Goal: Task Accomplishment & Management: Manage account settings

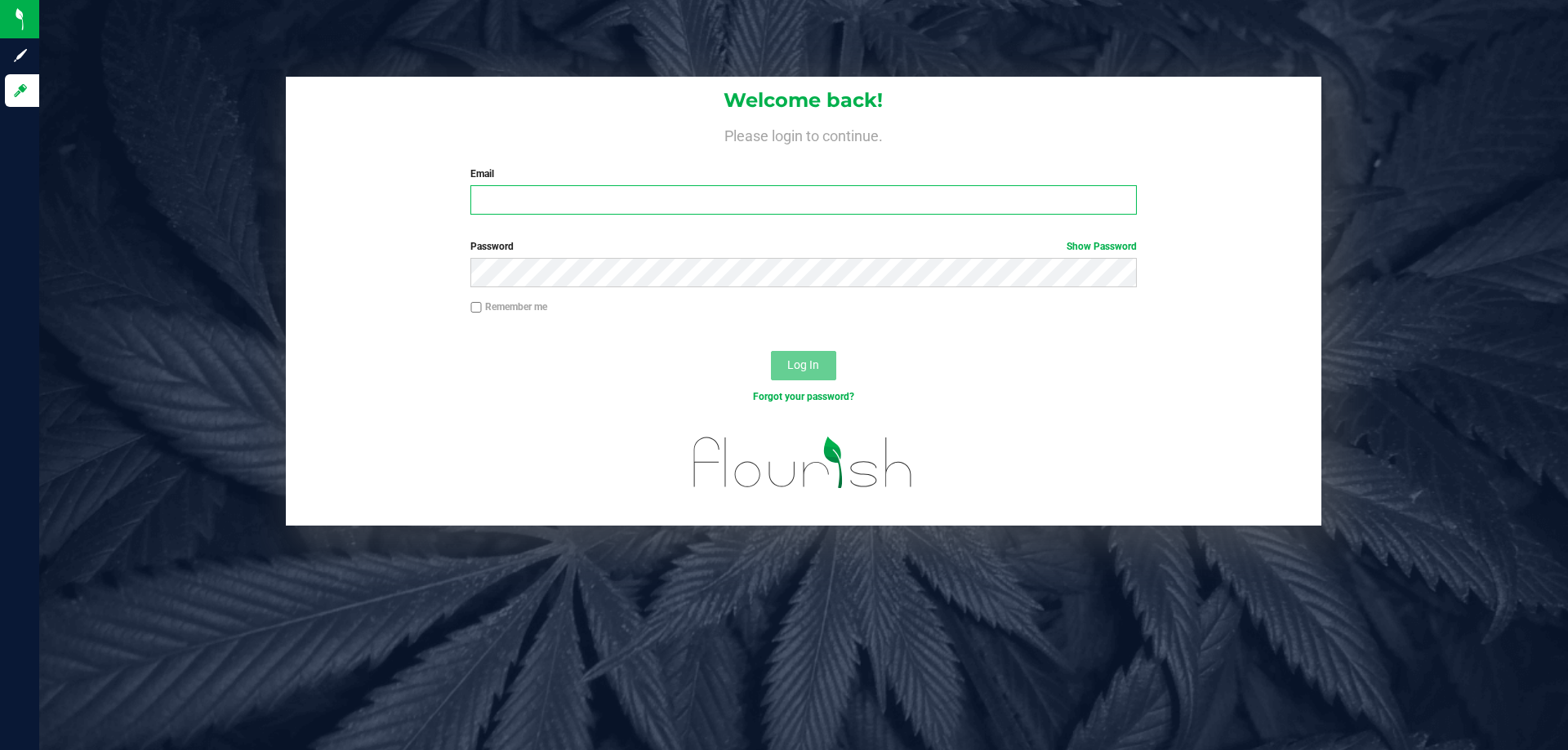
click at [532, 204] on input "Email" at bounding box center [804, 199] width 666 height 29
type input "[EMAIL_ADDRESS][DOMAIN_NAME]"
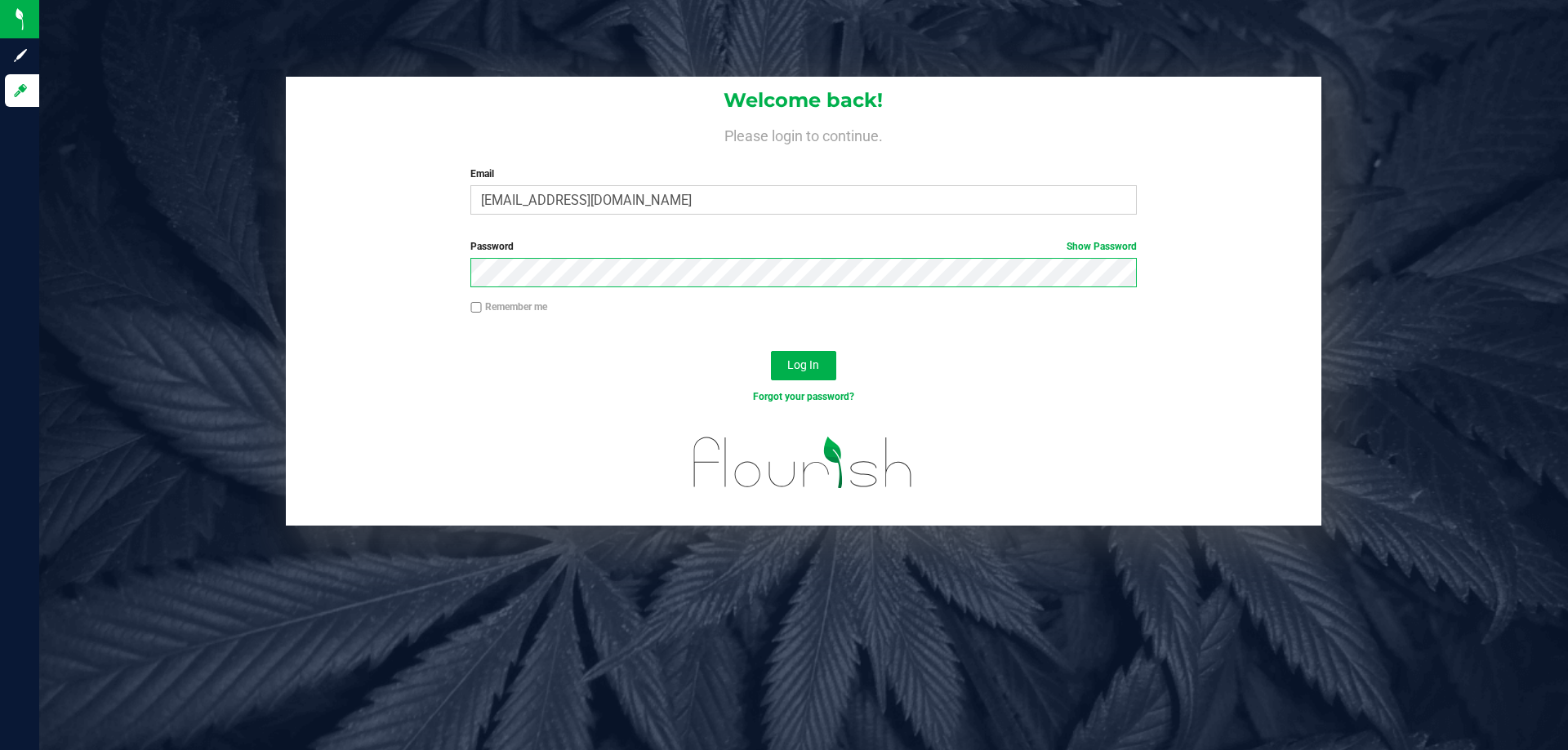
click at [771, 351] on button "Log In" at bounding box center [804, 365] width 65 height 29
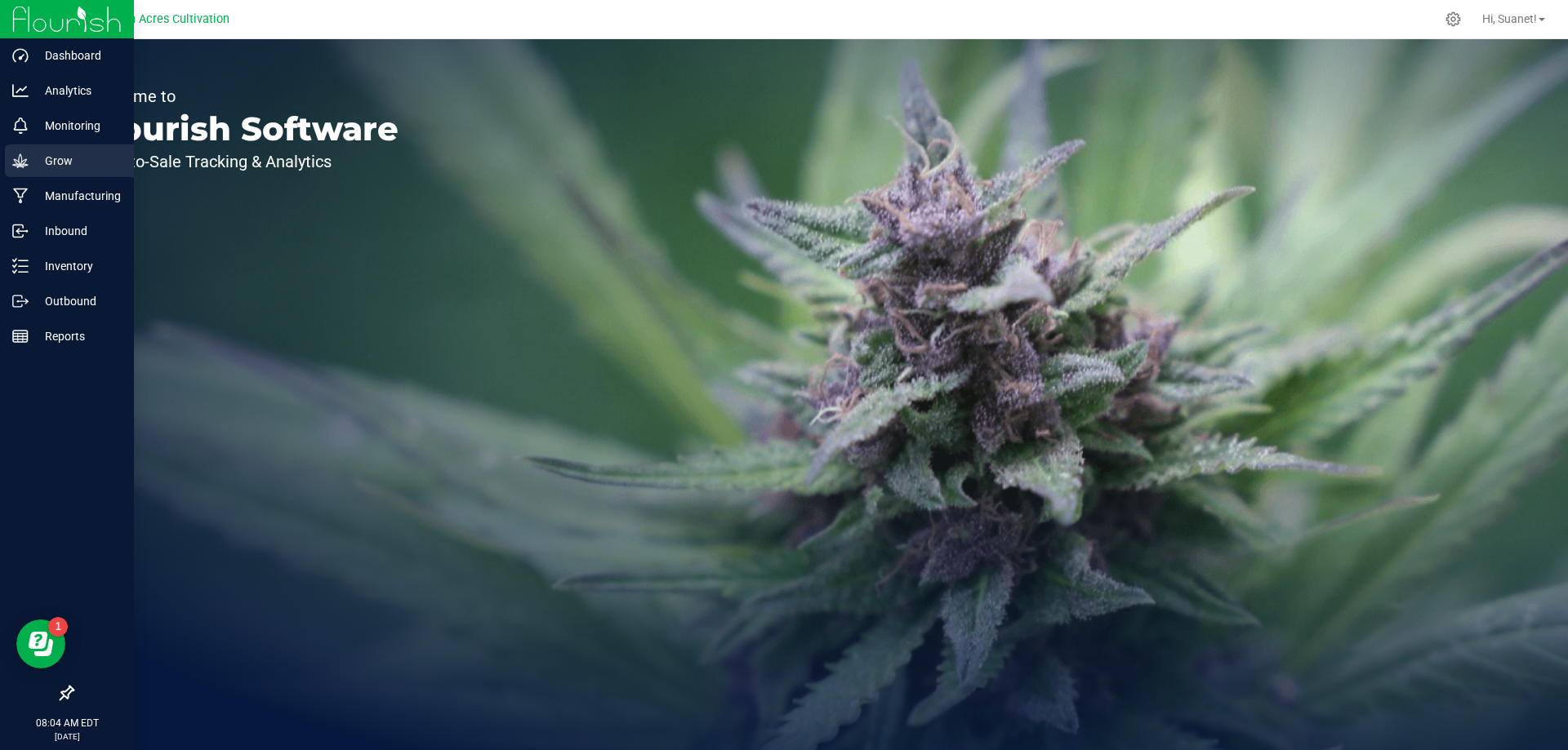
click at [83, 154] on p "Grow" at bounding box center [78, 161] width 98 height 19
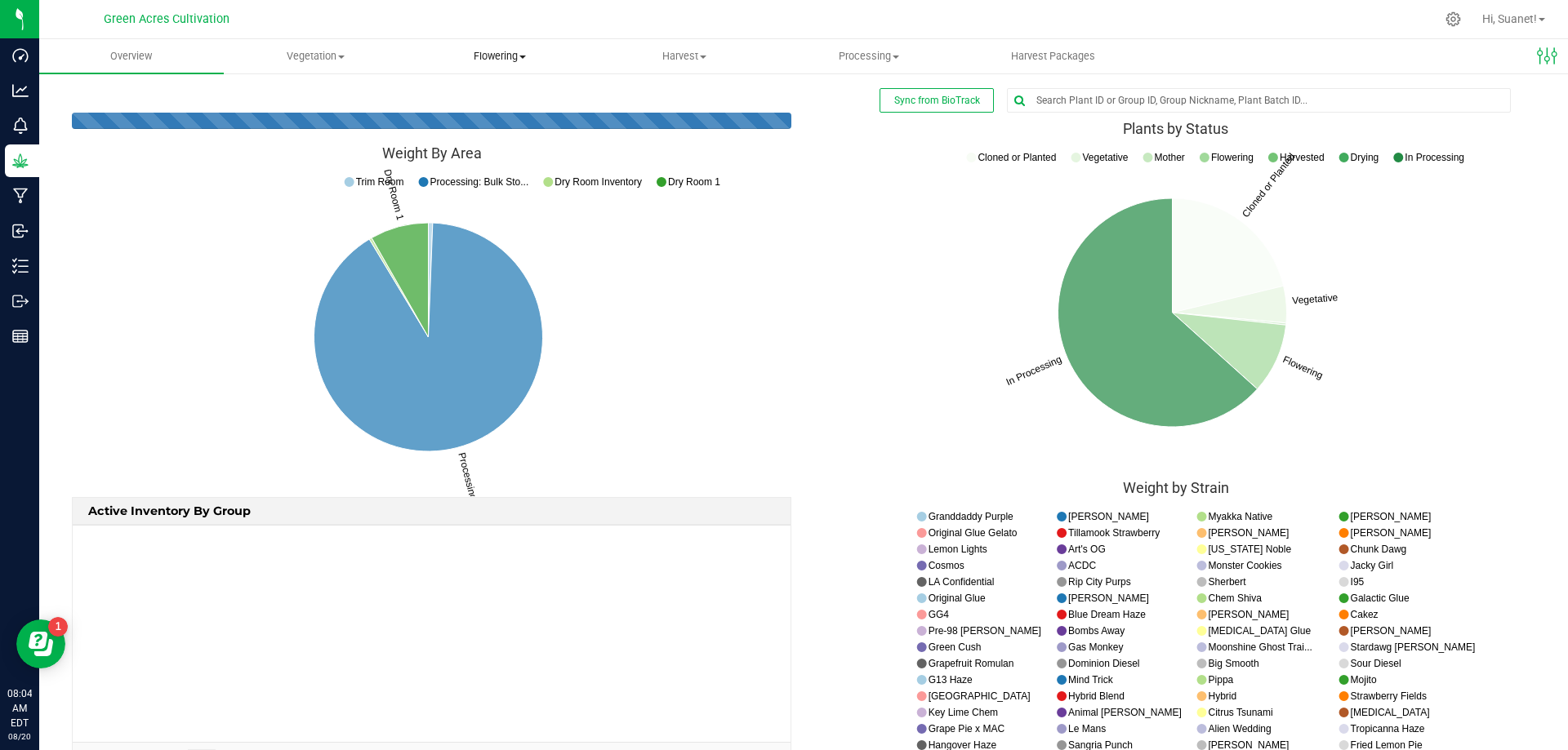
click at [481, 57] on span "Flowering" at bounding box center [501, 56] width 183 height 15
click at [499, 122] on span "Flowering groups" at bounding box center [476, 118] width 135 height 14
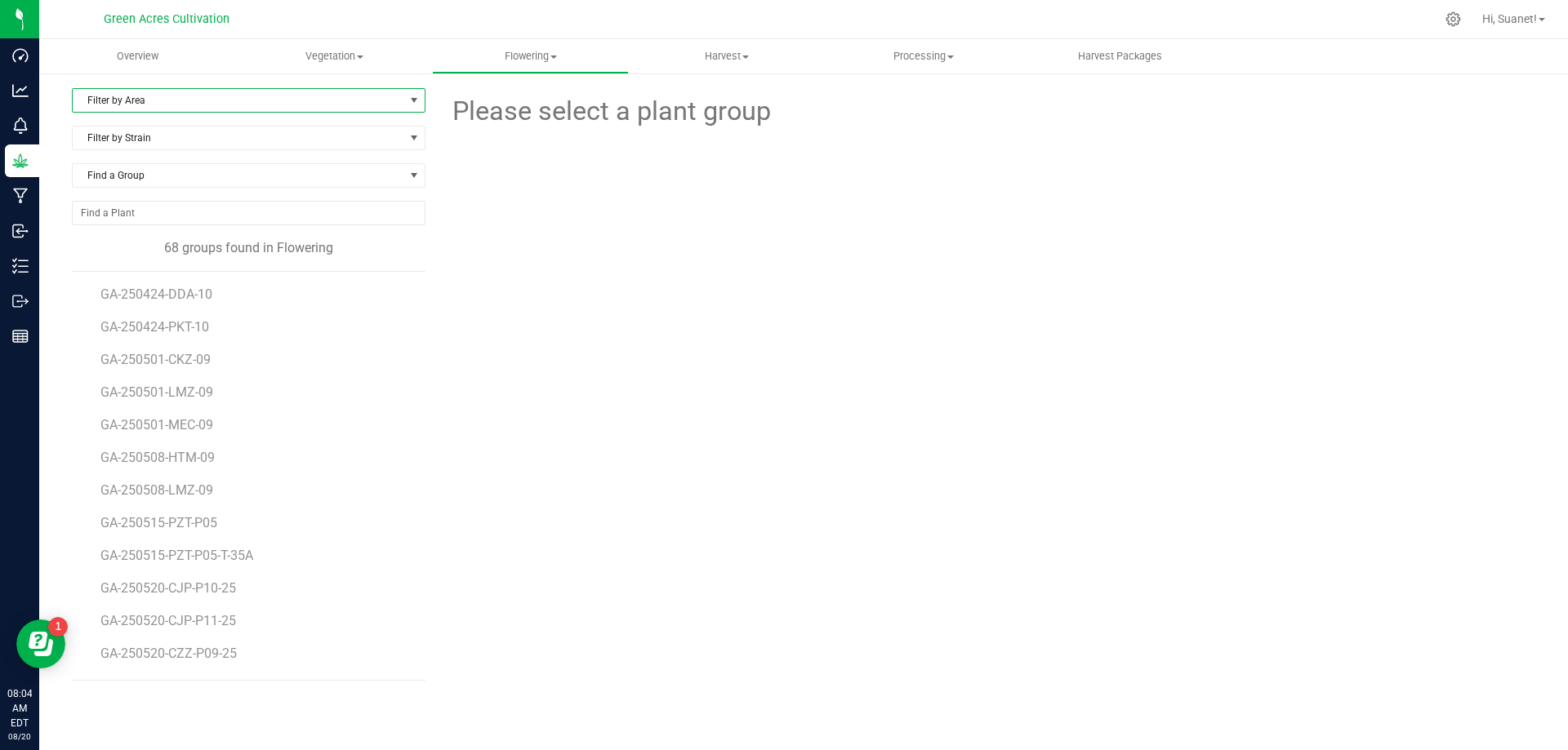
click at [413, 105] on span "select" at bounding box center [414, 100] width 13 height 13
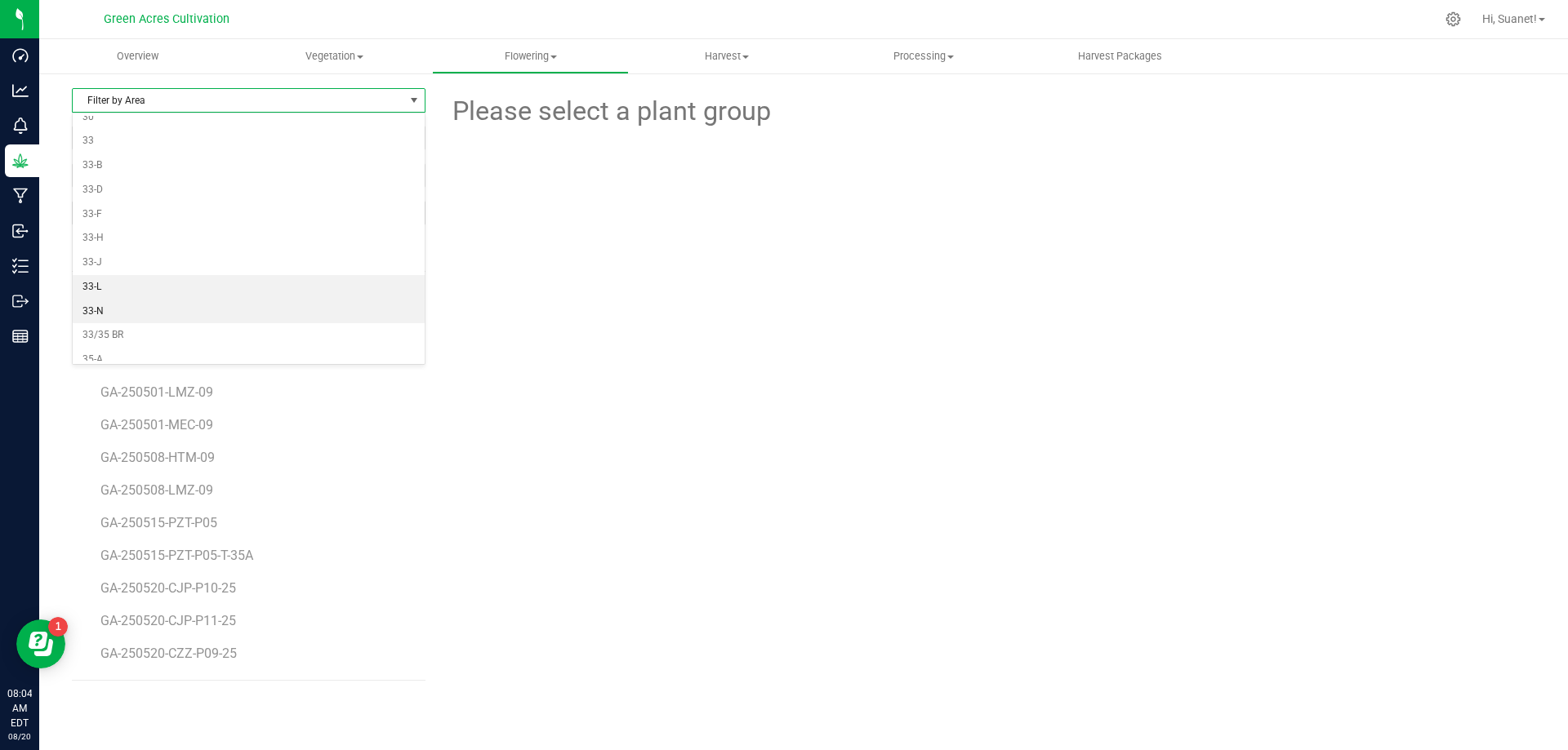
scroll to position [408, 0]
click at [107, 273] on li "35-A" at bounding box center [249, 278] width 352 height 25
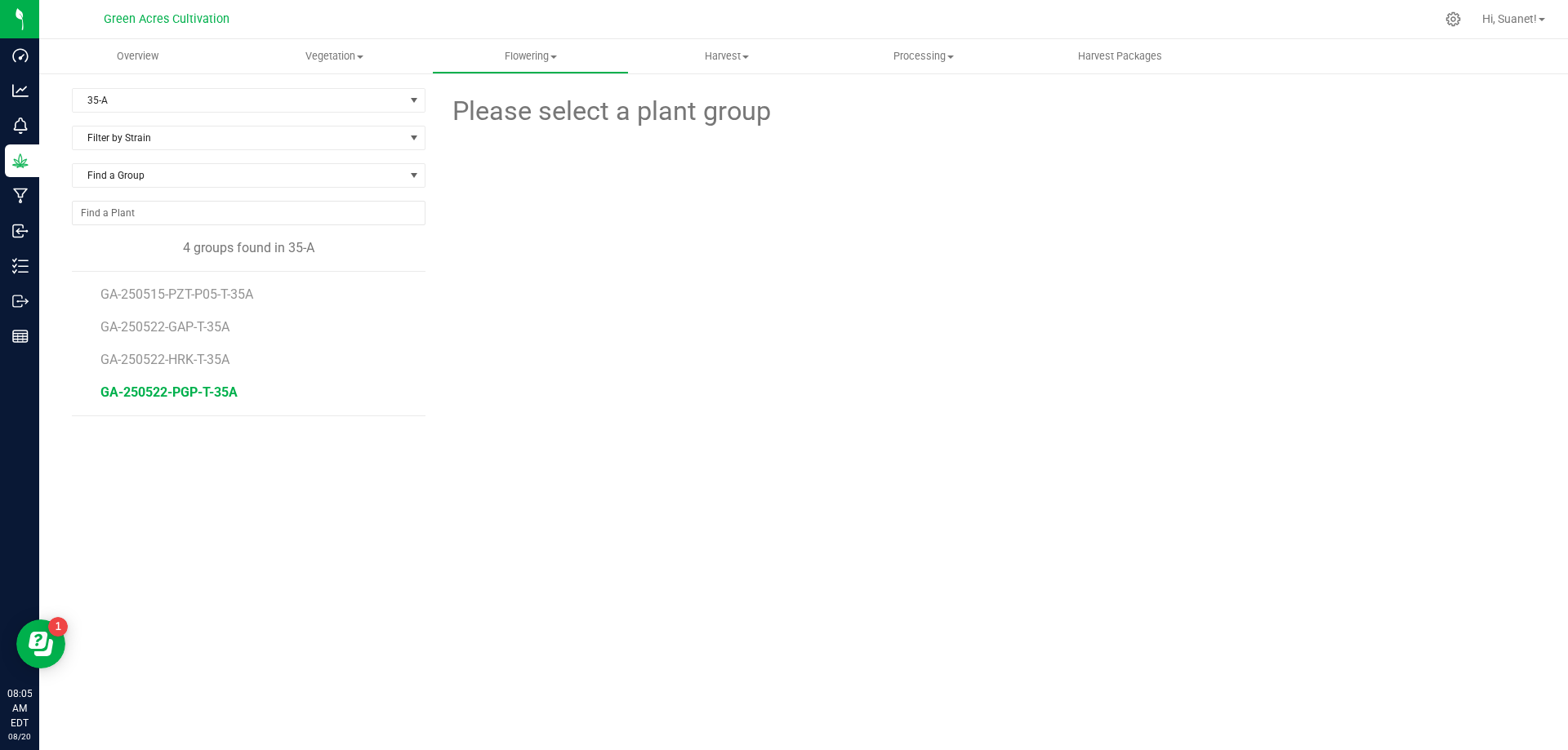
click at [215, 390] on span "GA-250522-PGP-T-35A" at bounding box center [169, 393] width 137 height 16
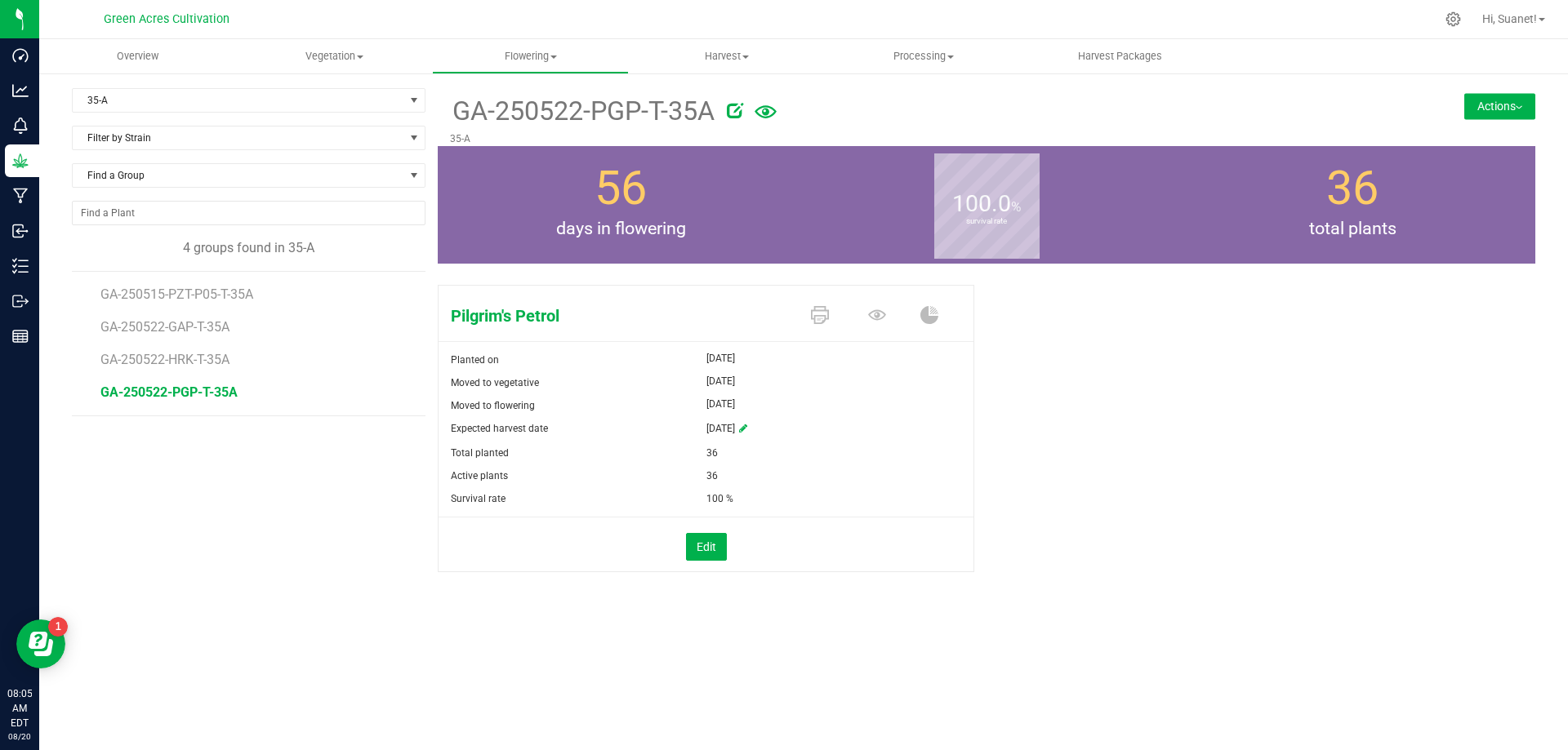
click at [1515, 106] on button "Actions" at bounding box center [1499, 106] width 71 height 26
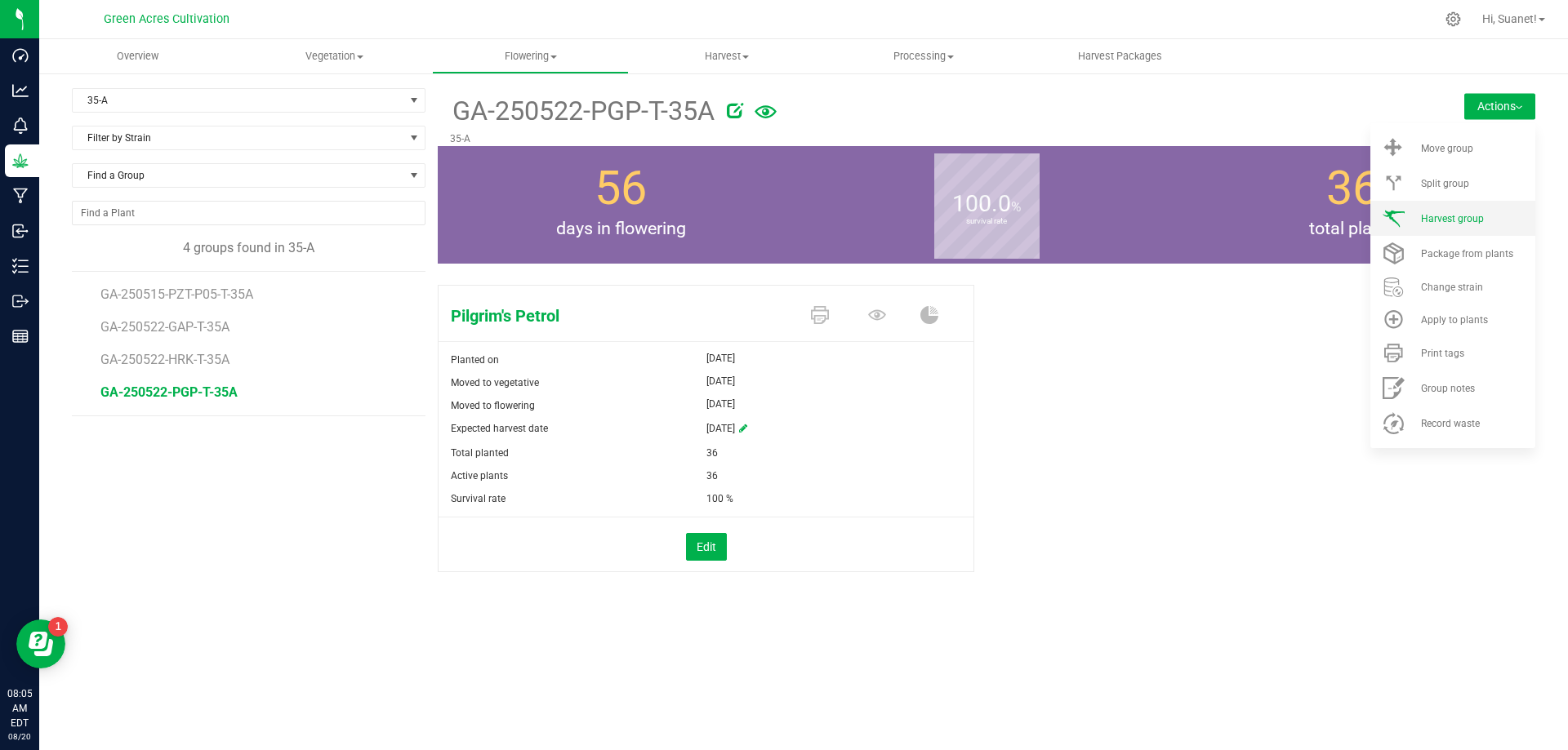
click at [1488, 220] on div "Harvest group" at bounding box center [1477, 219] width 111 height 11
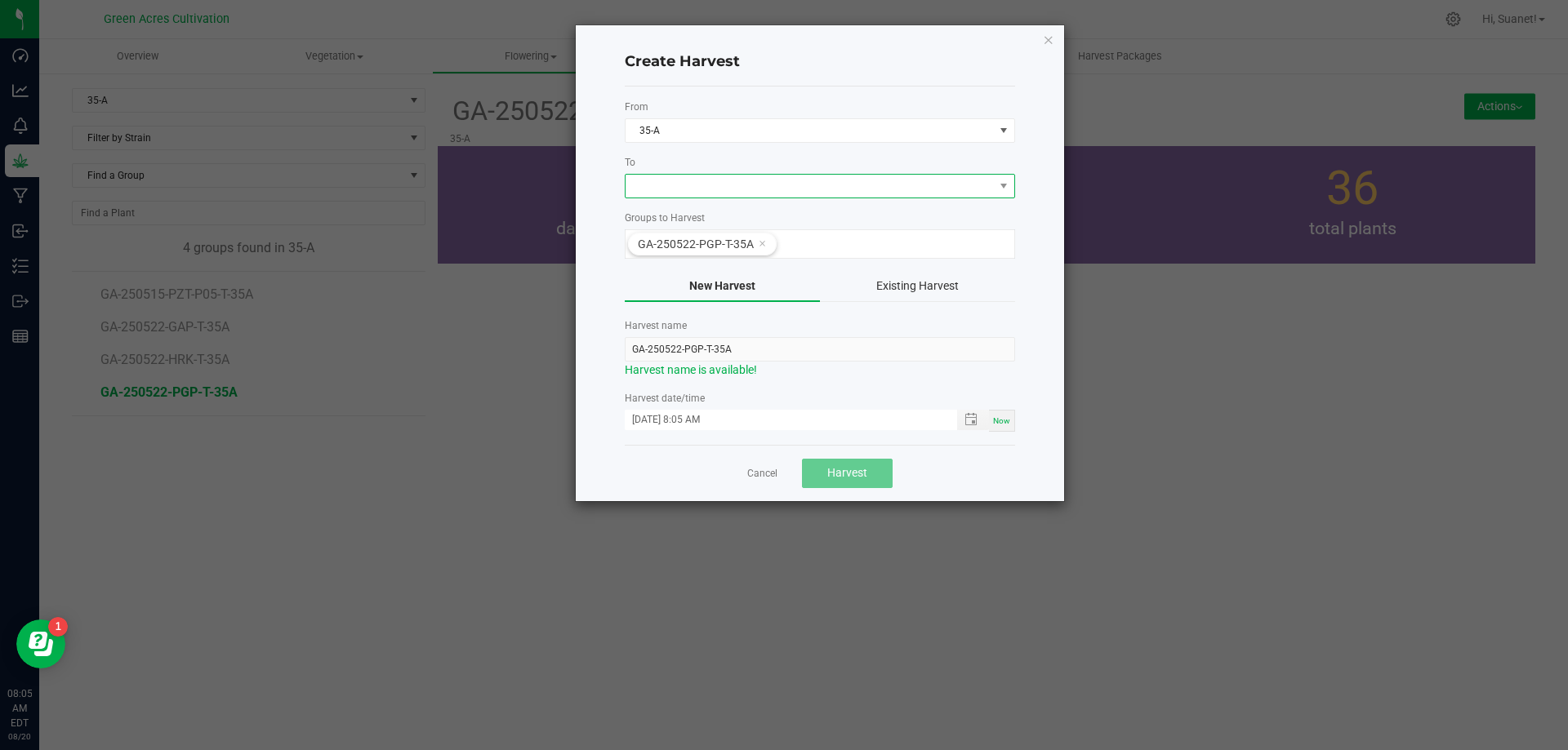
click at [739, 185] on span at bounding box center [809, 186] width 368 height 23
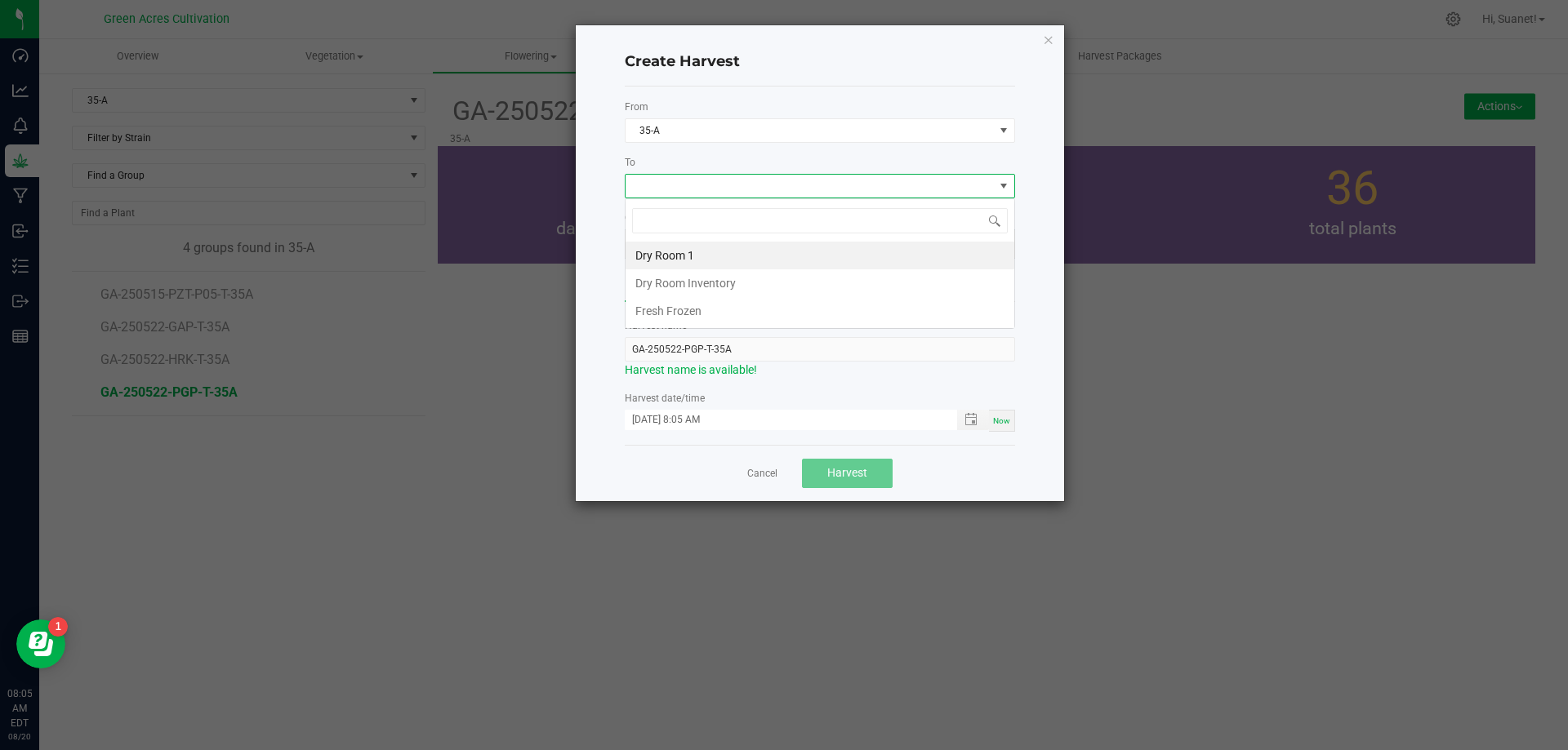
scroll to position [25, 390]
click at [677, 256] on li "Dry Room 1" at bounding box center [820, 256] width 389 height 28
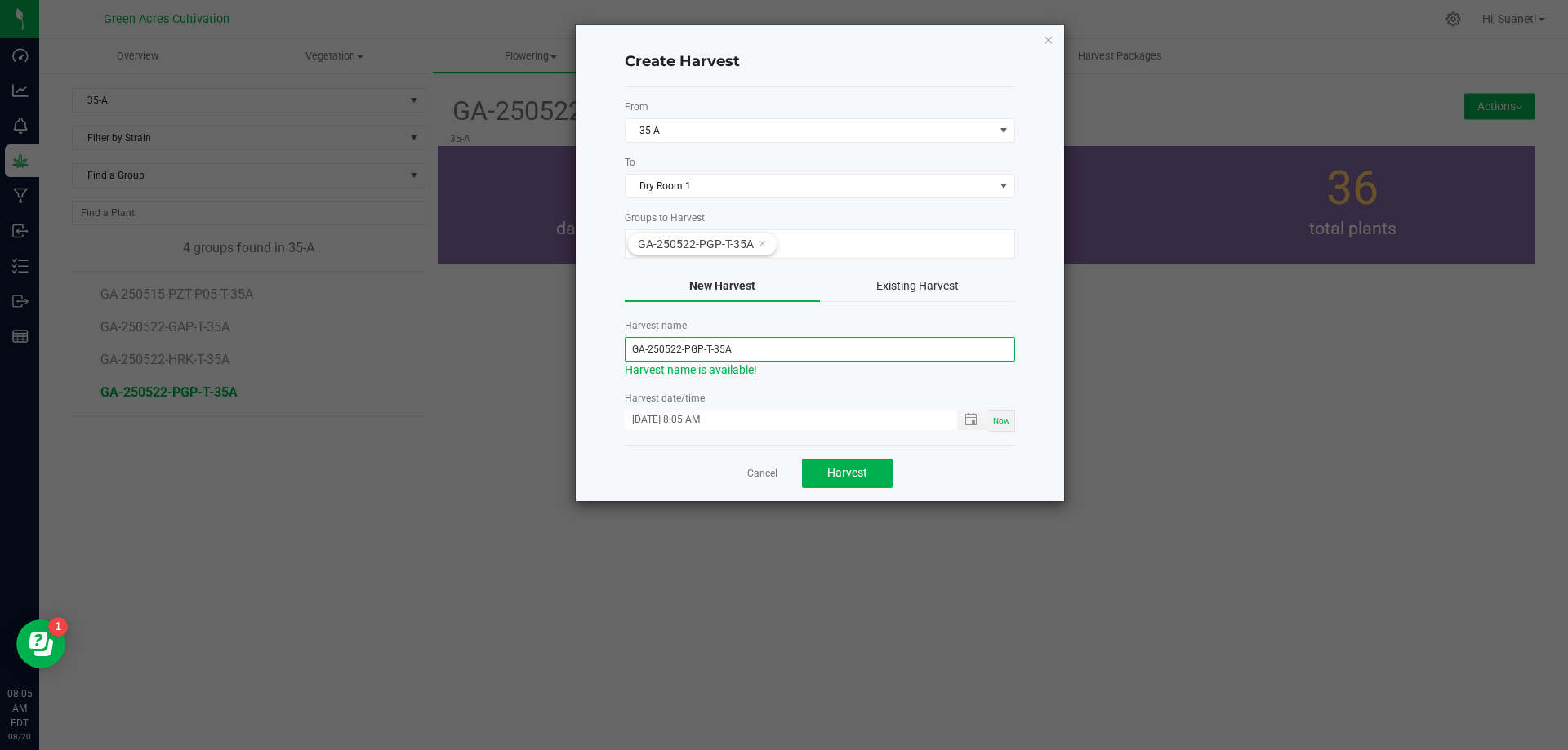
click at [680, 354] on input "GA-250522-PGP-T-35A" at bounding box center [820, 350] width 390 height 25
type input "GA-250820-PGP-T-35A"
click at [1008, 424] on span "Now" at bounding box center [1002, 421] width 18 height 9
click at [1048, 371] on div "Create Harvest From 35-A To Dry Room 1 Groups to Harvest GA-250522-PGP-T-35A Ne…" at bounding box center [820, 263] width 488 height 476
click at [845, 473] on span "Harvest" at bounding box center [848, 472] width 40 height 13
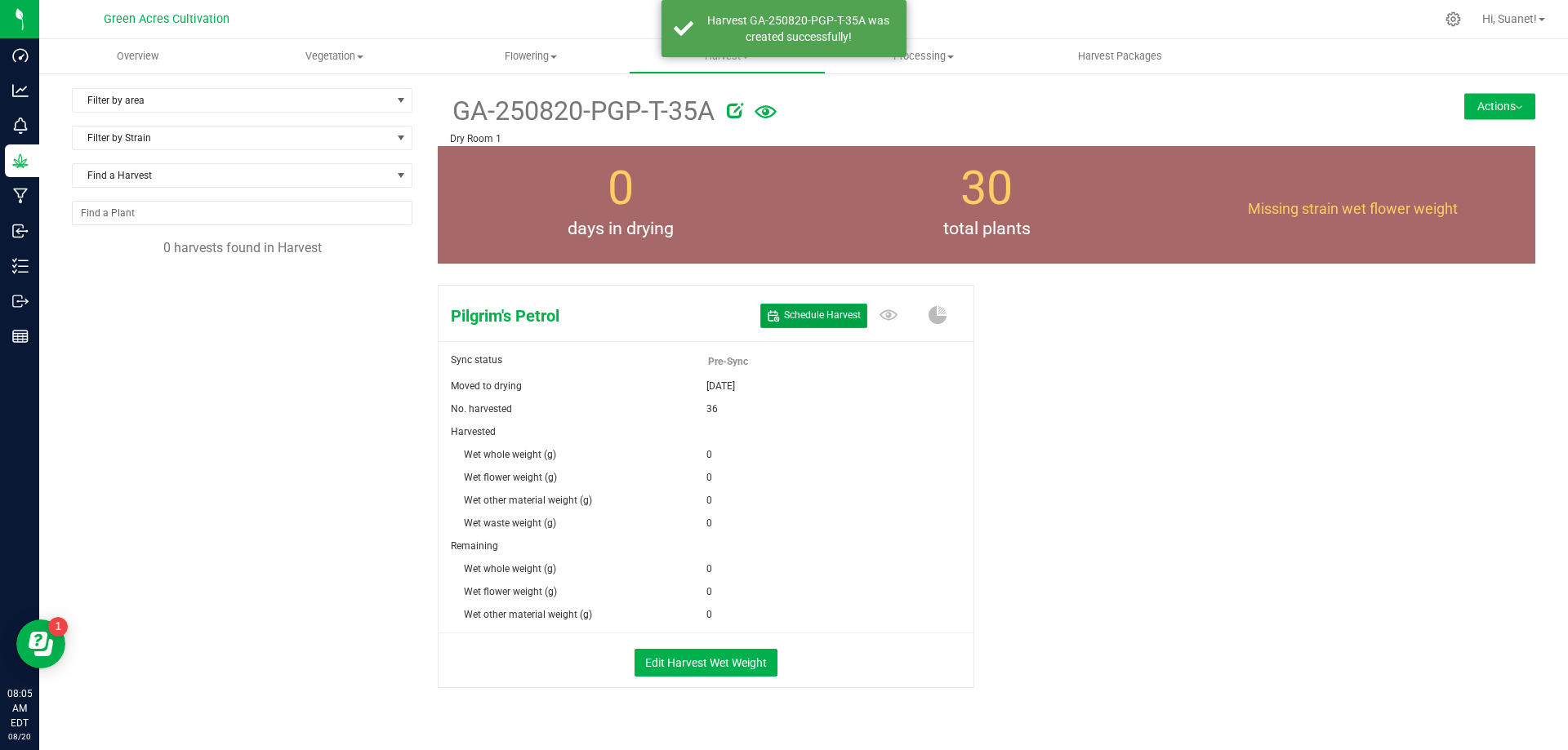
click at [838, 313] on span "Schedule Harvest" at bounding box center [822, 315] width 76 height 14
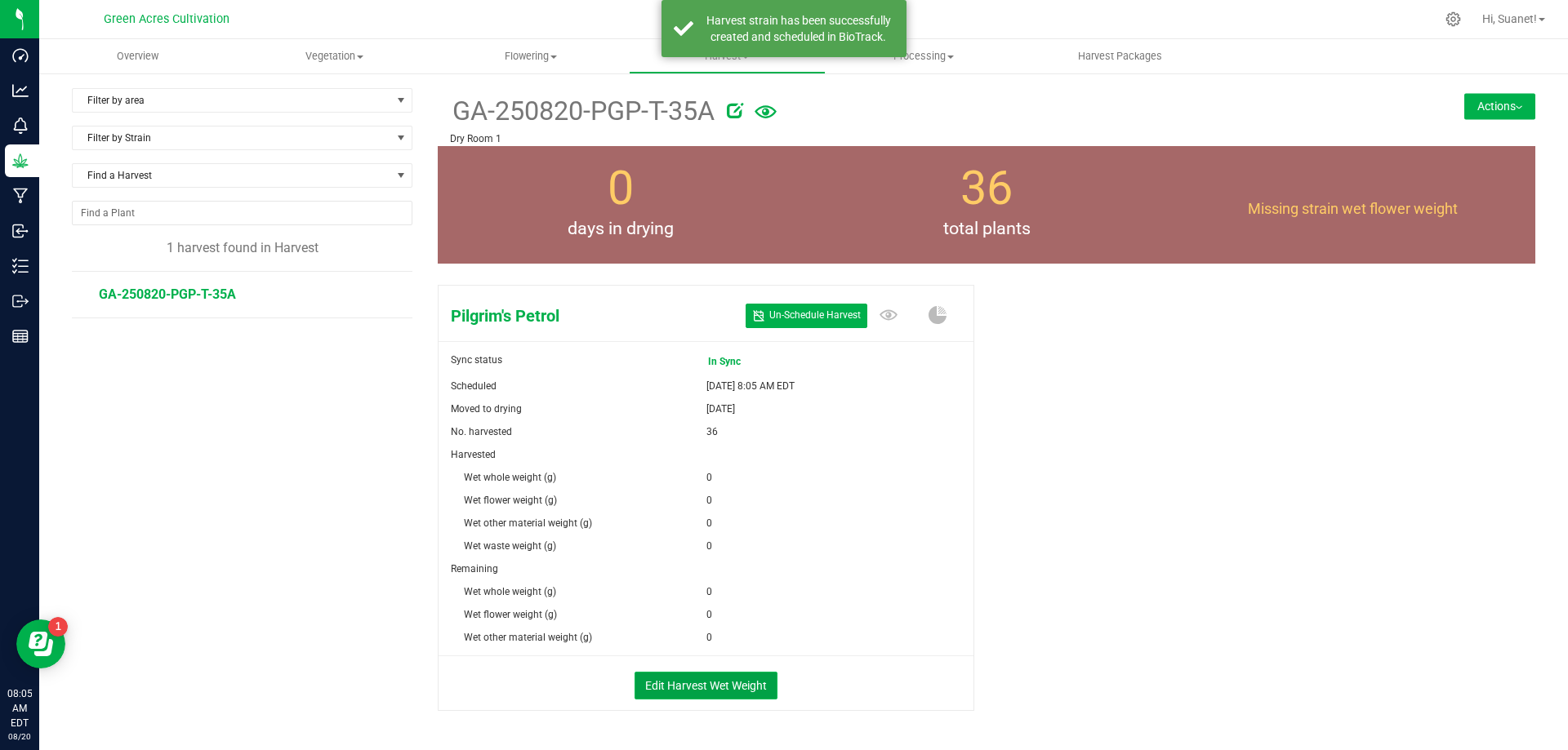
click at [712, 690] on button "Edit Harvest Wet Weight" at bounding box center [705, 686] width 143 height 28
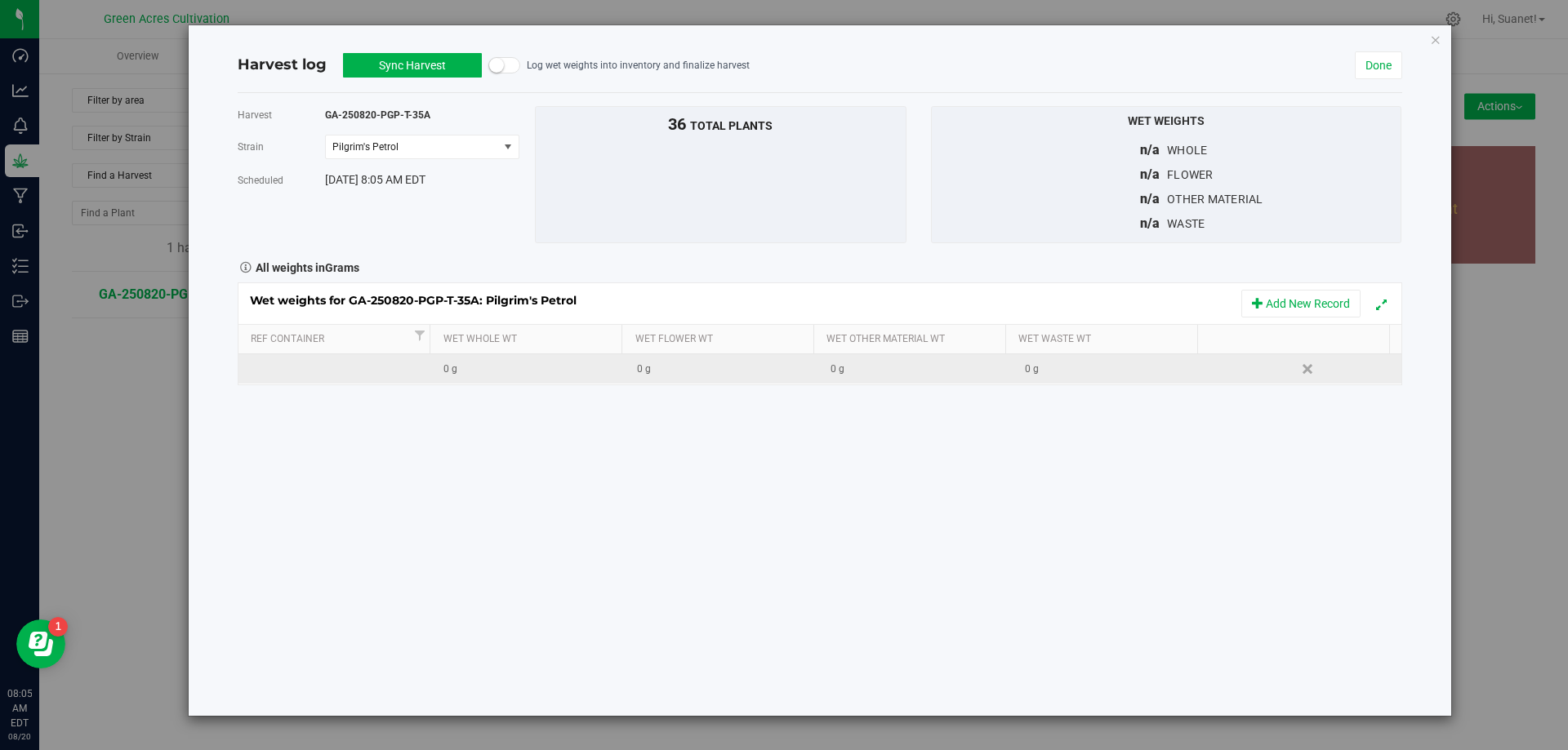
click at [684, 380] on td "0 g" at bounding box center [722, 369] width 193 height 29
type input "29105"
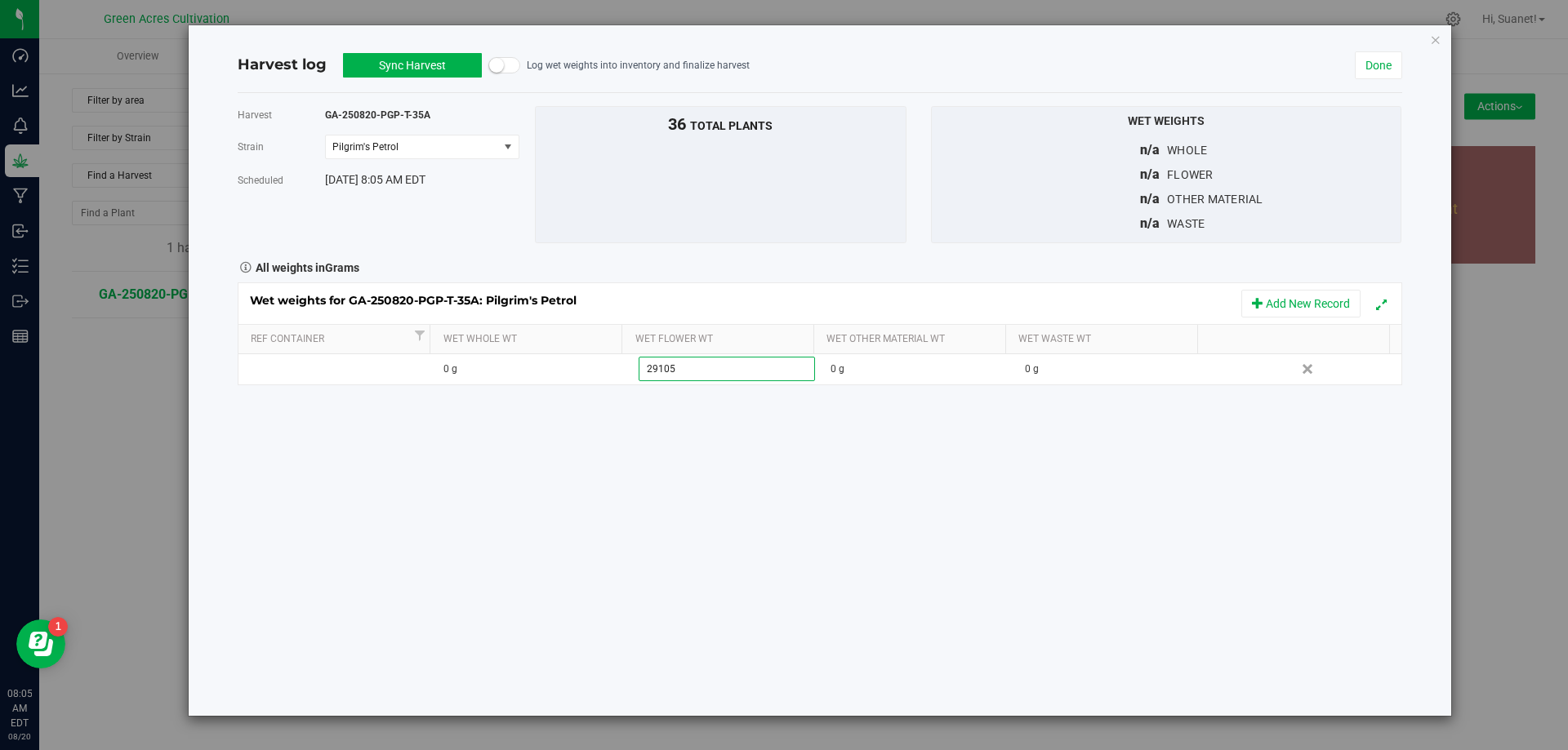
click at [666, 447] on div "Harvest GA-250820-PGP-T-35A [GEOGRAPHIC_DATA] Pilgrim's Petrol Select strain Pi…" at bounding box center [820, 404] width 1165 height 623
click at [446, 68] on button "Sync Harvest" at bounding box center [413, 65] width 139 height 25
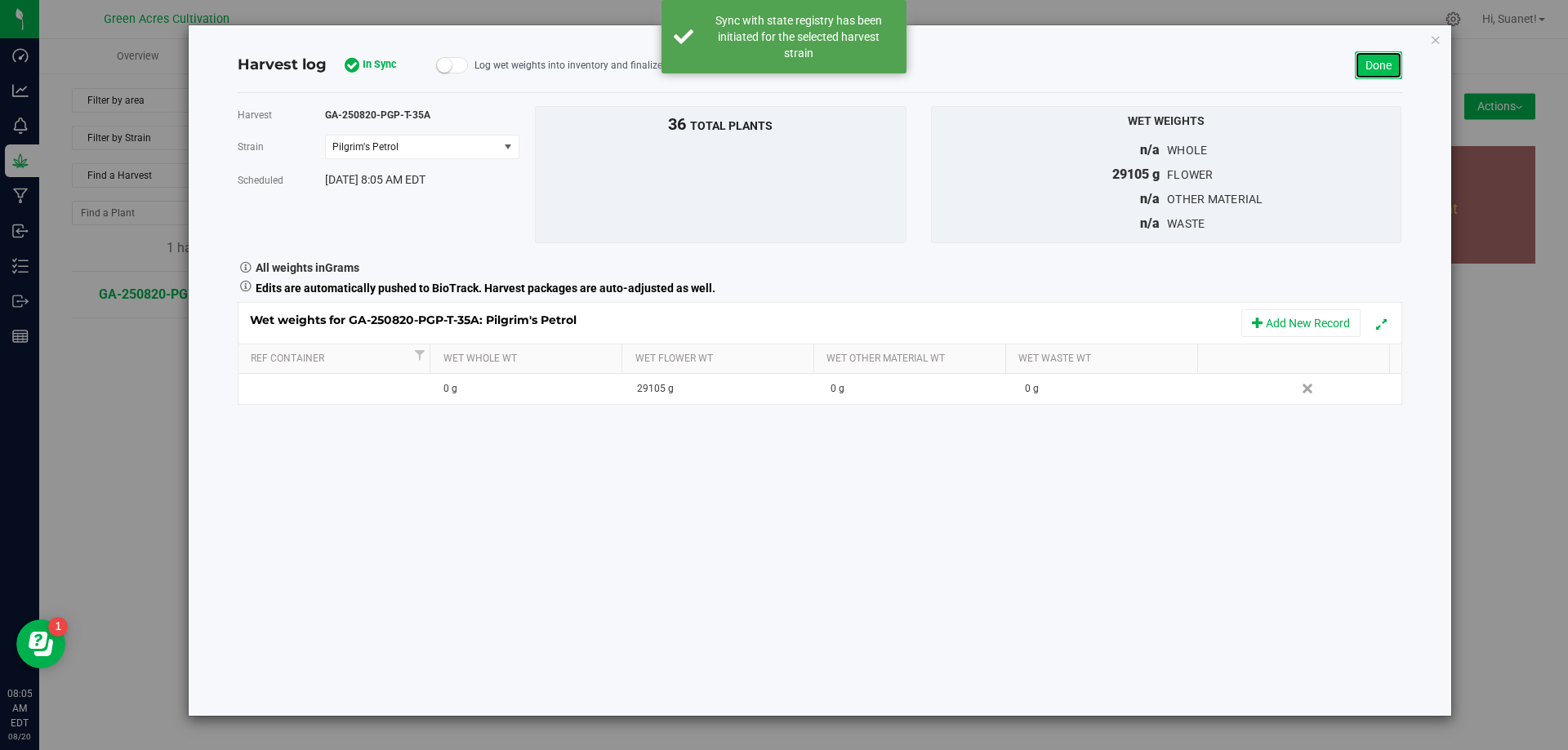
click at [1369, 59] on link "Done" at bounding box center [1379, 66] width 47 height 28
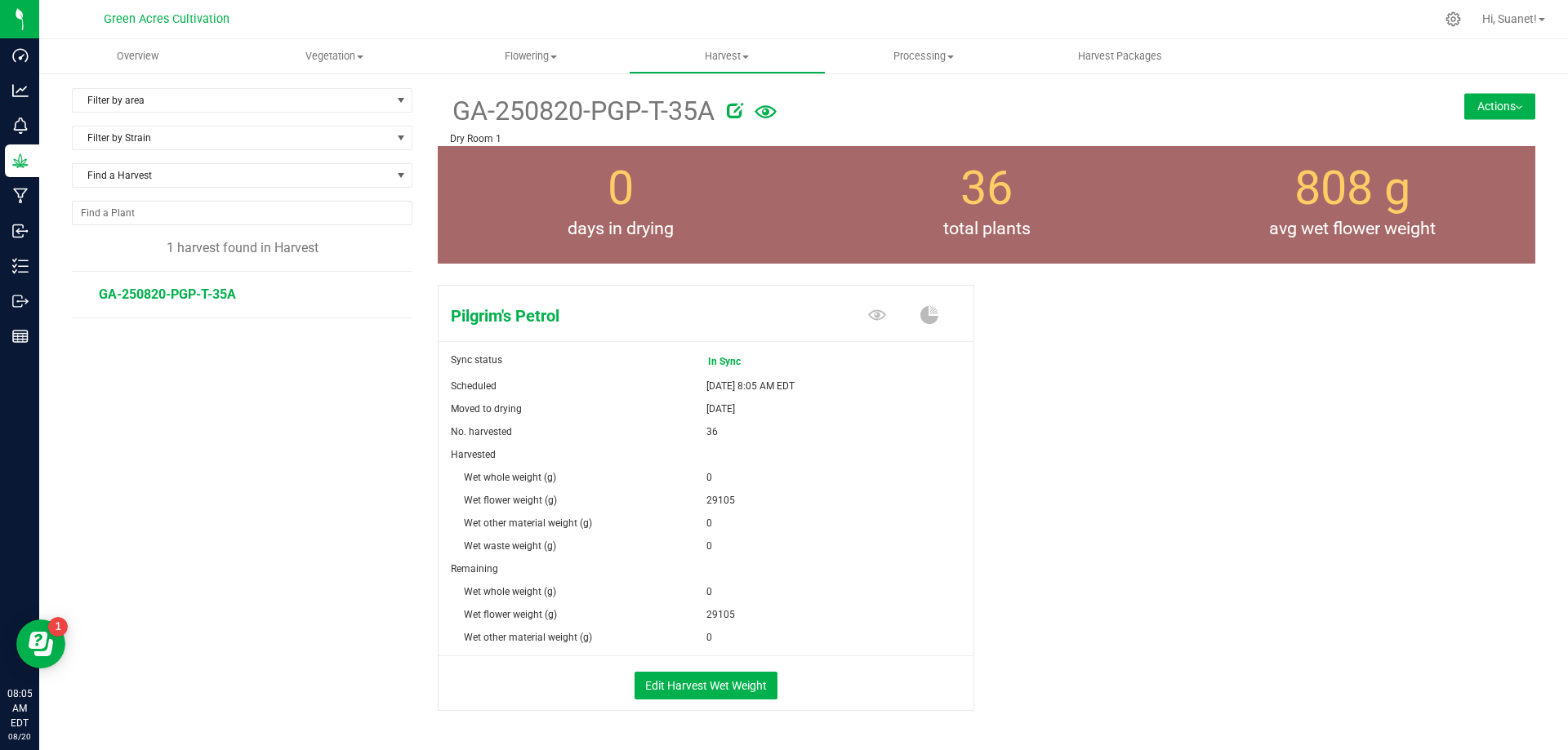
click at [1516, 106] on img at bounding box center [1519, 108] width 6 height 4
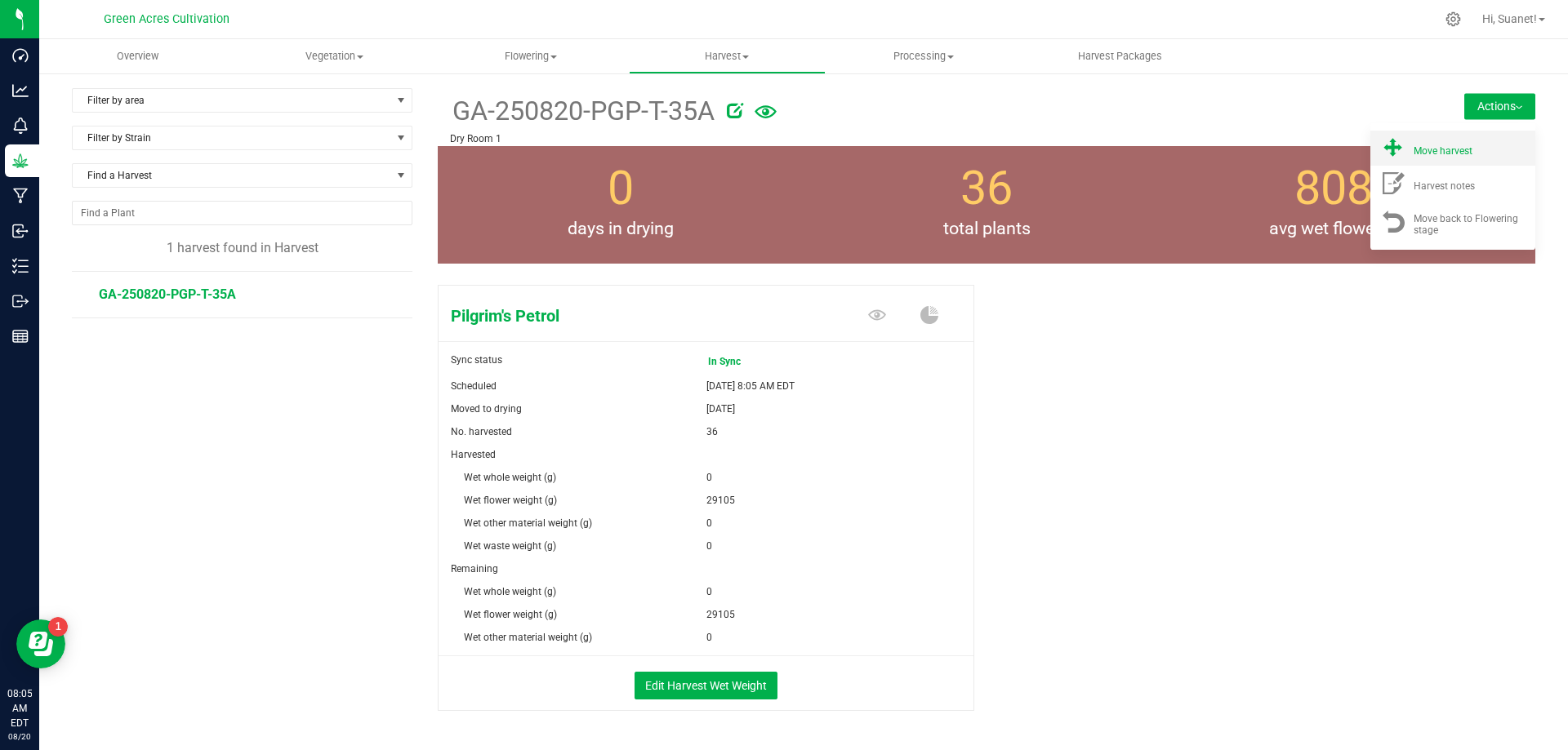
click at [1441, 150] on span "Move harvest" at bounding box center [1442, 151] width 59 height 11
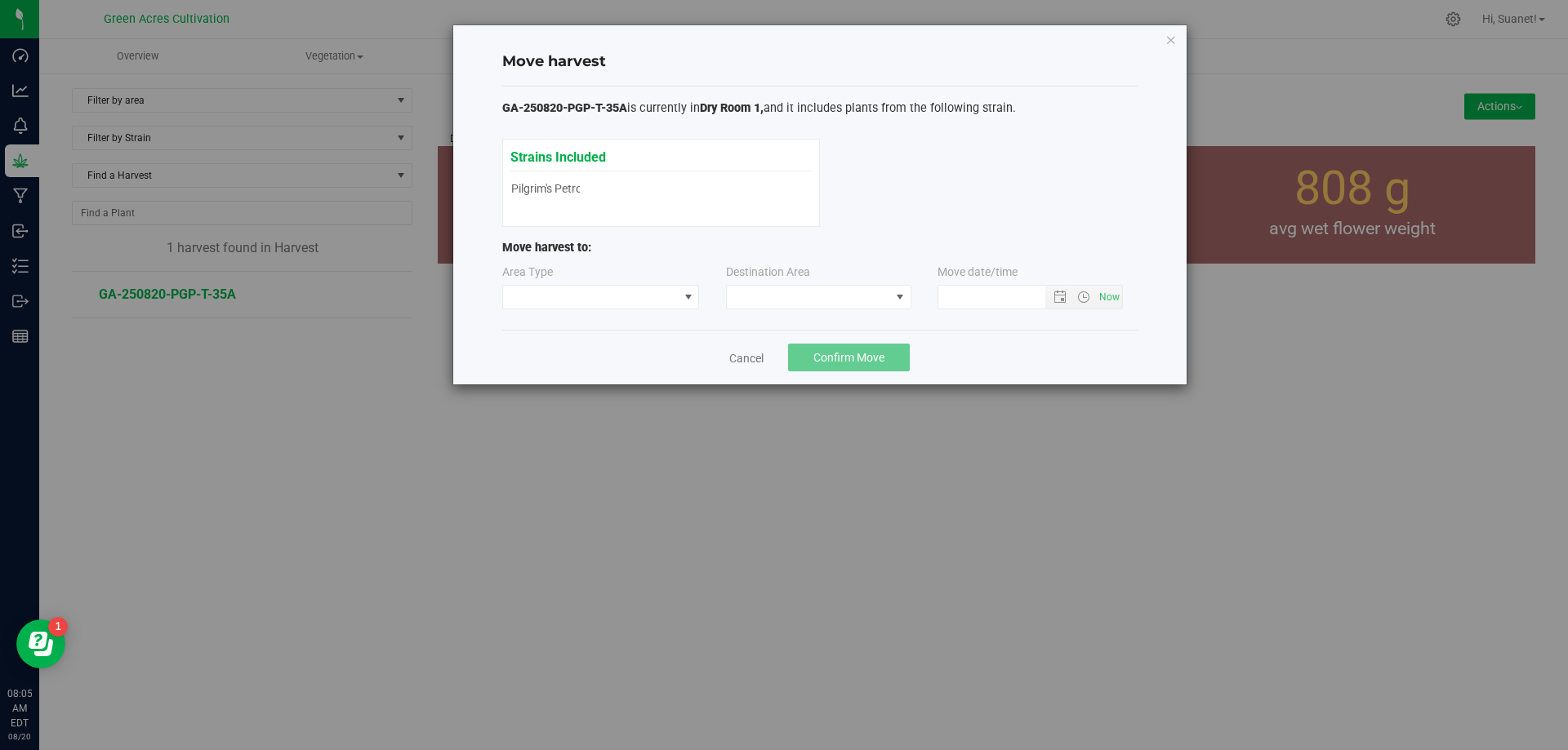
type input "[DATE] 8:05 AM"
click at [894, 301] on span at bounding box center [900, 297] width 13 height 13
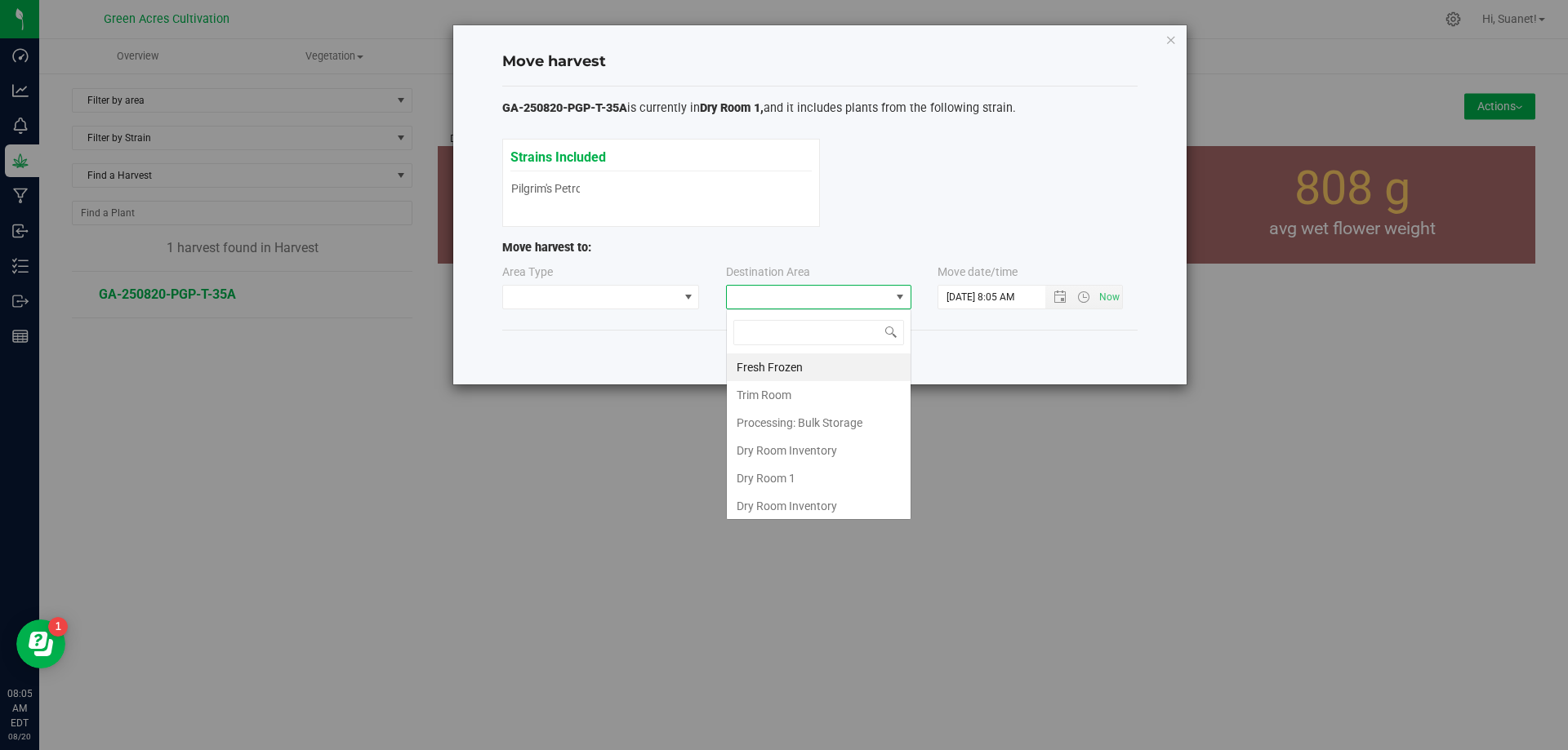
scroll to position [25, 185]
click at [741, 487] on li "Dry Room 1" at bounding box center [819, 479] width 184 height 28
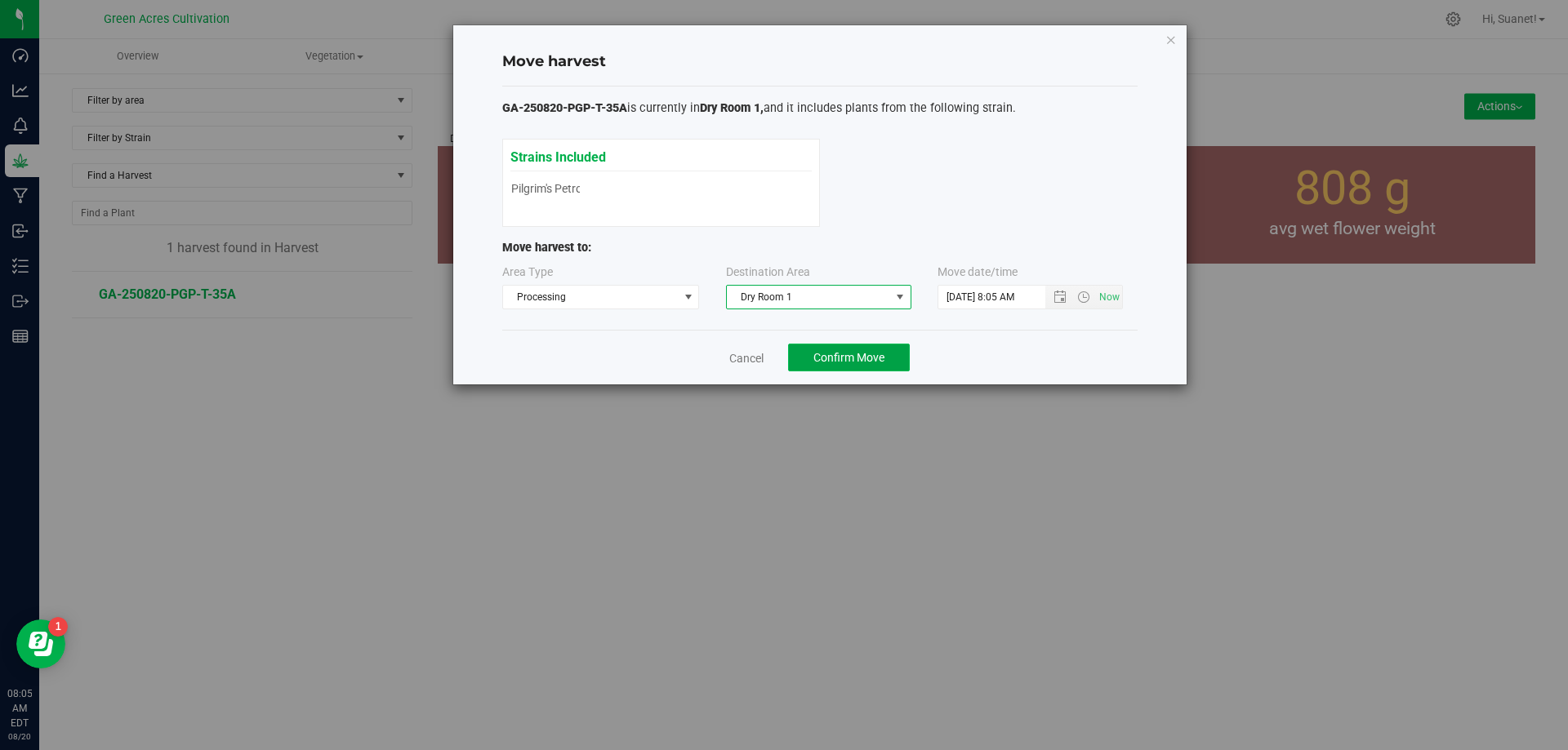
click at [828, 356] on span "Confirm Move" at bounding box center [849, 357] width 71 height 13
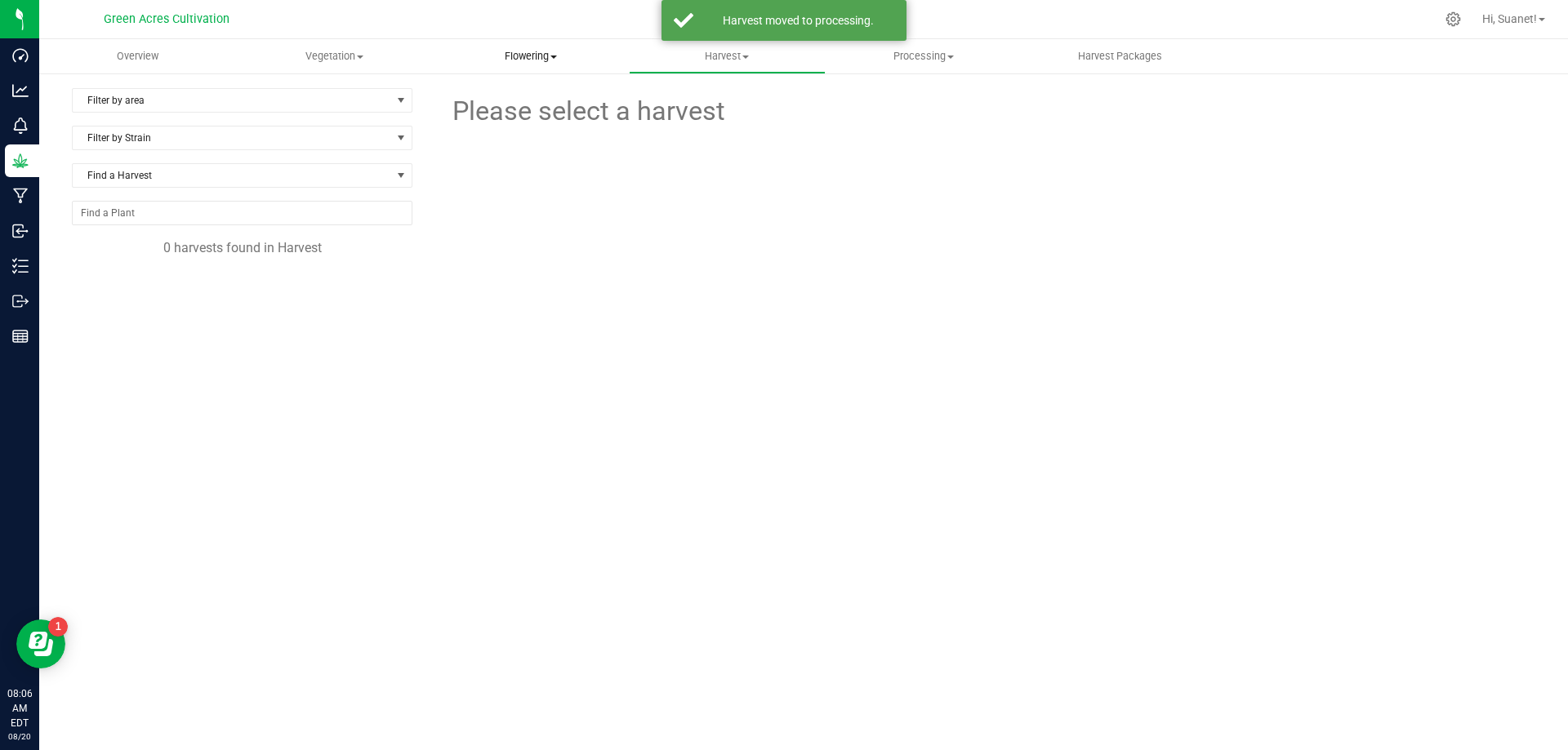
click at [551, 58] on span "Flowering" at bounding box center [531, 56] width 195 height 15
click at [530, 119] on span "Flowering groups" at bounding box center [500, 118] width 135 height 14
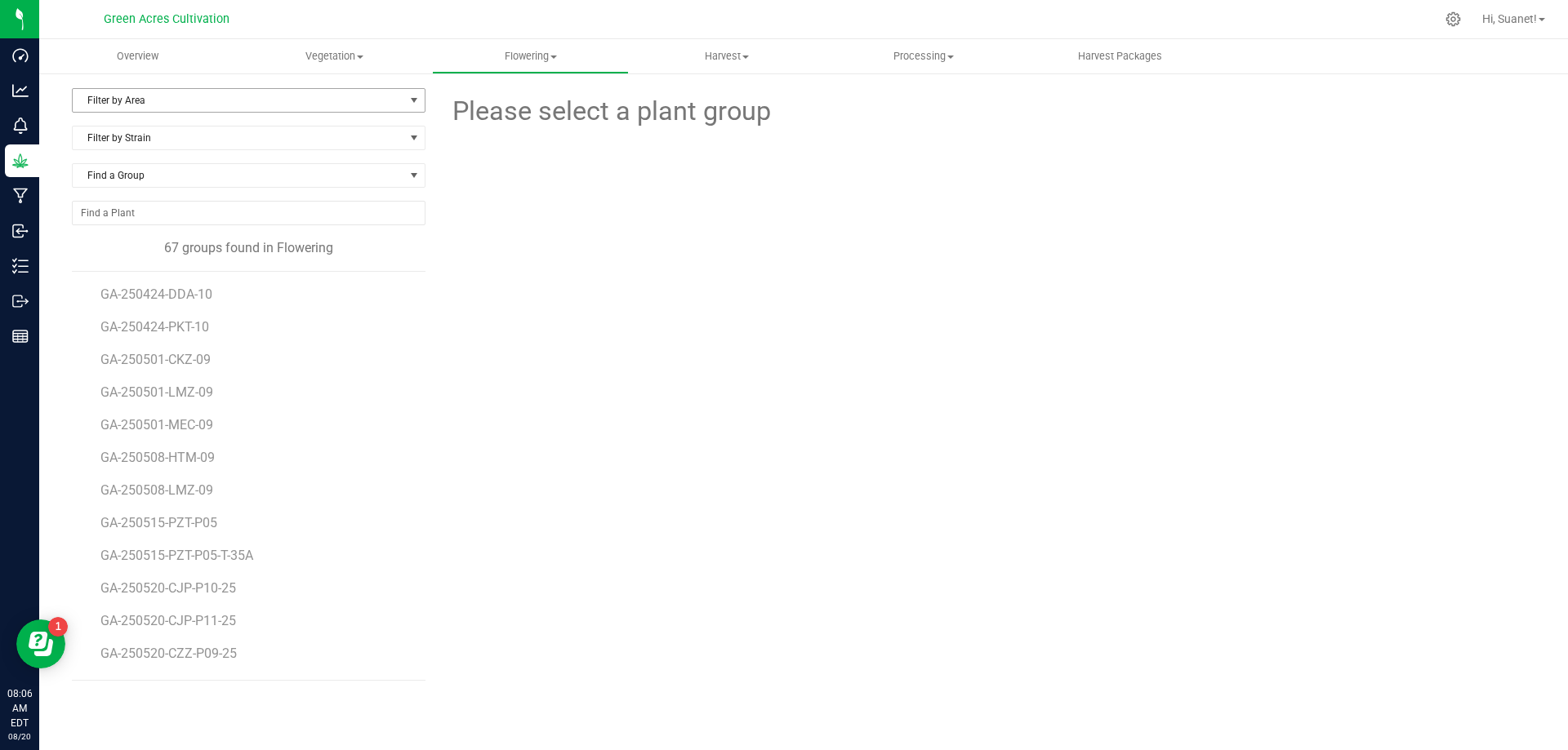
click at [384, 96] on span "Filter by Area" at bounding box center [238, 100] width 331 height 23
click at [90, 195] on li "35-A" at bounding box center [249, 204] width 352 height 25
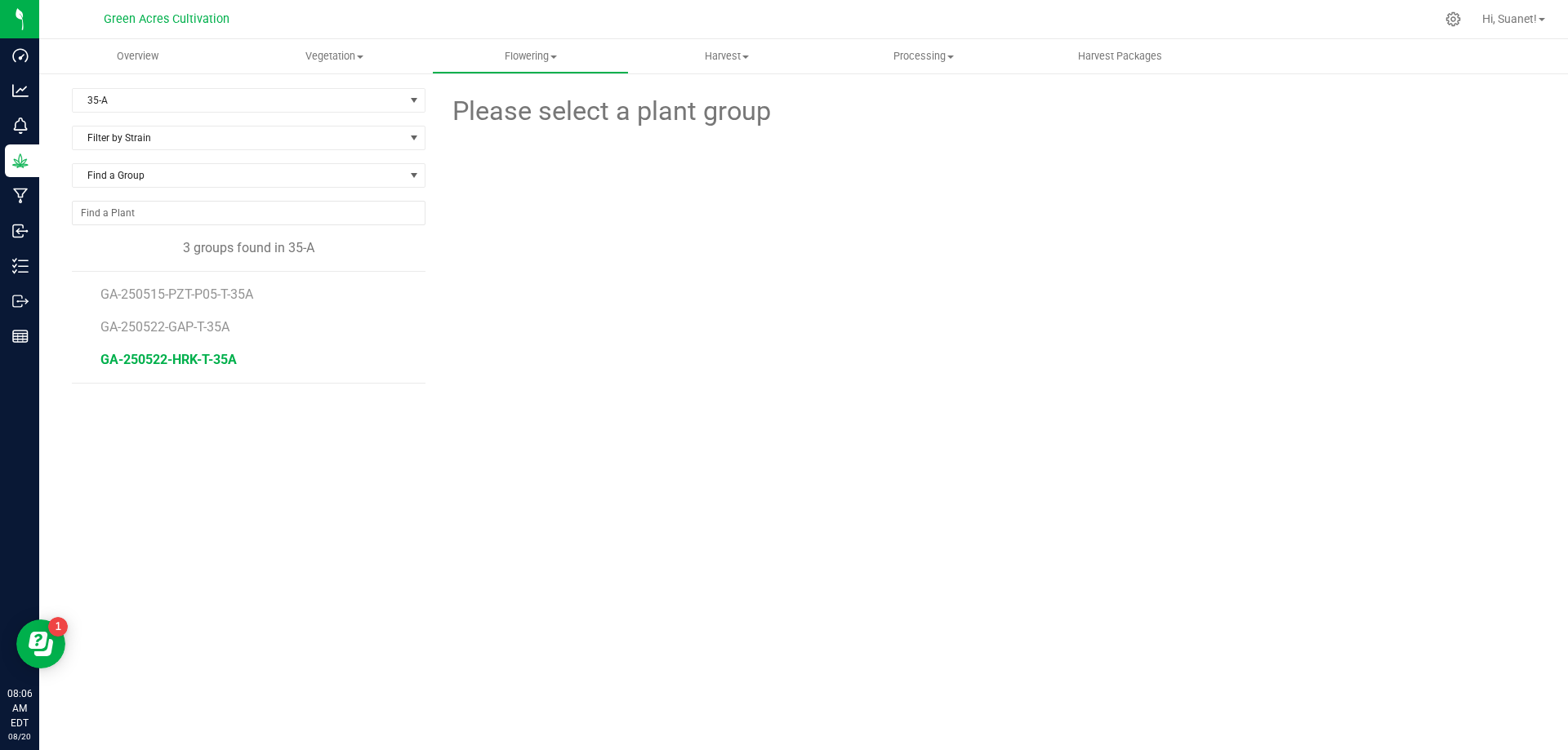
click at [203, 356] on span "GA-250522-HRK-T-35A" at bounding box center [168, 360] width 136 height 16
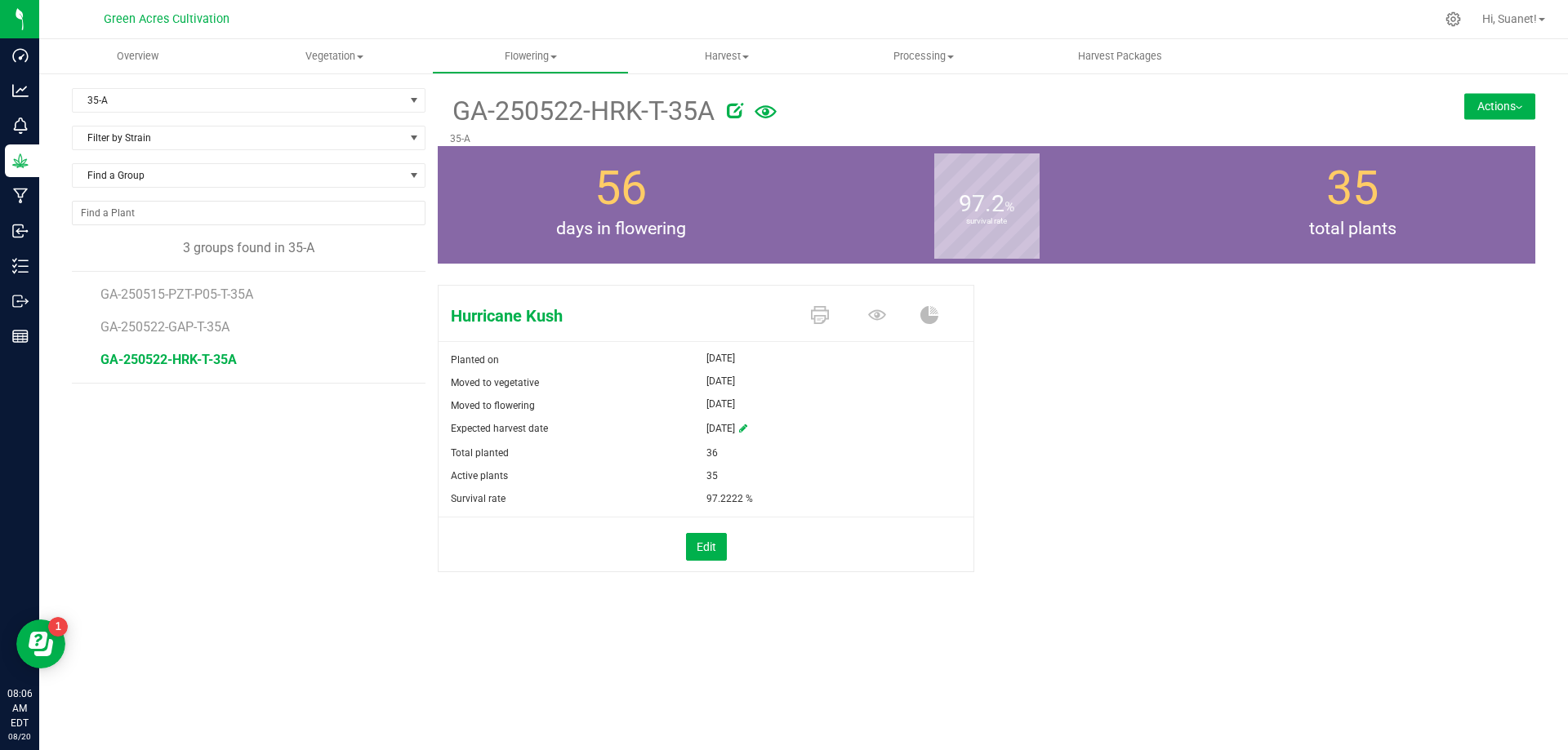
click at [1522, 97] on button "Actions" at bounding box center [1499, 106] width 71 height 26
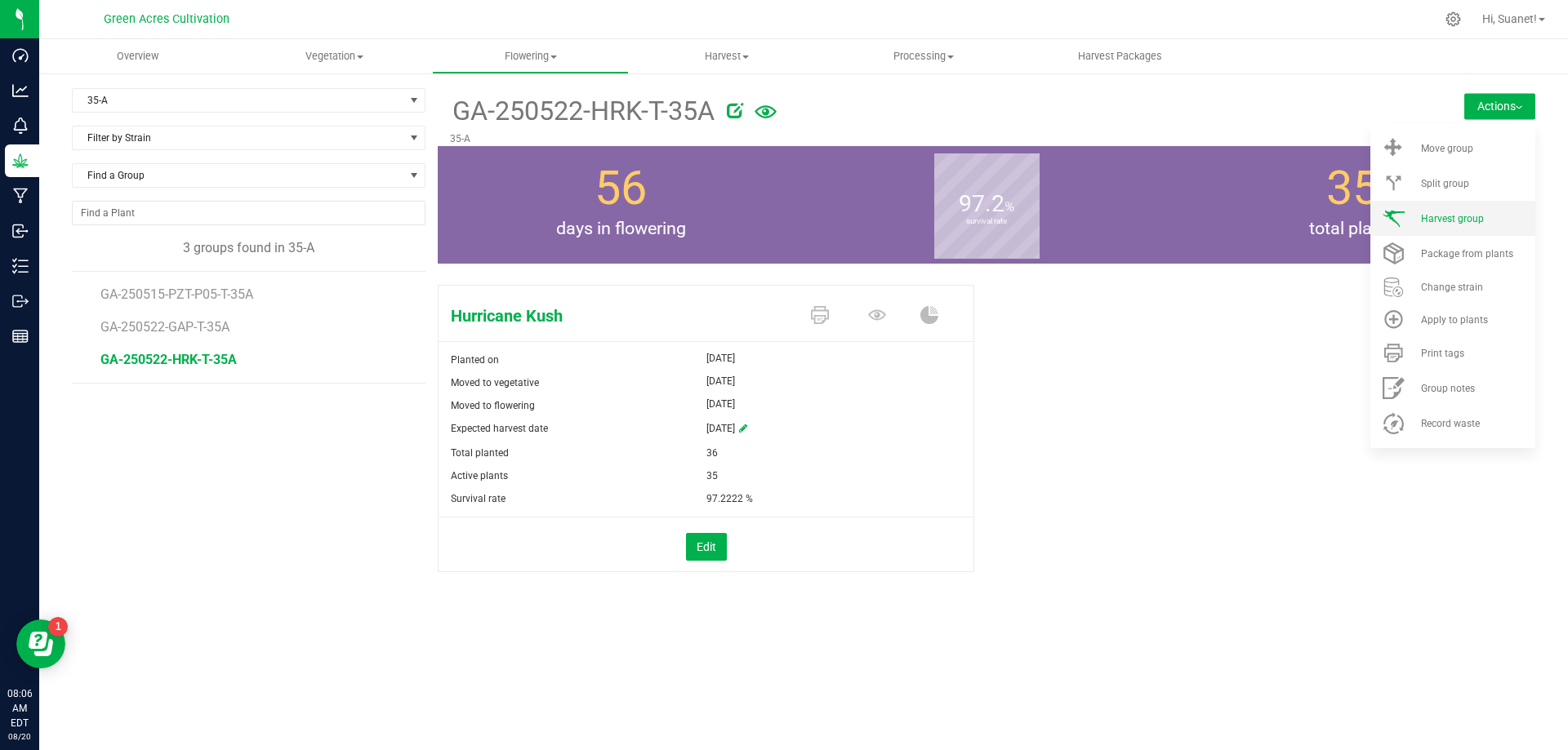
click at [1477, 216] on span "Harvest group" at bounding box center [1453, 219] width 63 height 11
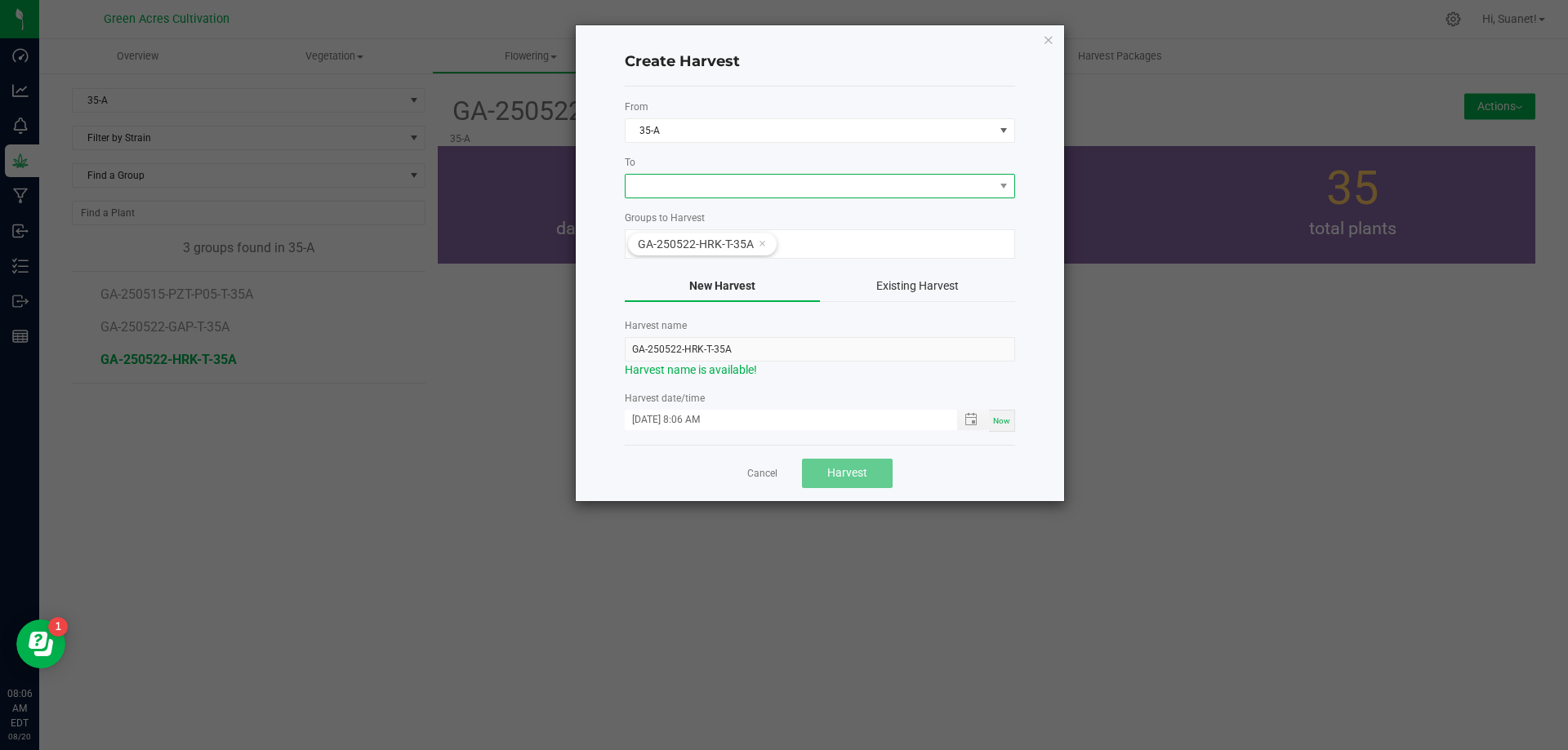
click at [744, 183] on span at bounding box center [809, 186] width 368 height 23
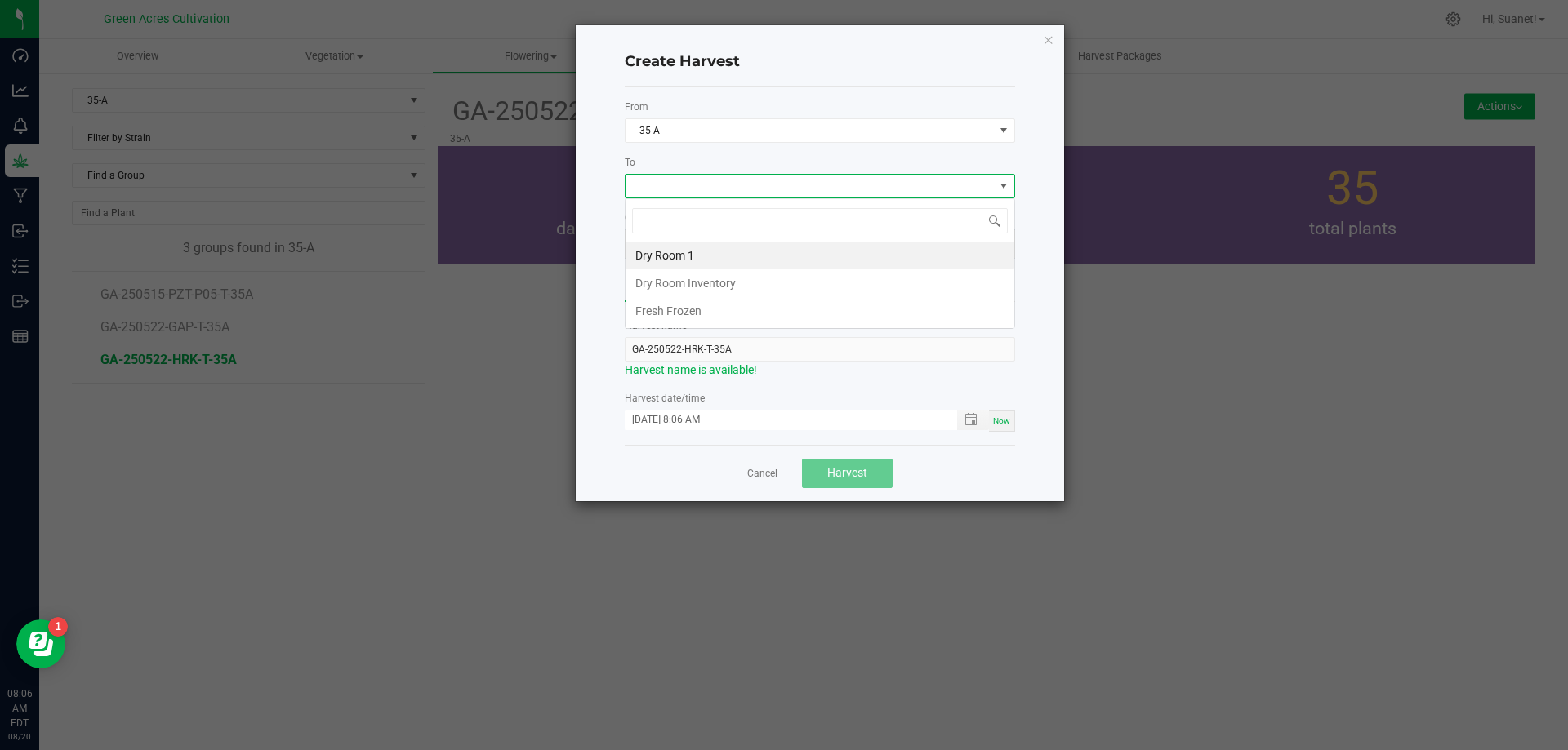
scroll to position [25, 390]
click at [703, 263] on li "Dry Room 1" at bounding box center [820, 256] width 389 height 28
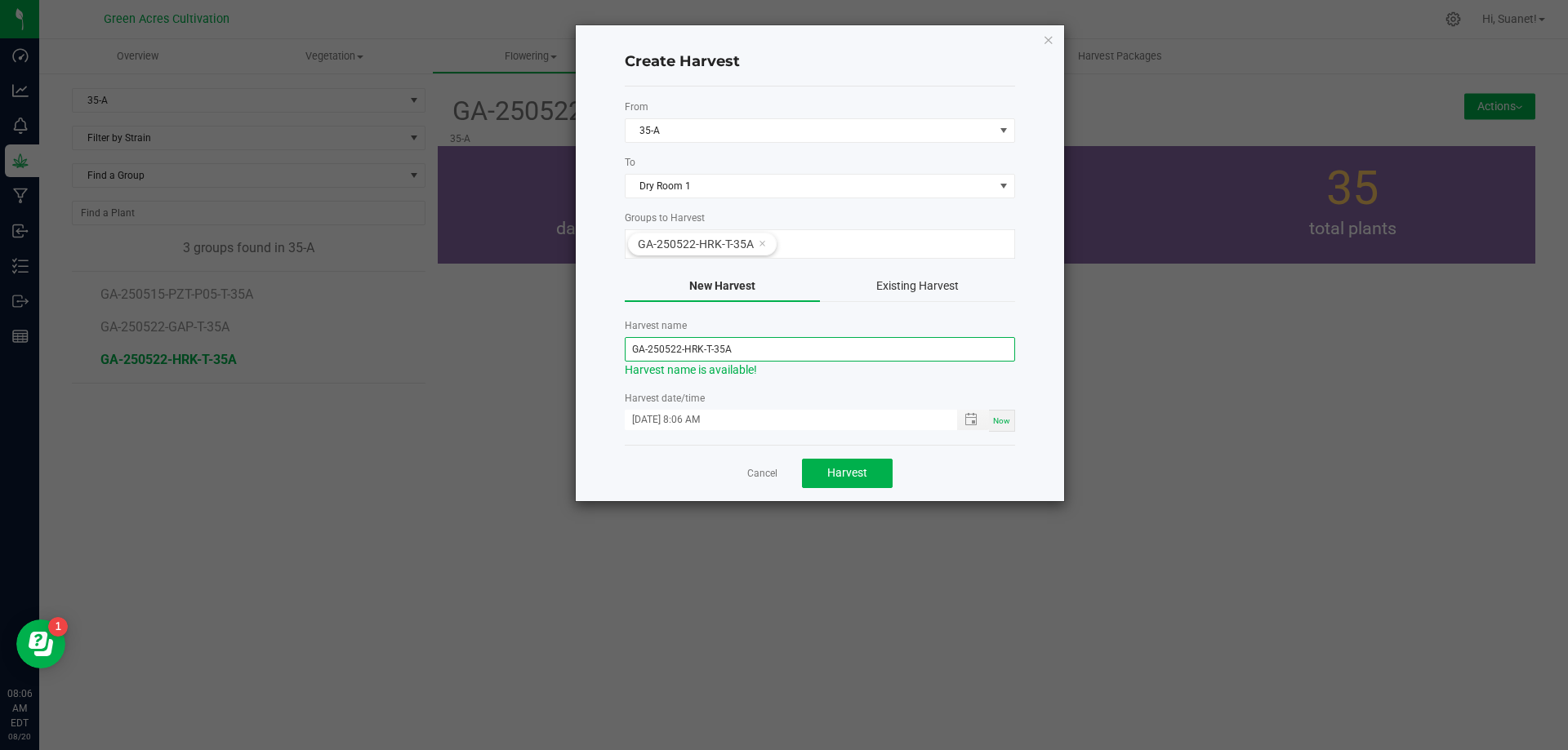
click at [680, 351] on input "GA-250522-HRK-T-35A" at bounding box center [820, 350] width 390 height 25
type input "GA-250820-HRK-T-35A"
click at [1002, 421] on span "Now" at bounding box center [1002, 421] width 18 height 9
click at [863, 464] on button "Harvest" at bounding box center [847, 473] width 90 height 29
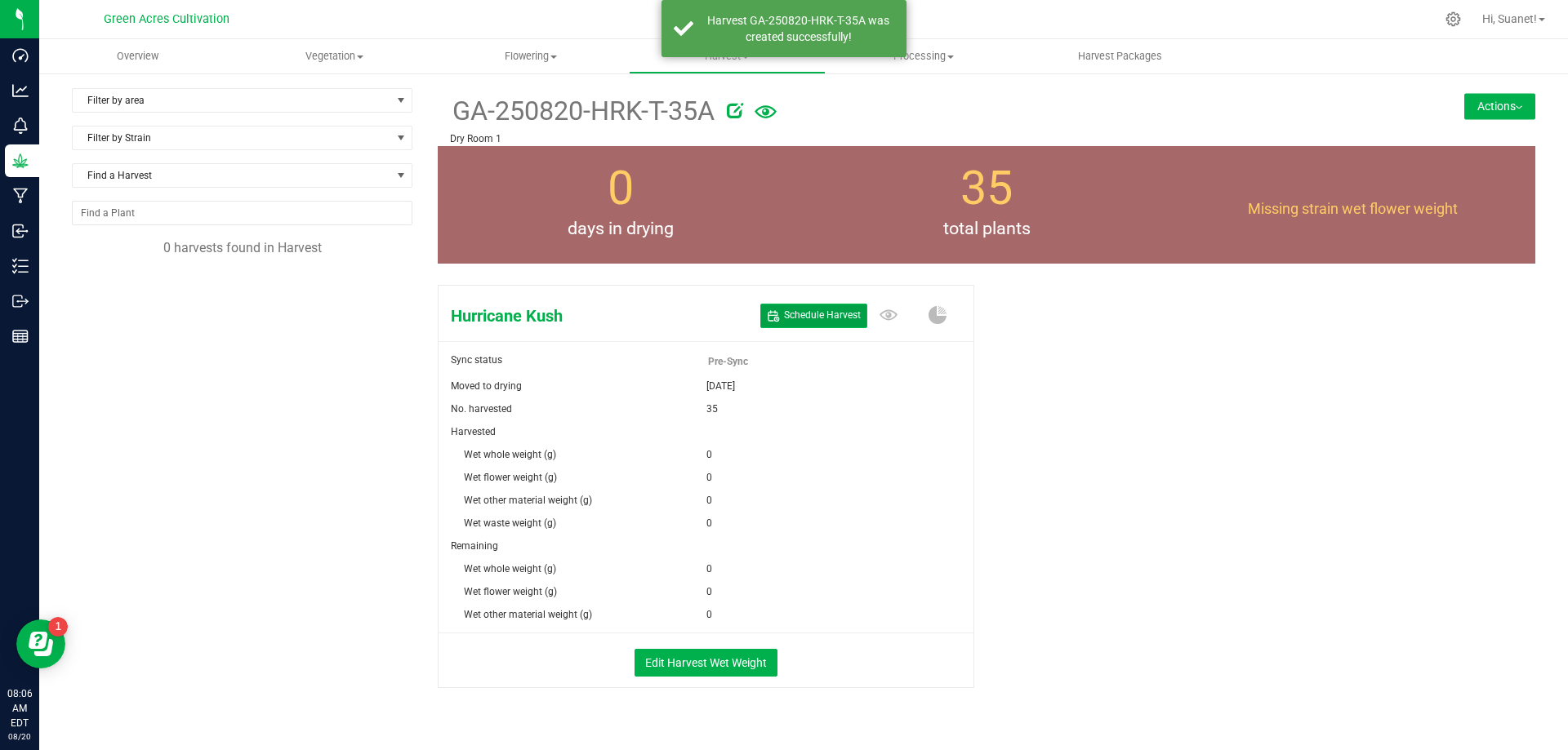
click at [835, 305] on button "Schedule Harvest" at bounding box center [814, 315] width 107 height 24
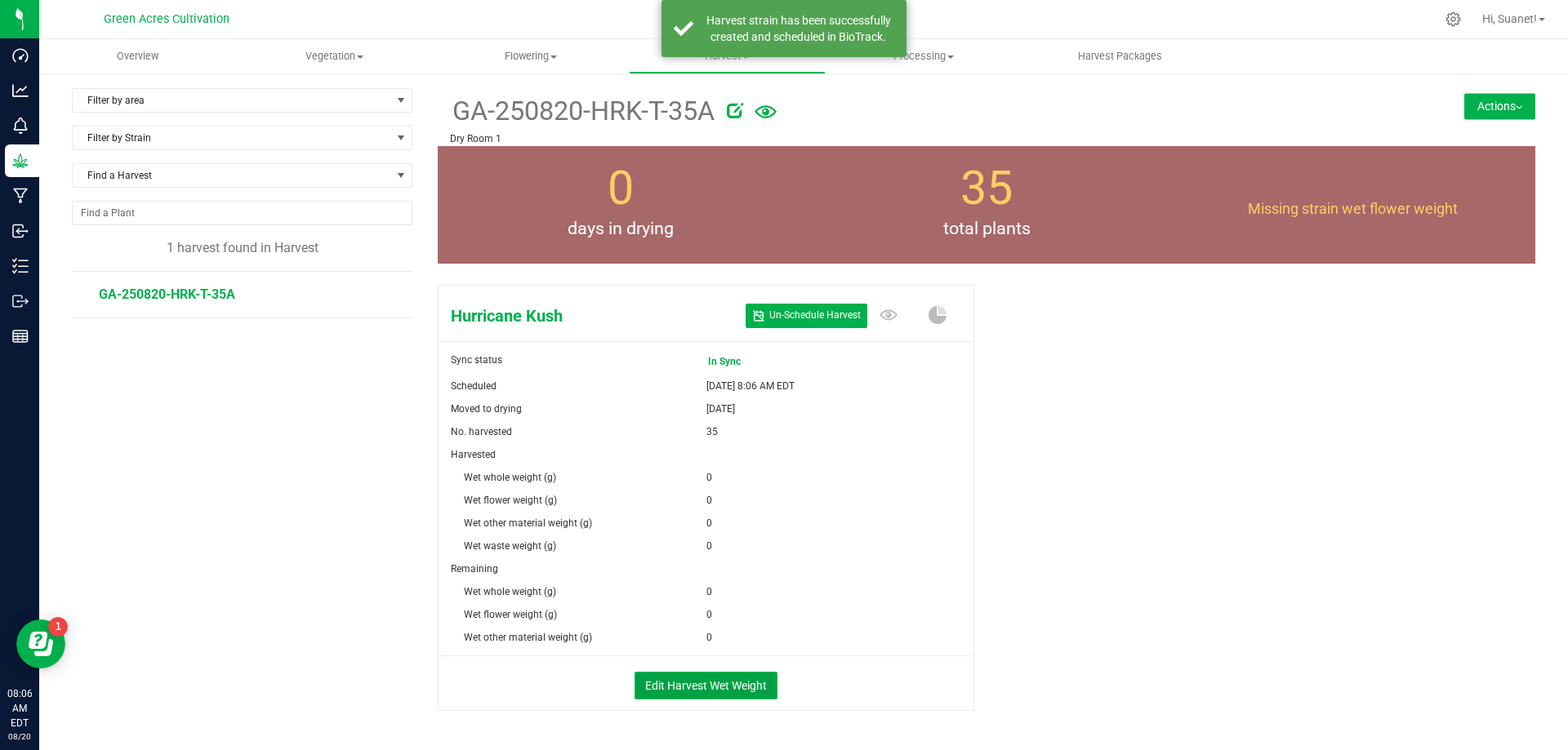
click at [702, 686] on button "Edit Harvest Wet Weight" at bounding box center [705, 686] width 143 height 28
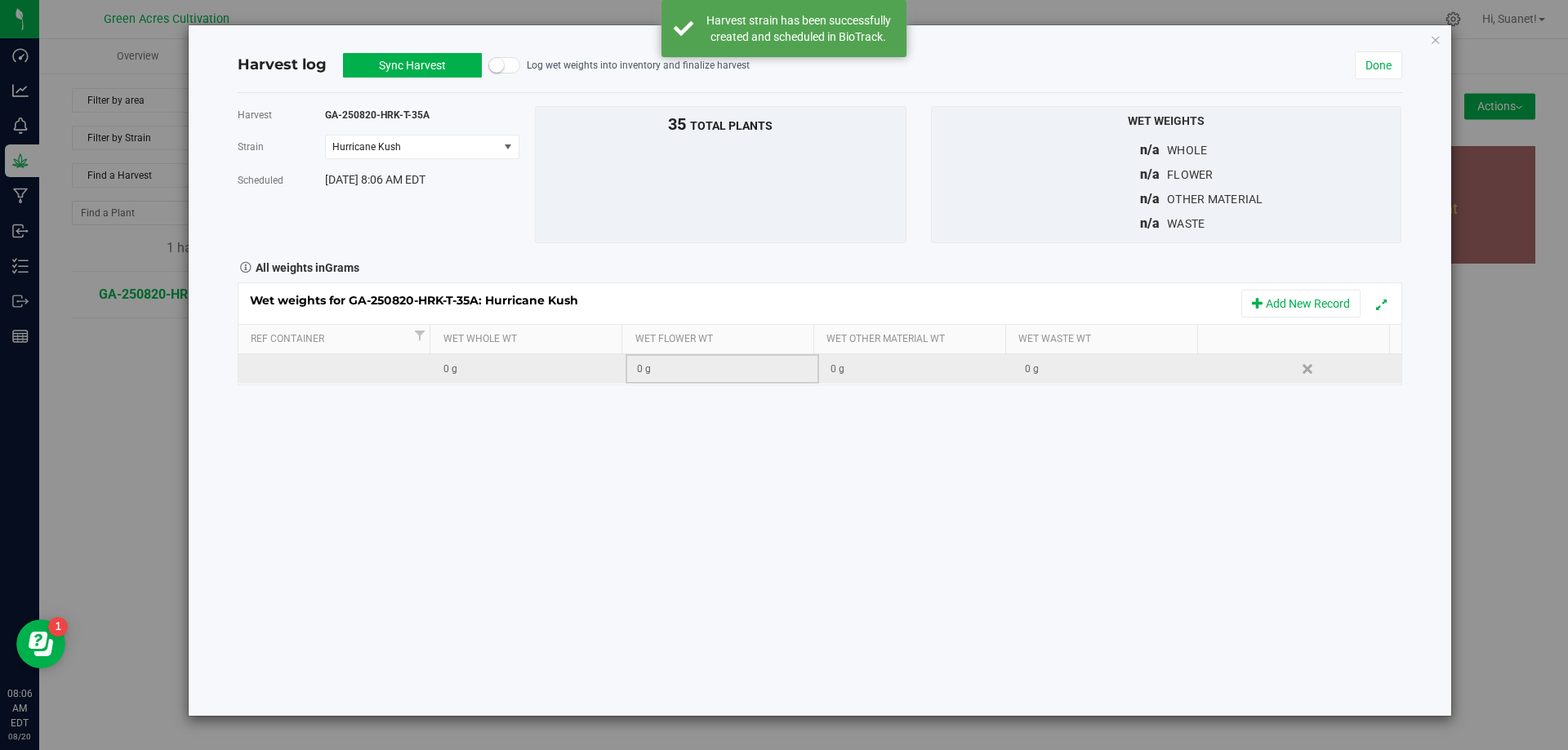
click at [708, 371] on div "0 g" at bounding box center [727, 370] width 181 height 16
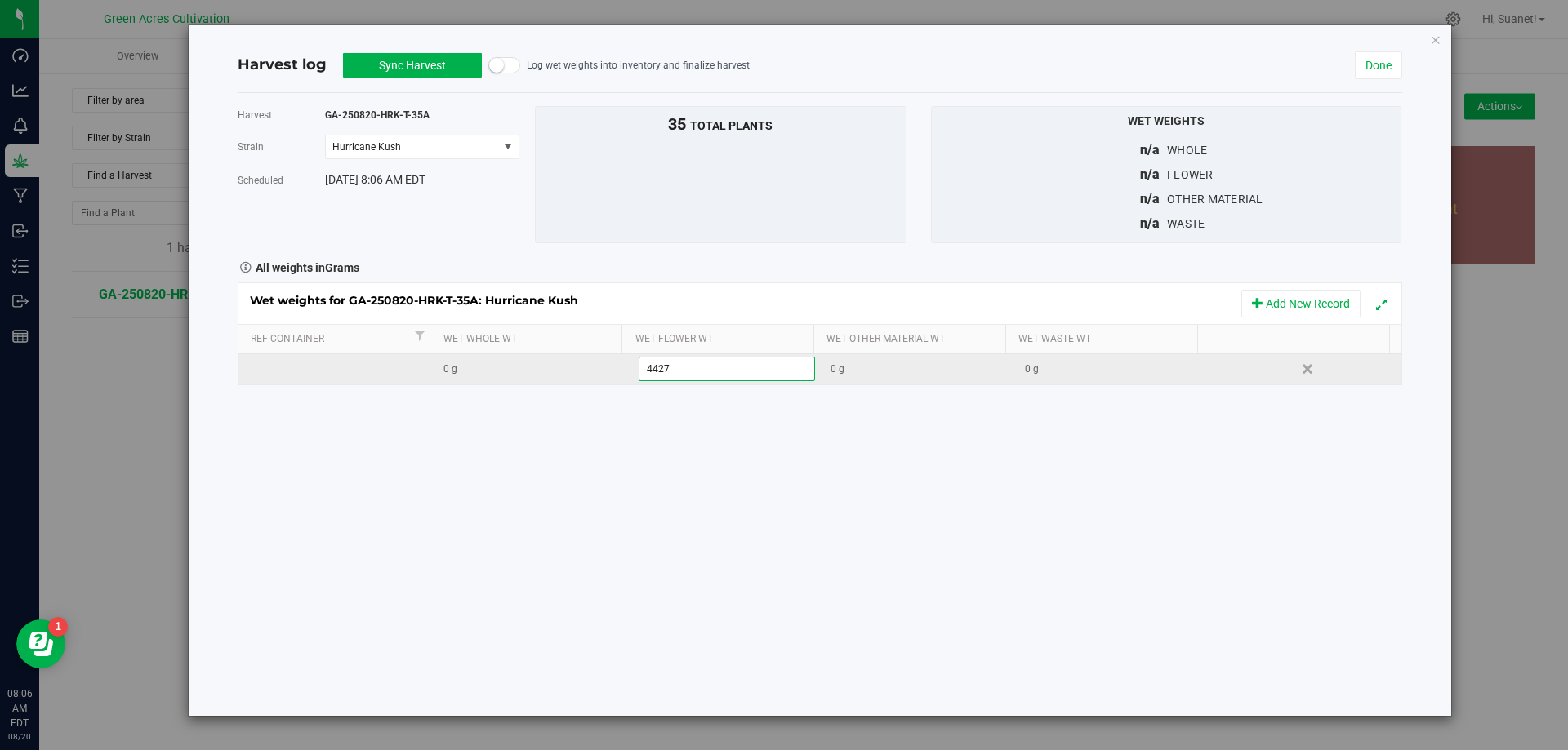
type input "44275"
click at [1037, 364] on div "Loading... Wet weights for GA-250820-HRK-T-35A: Hurricane Kush Add New Record R…" at bounding box center [820, 334] width 1165 height 103
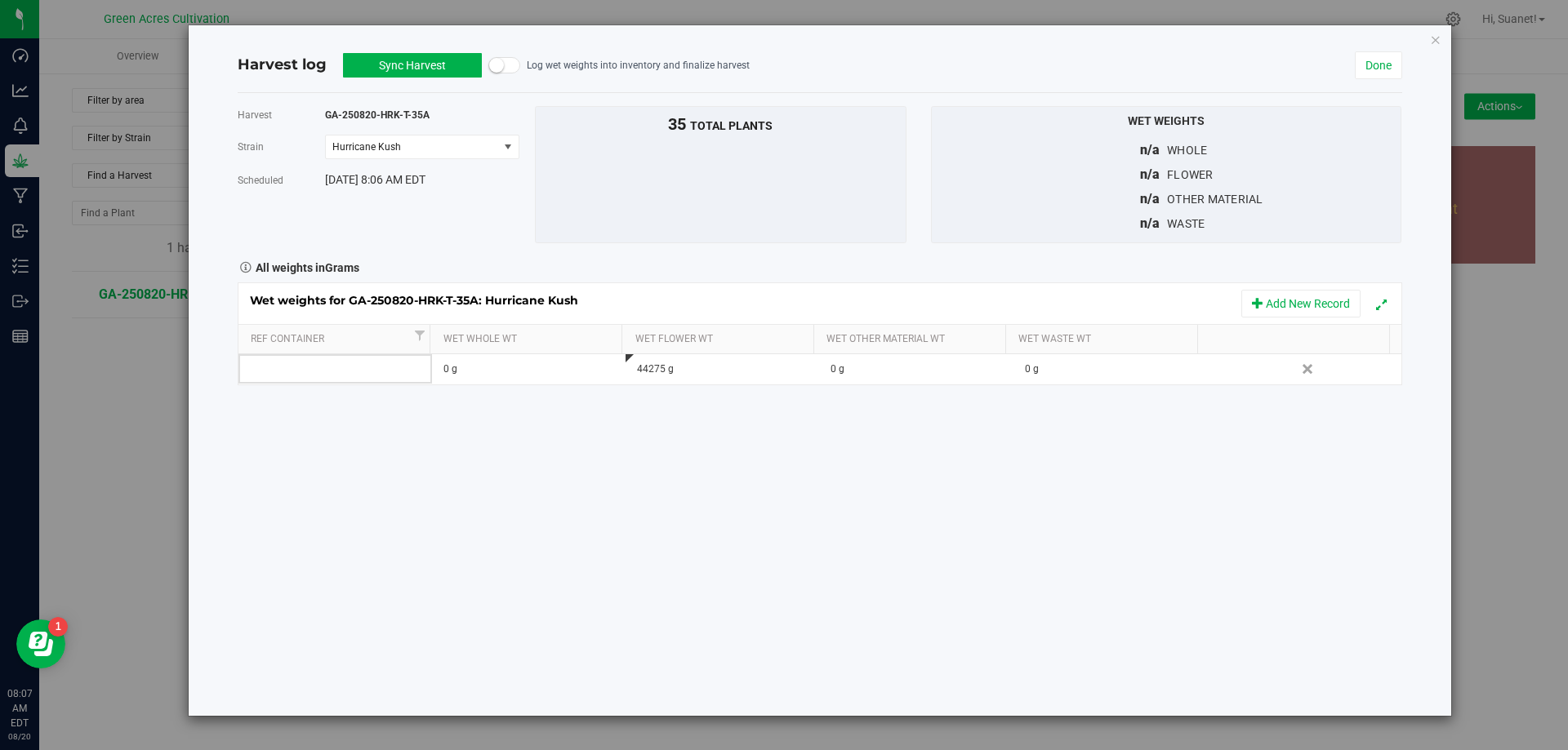
click at [1037, 364] on div "0 g" at bounding box center [1116, 370] width 181 height 16
type input "20"
click at [921, 424] on div "Harvest GA-250820-HRK-T-35A [GEOGRAPHIC_DATA] Hurricane Kush Select strain Hurr…" at bounding box center [820, 404] width 1165 height 623
click at [437, 54] on button "Sync Harvest" at bounding box center [413, 65] width 139 height 25
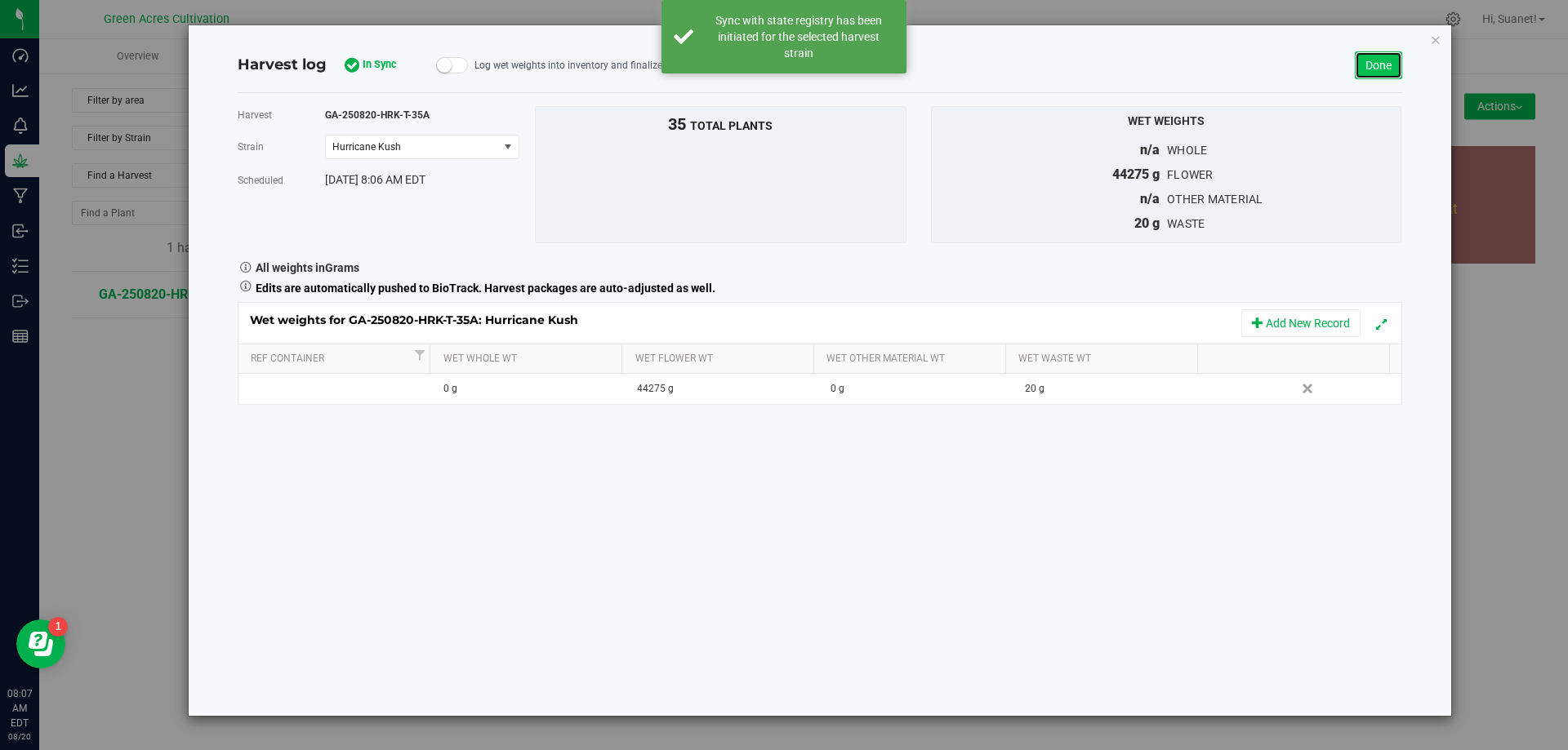
click at [1376, 71] on link "Done" at bounding box center [1379, 66] width 47 height 28
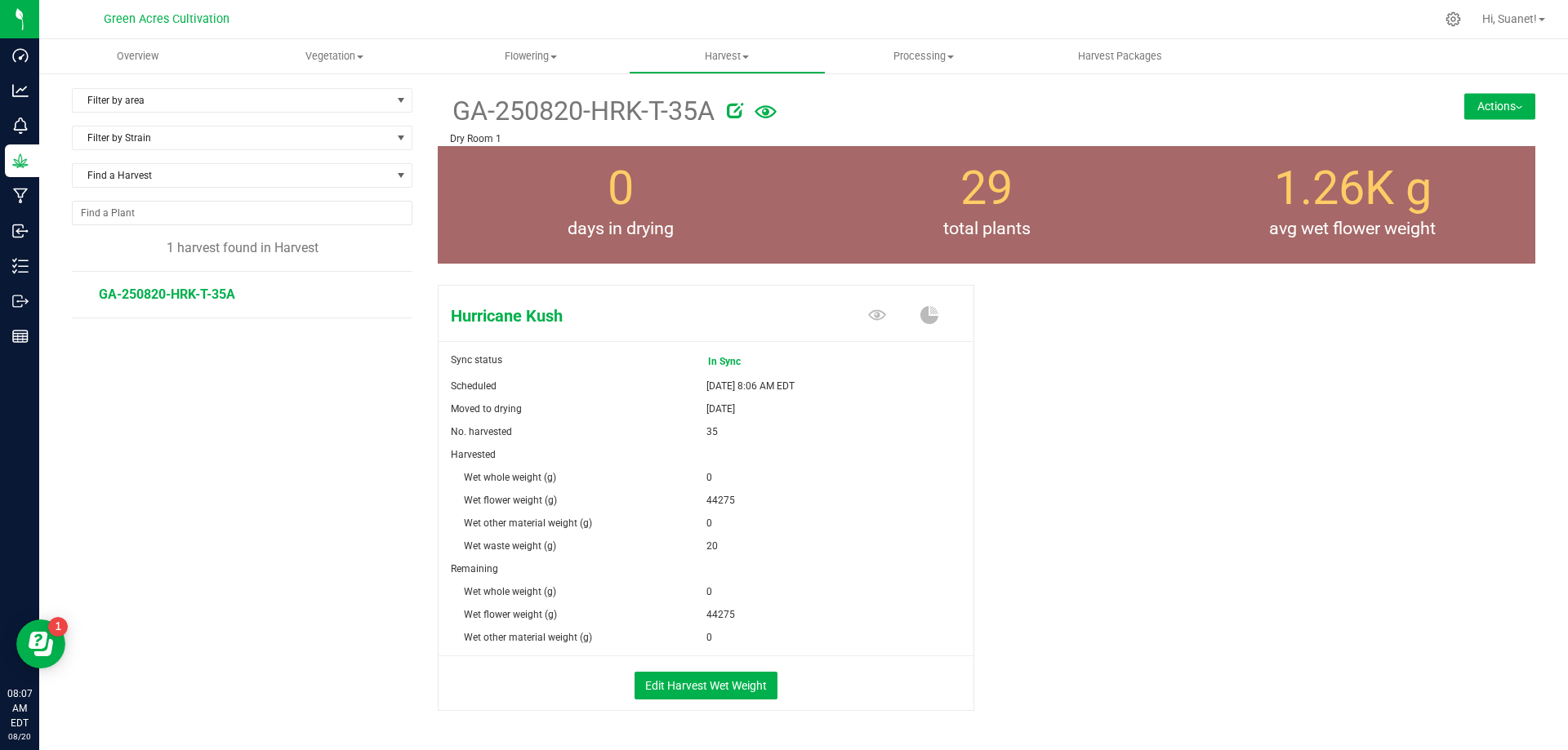
click at [1493, 108] on button "Actions" at bounding box center [1499, 106] width 71 height 26
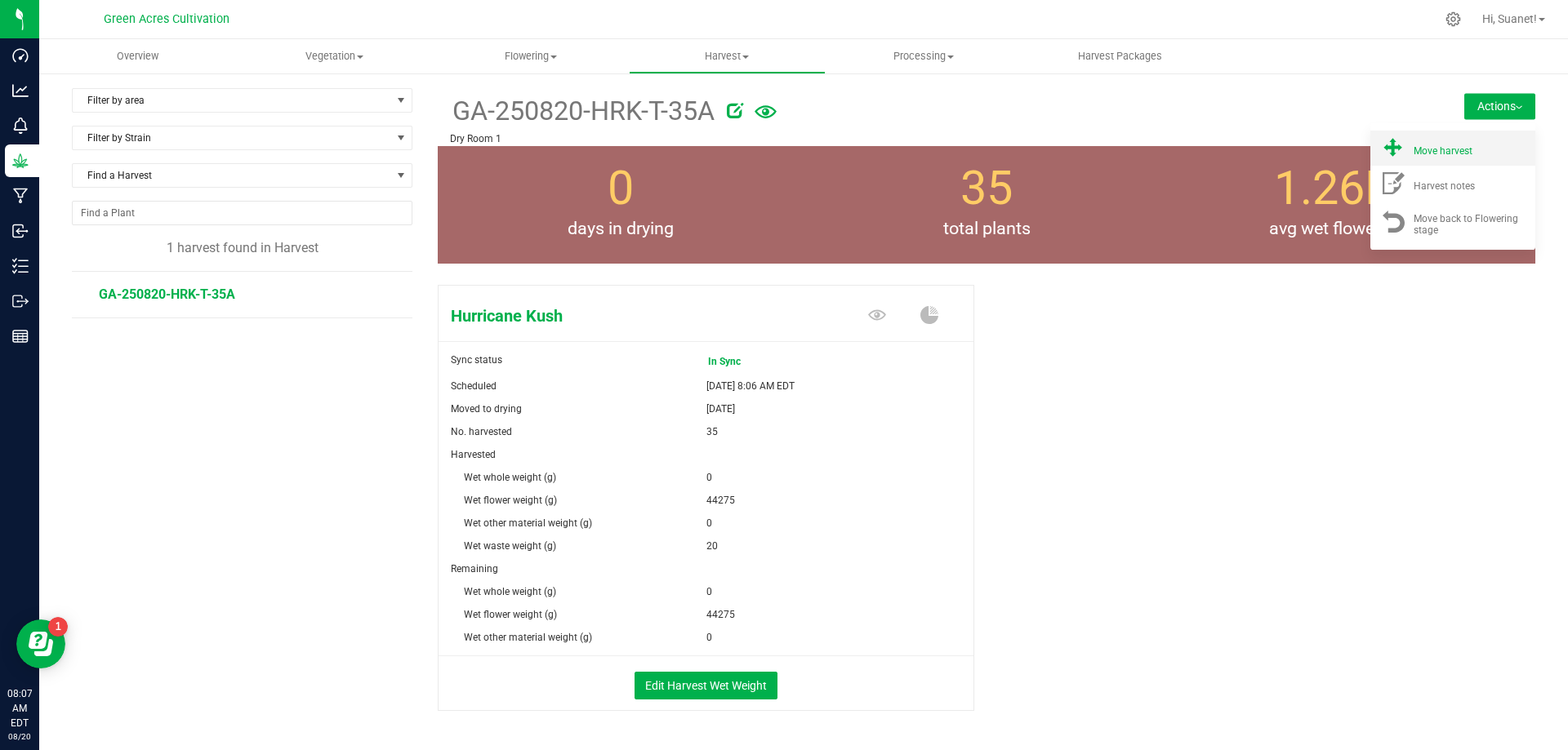
click at [1476, 148] on div "Move harvest" at bounding box center [1469, 148] width 111 height 18
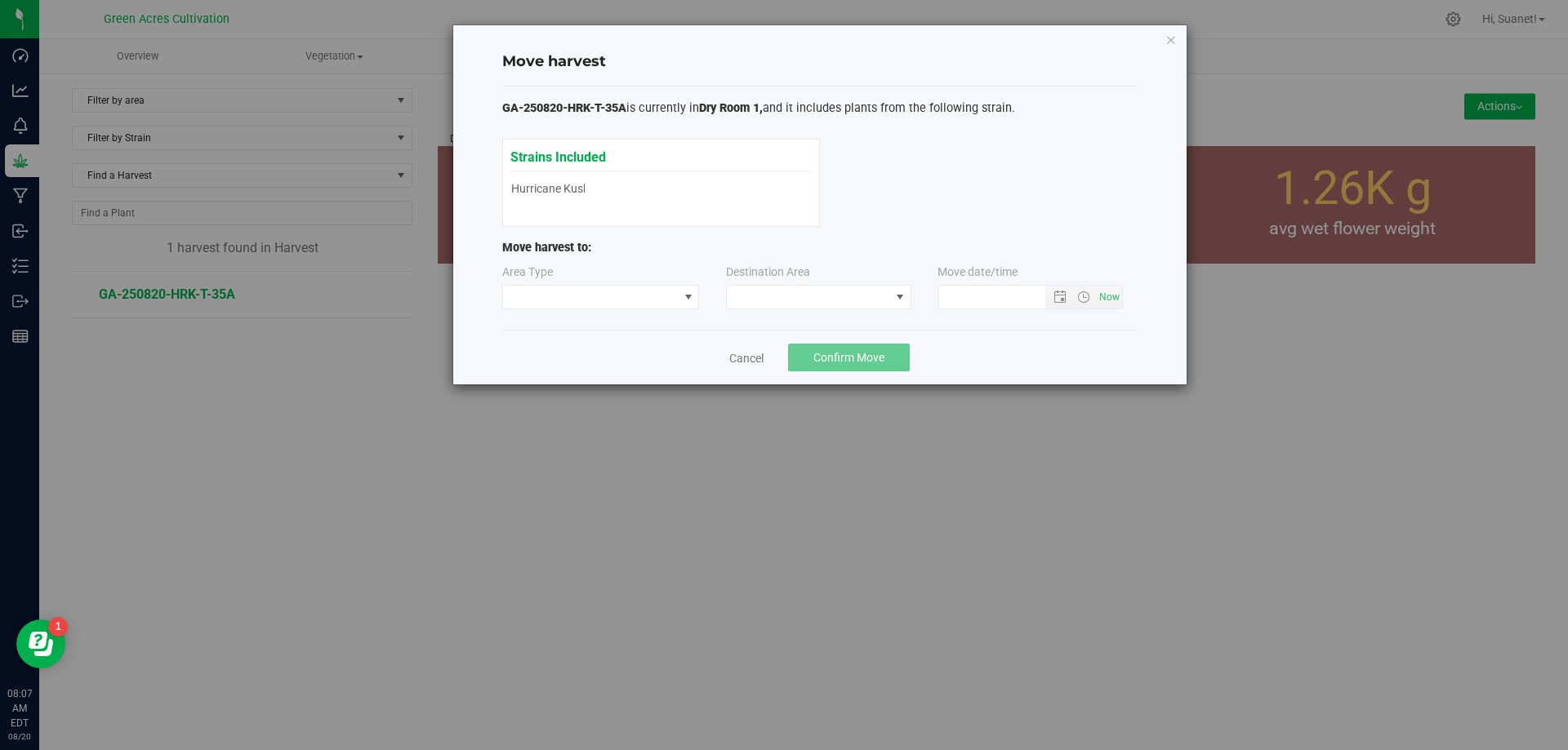
type input "[DATE] 8:07 AM"
click at [828, 292] on span at bounding box center [809, 297] width 163 height 23
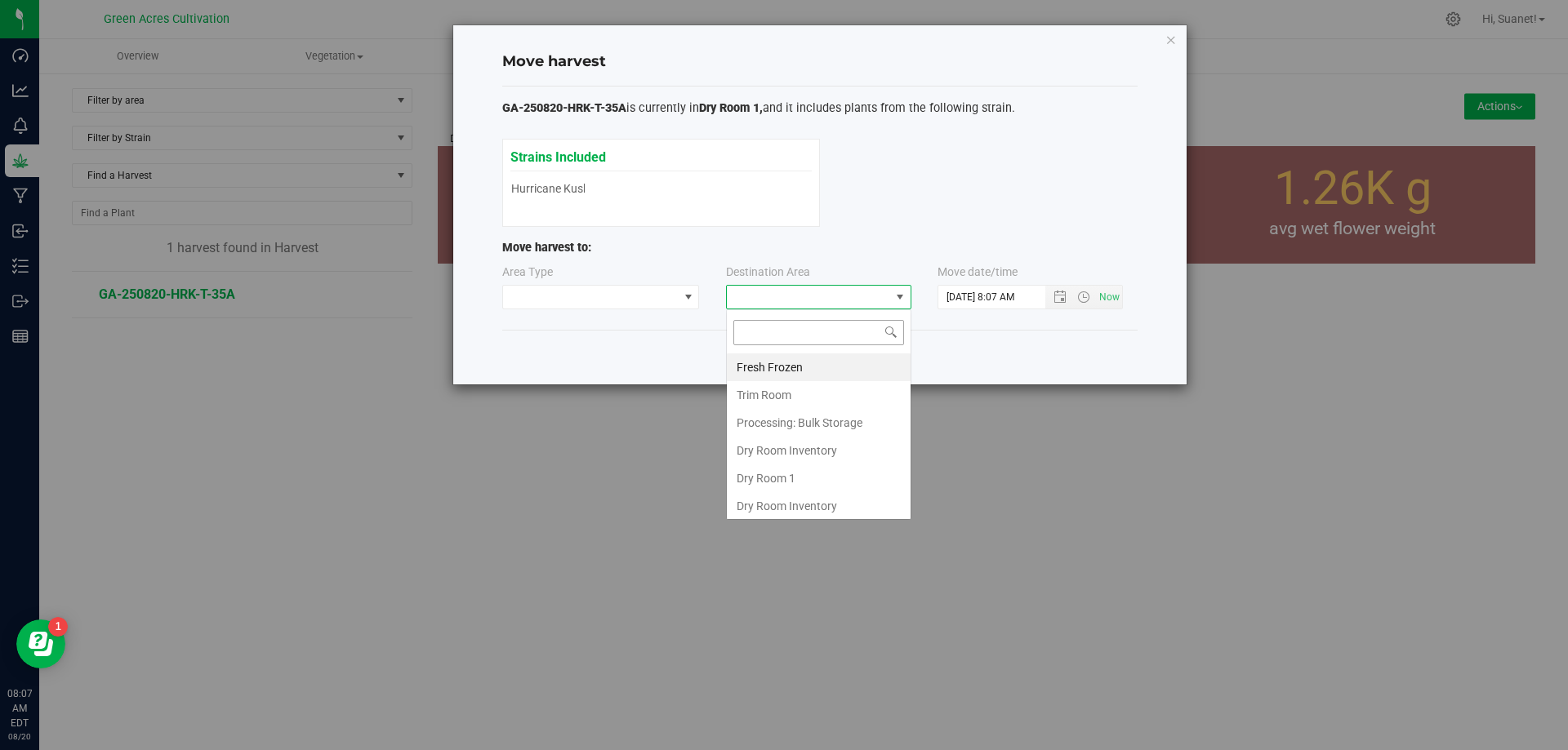
scroll to position [25, 185]
click at [780, 480] on li "Dry Room 1" at bounding box center [819, 479] width 184 height 28
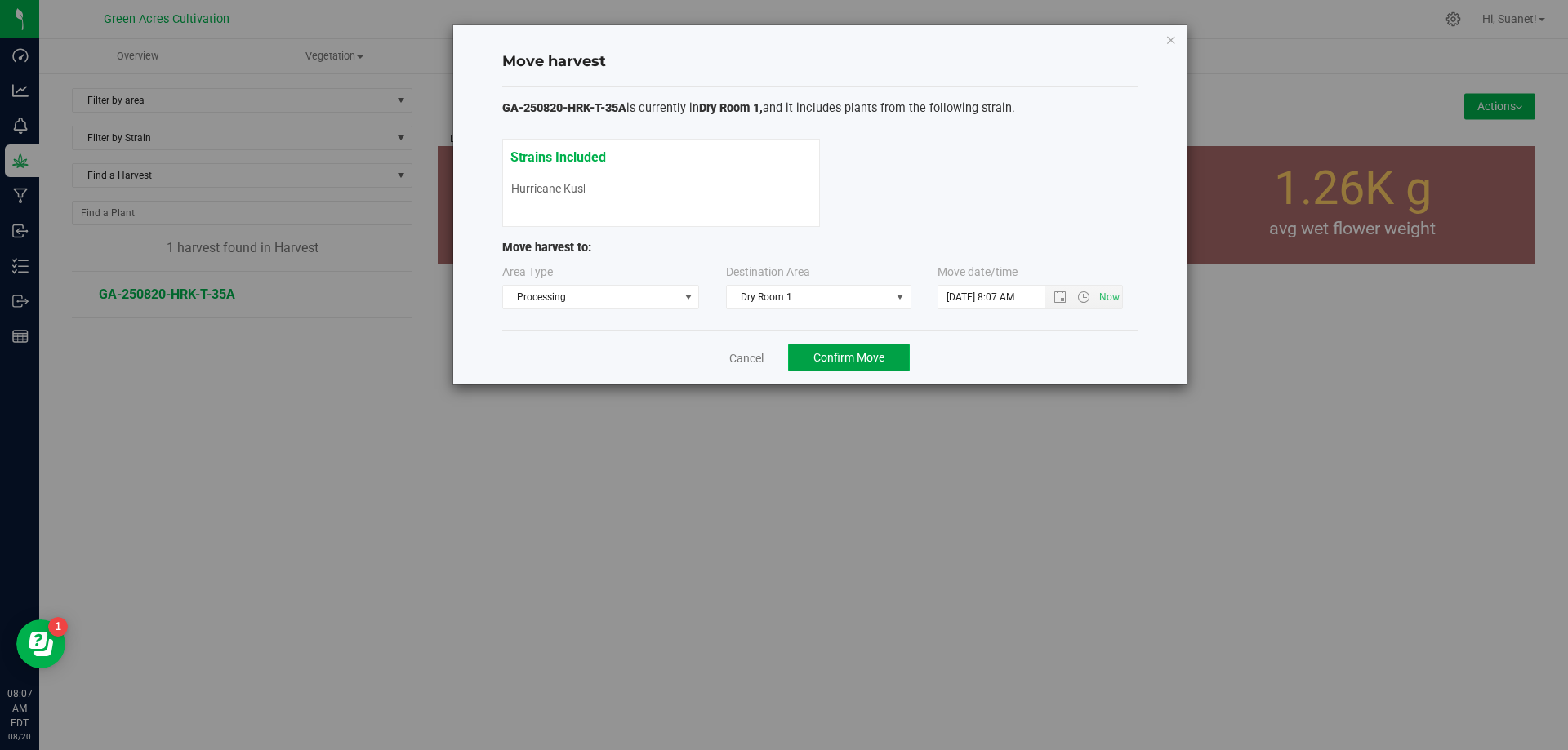
click at [885, 355] on span "Confirm Move" at bounding box center [849, 357] width 71 height 13
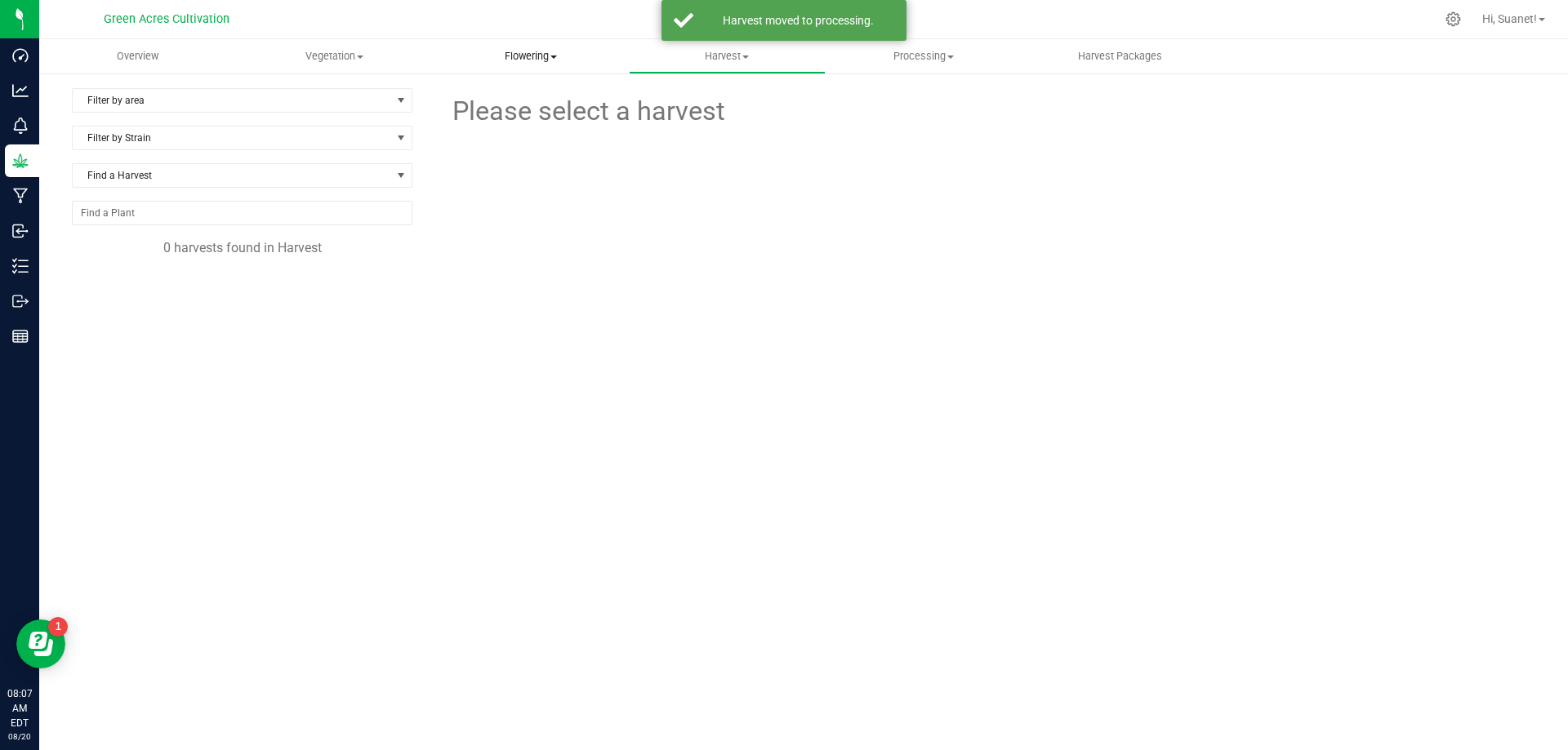
click at [536, 53] on span "Flowering" at bounding box center [531, 56] width 195 height 15
click at [507, 121] on span "Flowering groups" at bounding box center [500, 118] width 135 height 14
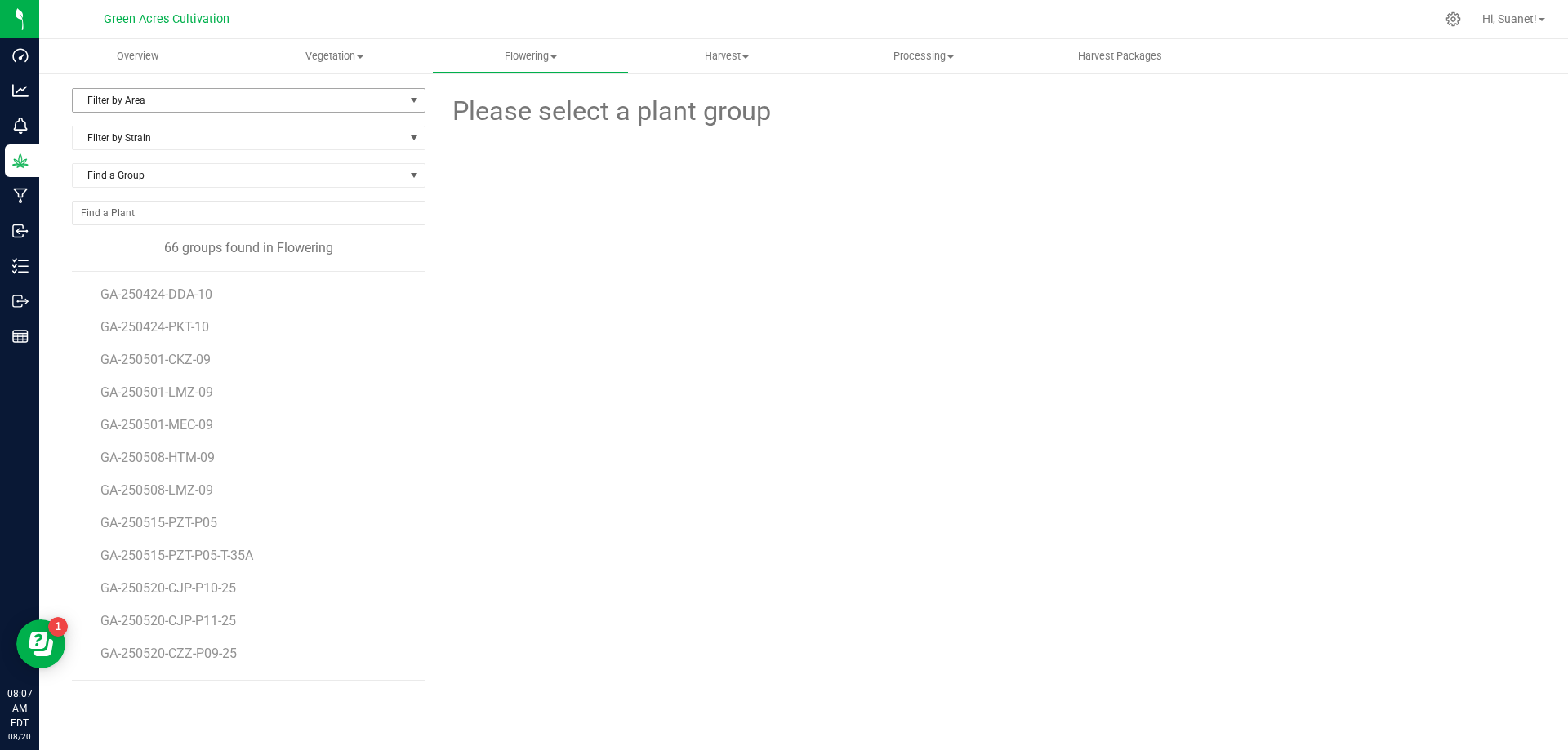
click at [408, 100] on span "select" at bounding box center [414, 100] width 13 height 13
click at [94, 195] on li "35-A" at bounding box center [249, 204] width 352 height 25
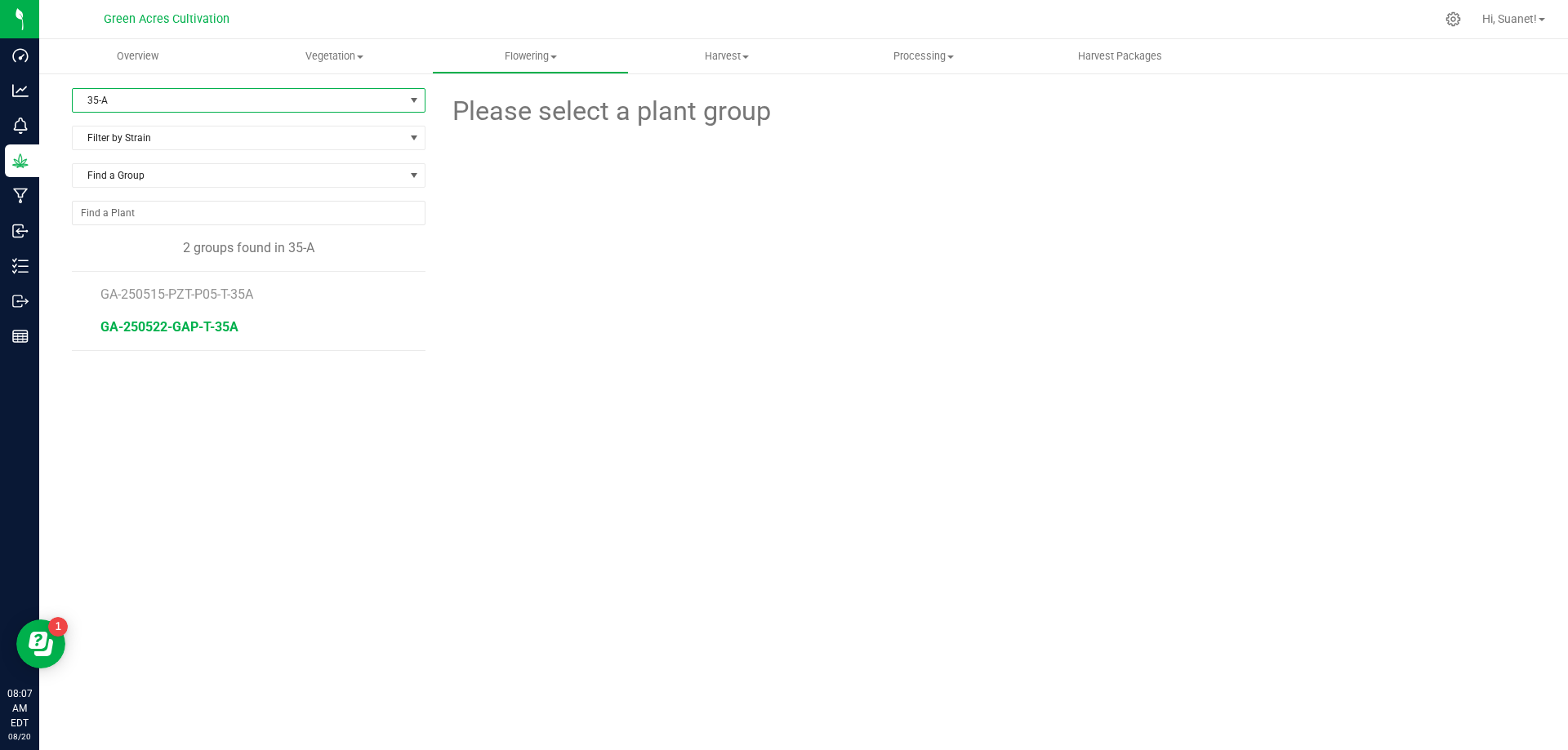
click at [180, 322] on span "GA-250522-GAP-T-35A" at bounding box center [169, 328] width 138 height 16
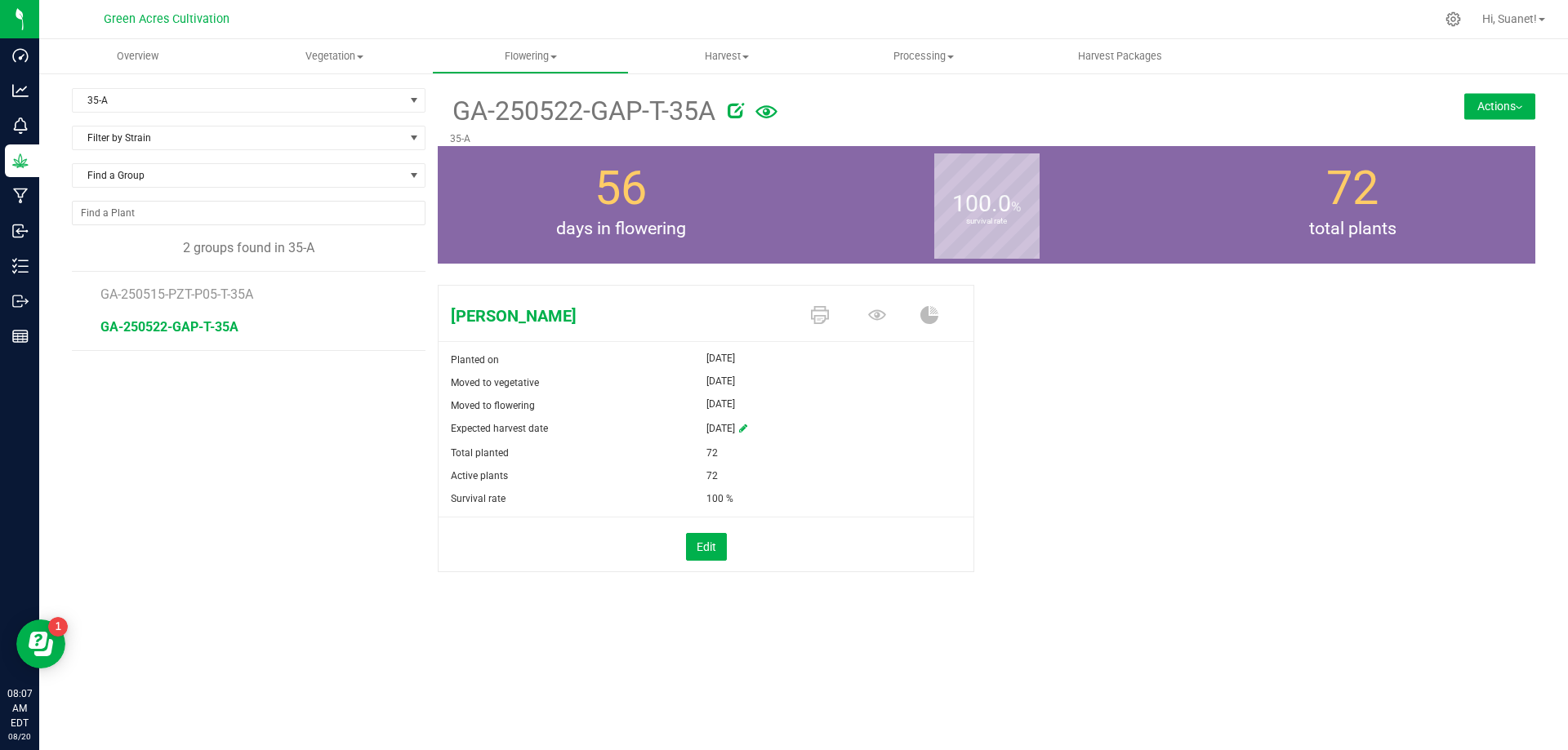
click at [1518, 111] on button "Actions" at bounding box center [1499, 106] width 71 height 26
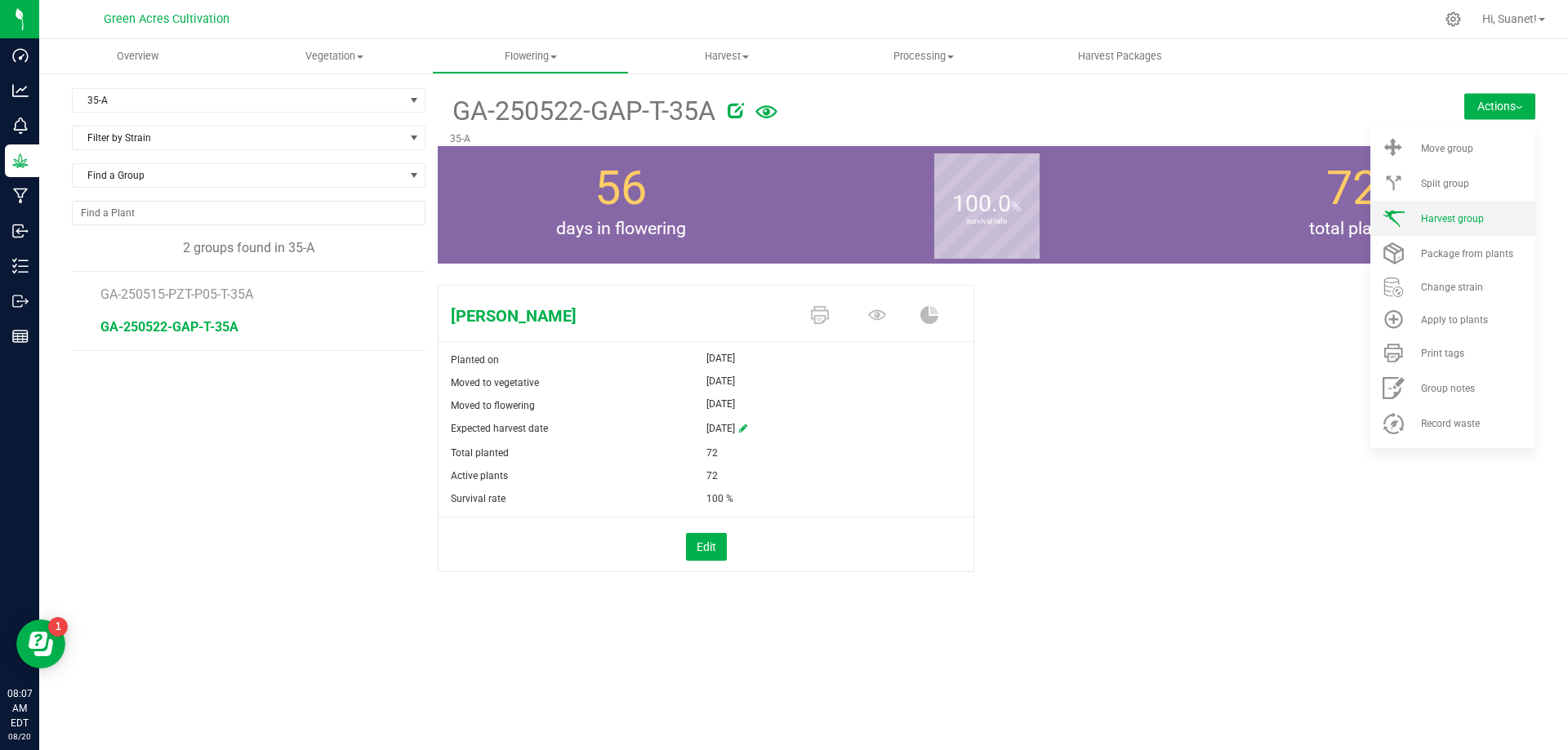
click at [1471, 221] on span "Harvest group" at bounding box center [1453, 219] width 63 height 11
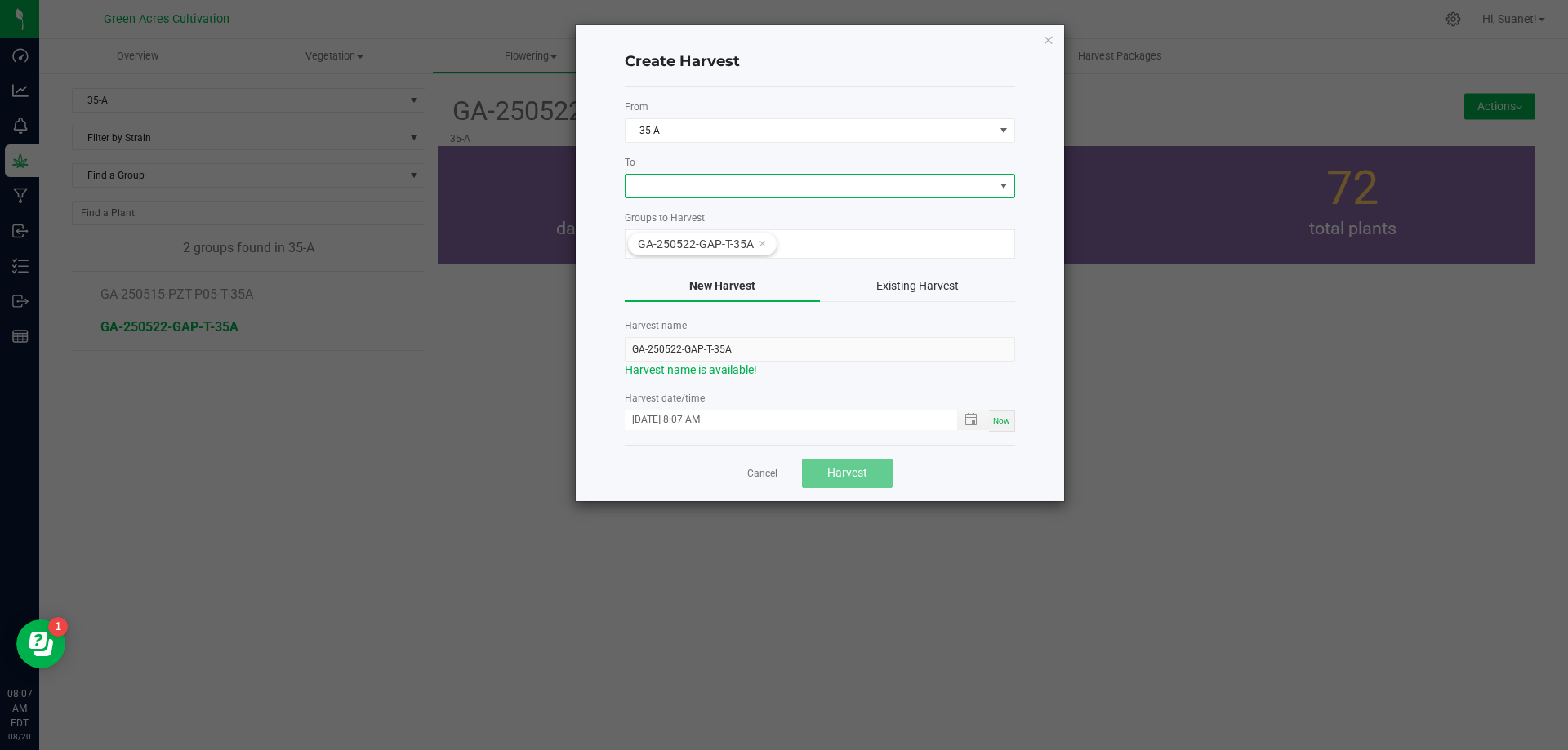
click at [764, 179] on span at bounding box center [809, 186] width 368 height 23
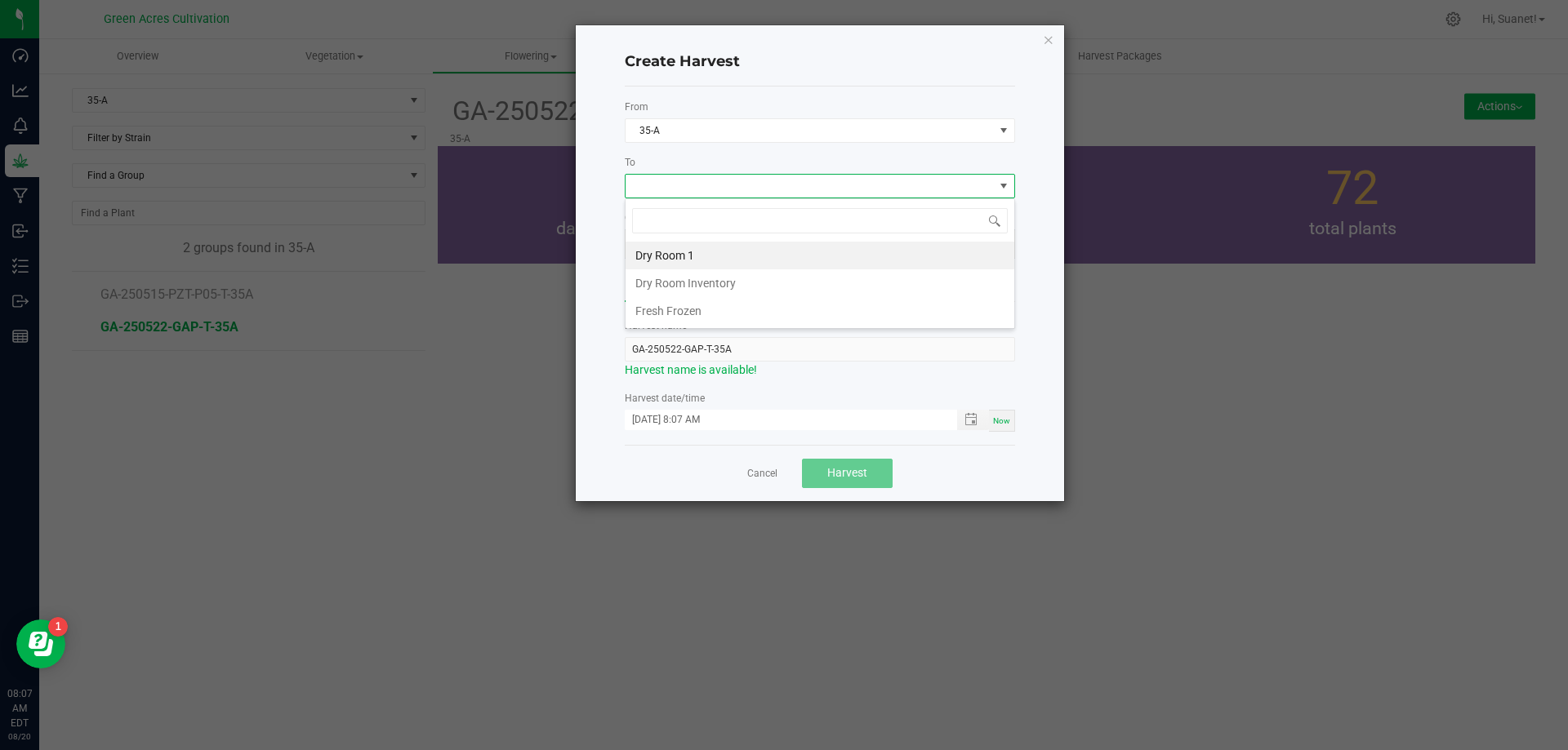
scroll to position [25, 390]
click at [697, 256] on li "Dry Room 1" at bounding box center [820, 256] width 389 height 28
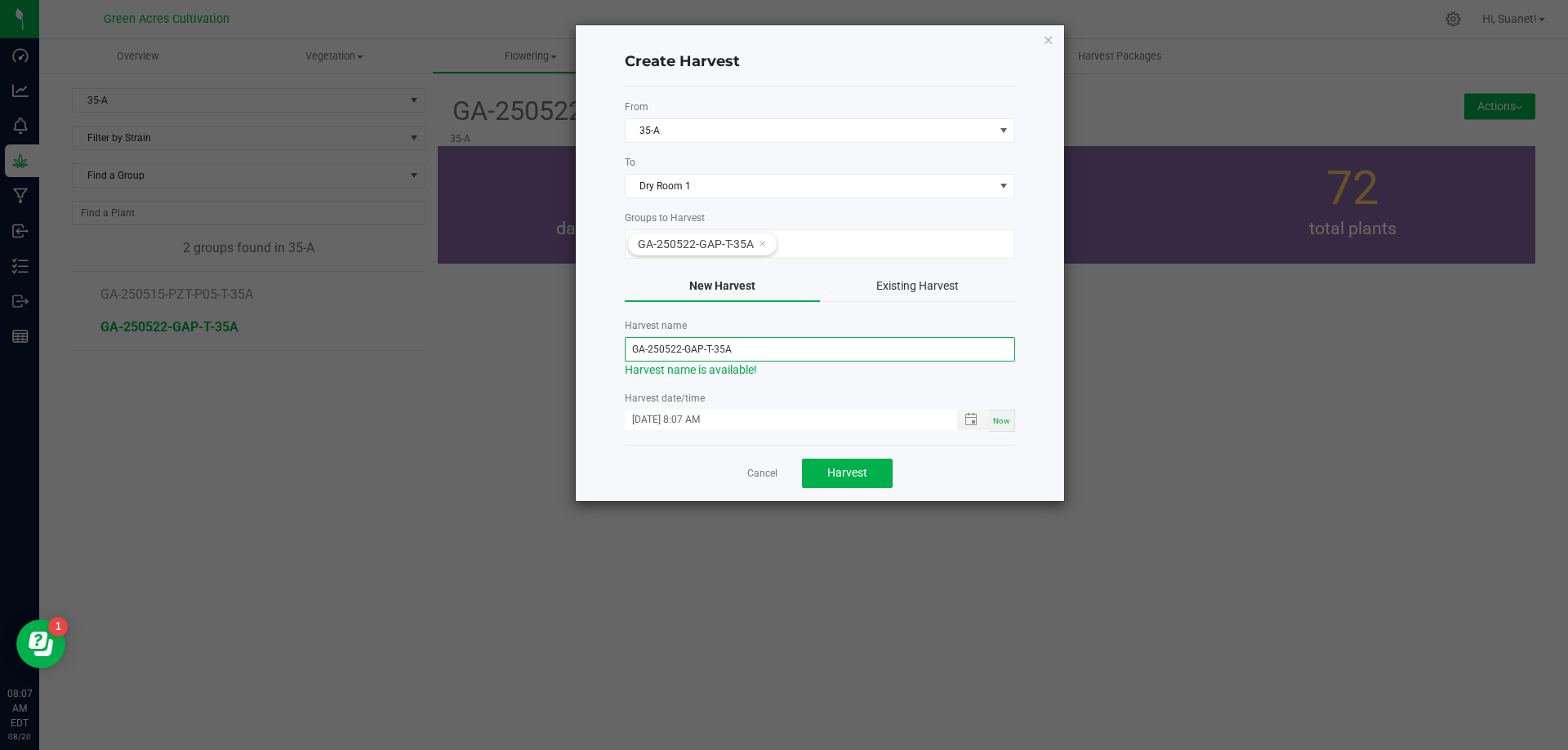
click at [680, 348] on input "GA-250522-GAP-T-35A" at bounding box center [820, 350] width 390 height 25
type input "GA-250820-GAP-T-35A"
click at [998, 419] on span "Now" at bounding box center [1002, 421] width 18 height 9
type input "[DATE] 8:08 AM"
click at [1032, 357] on div "Create Harvest From 35-A To Dry Room 1 Groups to Harvest GA-250522-GAP-T-35A Ne…" at bounding box center [820, 263] width 488 height 476
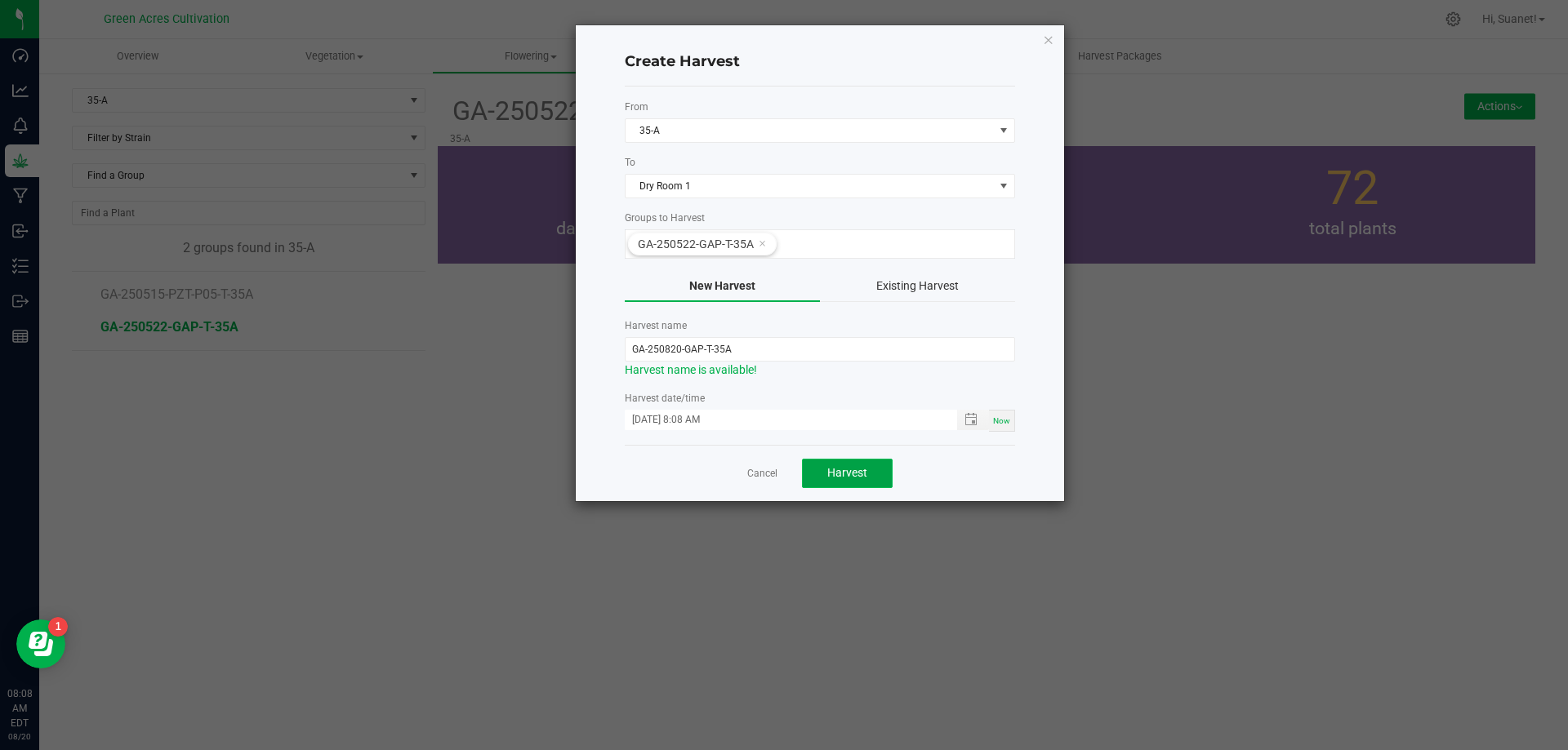
click at [867, 477] on button "Harvest" at bounding box center [847, 473] width 90 height 29
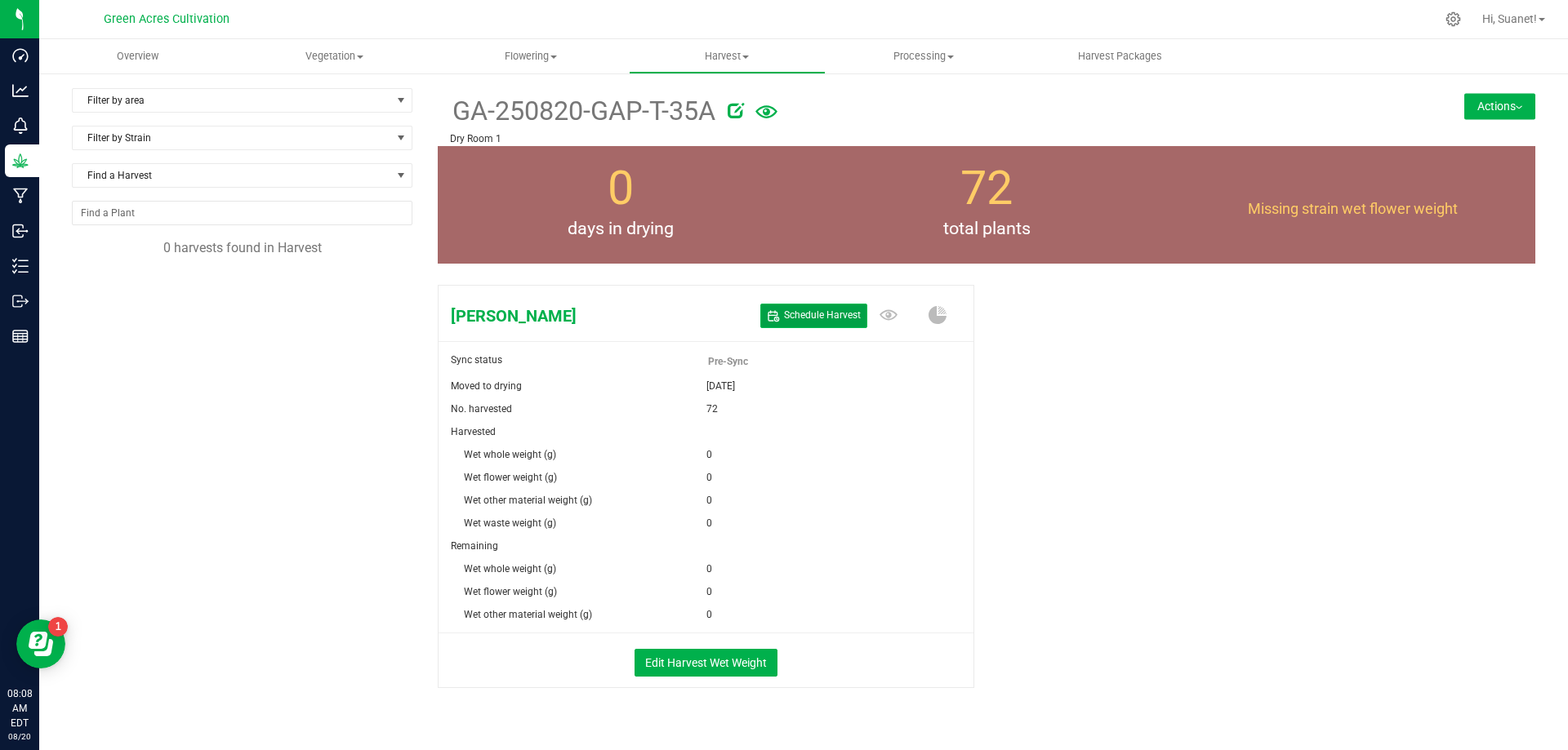
click at [815, 320] on span "Schedule Harvest" at bounding box center [822, 315] width 76 height 14
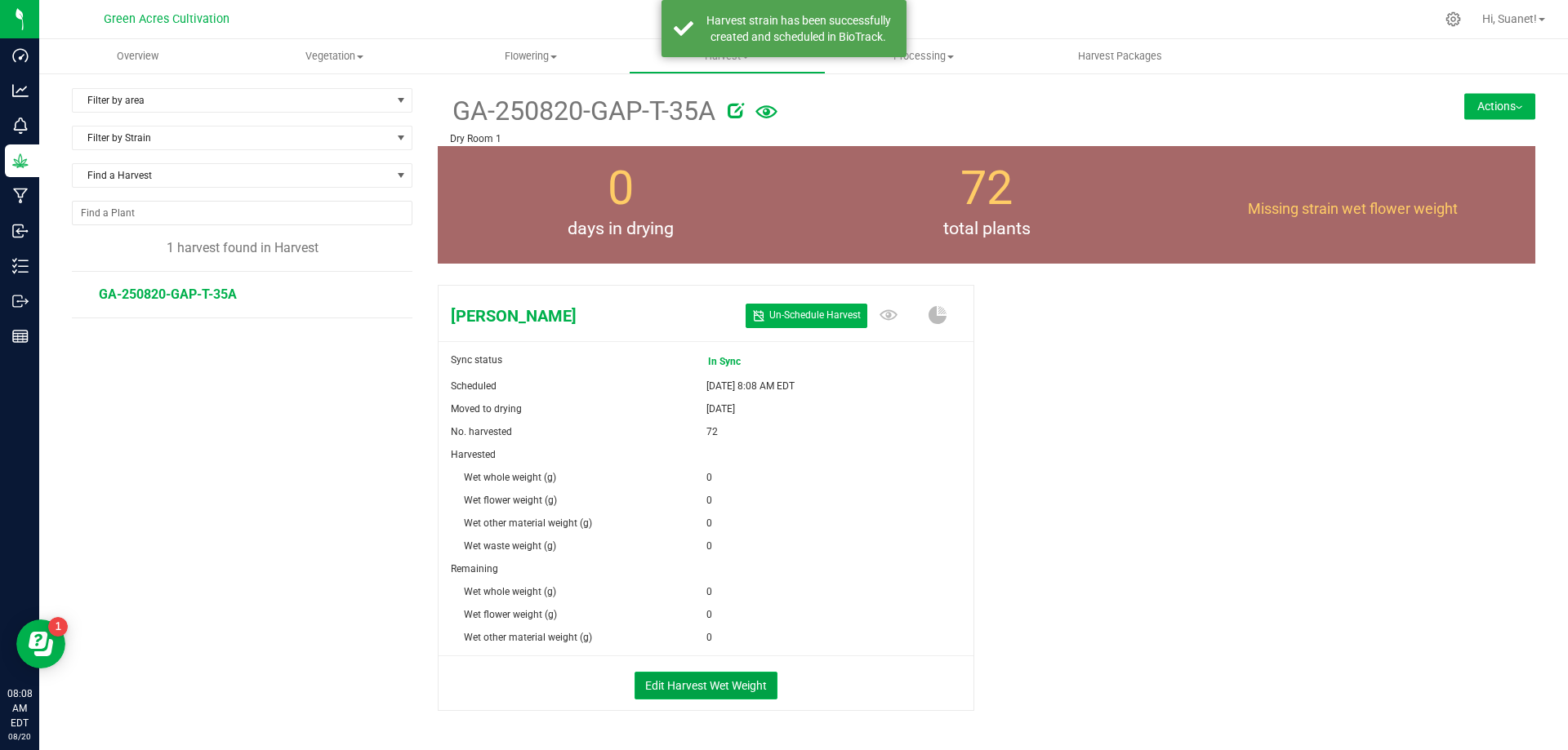
click at [711, 687] on button "Edit Harvest Wet Weight" at bounding box center [705, 686] width 143 height 28
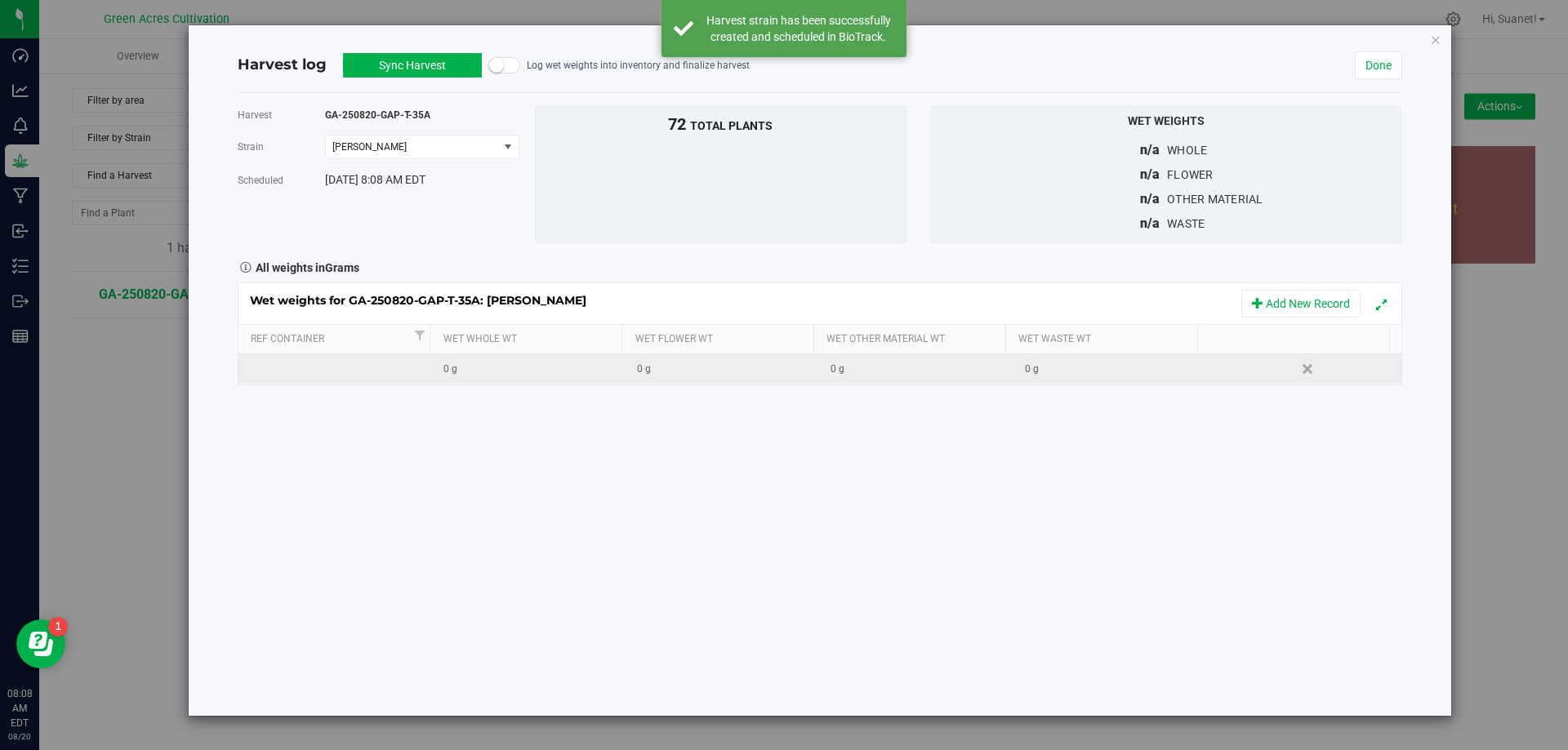
click at [702, 371] on div "0 g" at bounding box center [727, 370] width 181 height 16
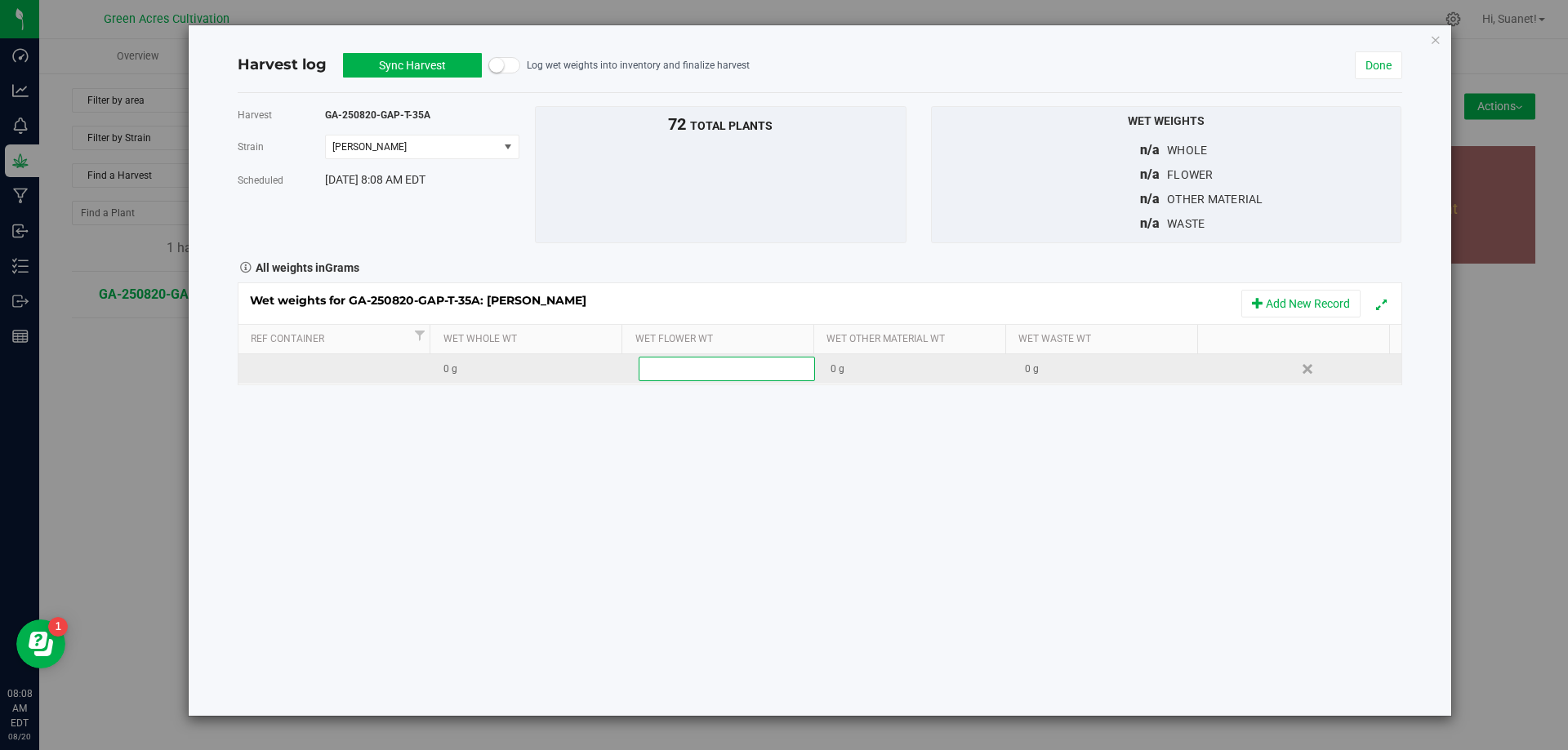
type input "1"
type input "79190"
click at [1078, 369] on div "Wet weights for GA-250820-GAP-T-35A: [PERSON_NAME] Add New Record Ref Container…" at bounding box center [820, 334] width 1165 height 103
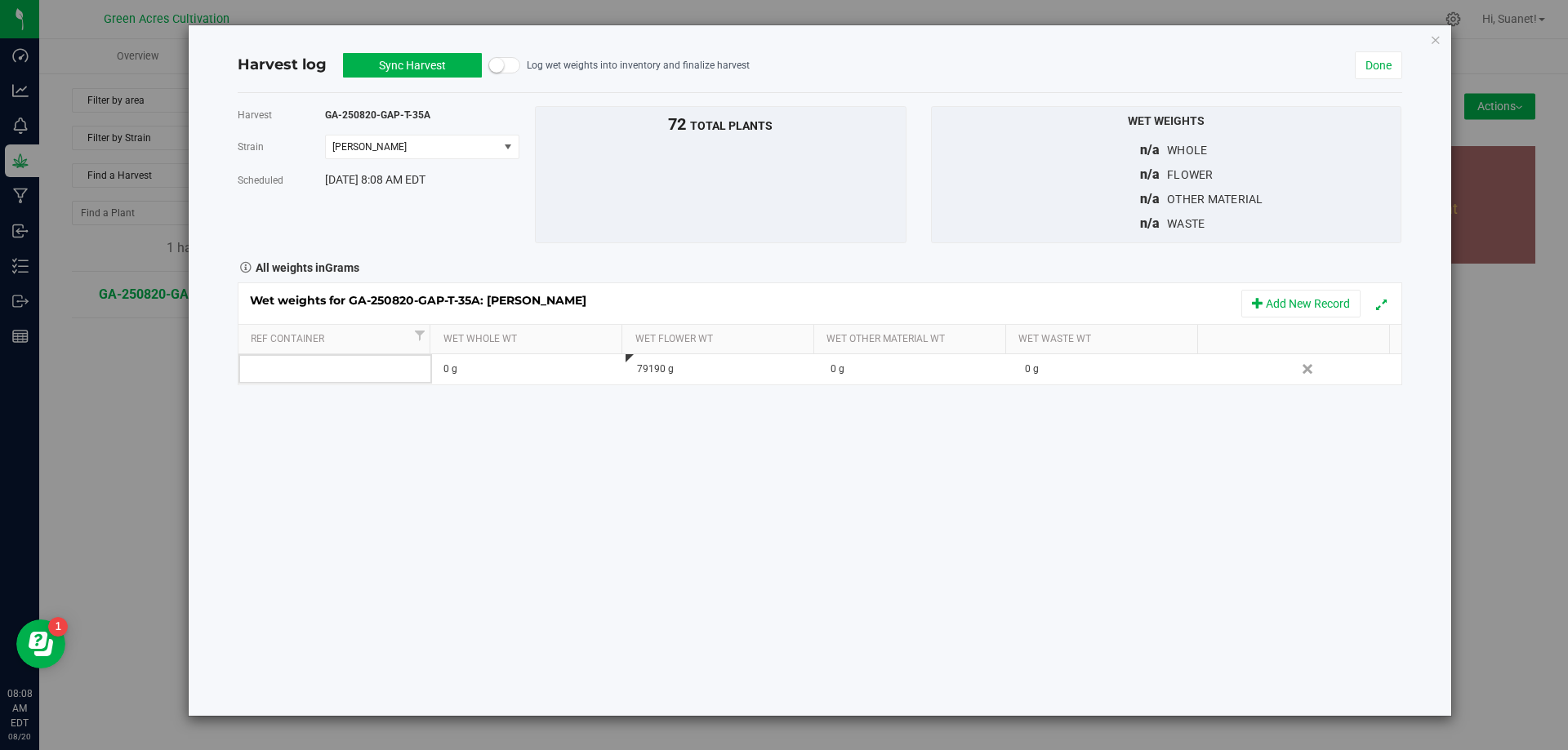
click at [1078, 369] on div "0 g" at bounding box center [1116, 370] width 181 height 16
type input "460"
click at [1078, 441] on div "Harvest GA-250820-GAP-T-35A [GEOGRAPHIC_DATA] [PERSON_NAME] Select strain [PERS…" at bounding box center [820, 404] width 1165 height 623
click at [379, 57] on button "Sync Harvest" at bounding box center [413, 65] width 139 height 25
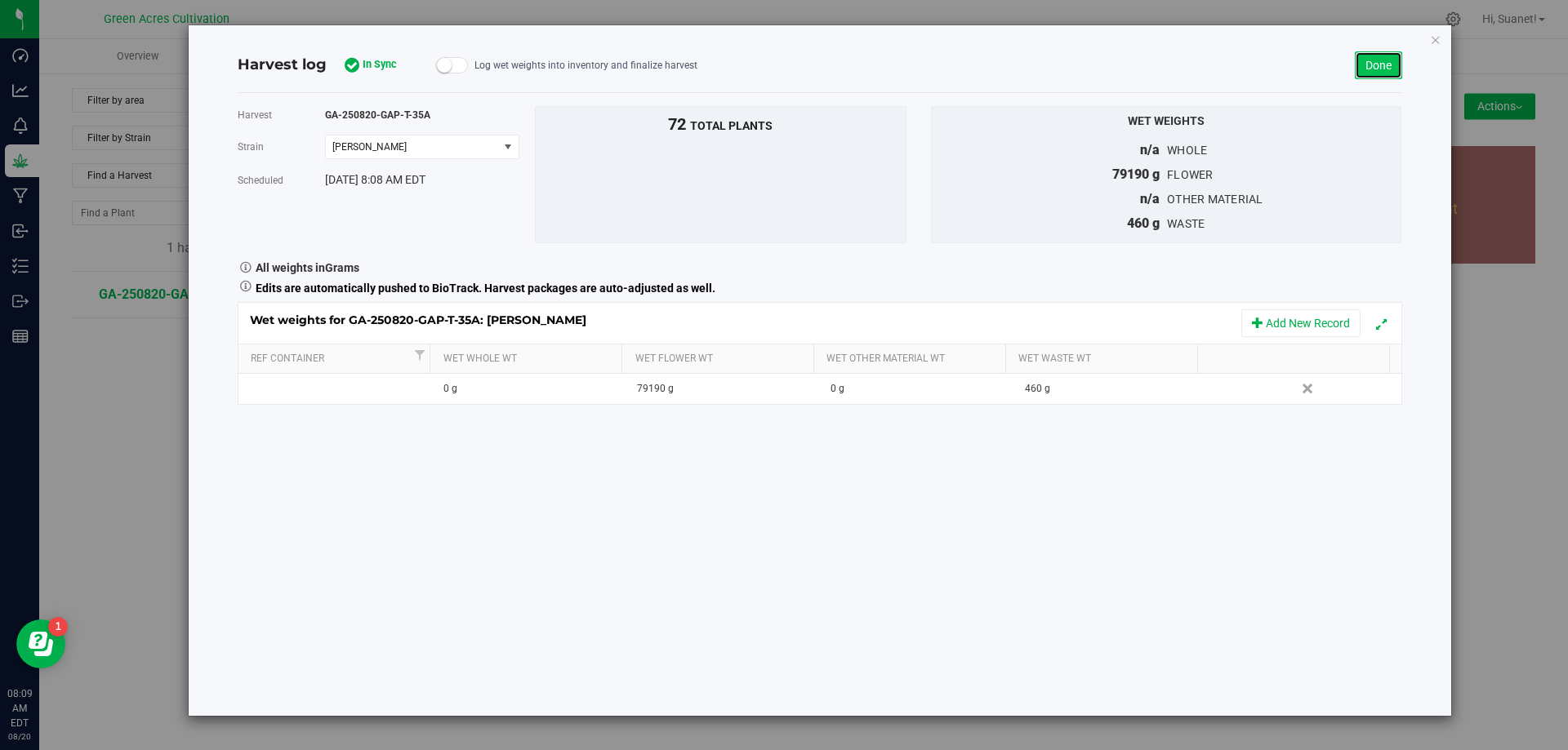
click at [1393, 69] on link "Done" at bounding box center [1379, 66] width 47 height 28
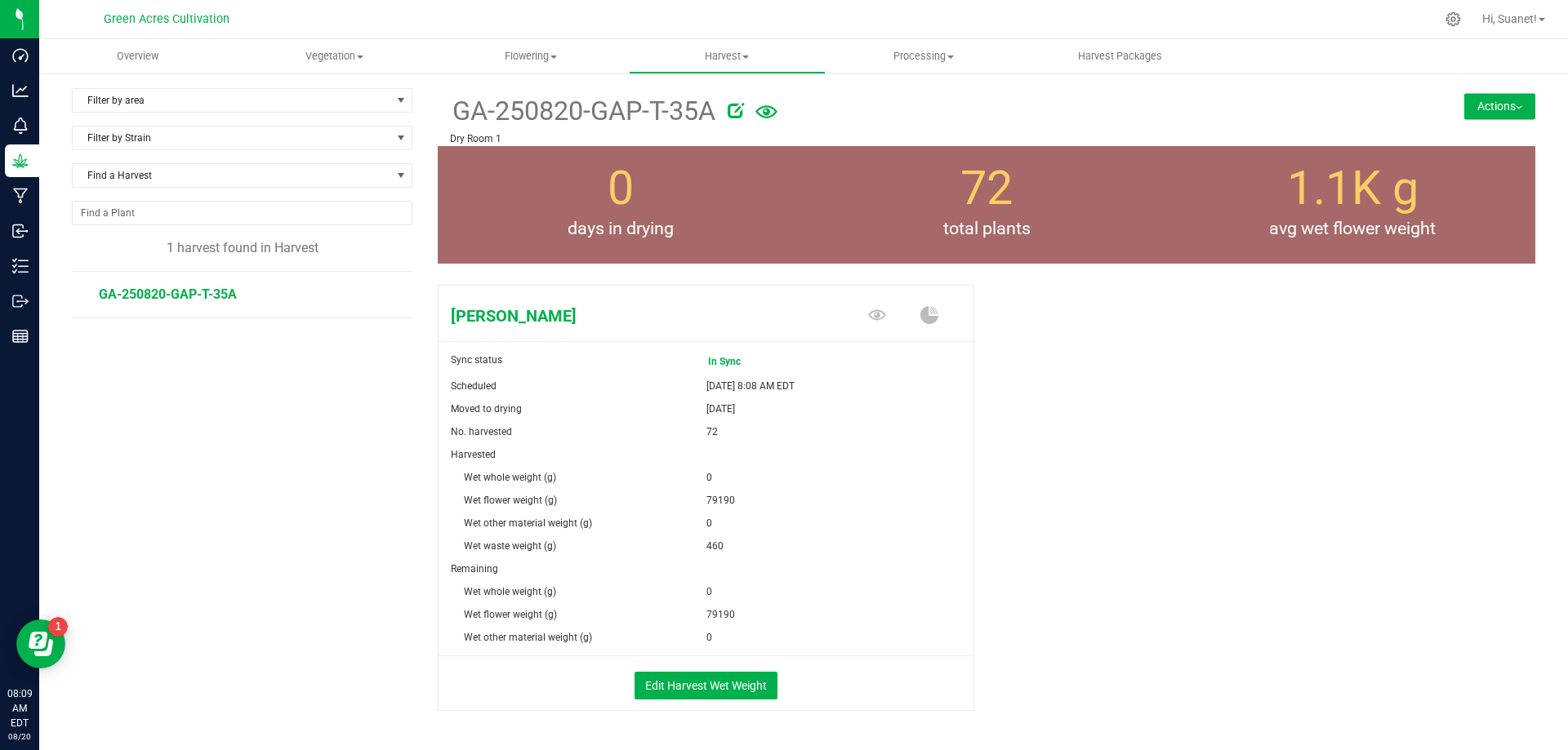
click at [1494, 112] on button "Actions" at bounding box center [1499, 106] width 71 height 26
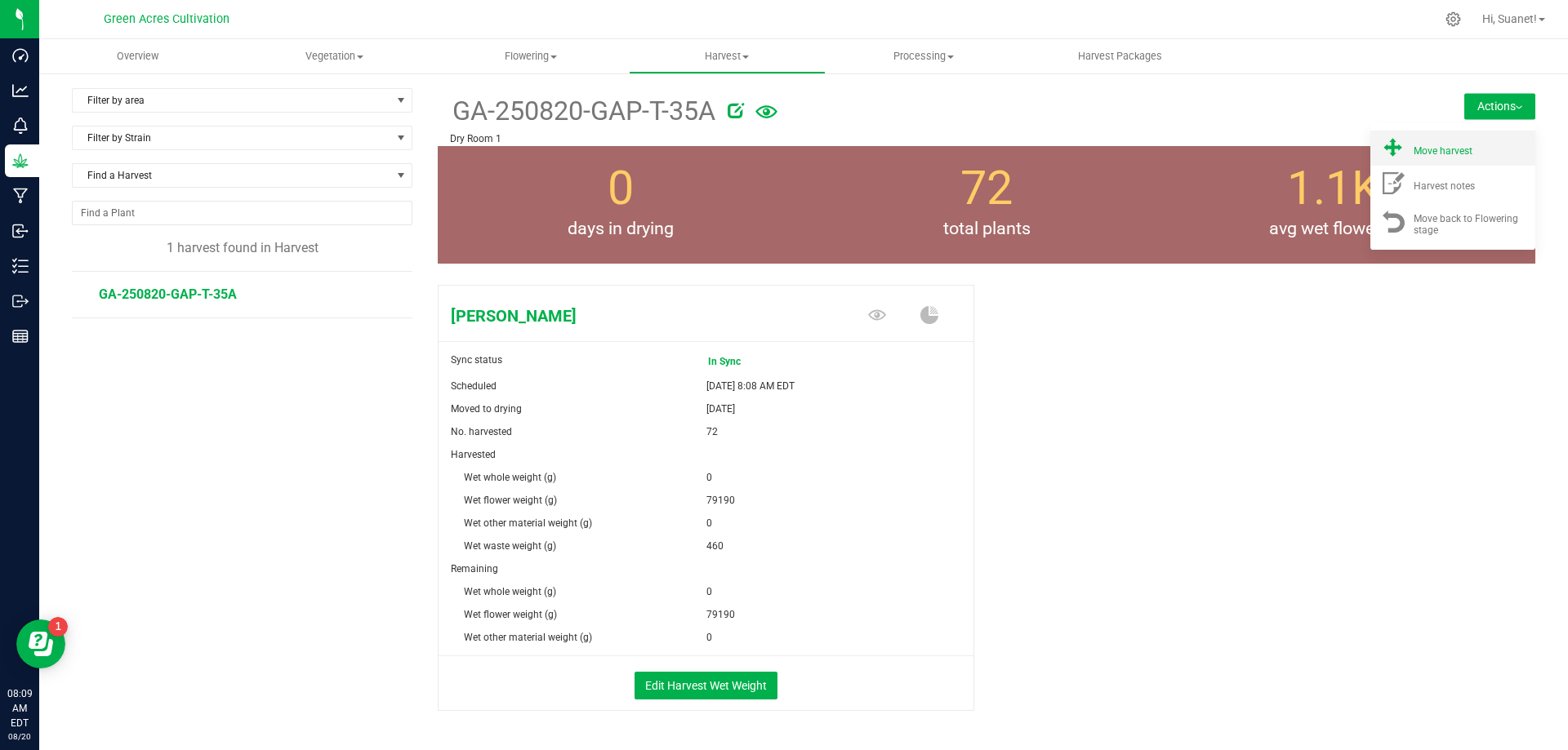
click at [1456, 150] on span "Move harvest" at bounding box center [1442, 151] width 59 height 11
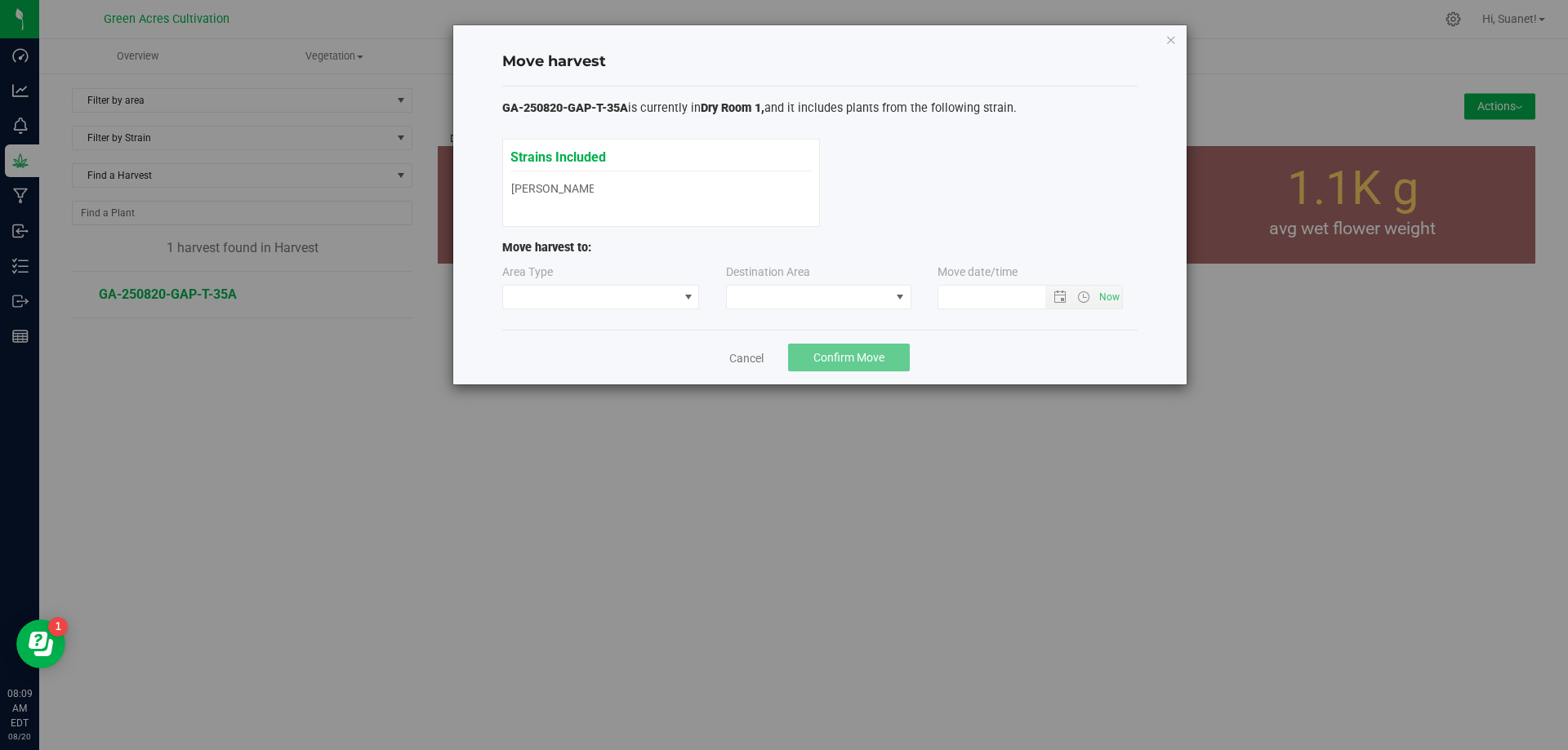
type input "[DATE] 8:09 AM"
click at [896, 295] on span at bounding box center [900, 297] width 13 height 13
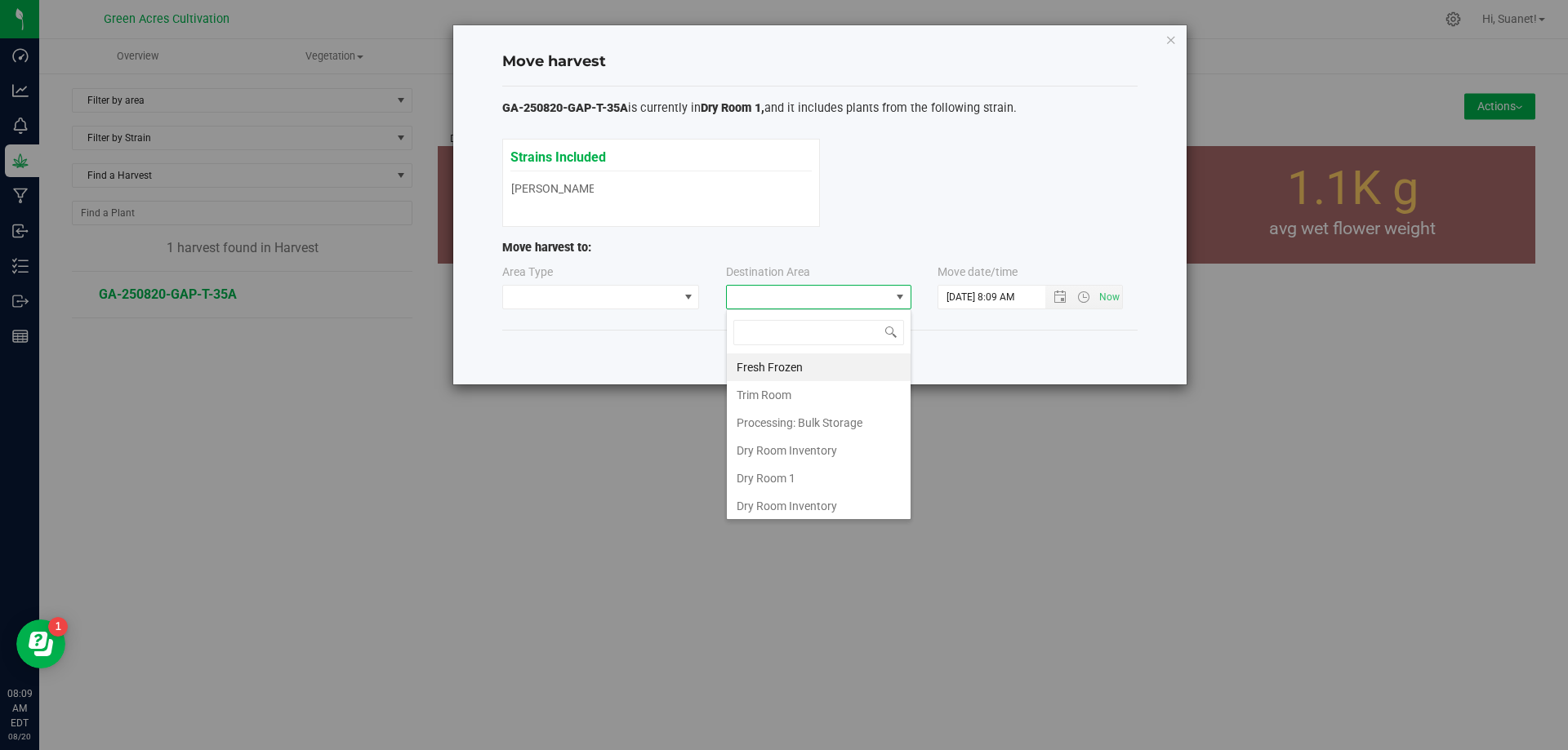
scroll to position [25, 185]
click at [752, 472] on li "Dry Room 1" at bounding box center [819, 479] width 184 height 28
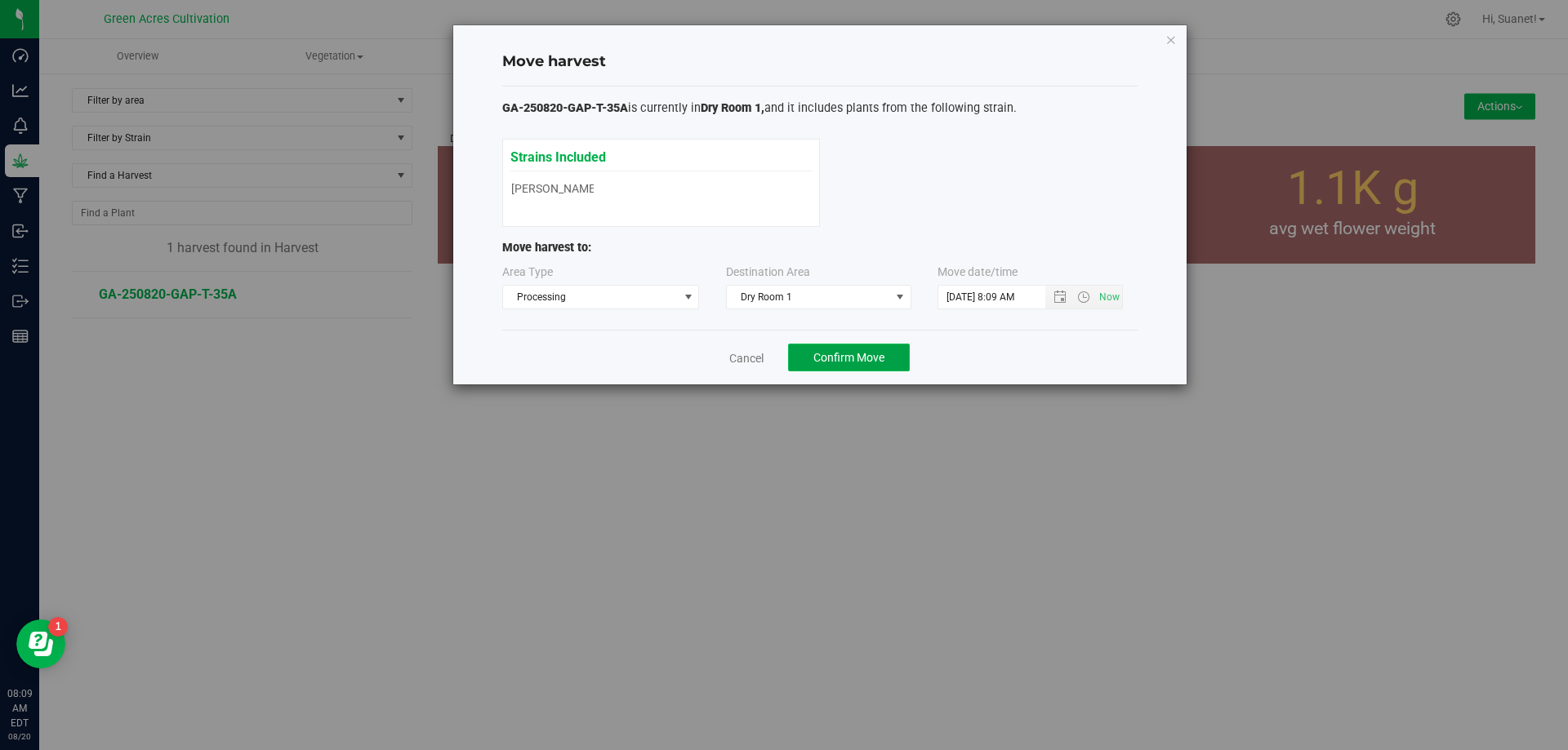
click at [845, 363] on span "Confirm Move" at bounding box center [849, 357] width 71 height 13
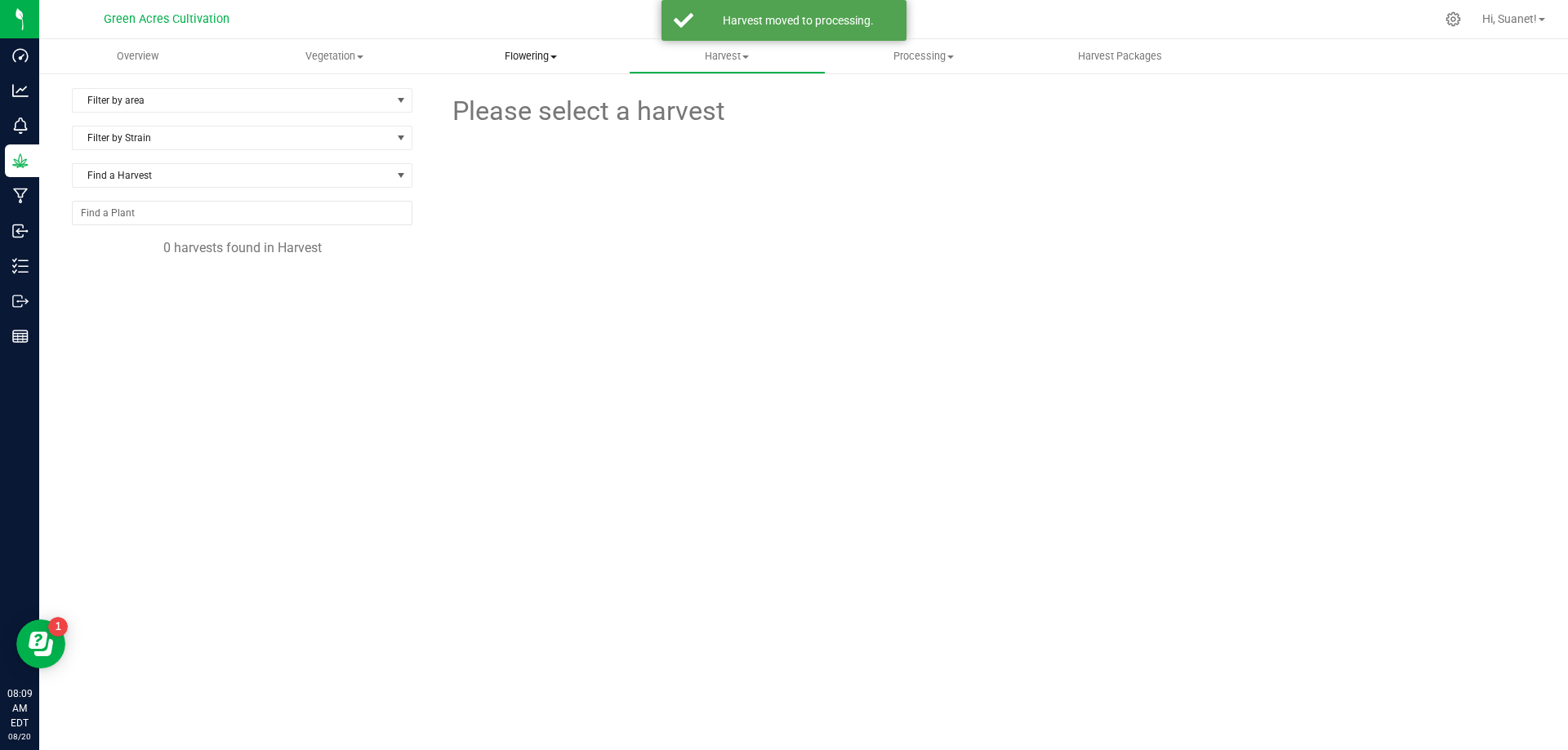
click at [542, 50] on span "Flowering" at bounding box center [531, 56] width 195 height 15
click at [517, 111] on span "Flowering groups" at bounding box center [500, 118] width 135 height 14
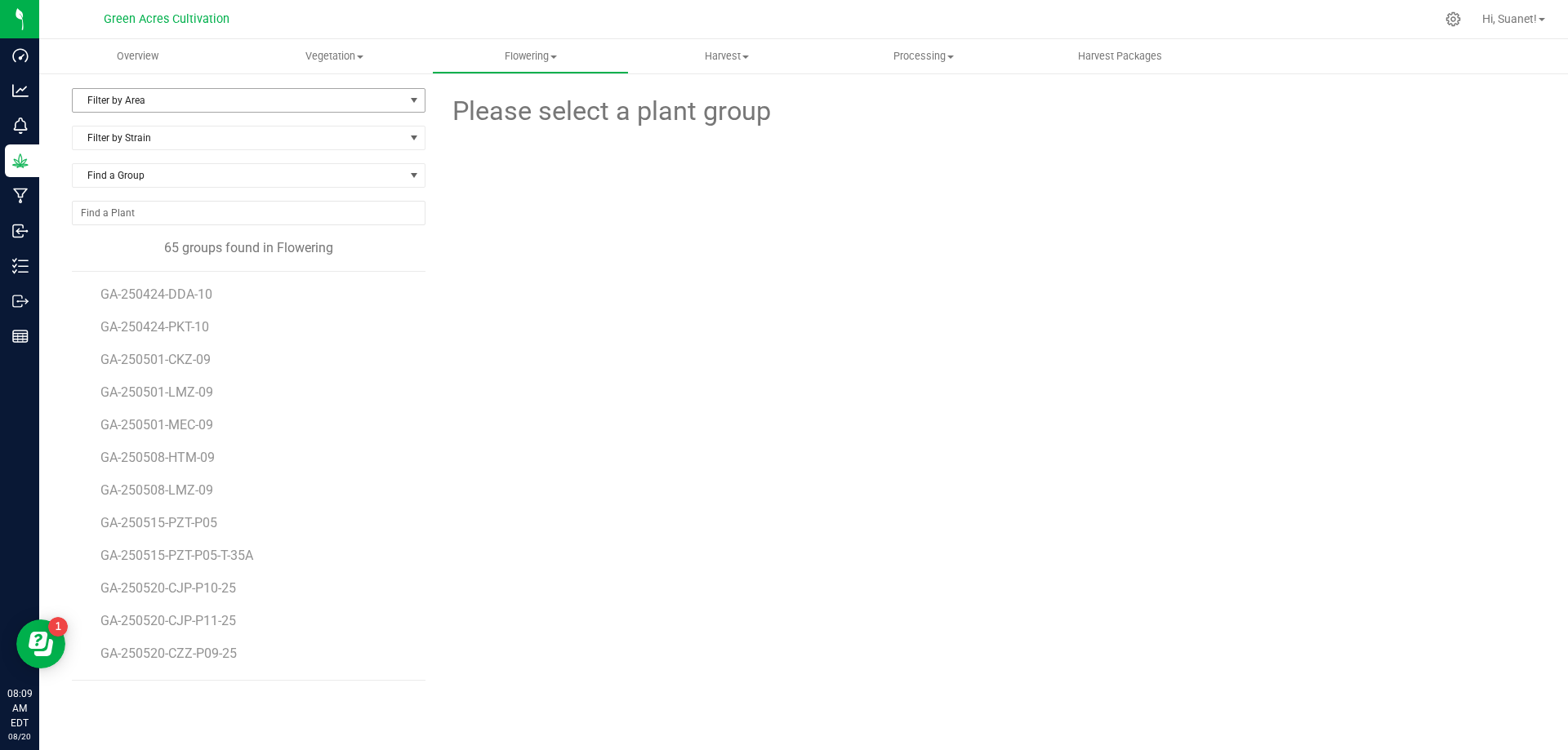
click at [393, 99] on span "Filter by Area" at bounding box center [238, 100] width 331 height 23
click at [97, 205] on li "35-A" at bounding box center [249, 204] width 352 height 25
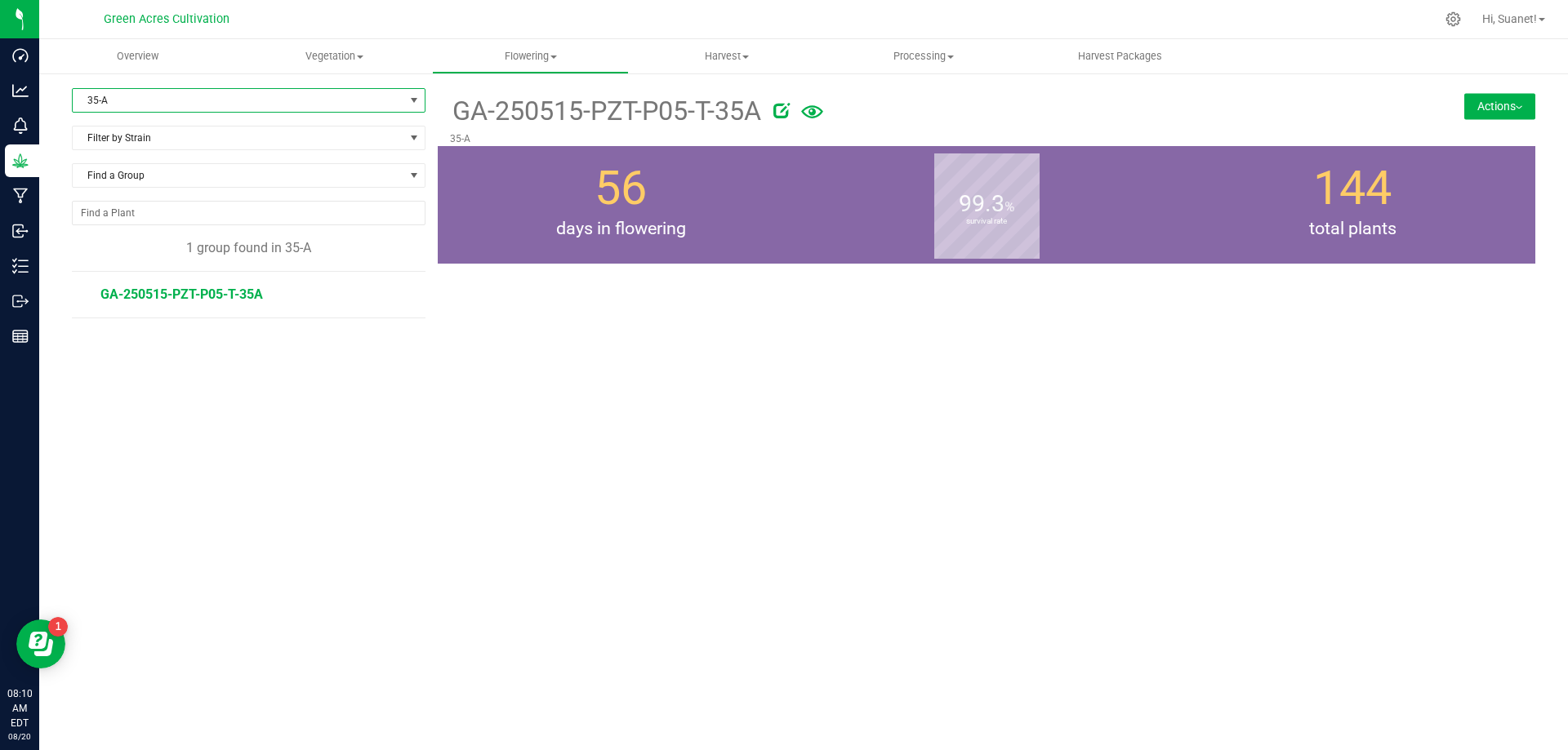
click at [228, 298] on span "GA-250515-PZT-P05-T-35A" at bounding box center [181, 294] width 163 height 16
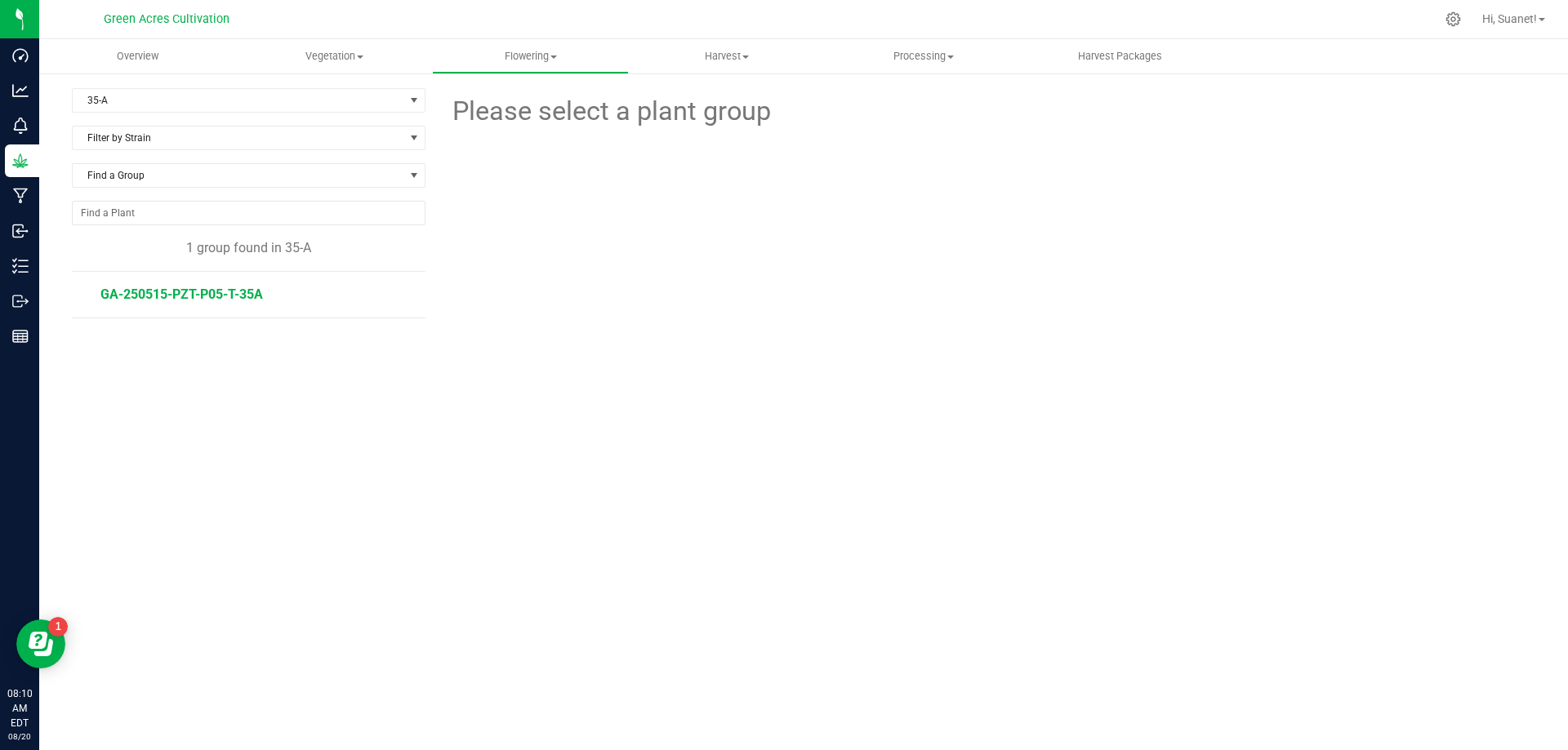
click at [204, 300] on span "GA-250515-PZT-P05-T-35A" at bounding box center [181, 294] width 163 height 16
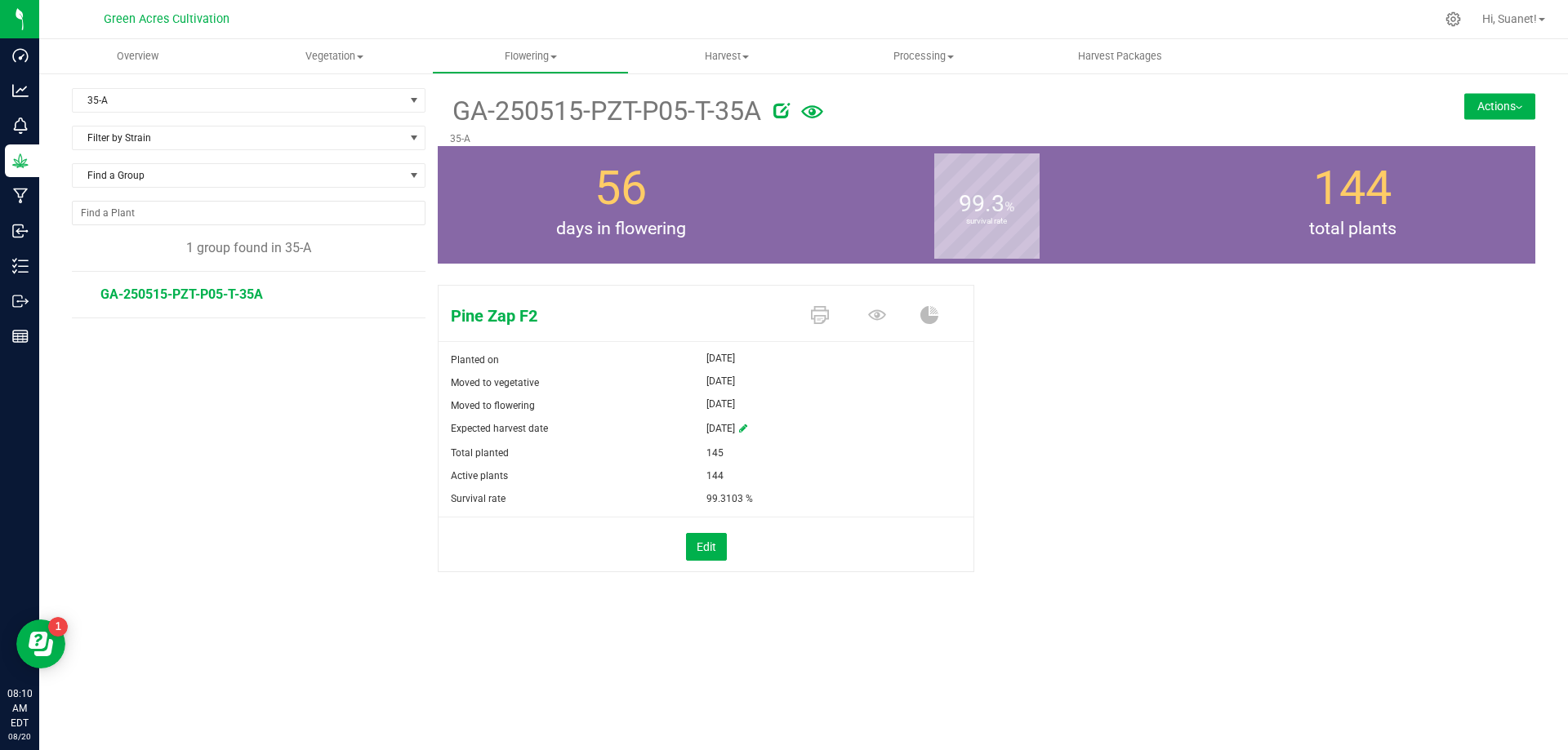
click at [1512, 105] on button "Actions" at bounding box center [1499, 106] width 71 height 26
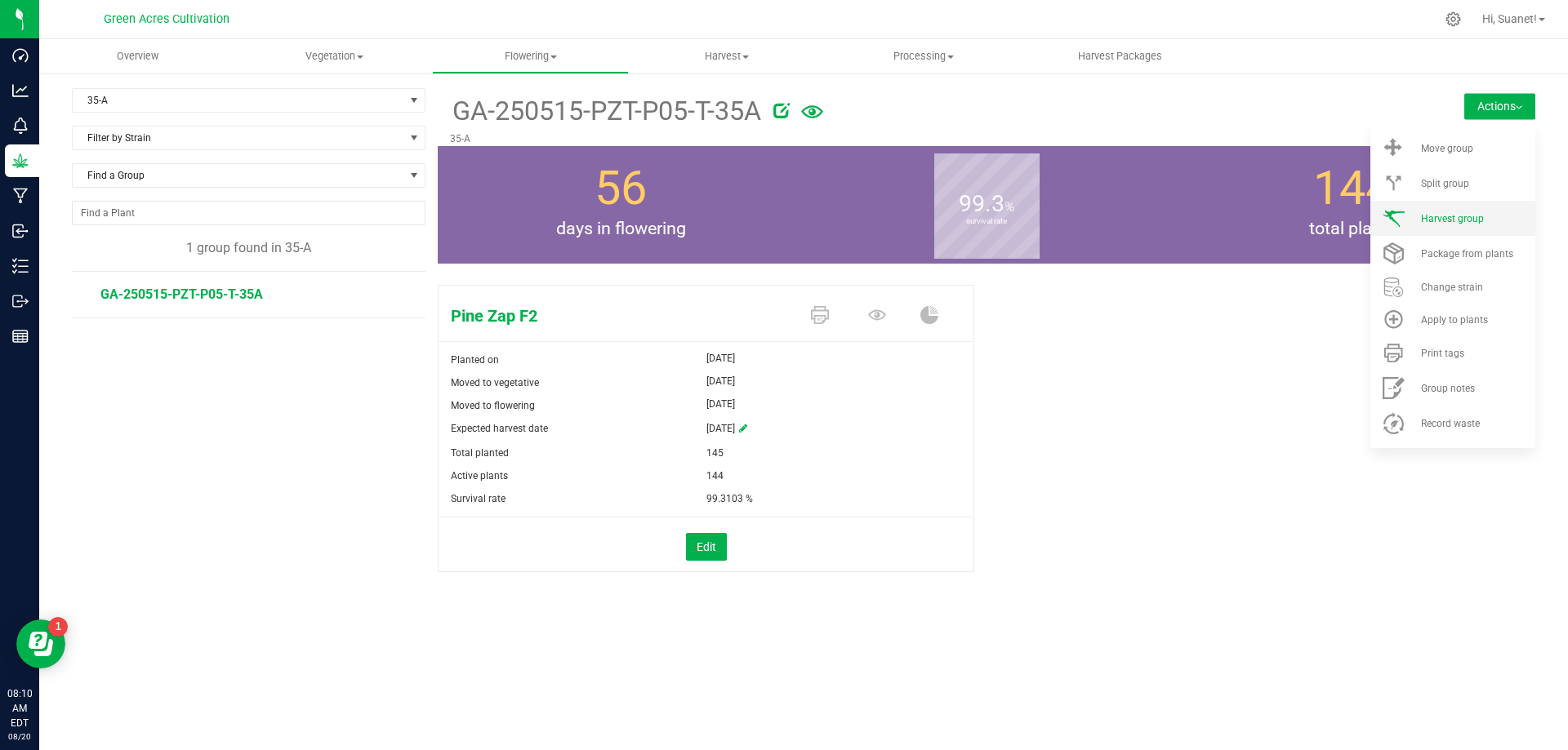
click at [1495, 225] on li "Harvest group" at bounding box center [1453, 219] width 165 height 35
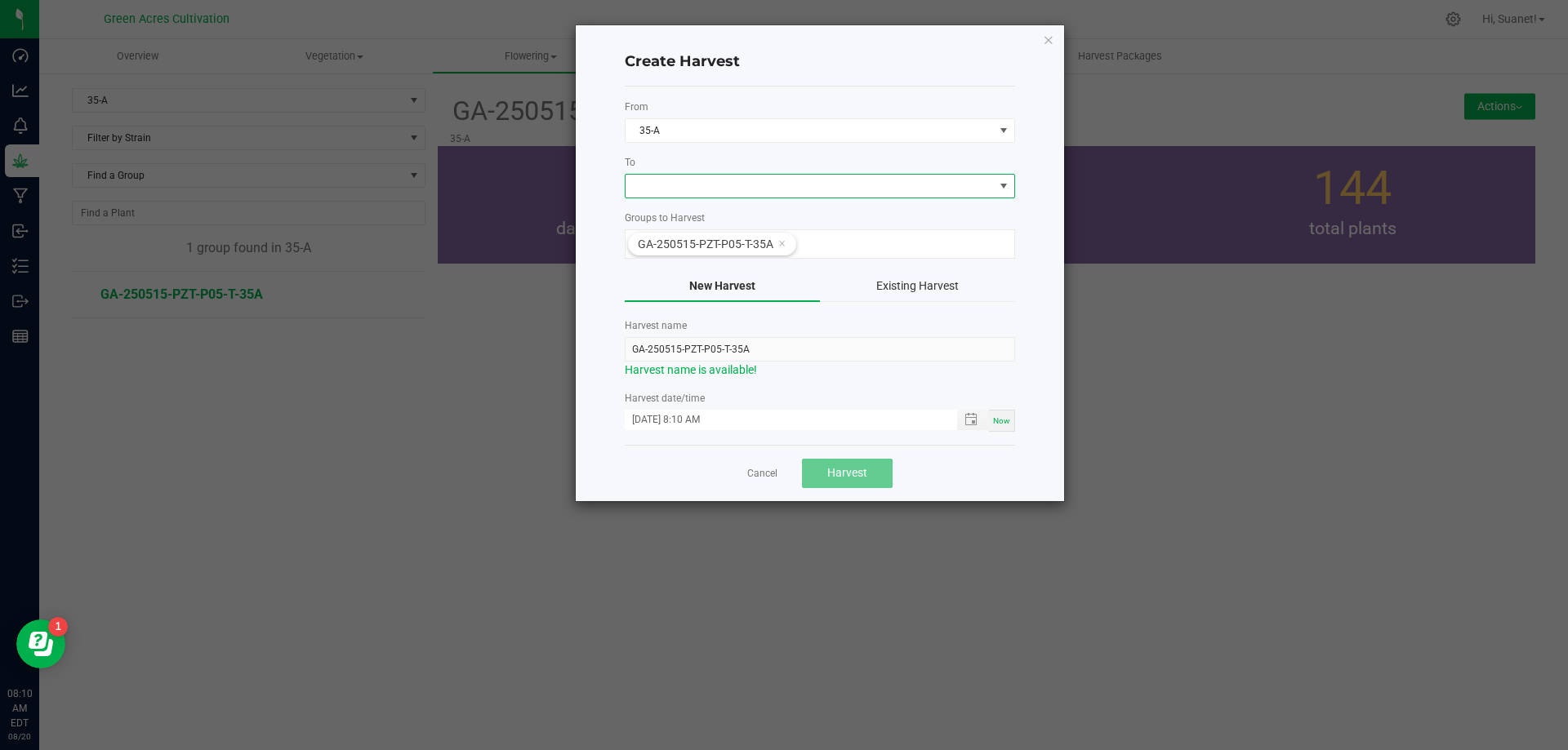
click at [863, 194] on span at bounding box center [809, 186] width 368 height 23
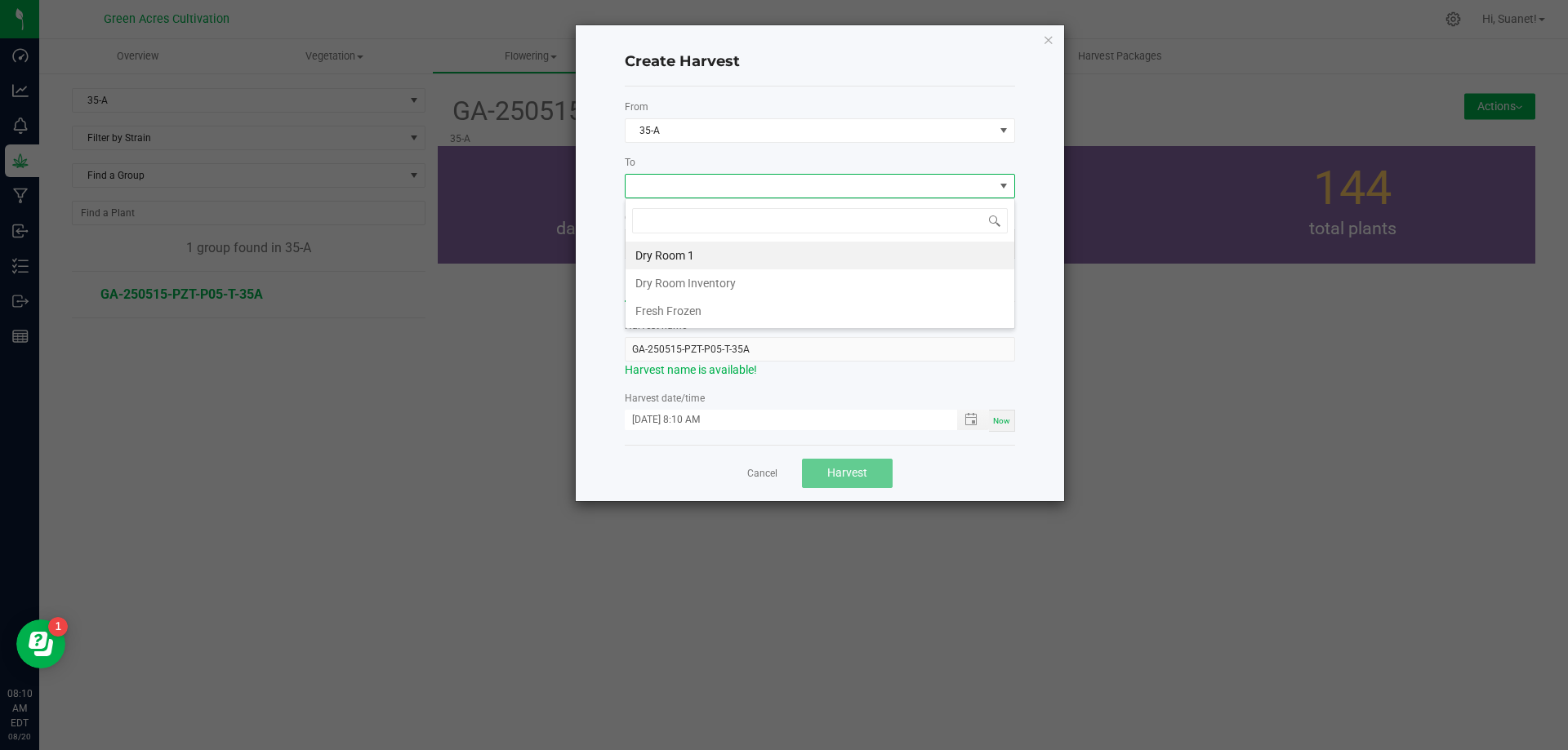
scroll to position [25, 390]
click at [694, 250] on li "Dry Room 1" at bounding box center [820, 256] width 389 height 28
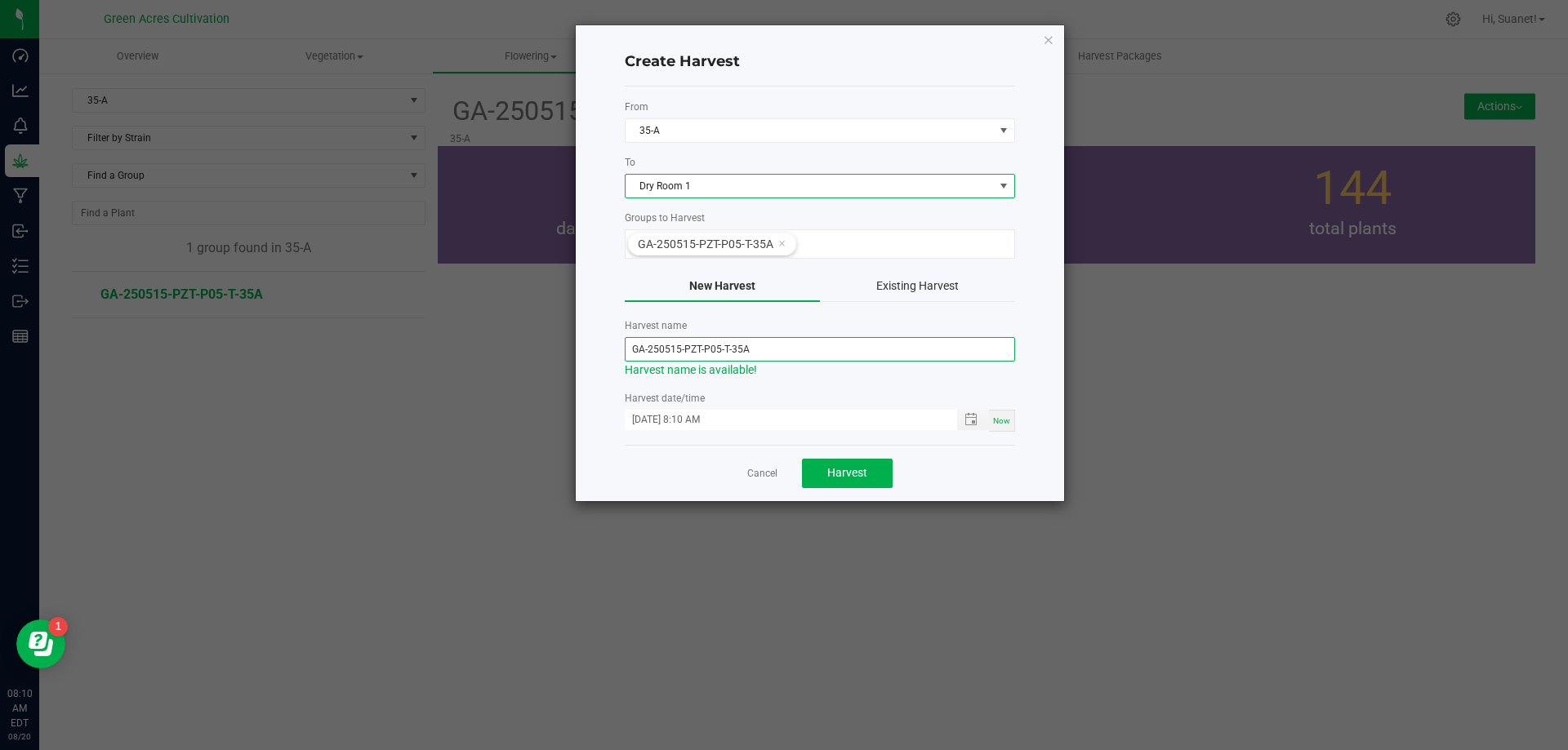
click at [678, 350] on input "GA-250515-PZT-P05-T-35A" at bounding box center [820, 350] width 390 height 25
type input "GA-250820-PZT-P05-T-35A"
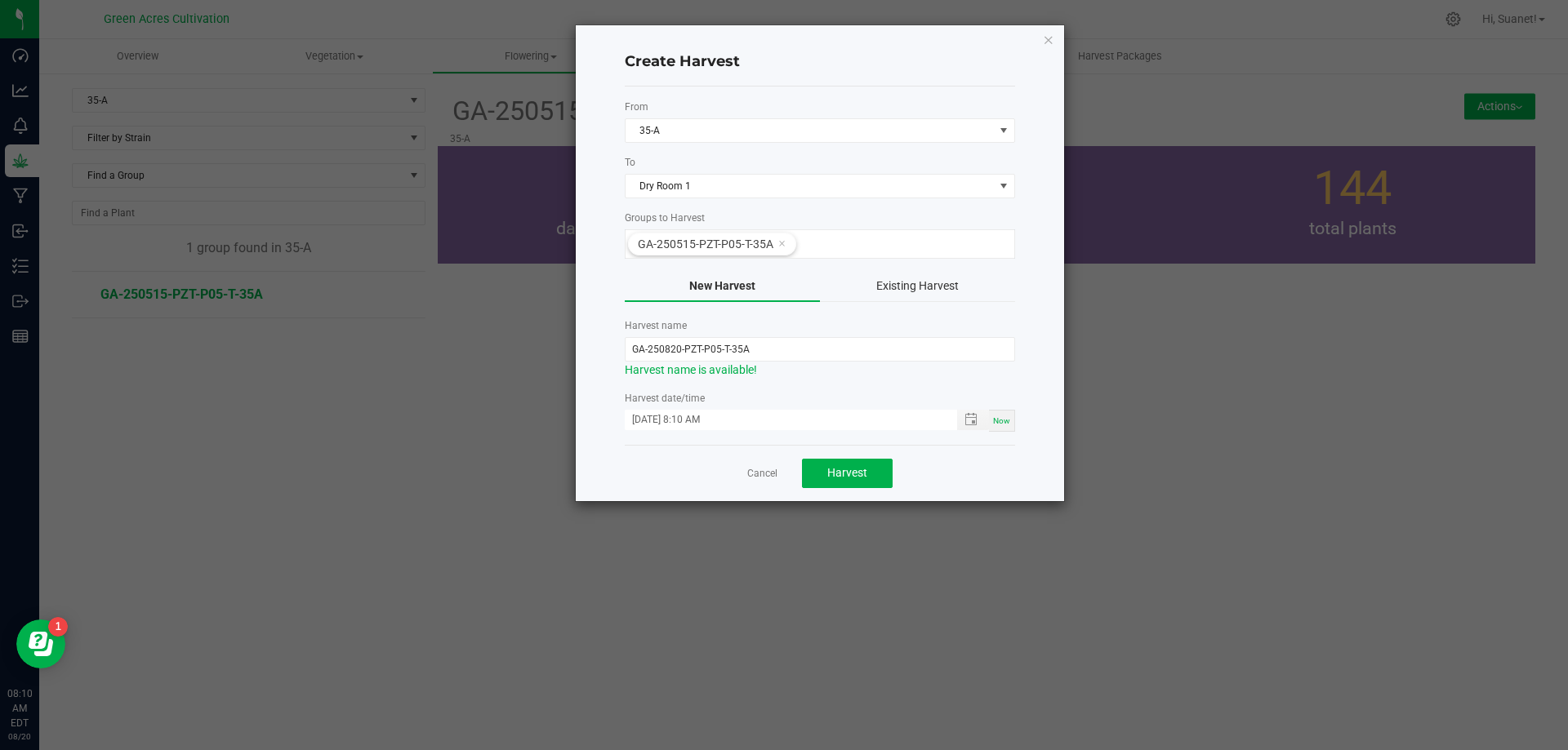
click at [1006, 424] on span "Now" at bounding box center [1002, 421] width 18 height 9
click at [863, 473] on span "Harvest" at bounding box center [848, 472] width 40 height 13
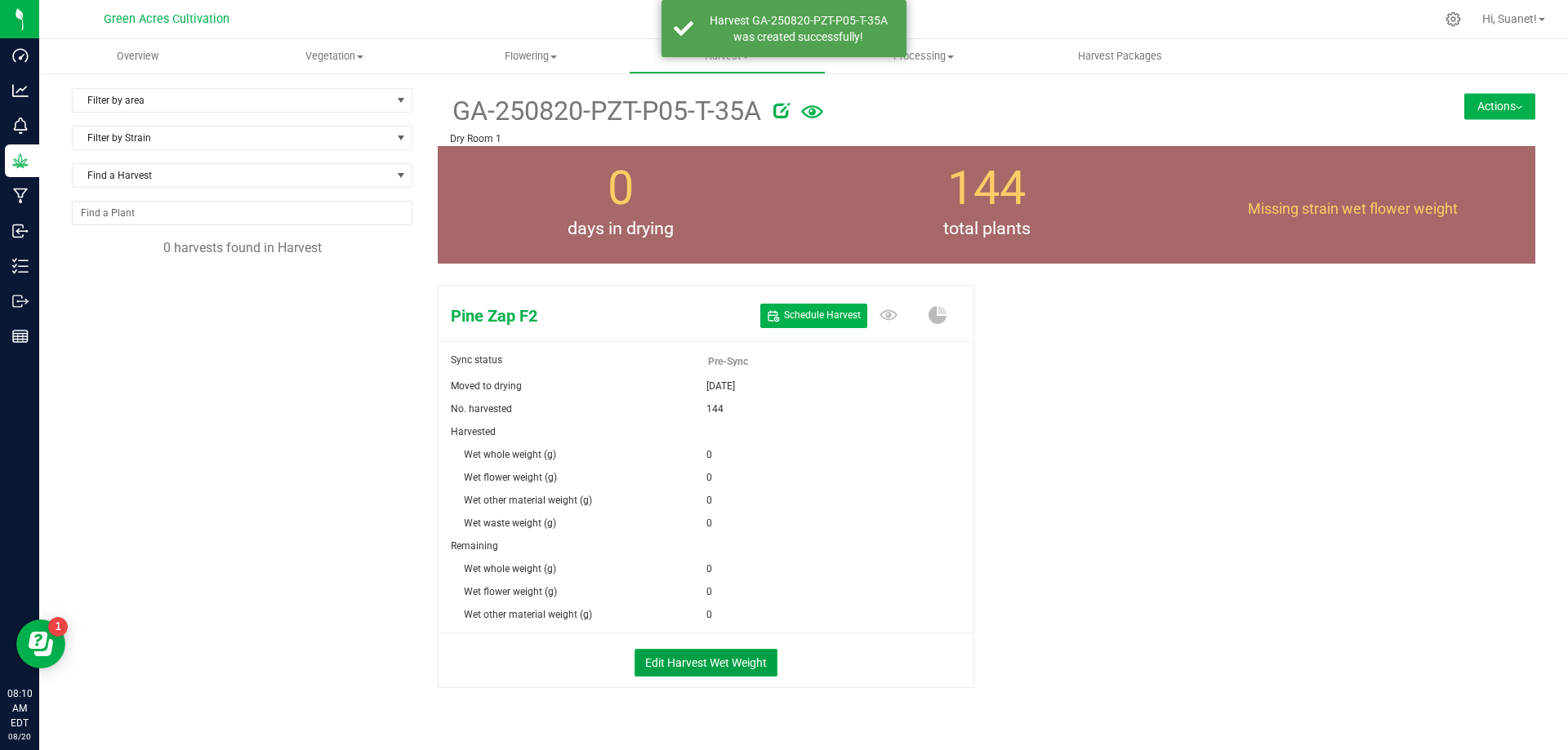
click at [694, 667] on button "Edit Harvest Wet Weight" at bounding box center [705, 663] width 143 height 28
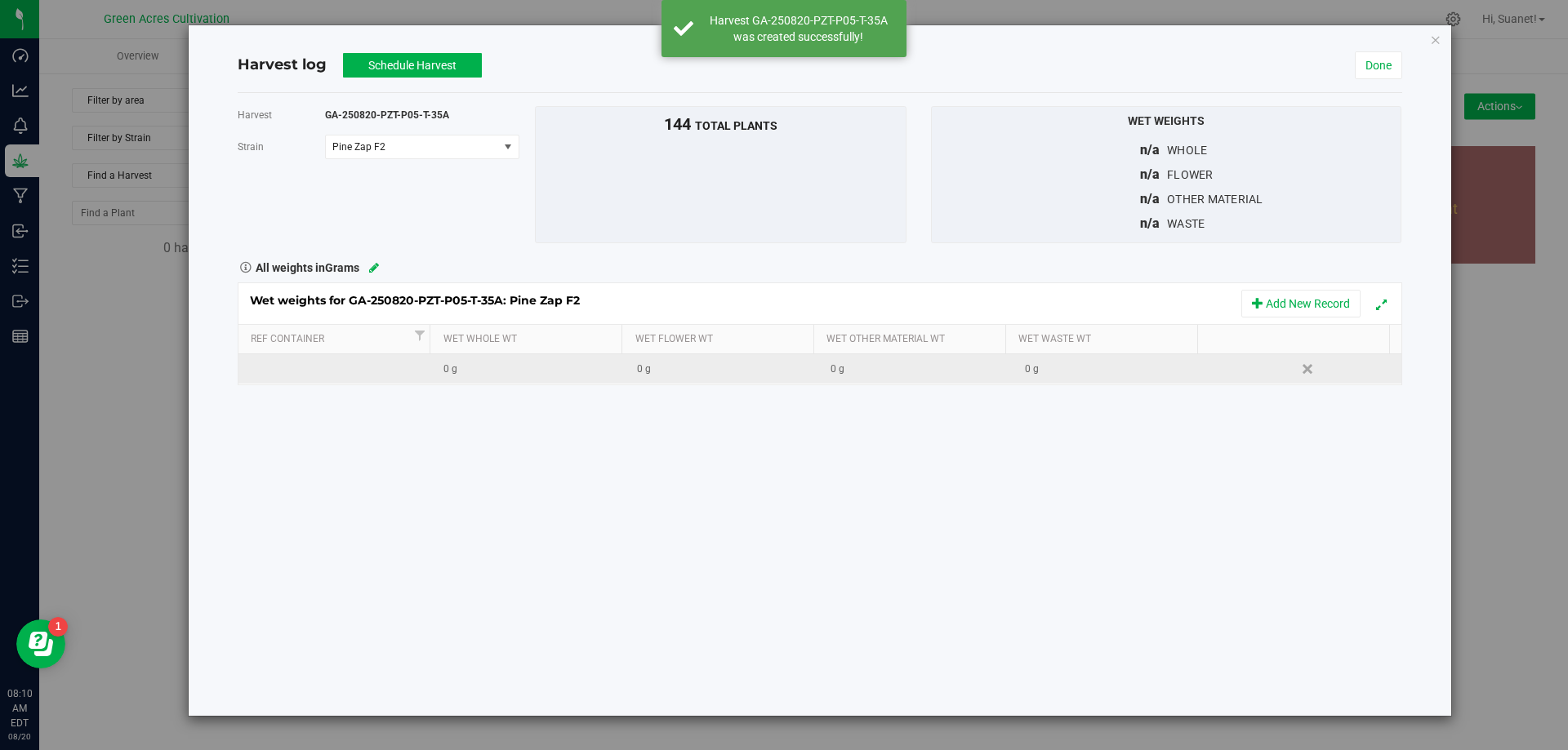
click at [688, 371] on div "0 g" at bounding box center [727, 370] width 181 height 16
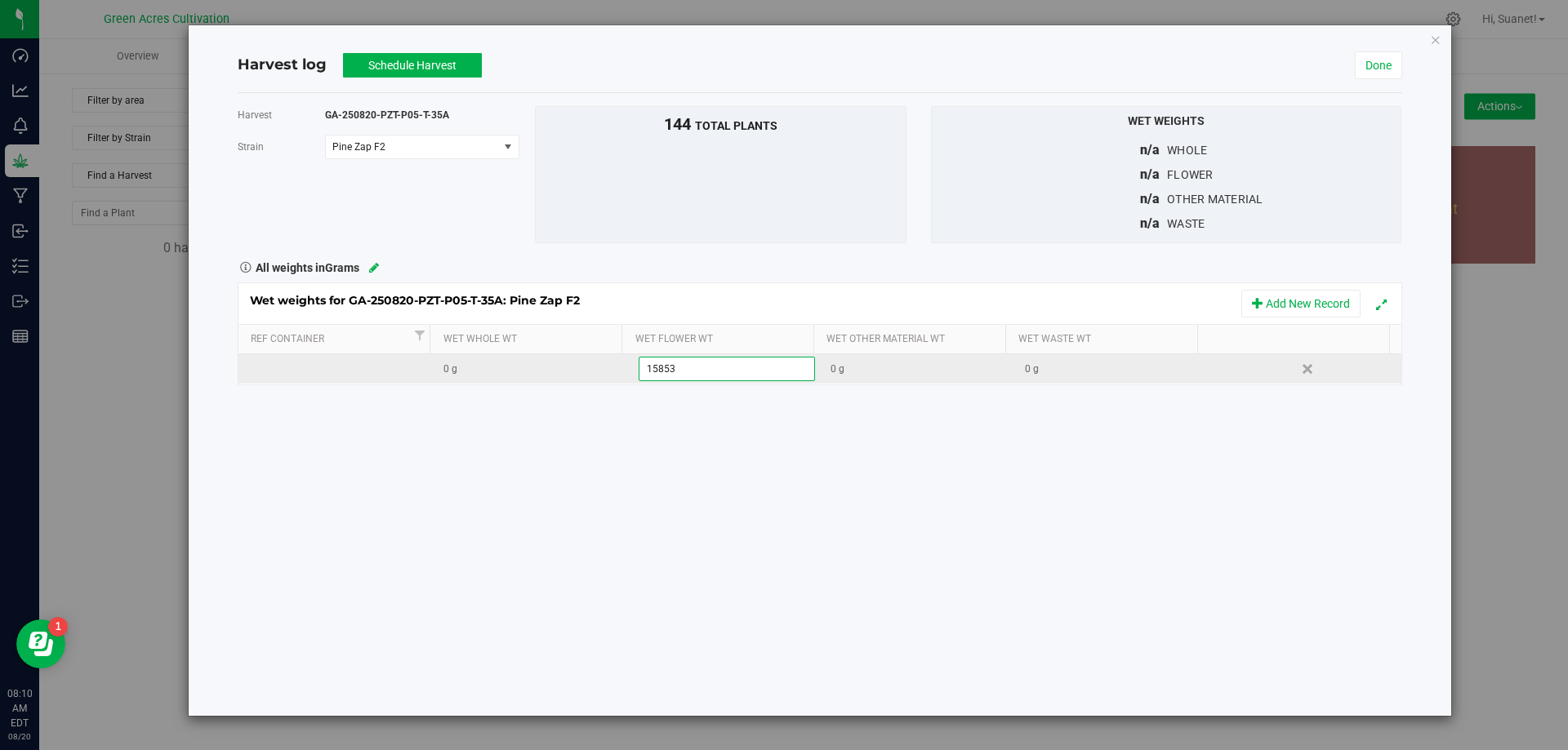
type input "158535"
click at [1135, 364] on div "Loading... Wet weights for GA-250820-PZT-P05-T-35A: Pine Zap F2 Add New Record …" at bounding box center [820, 334] width 1165 height 103
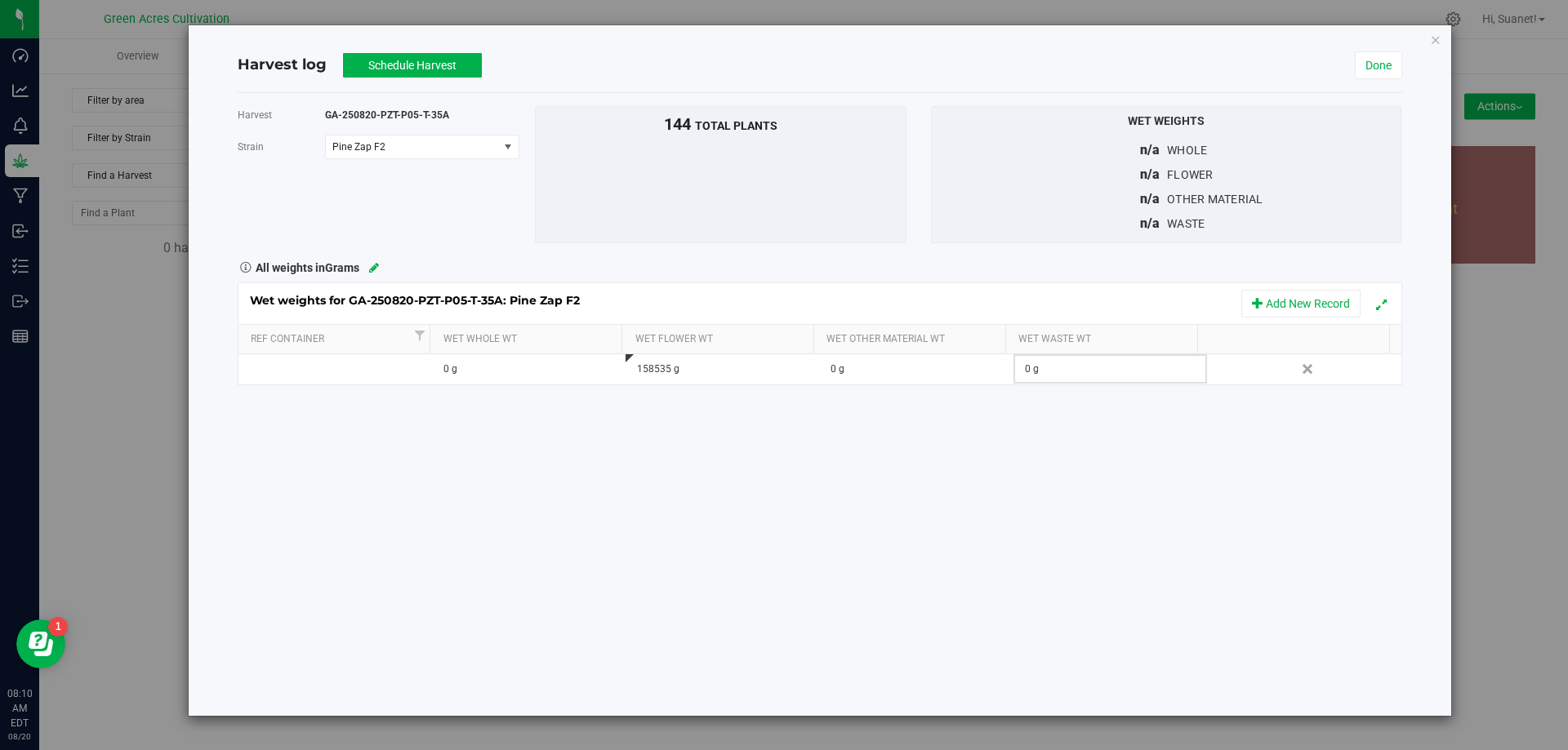
click at [1135, 364] on div "0 g" at bounding box center [1116, 370] width 181 height 16
type input "1060"
click at [1062, 433] on div "Harvest GA-250820-PZT-P05-T-35A [GEOGRAPHIC_DATA] Pine Zap F2 Select strain Pin…" at bounding box center [820, 404] width 1165 height 623
click at [426, 65] on button "Schedule Harvest" at bounding box center [413, 65] width 139 height 25
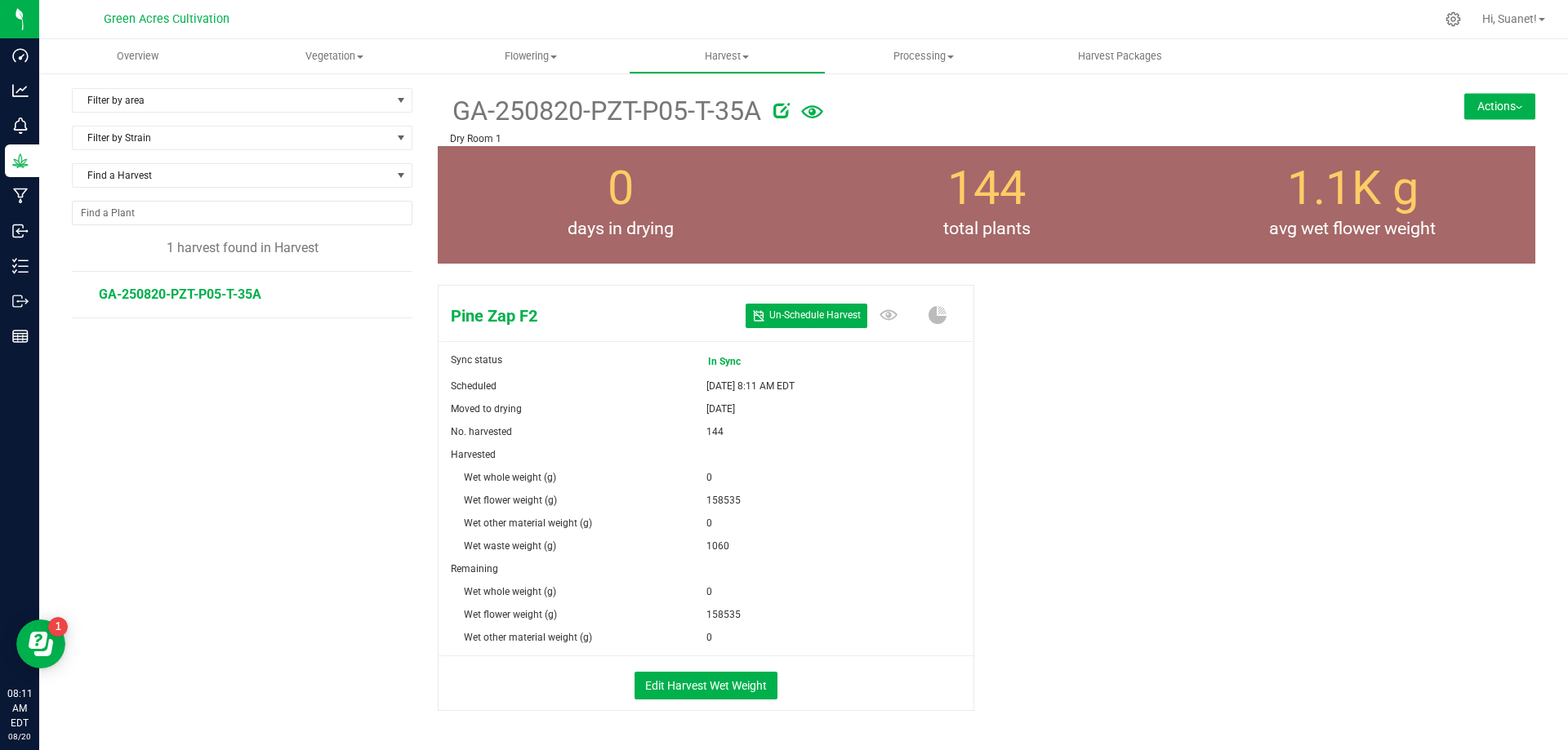
click at [1496, 115] on button "Actions" at bounding box center [1499, 106] width 71 height 26
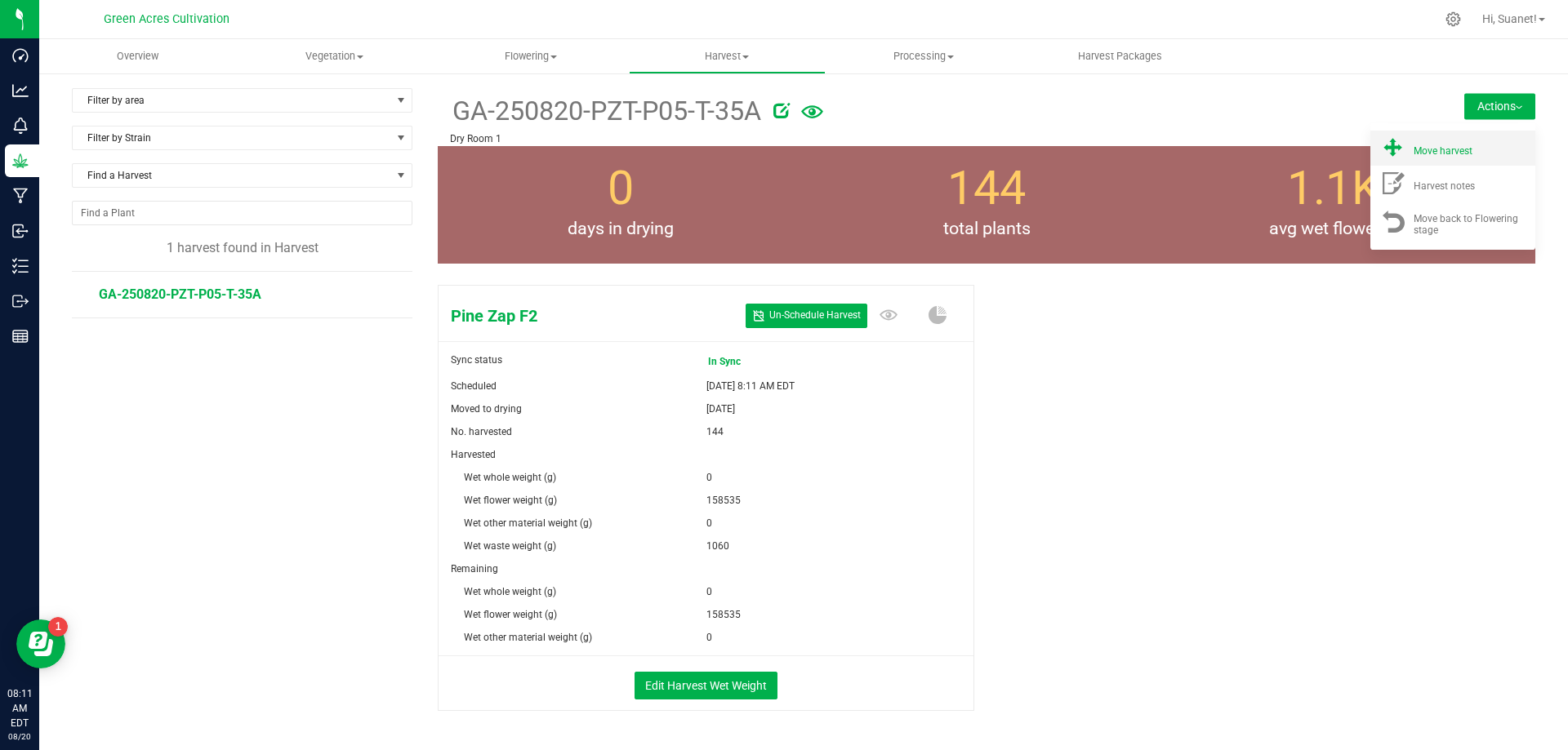
click at [1485, 150] on div "Move harvest" at bounding box center [1469, 148] width 111 height 18
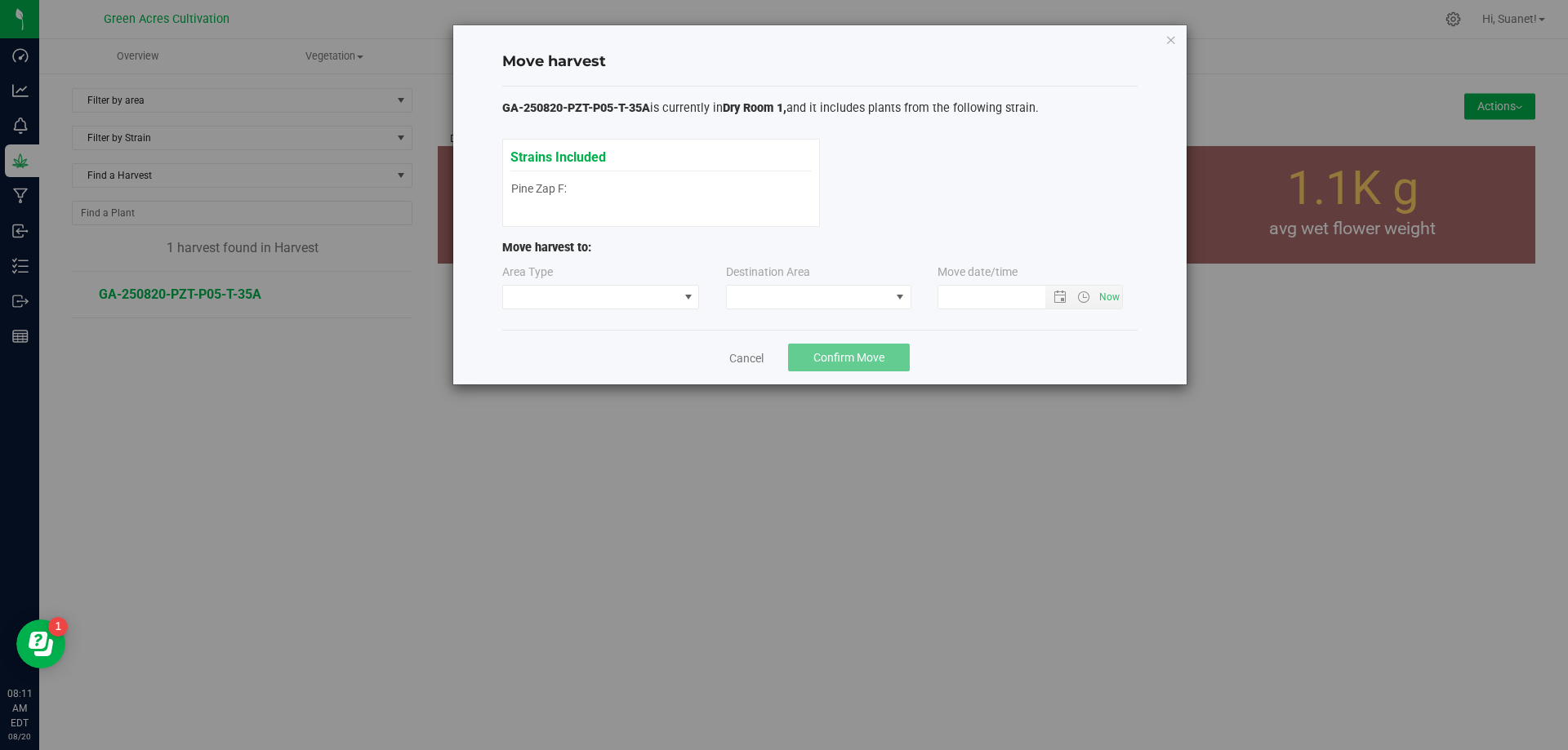
type input "[DATE] 8:11 AM"
click at [872, 296] on span at bounding box center [809, 297] width 163 height 23
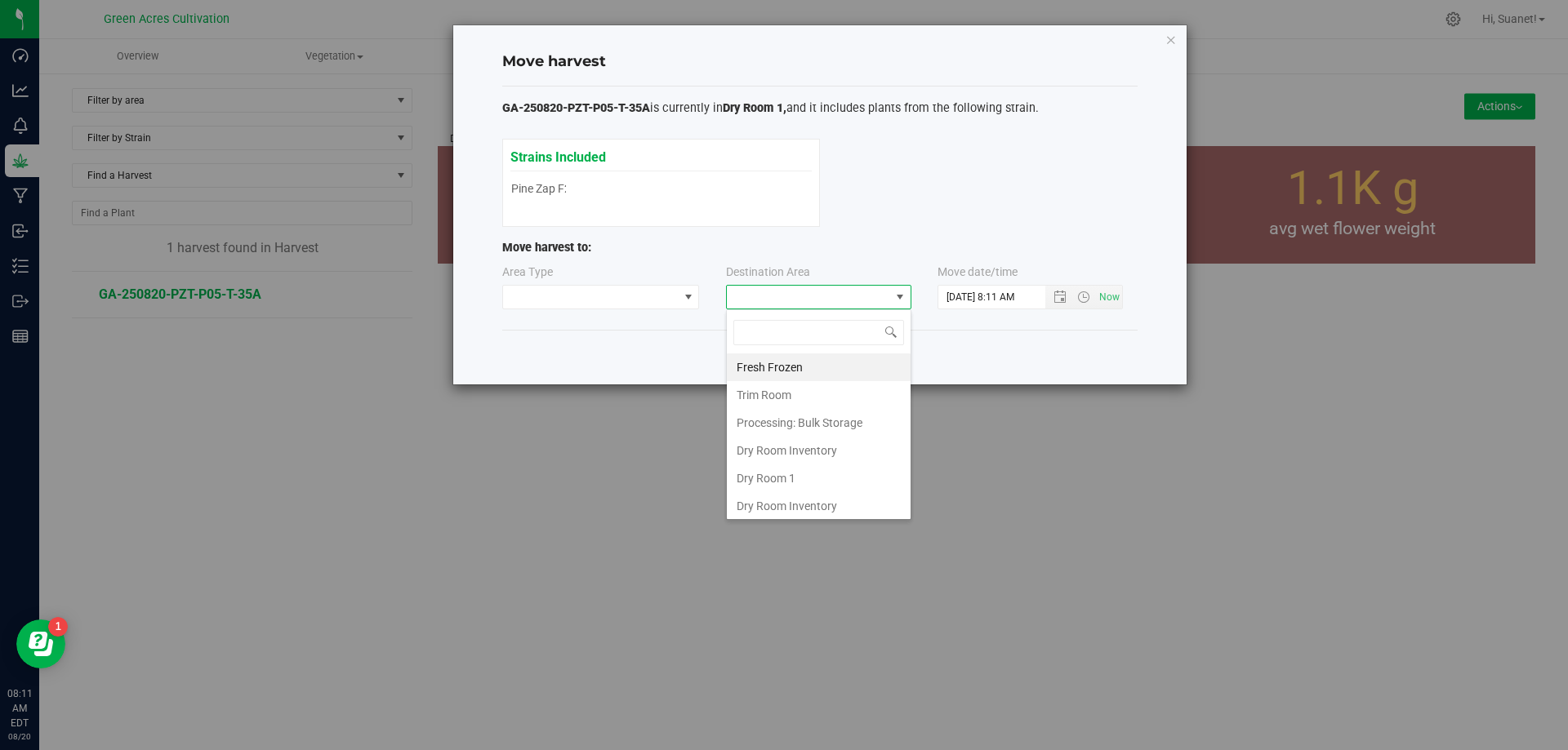
scroll to position [25, 185]
click at [794, 471] on li "Dry Room 1" at bounding box center [819, 479] width 184 height 28
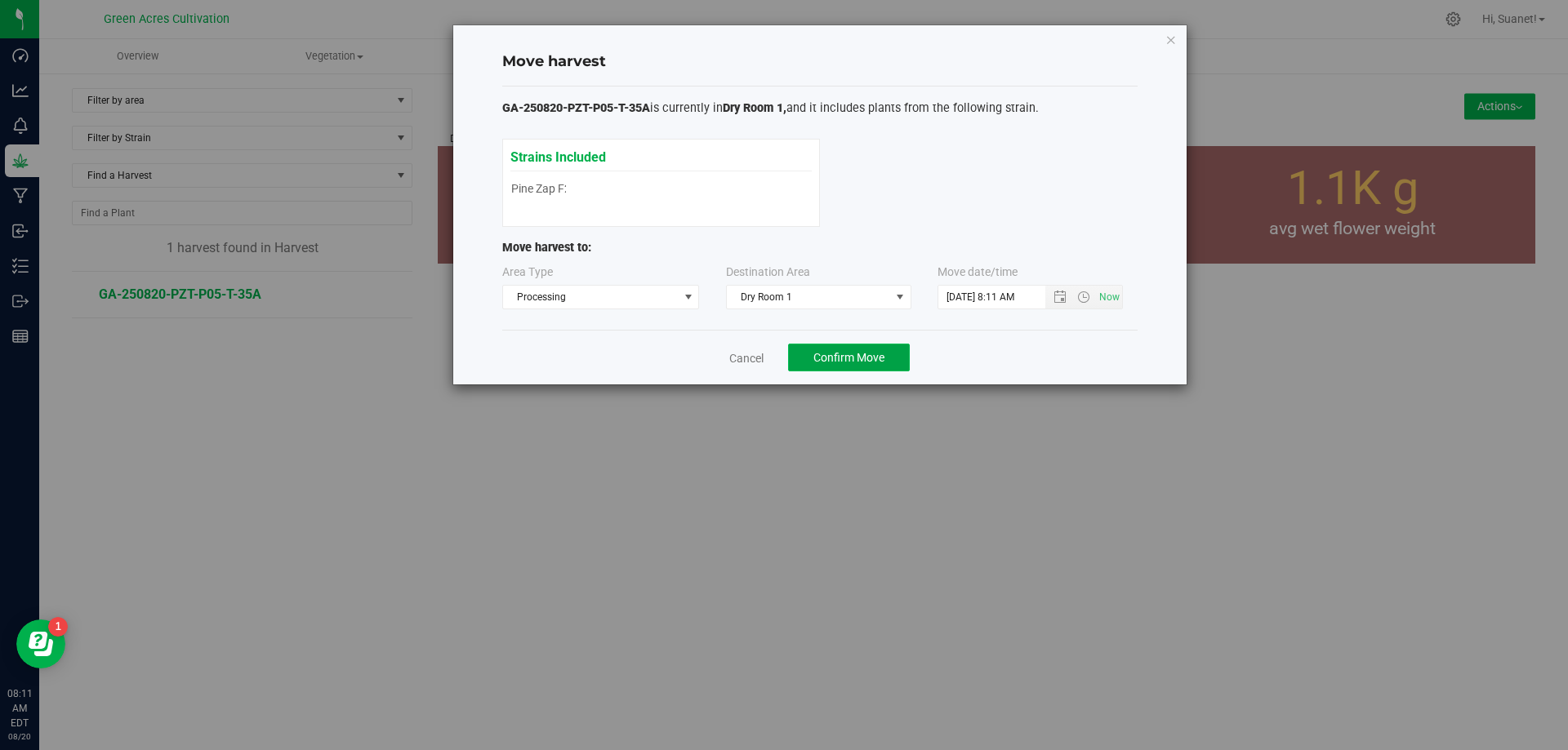
click at [852, 366] on button "Confirm Move" at bounding box center [849, 357] width 122 height 28
click at [1169, 40] on icon "button" at bounding box center [1171, 39] width 11 height 19
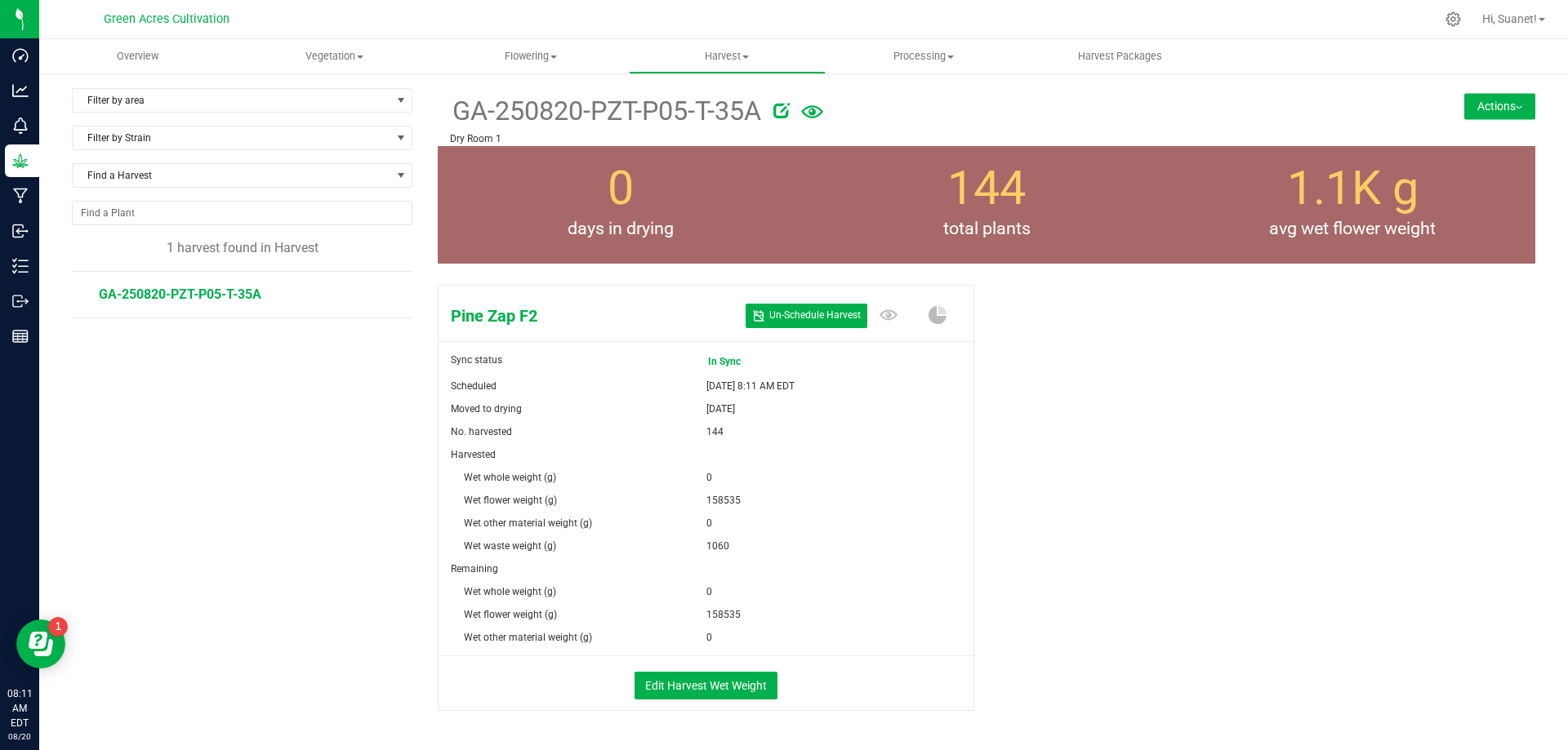
click at [1488, 111] on button "Actions" at bounding box center [1499, 106] width 71 height 26
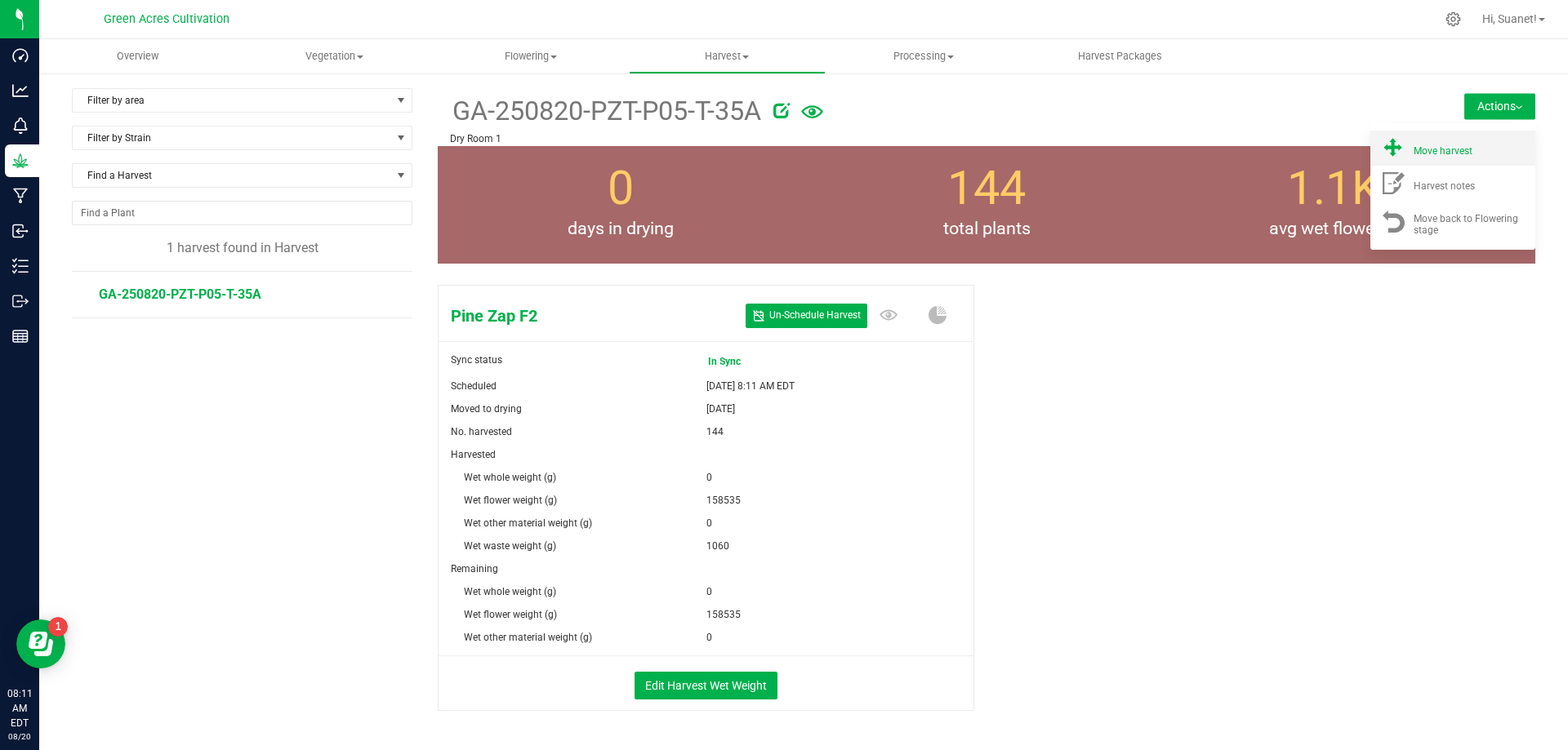
click at [1453, 151] on span "Move harvest" at bounding box center [1442, 151] width 59 height 11
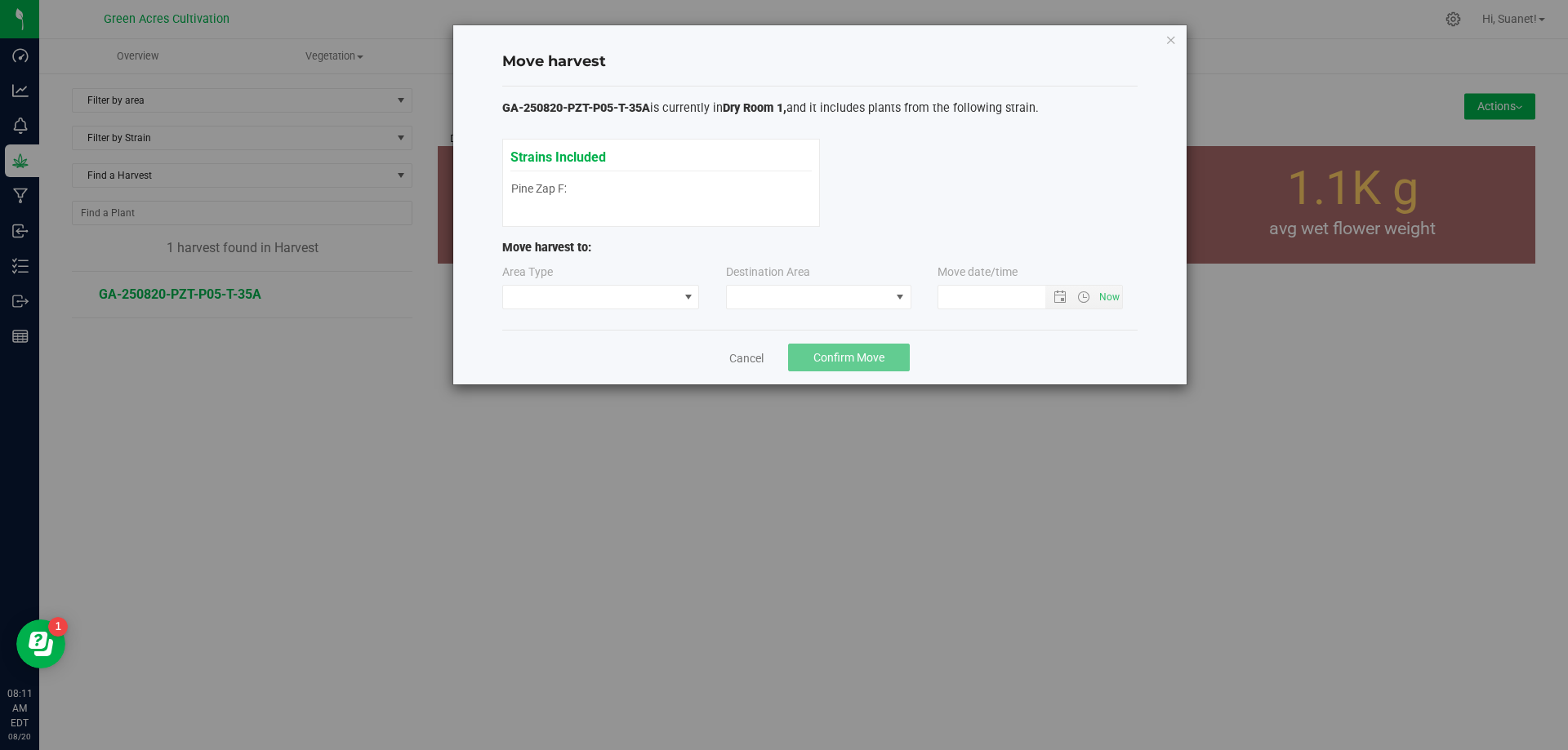
type input "[DATE] 8:11 AM"
click at [839, 287] on span at bounding box center [809, 297] width 163 height 23
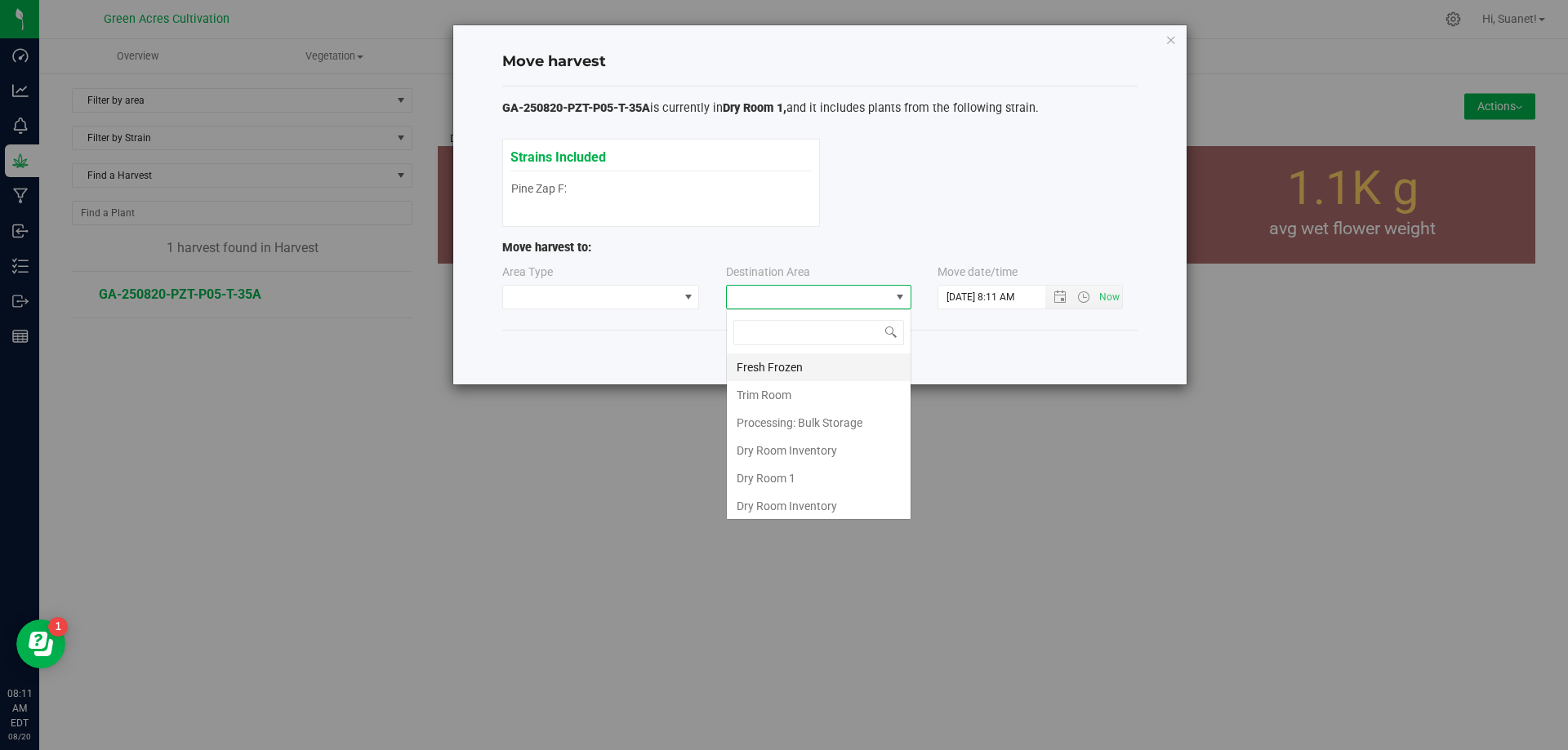
scroll to position [25, 185]
click at [770, 476] on li "Dry Room 1" at bounding box center [819, 479] width 184 height 28
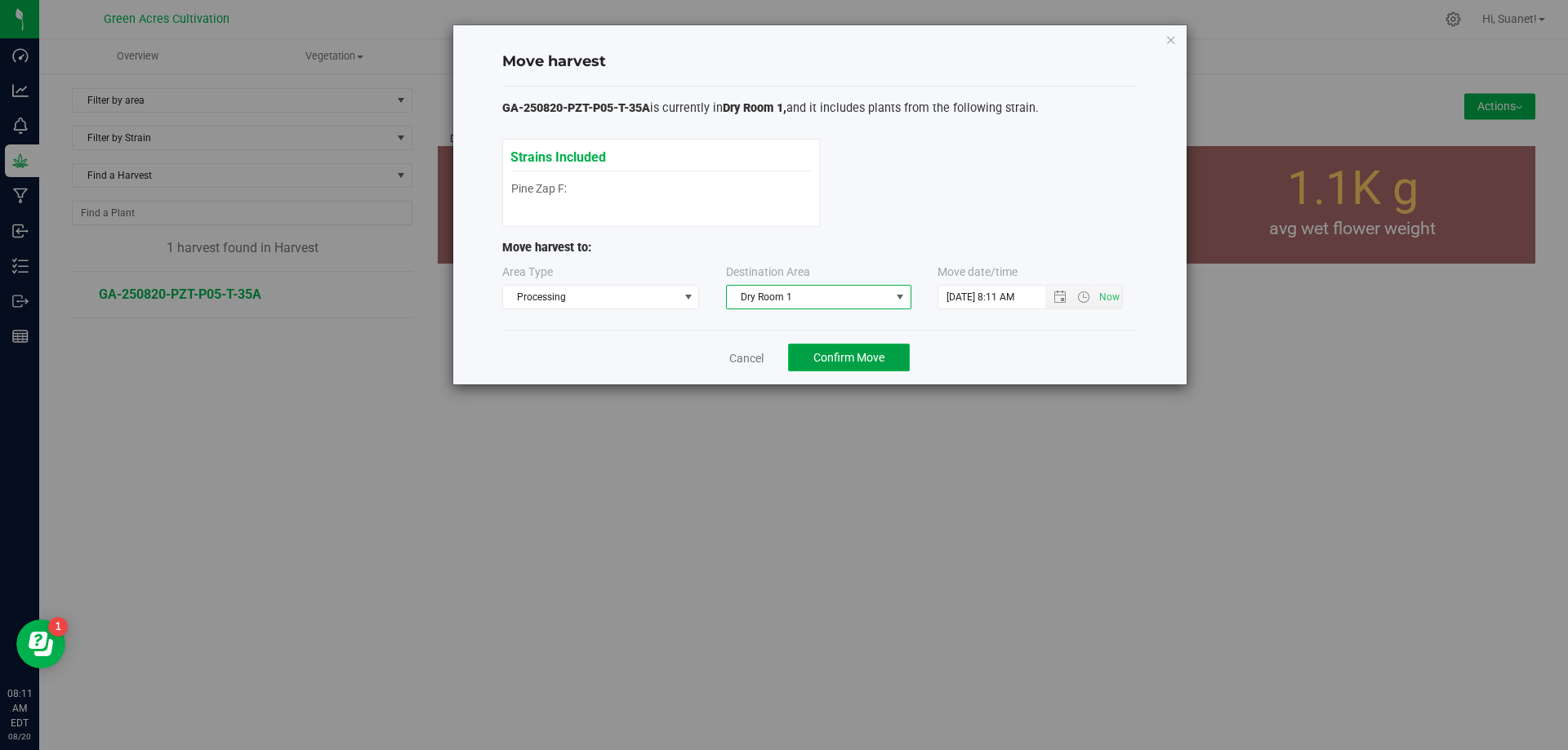
click at [885, 353] on button "Confirm Move" at bounding box center [849, 357] width 122 height 28
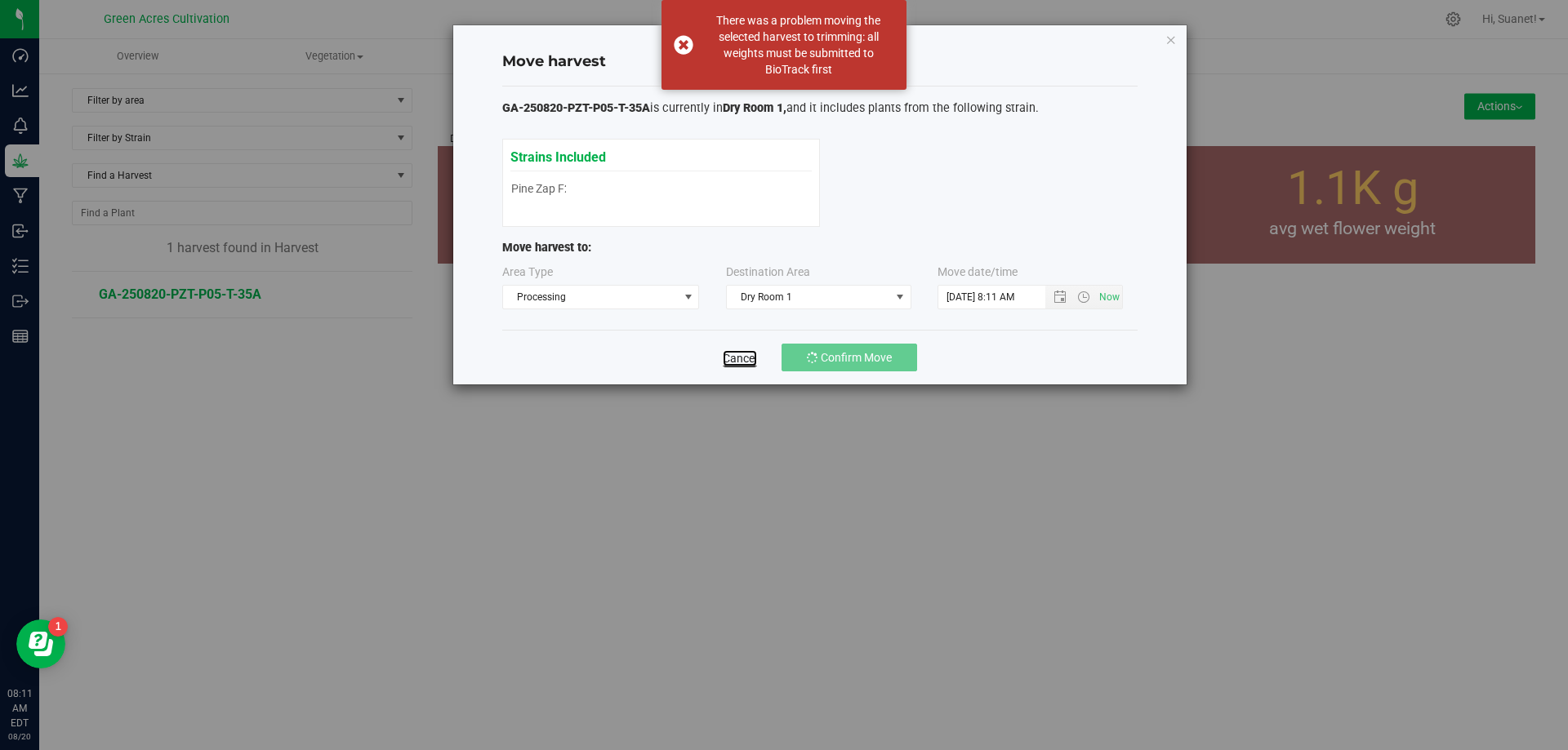
click at [733, 358] on link "Cancel" at bounding box center [740, 358] width 34 height 17
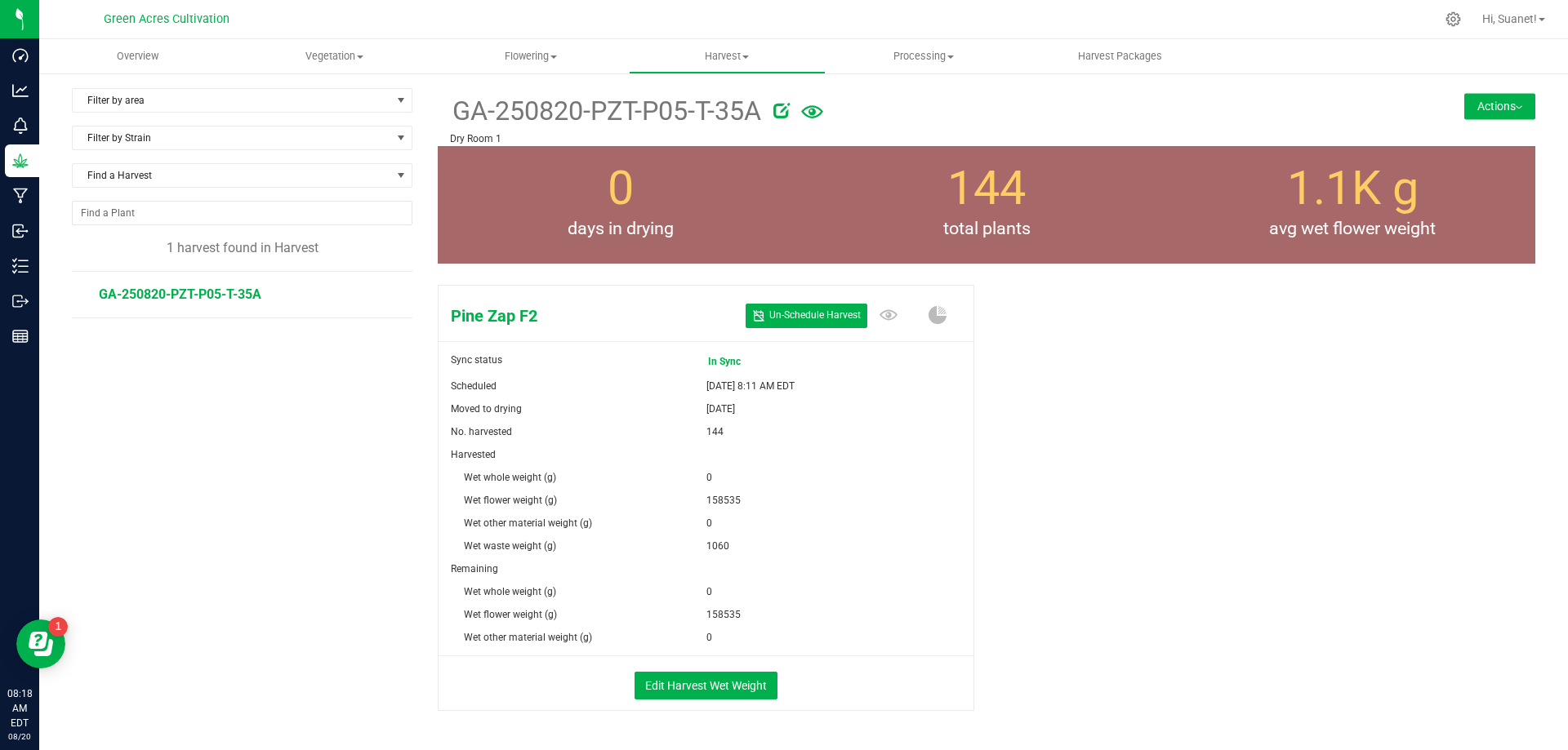
click at [1521, 108] on button "Actions" at bounding box center [1499, 106] width 71 height 26
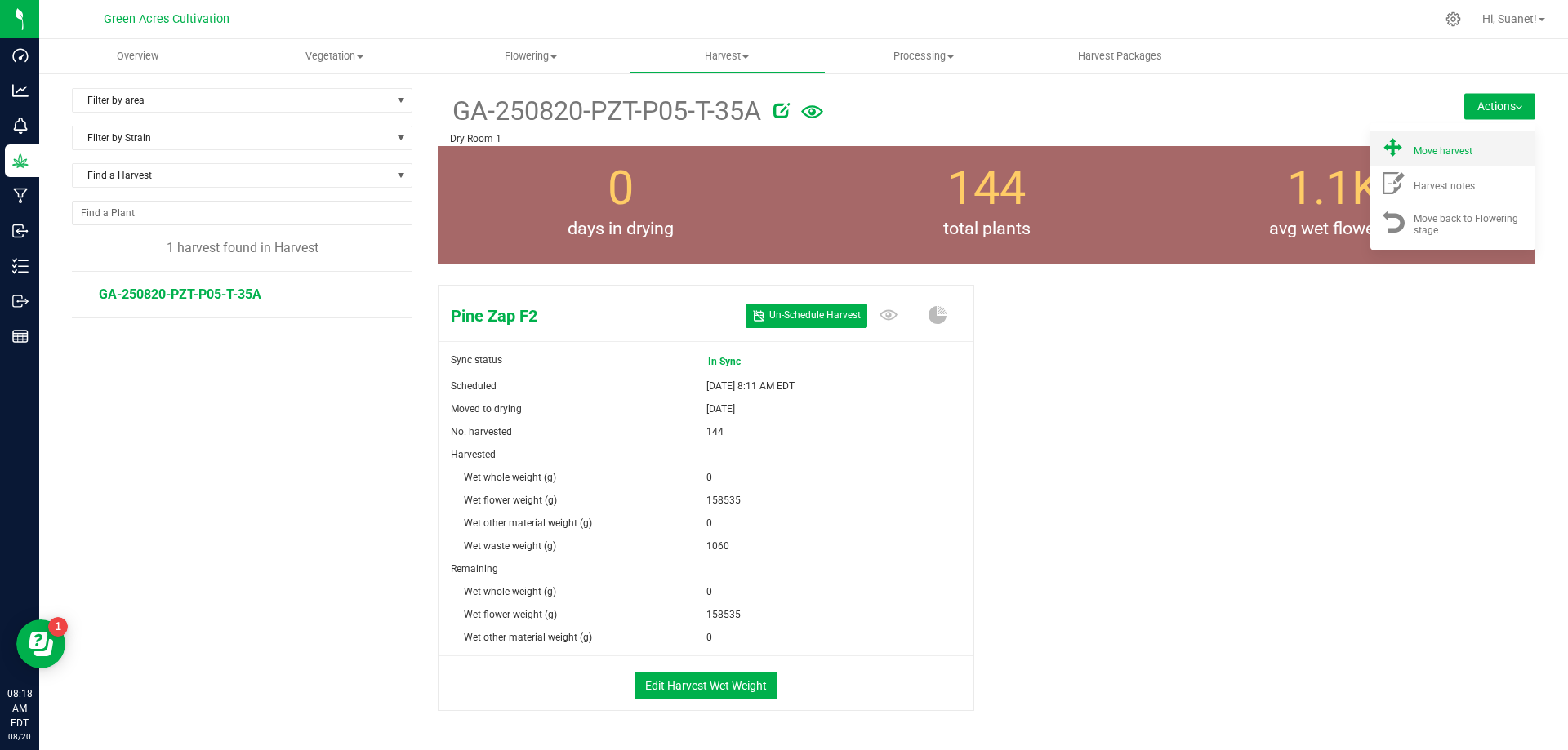
click at [1480, 148] on div "Move harvest" at bounding box center [1469, 148] width 111 height 18
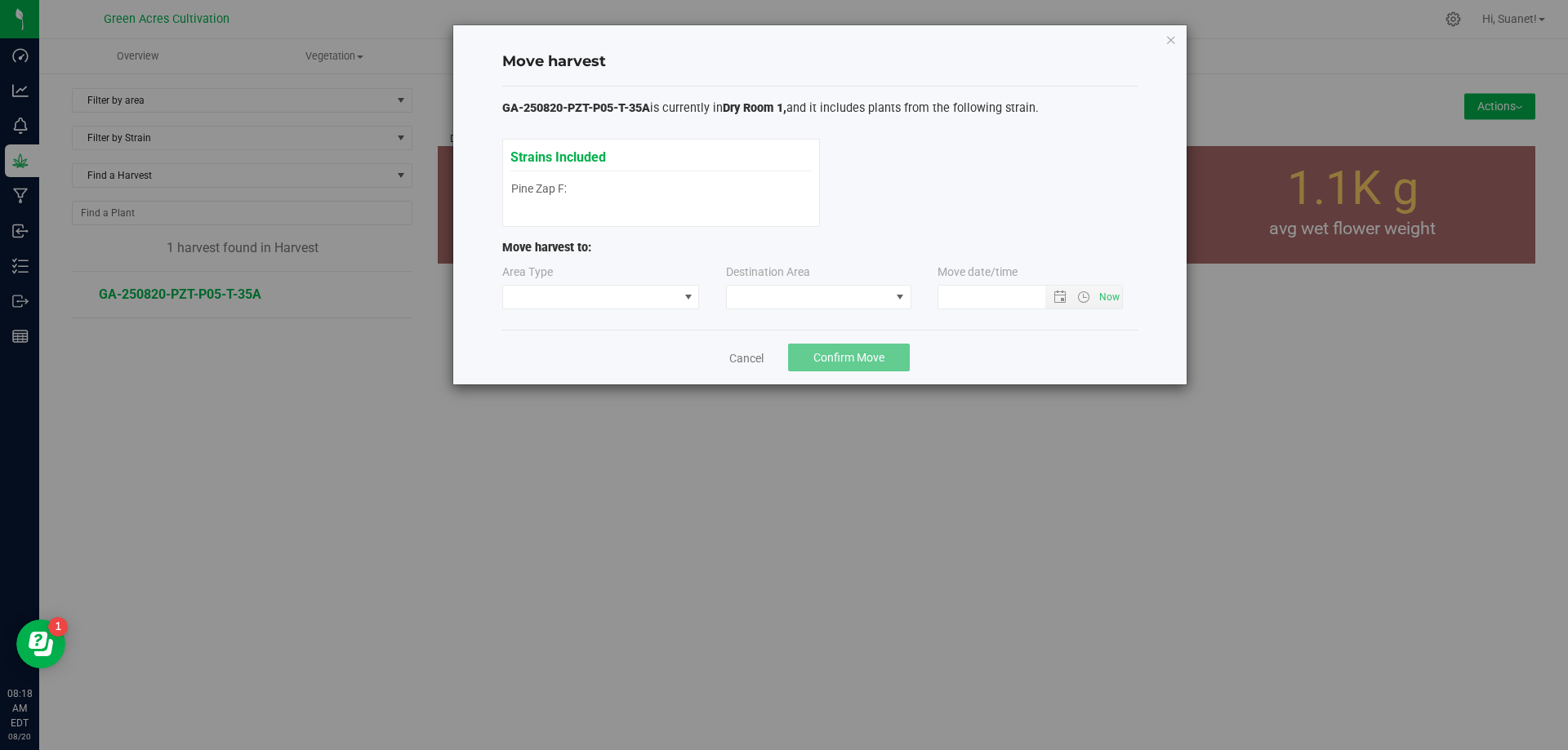
type input "[DATE] 8:18 AM"
click at [850, 302] on span at bounding box center [809, 297] width 163 height 23
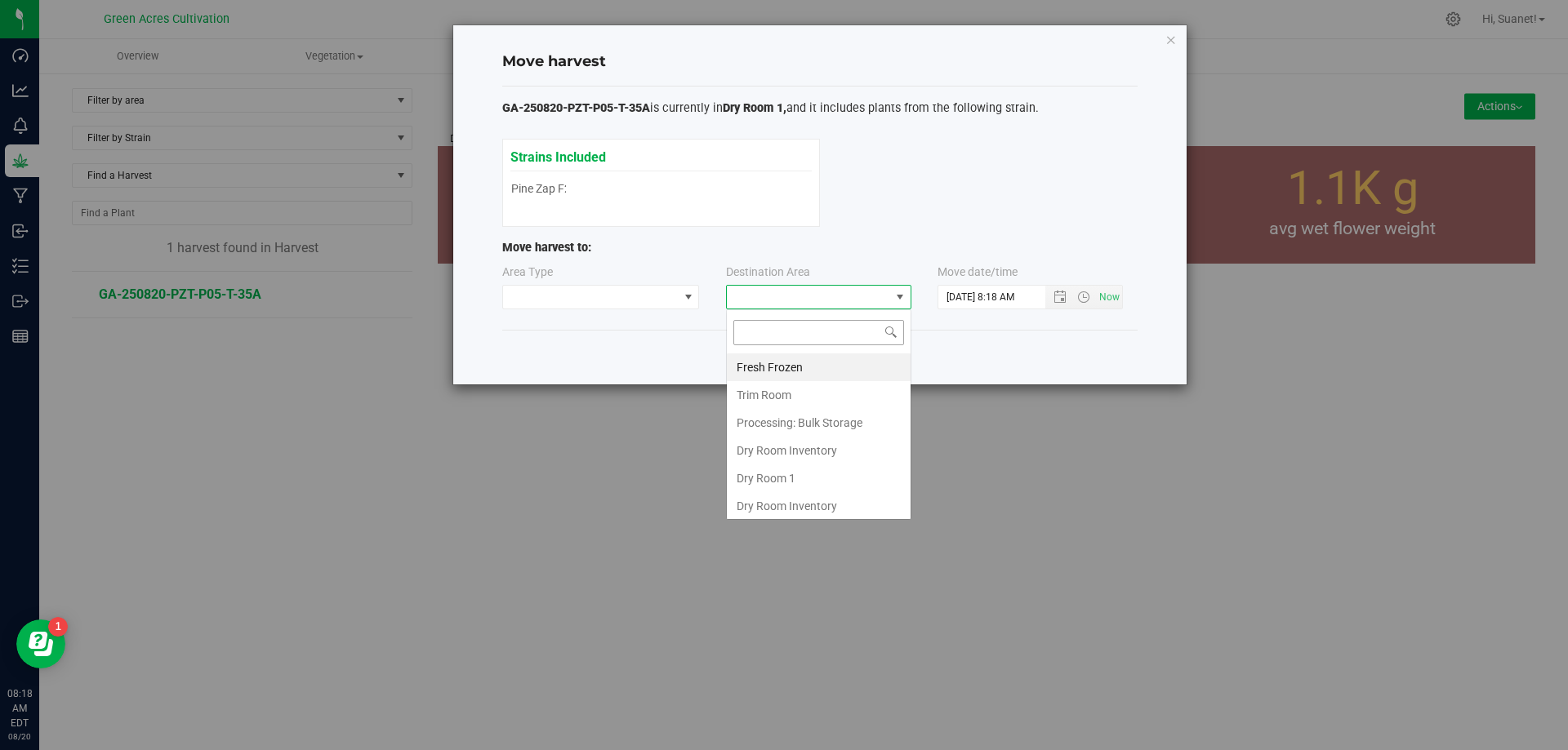
scroll to position [25, 185]
click at [749, 476] on li "Dry Room 1" at bounding box center [819, 479] width 184 height 28
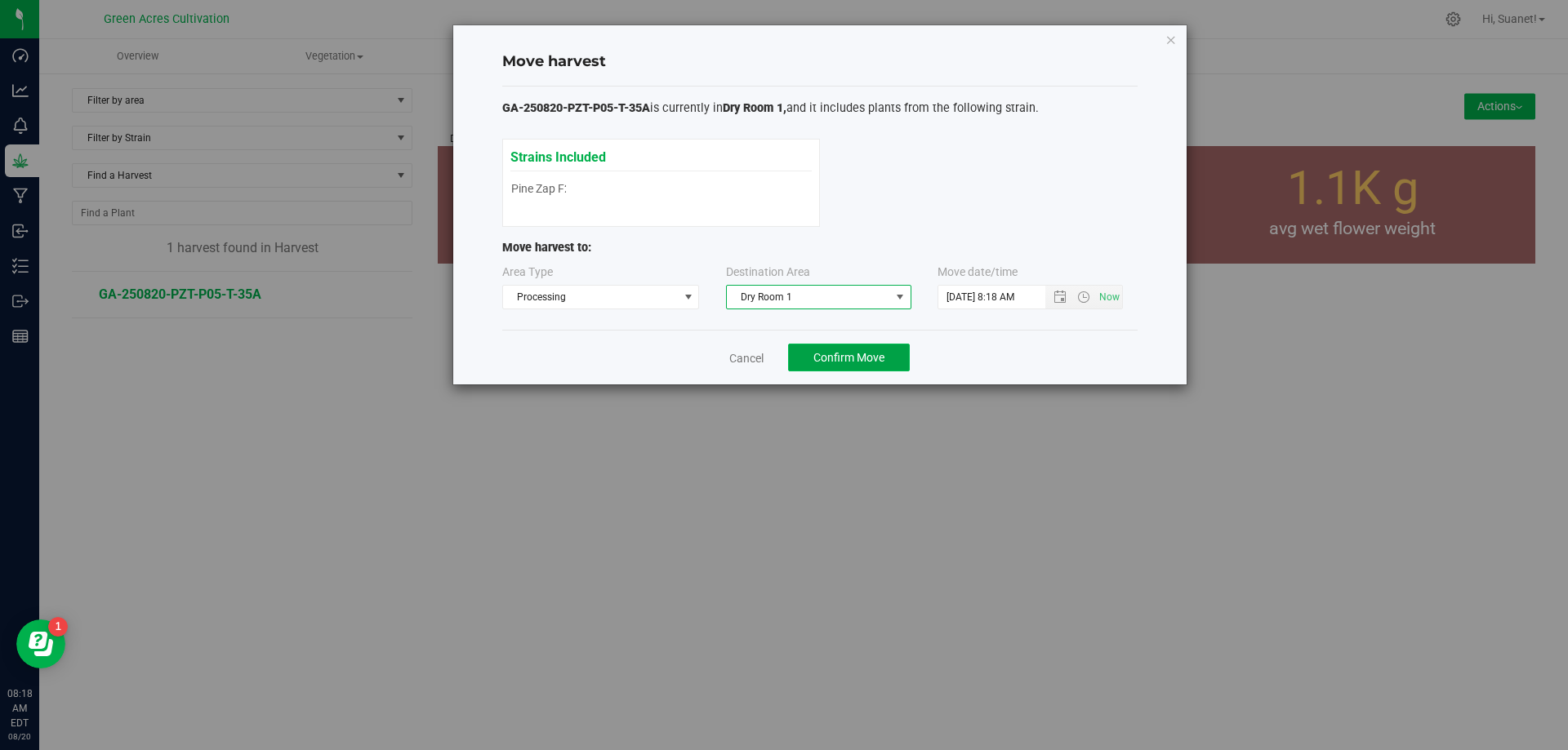
click at [838, 353] on span "Confirm Move" at bounding box center [849, 357] width 71 height 13
click at [752, 356] on link "Cancel" at bounding box center [740, 358] width 34 height 17
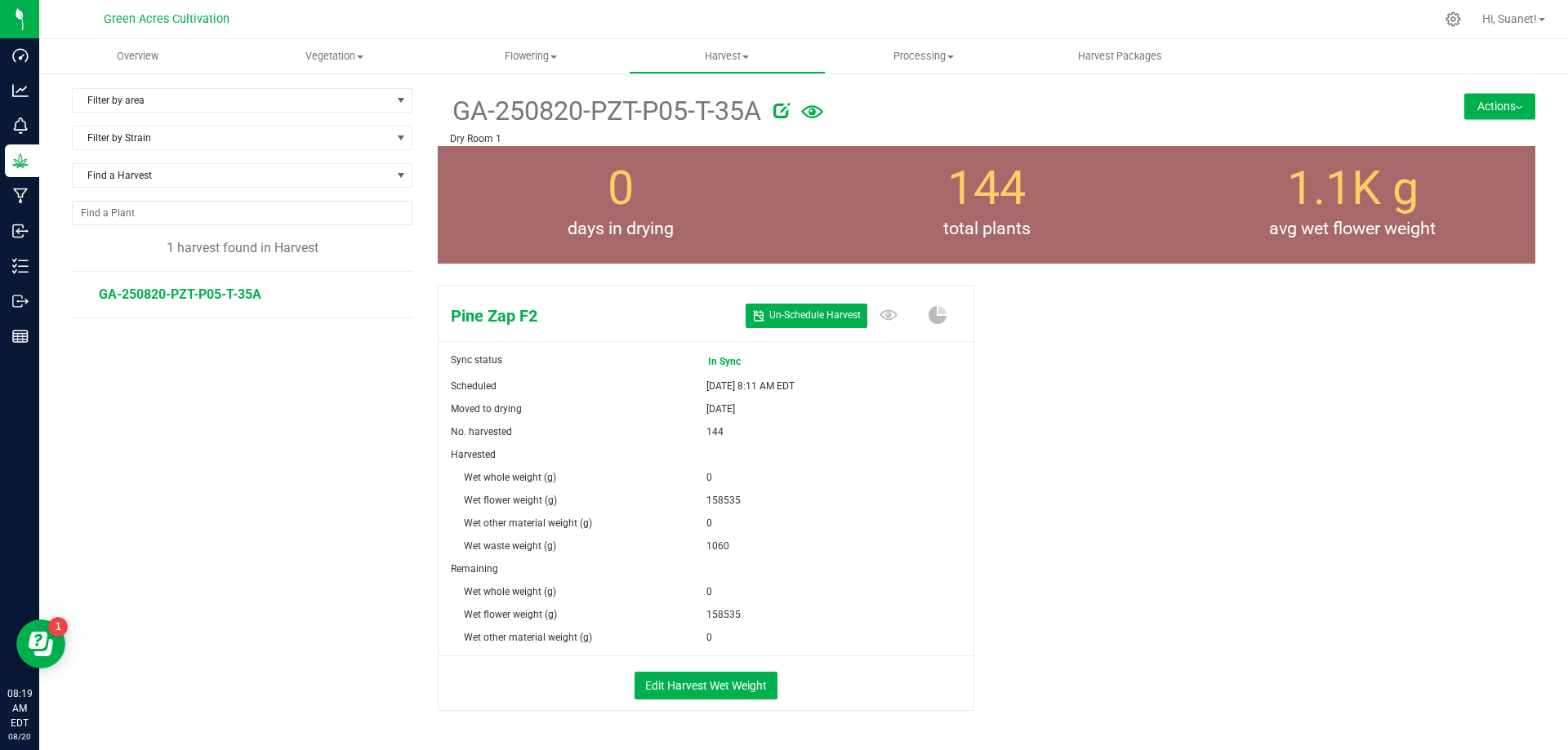
click at [1489, 101] on button "Actions" at bounding box center [1499, 106] width 71 height 26
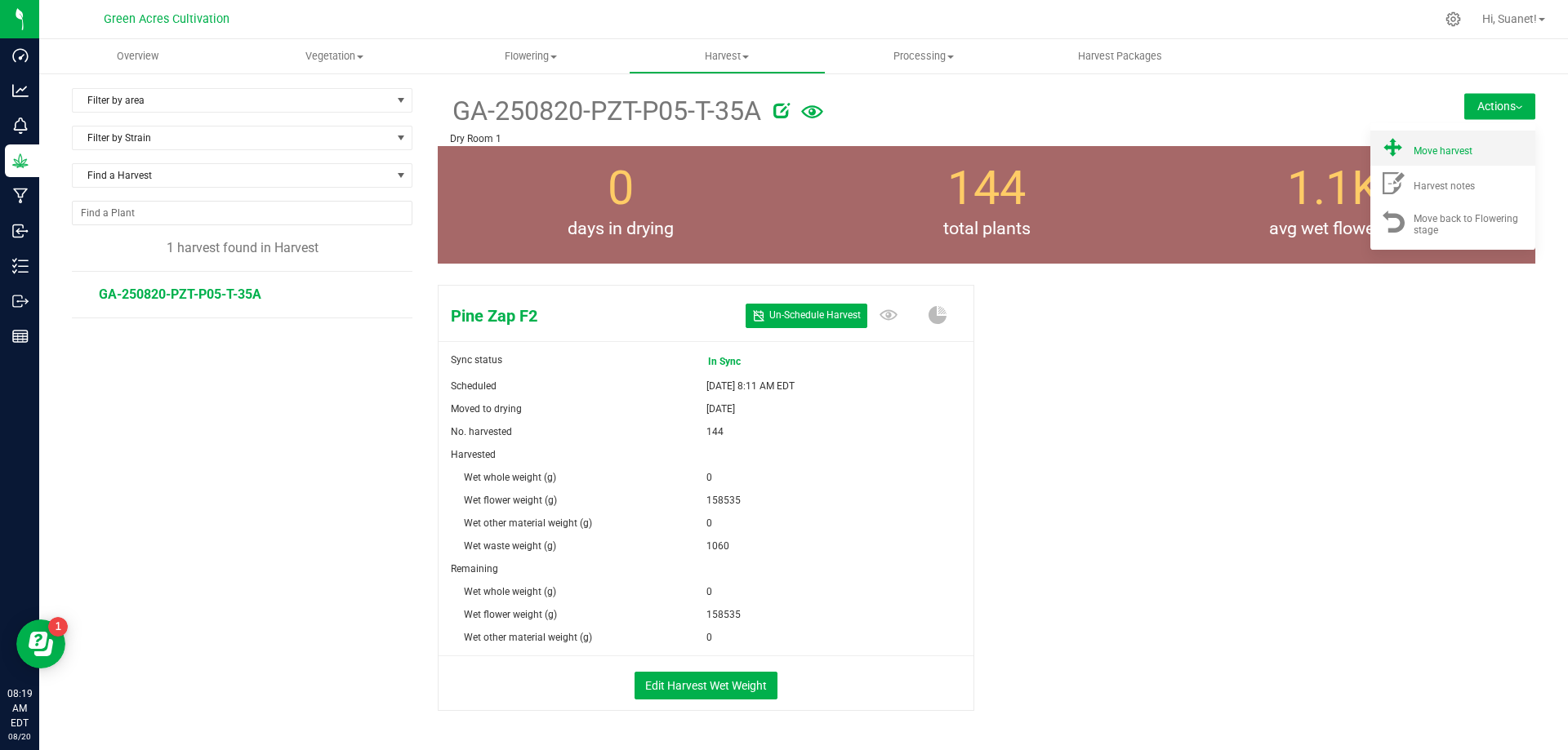
click at [1442, 143] on div "Move harvest" at bounding box center [1469, 148] width 111 height 18
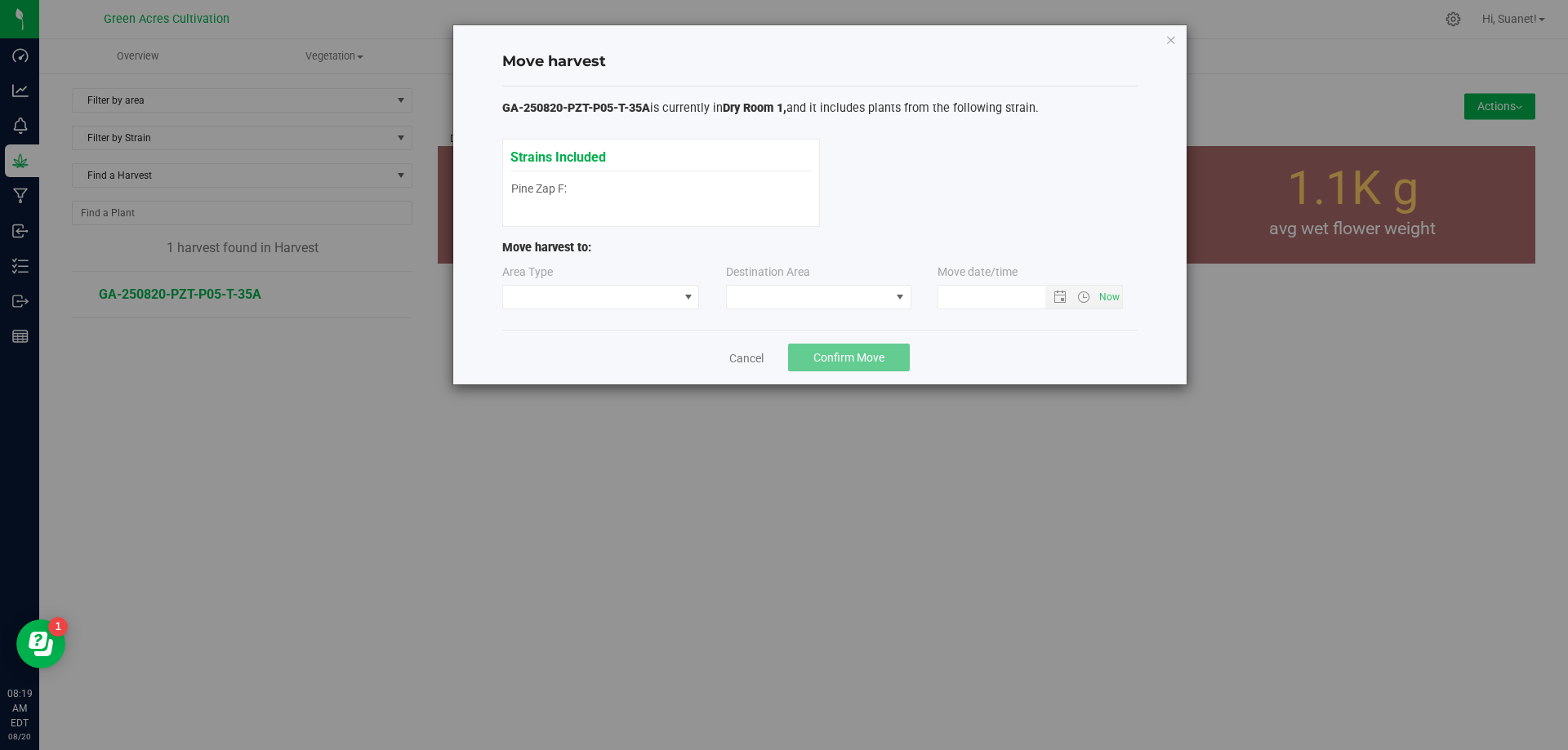
type input "[DATE] 8:19 AM"
click at [892, 302] on span at bounding box center [900, 297] width 20 height 23
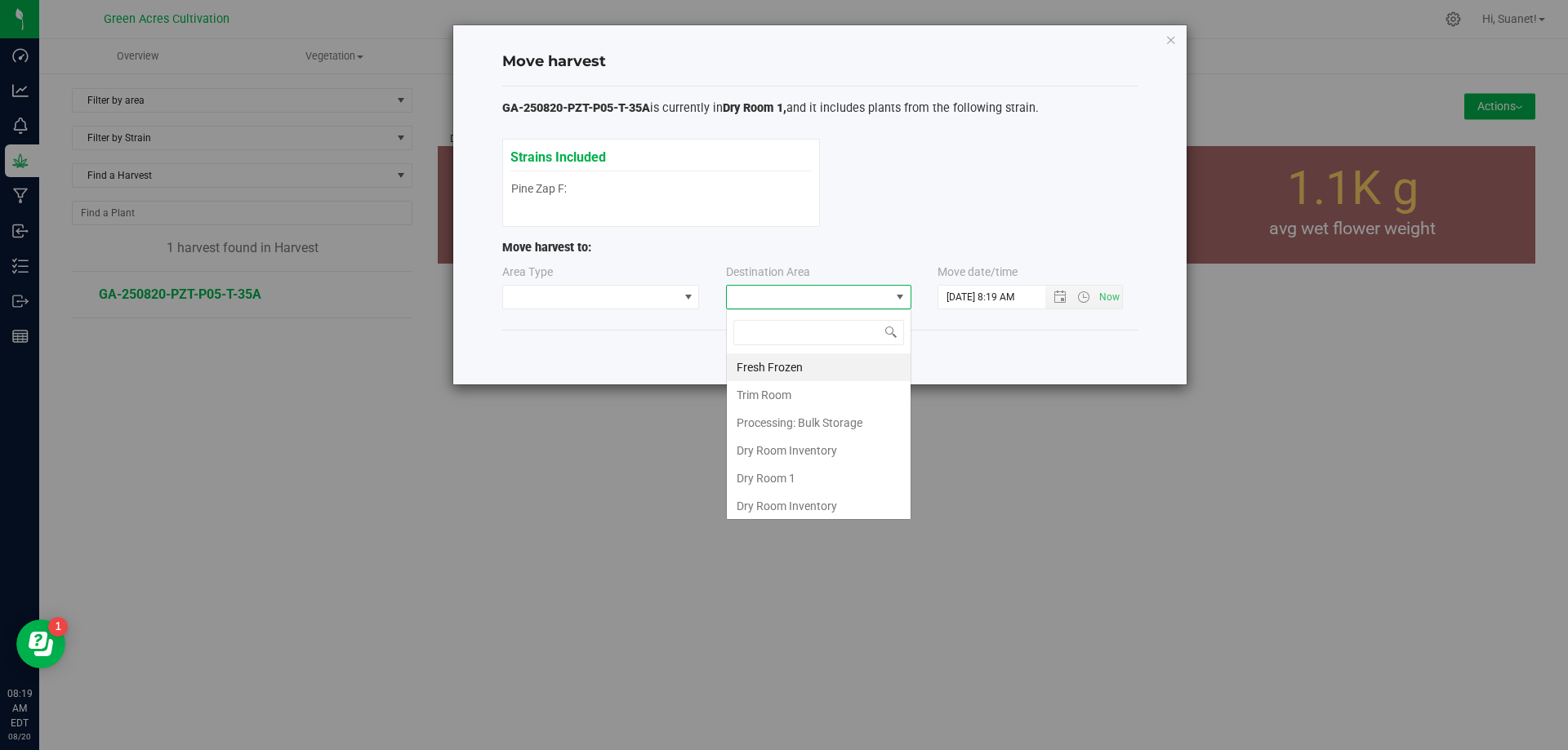
scroll to position [25, 185]
click at [809, 473] on li "Dry Room 1" at bounding box center [819, 479] width 184 height 28
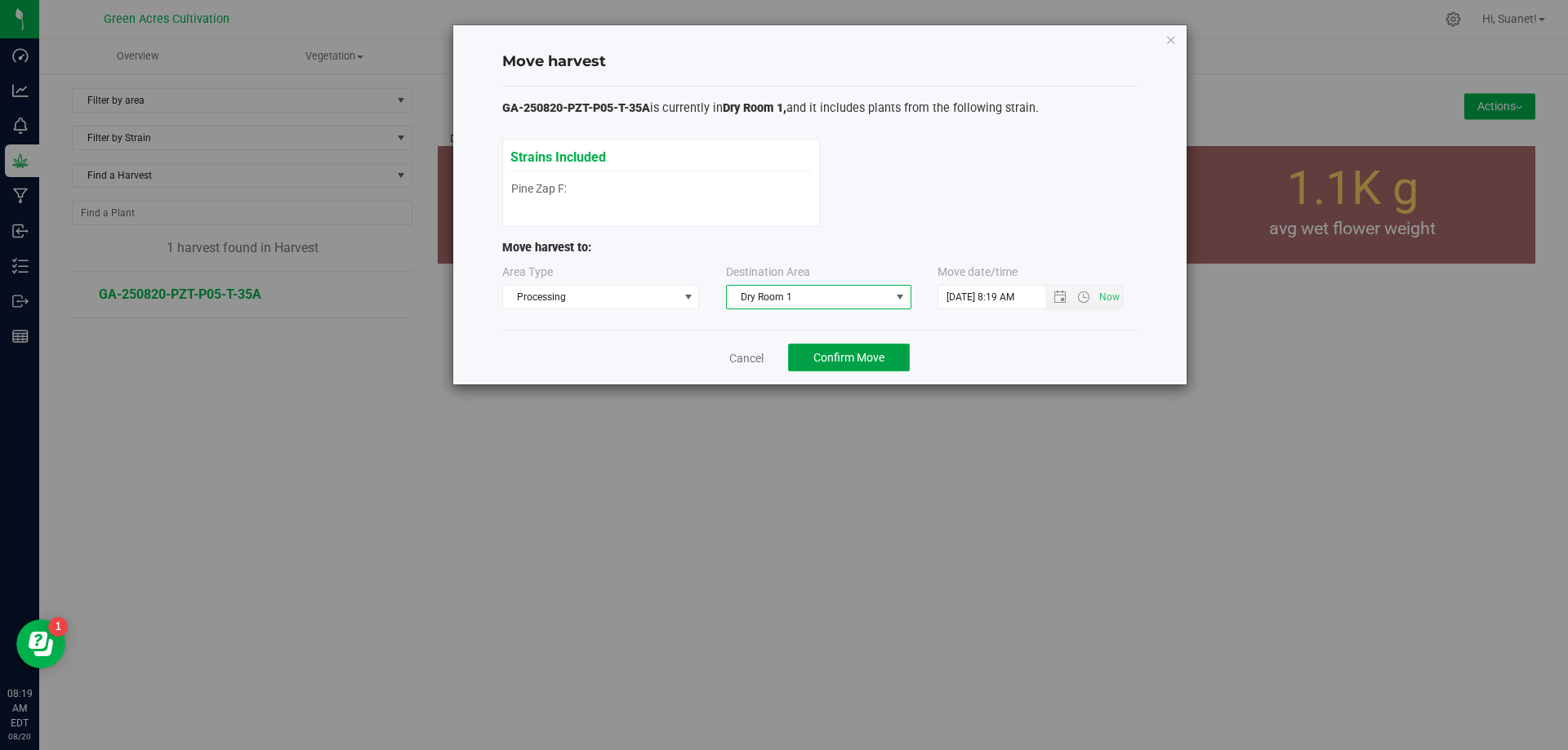
click at [835, 354] on span "Confirm Move" at bounding box center [849, 357] width 71 height 13
click at [743, 352] on link "Cancel" at bounding box center [740, 358] width 34 height 17
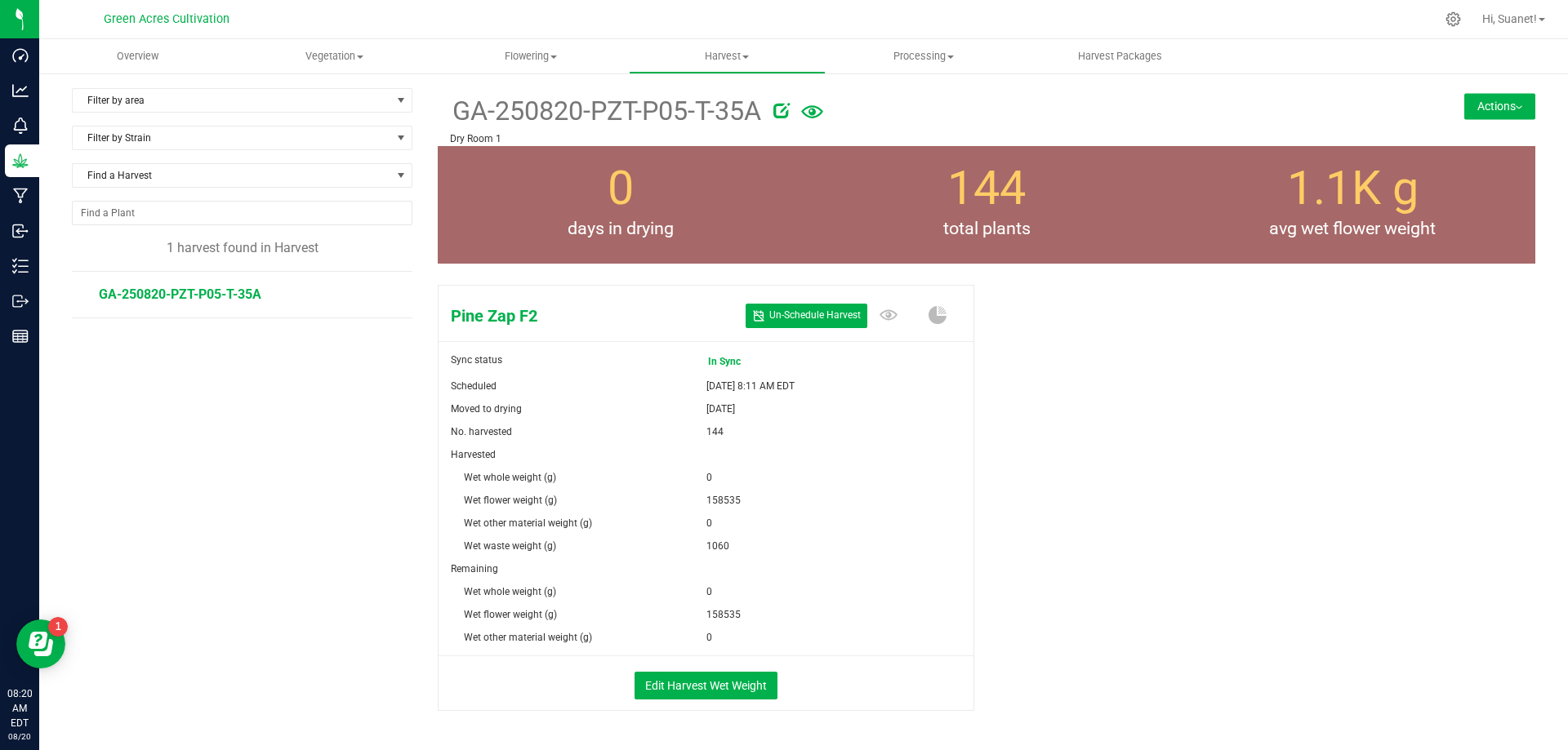
click at [1500, 103] on button "Actions" at bounding box center [1499, 106] width 71 height 26
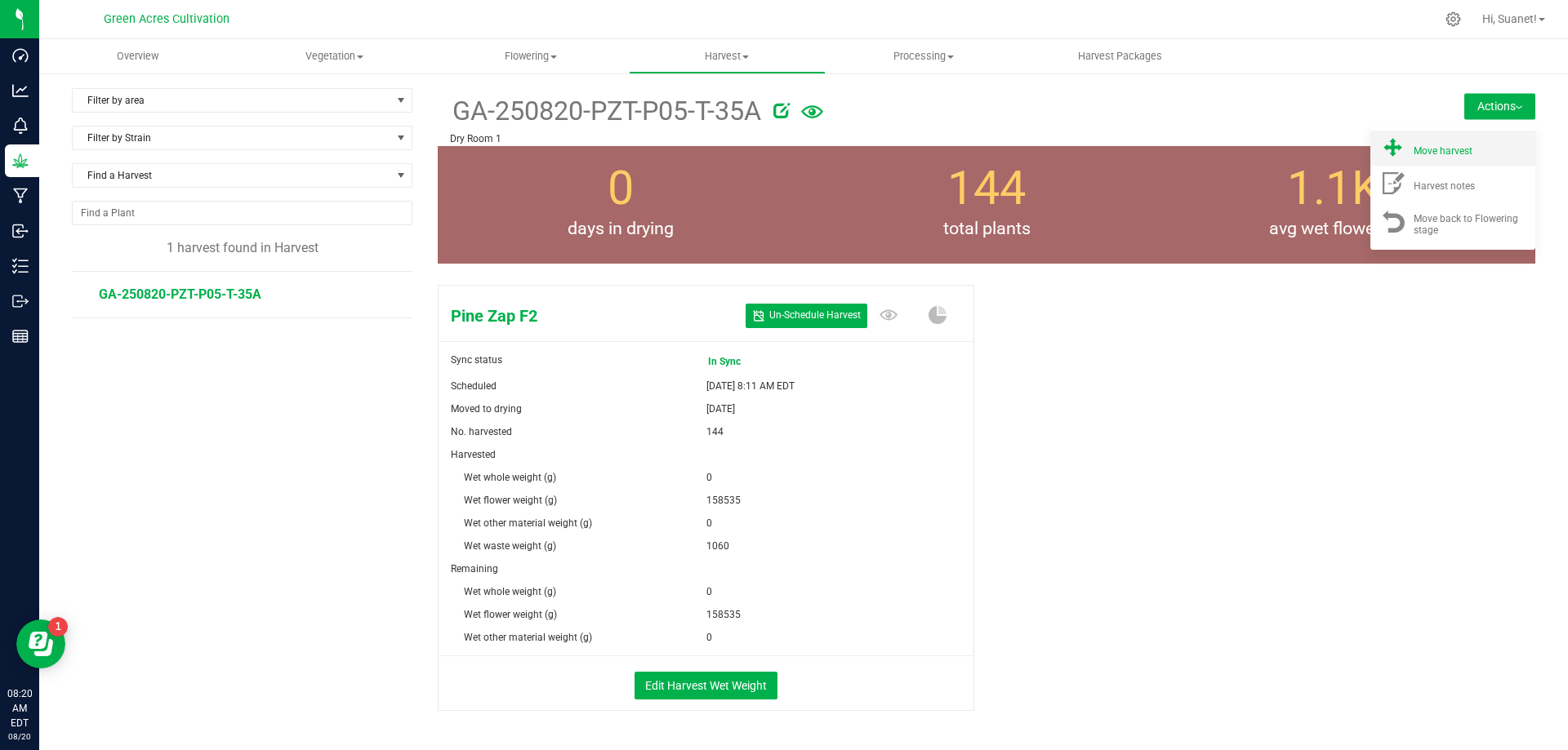
click at [1463, 156] on div "Move harvest" at bounding box center [1469, 148] width 111 height 18
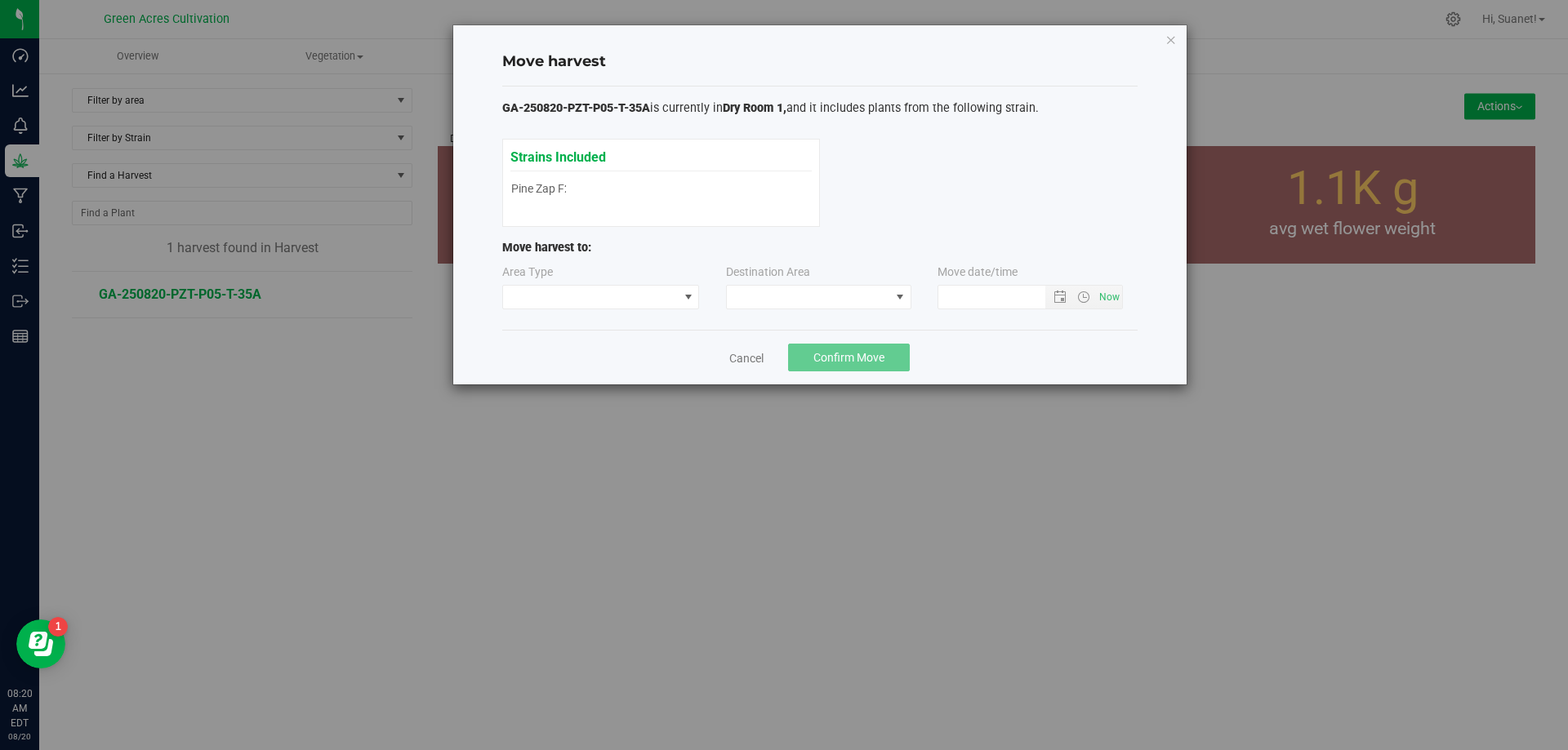
type input "[DATE] 8:20 AM"
click at [863, 297] on span at bounding box center [809, 297] width 163 height 23
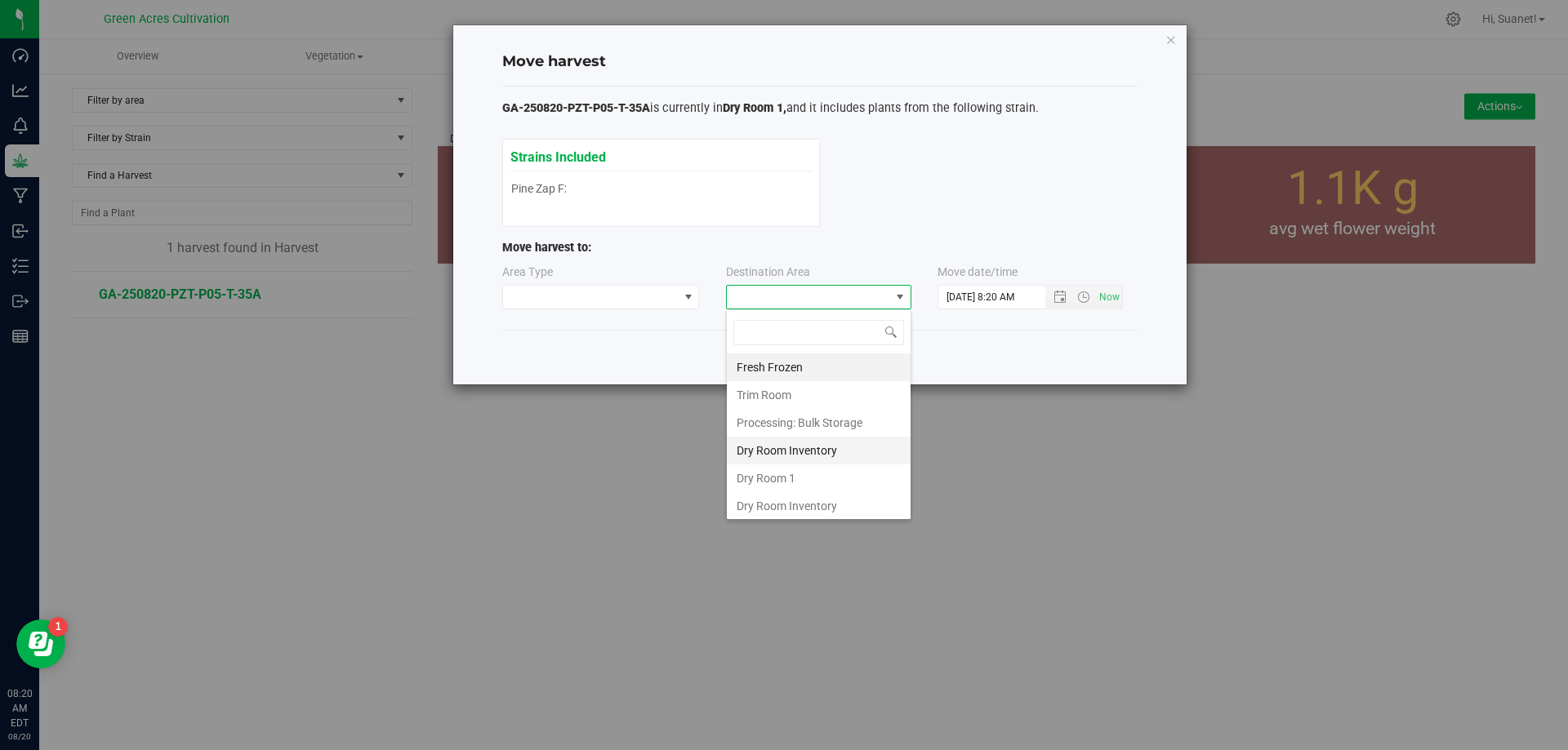
scroll to position [25, 185]
click at [785, 470] on li "Dry Room 1" at bounding box center [819, 479] width 184 height 28
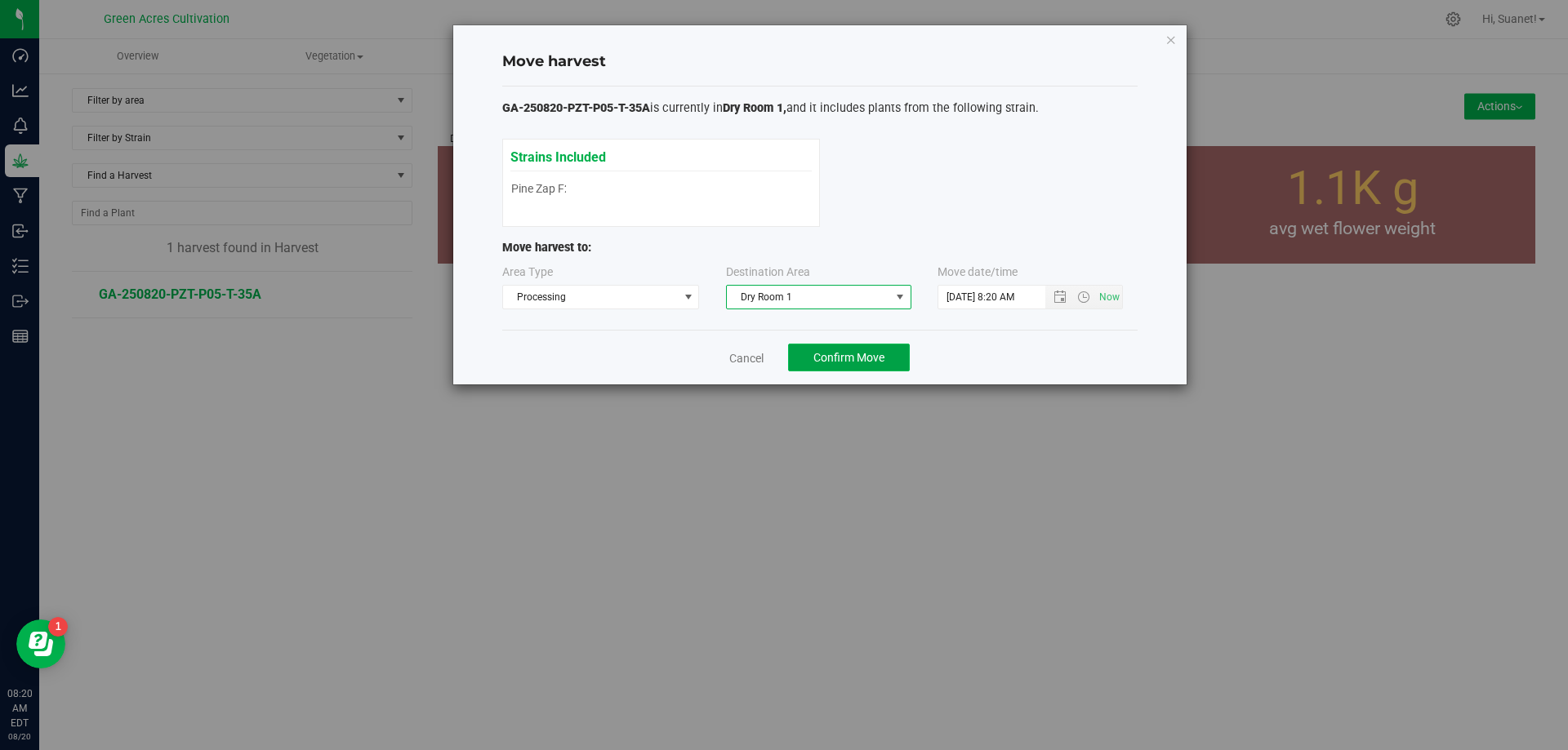
click at [879, 356] on span "Confirm Move" at bounding box center [849, 357] width 71 height 13
click at [740, 352] on link "Cancel" at bounding box center [740, 358] width 34 height 17
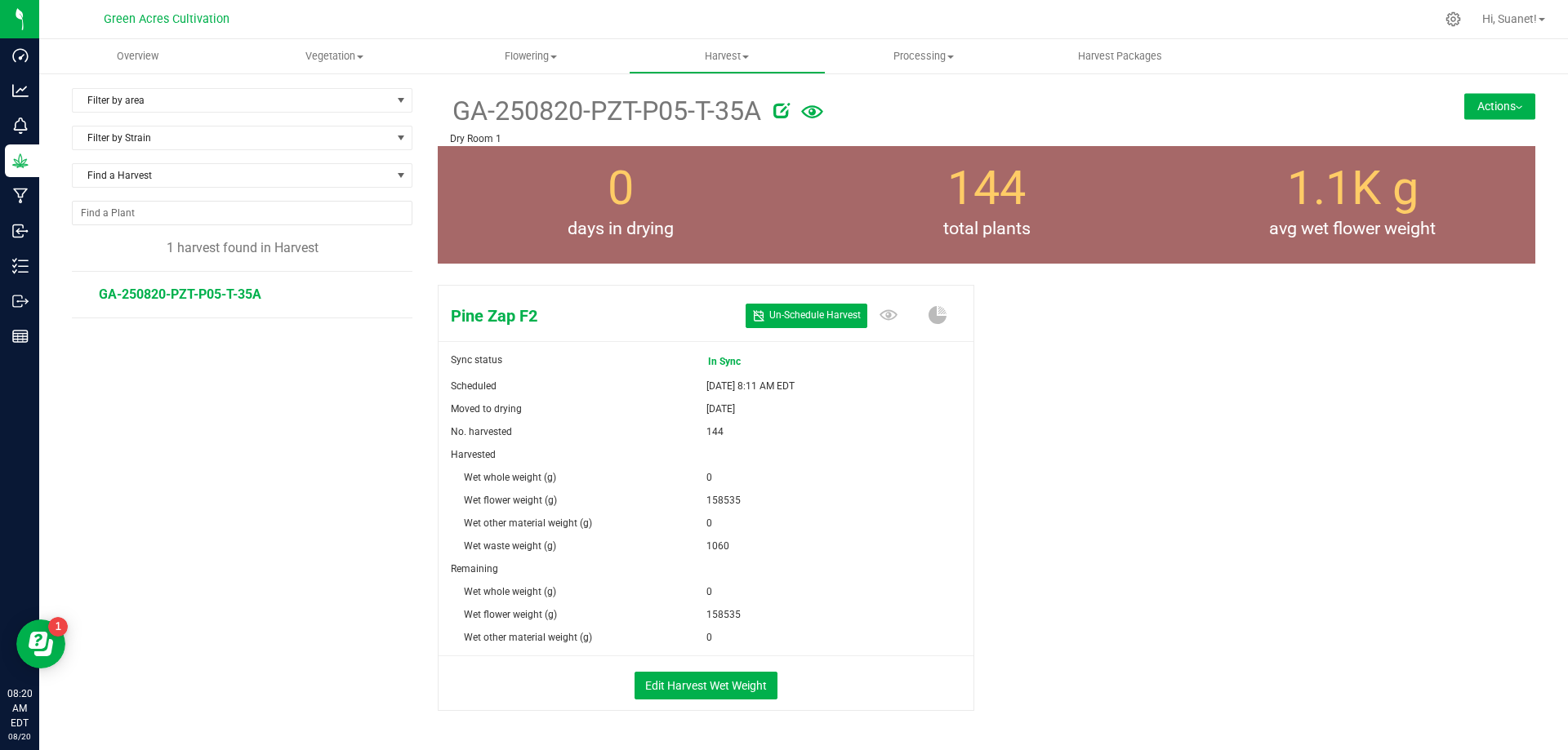
click at [784, 108] on icon at bounding box center [782, 110] width 17 height 17
click at [784, 108] on input "GA-250820-PZT-P05-T-35A" at bounding box center [831, 112] width 762 height 25
type input "GA-250820-PZT-P05-T-35A-x"
click at [1255, 110] on icon "Cancel button" at bounding box center [1261, 109] width 13 height 10
click at [1478, 108] on button "Actions" at bounding box center [1499, 106] width 71 height 26
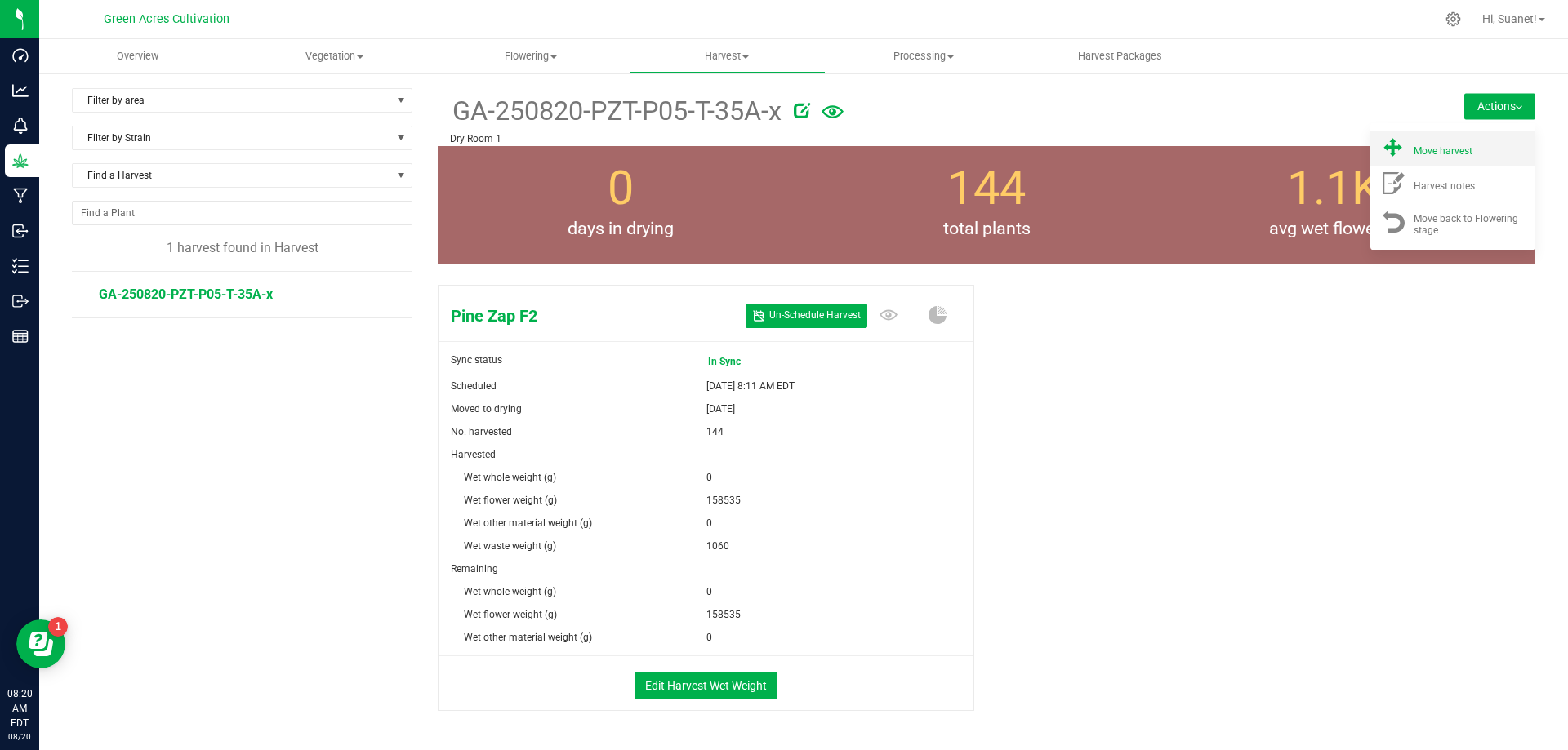
click at [1449, 155] on span "Move harvest" at bounding box center [1442, 151] width 59 height 11
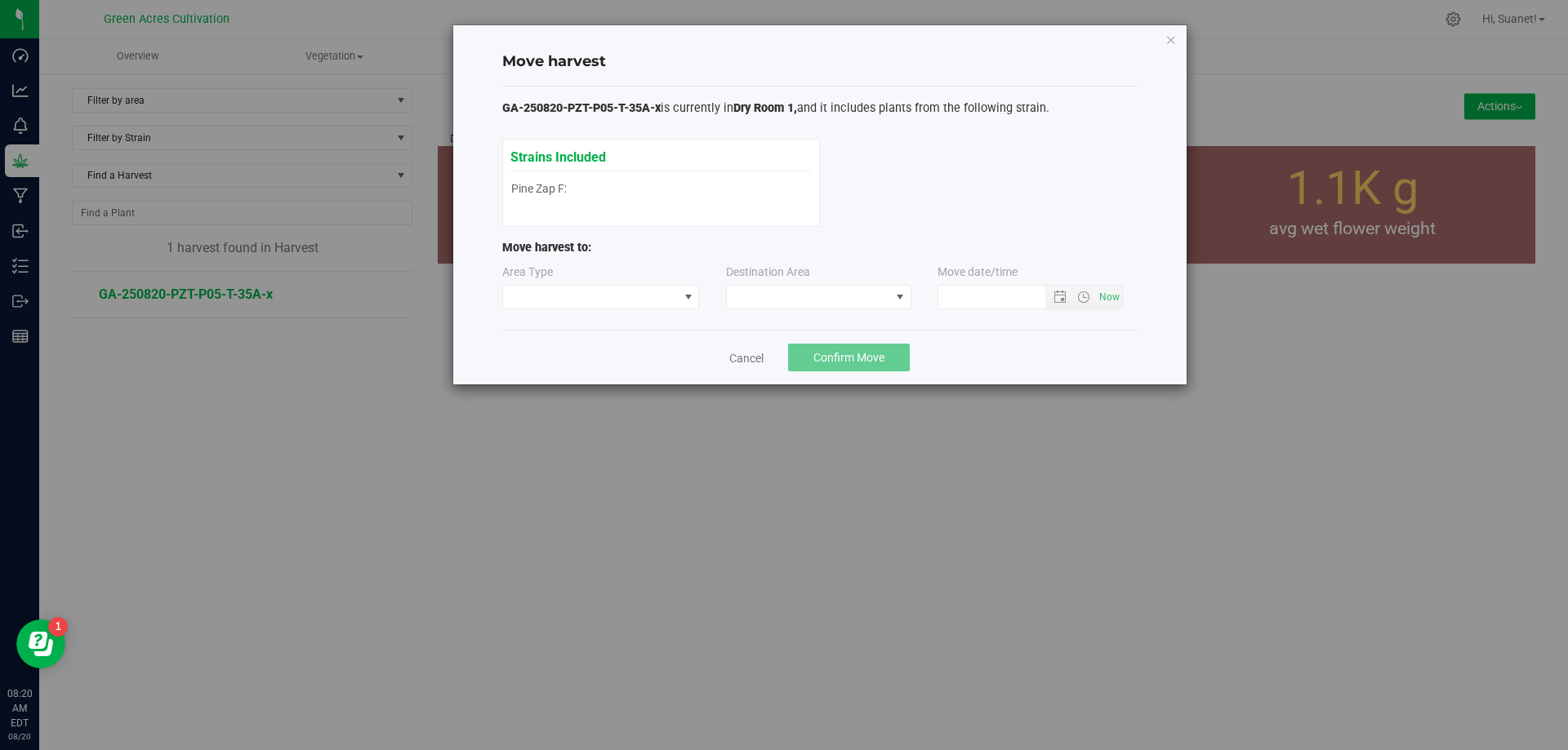
type input "[DATE] 8:20 AM"
click at [779, 312] on div "Area Type Destination Area Move date/time [DATE] 8:20 AM" at bounding box center [820, 290] width 635 height 53
click at [796, 301] on span at bounding box center [809, 297] width 163 height 23
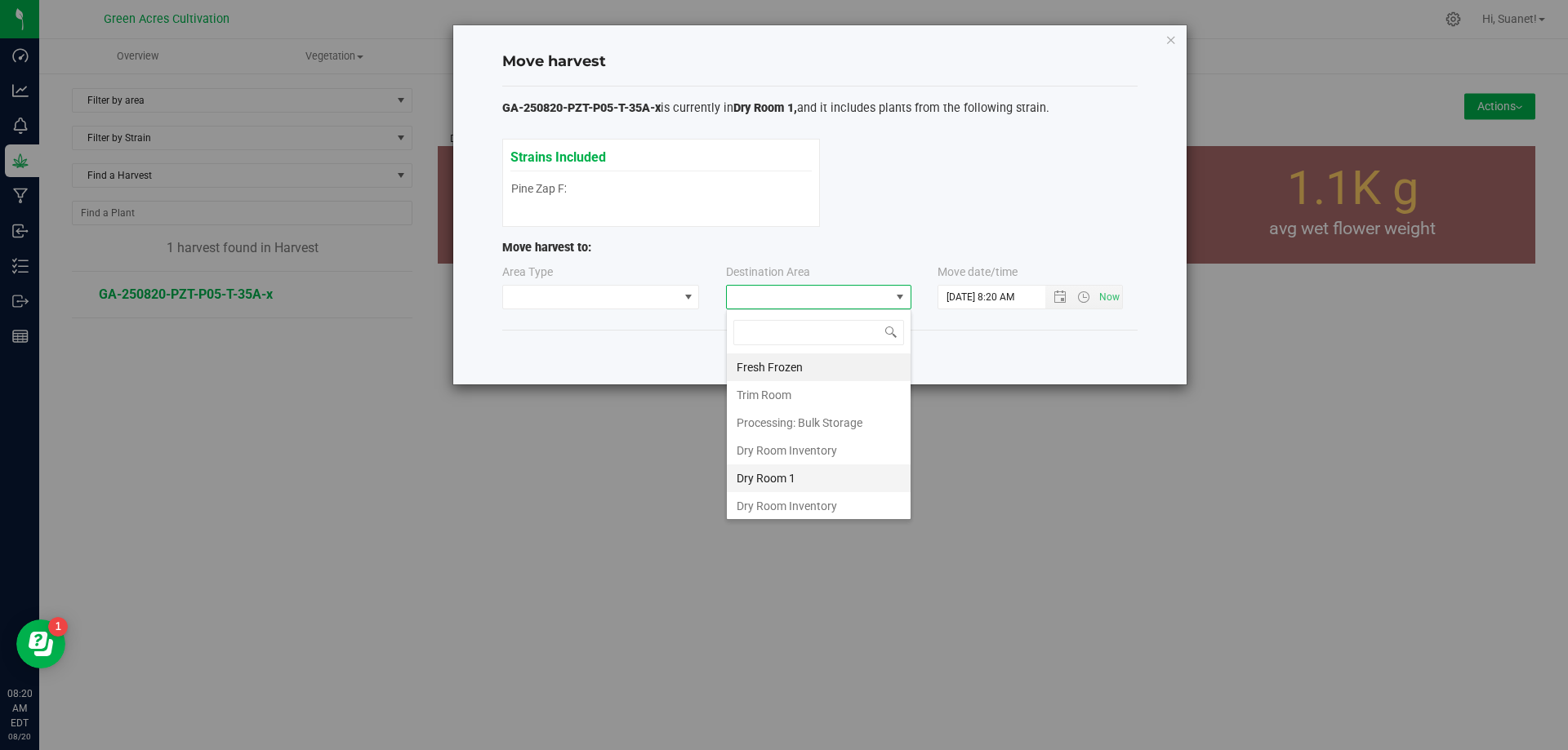
scroll to position [25, 185]
click at [777, 475] on li "Dry Room 1" at bounding box center [819, 479] width 184 height 28
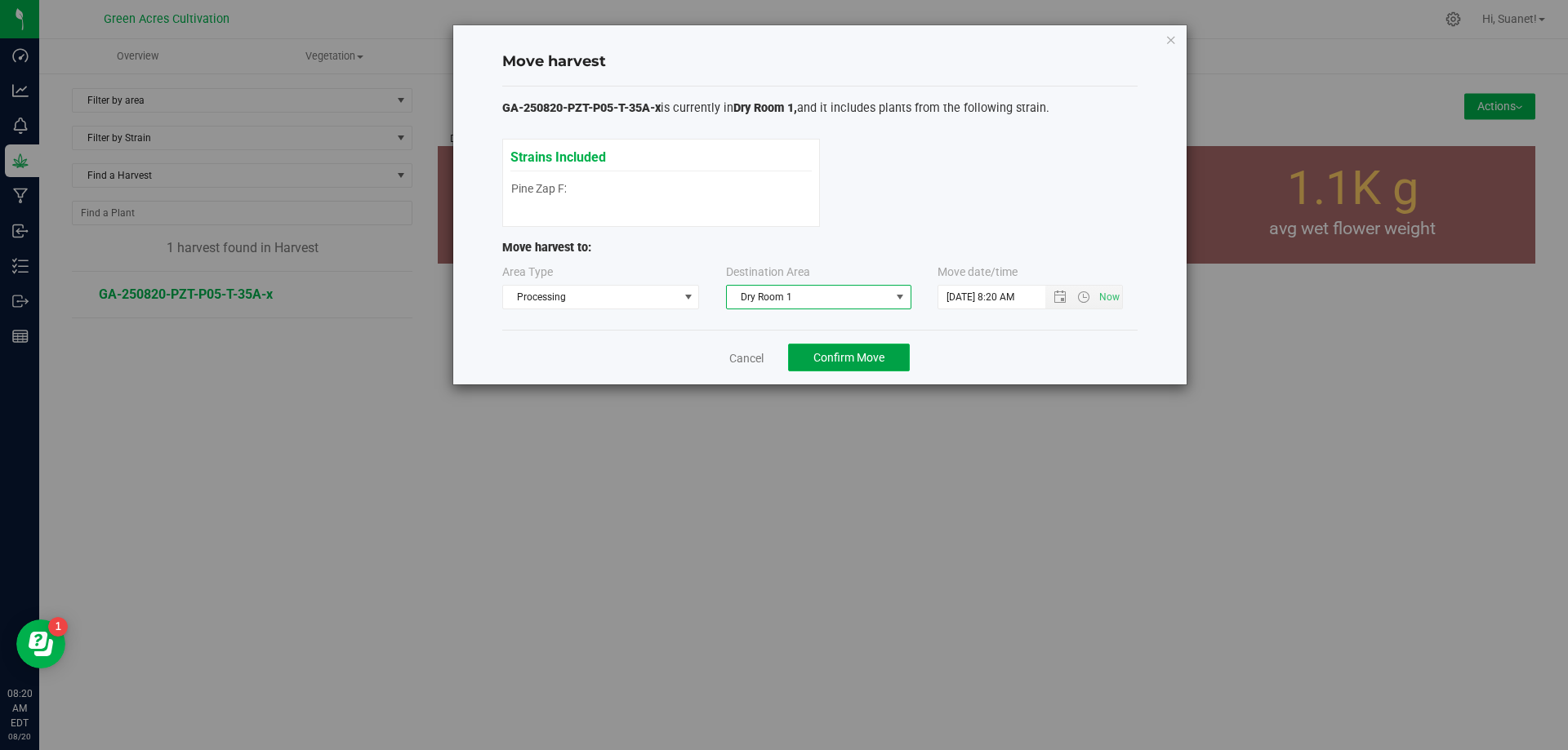
click at [878, 361] on span "Confirm Move" at bounding box center [849, 357] width 71 height 13
click at [737, 363] on link "Cancel" at bounding box center [740, 358] width 34 height 17
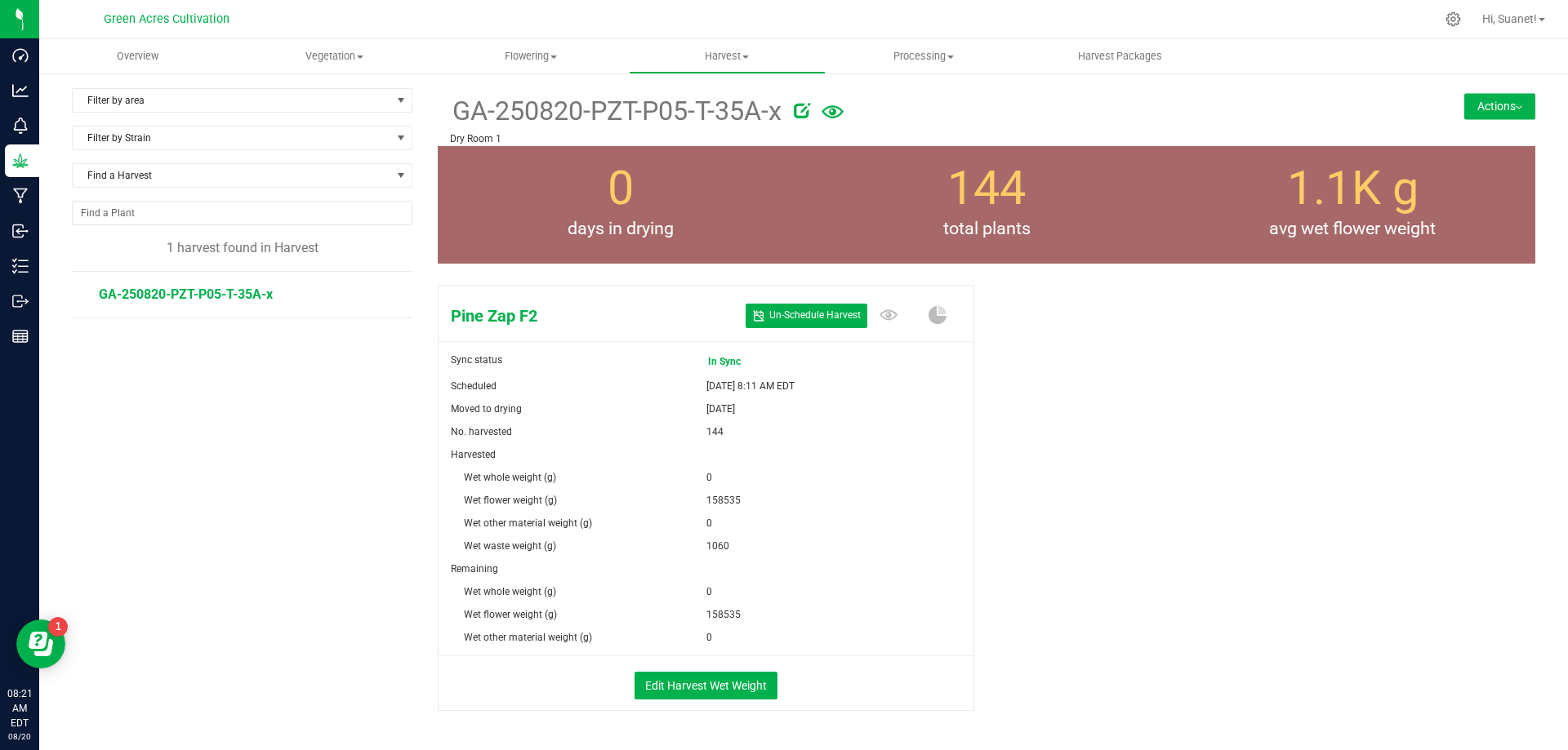
click at [798, 111] on icon at bounding box center [802, 110] width 17 height 17
click at [571, 113] on input "GA-250820-PZT-P05-T-35A-x" at bounding box center [831, 112] width 762 height 25
type input "GA-250820-PZT-P05-T-35A-X"
click at [1028, 581] on div "Pine Zap F2 Un- Schedule Harvest Sync status In Sync Scheduled [DATE] 8:11 AM E…" at bounding box center [986, 514] width 1098 height 473
click at [684, 697] on button "Edit Harvest Wet Weight" at bounding box center [705, 686] width 143 height 28
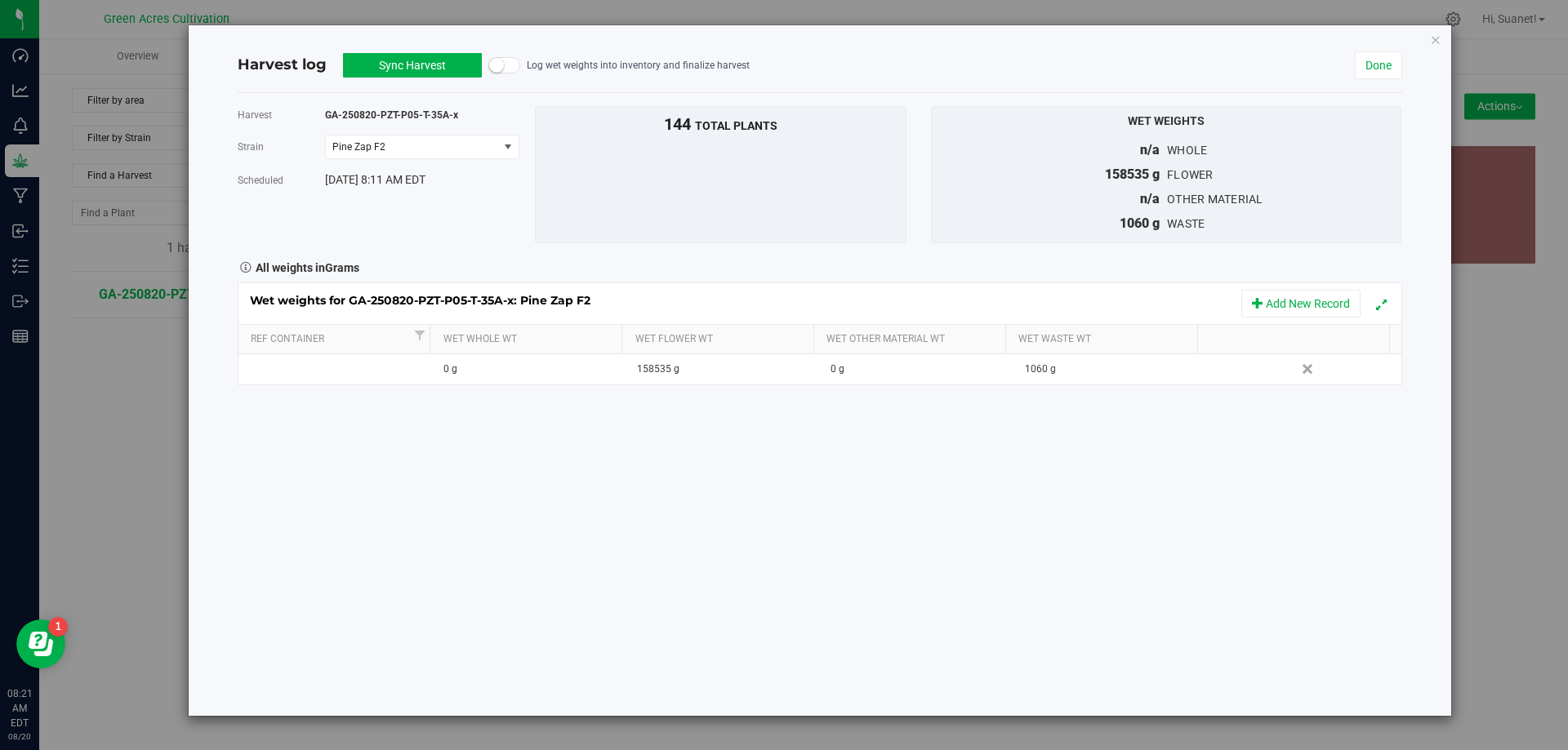
click at [386, 59] on button "Sync Harvest" at bounding box center [413, 65] width 139 height 25
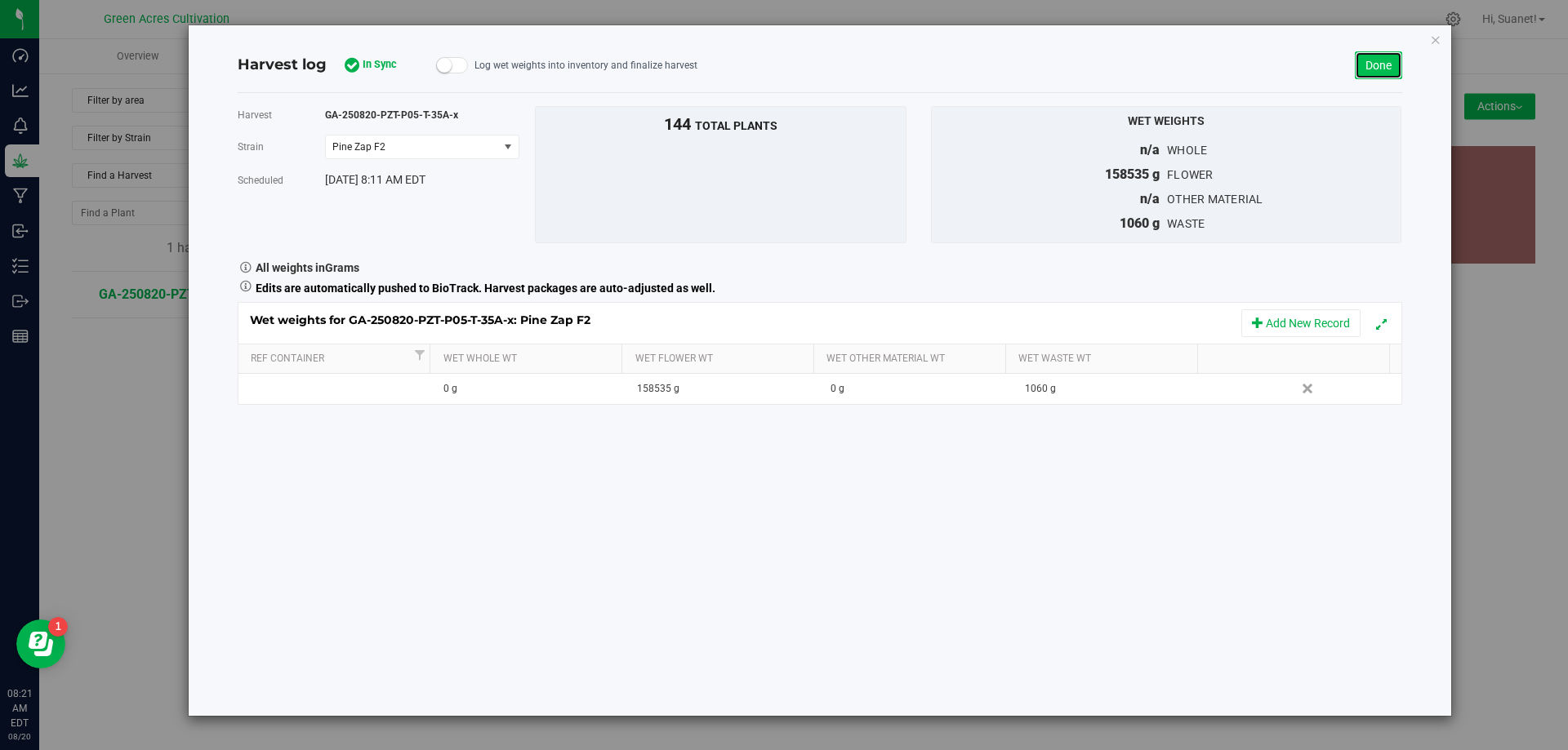
click at [1379, 68] on link "Done" at bounding box center [1379, 66] width 47 height 28
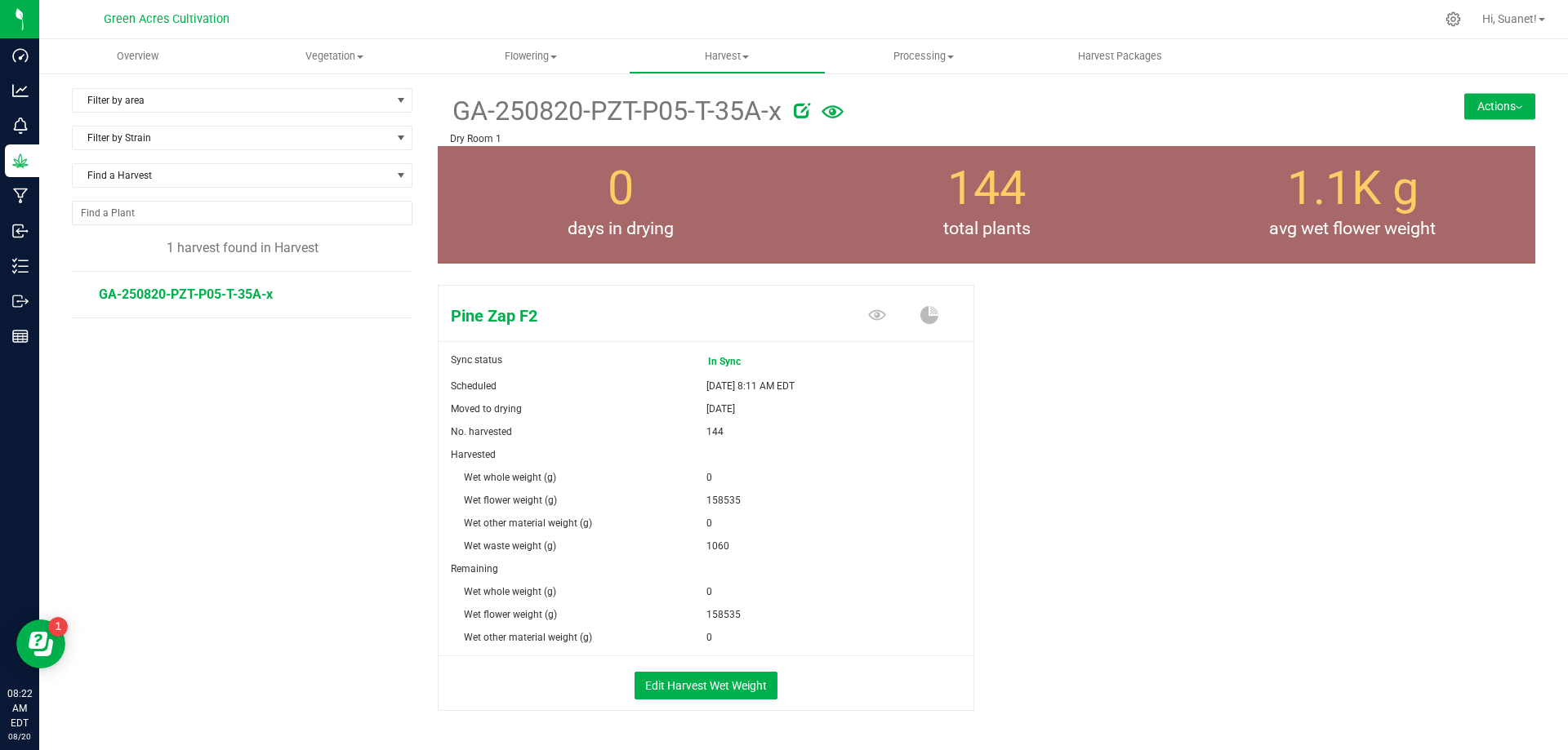
click at [1499, 99] on button "Actions" at bounding box center [1499, 106] width 71 height 26
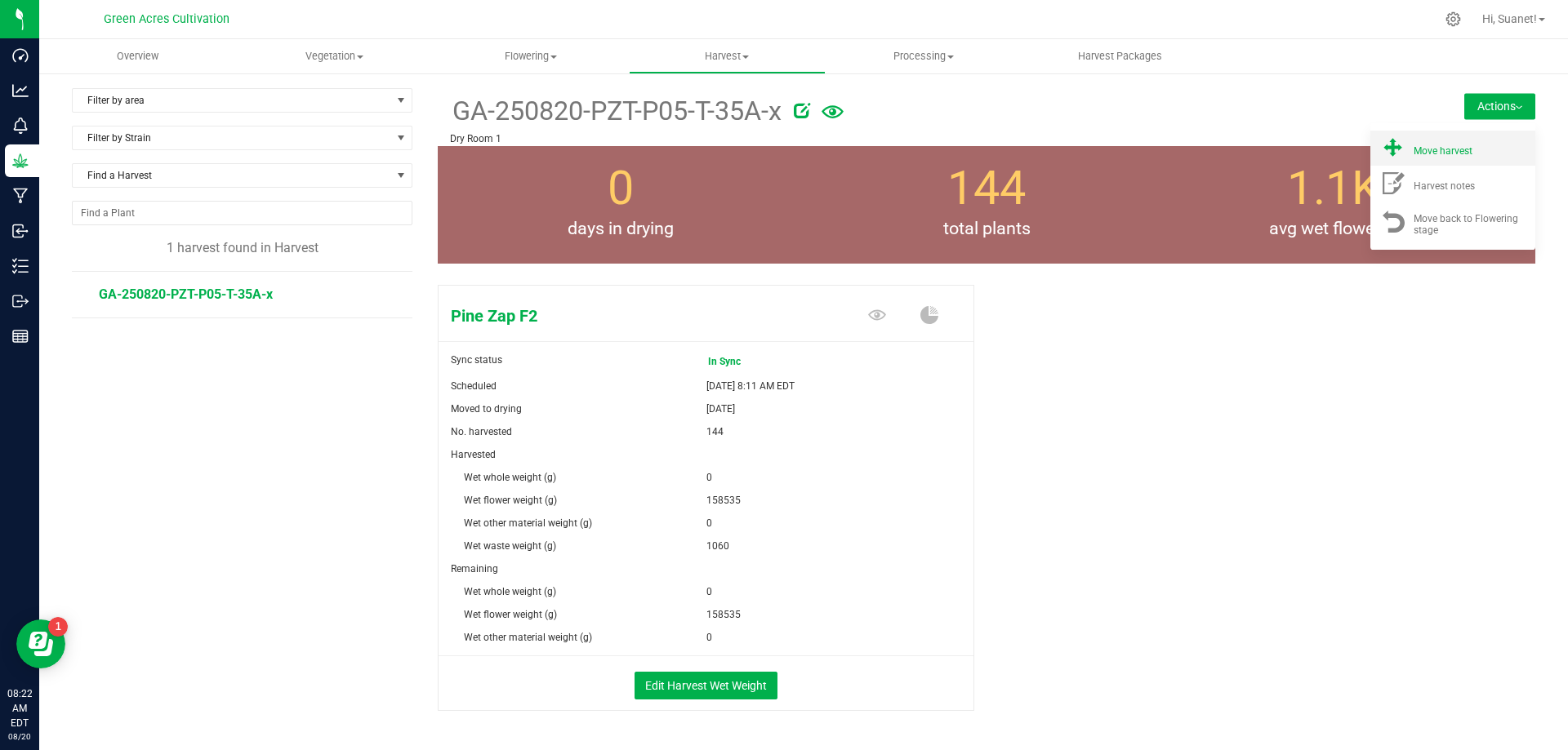
click at [1446, 146] on span "Move harvest" at bounding box center [1442, 151] width 59 height 11
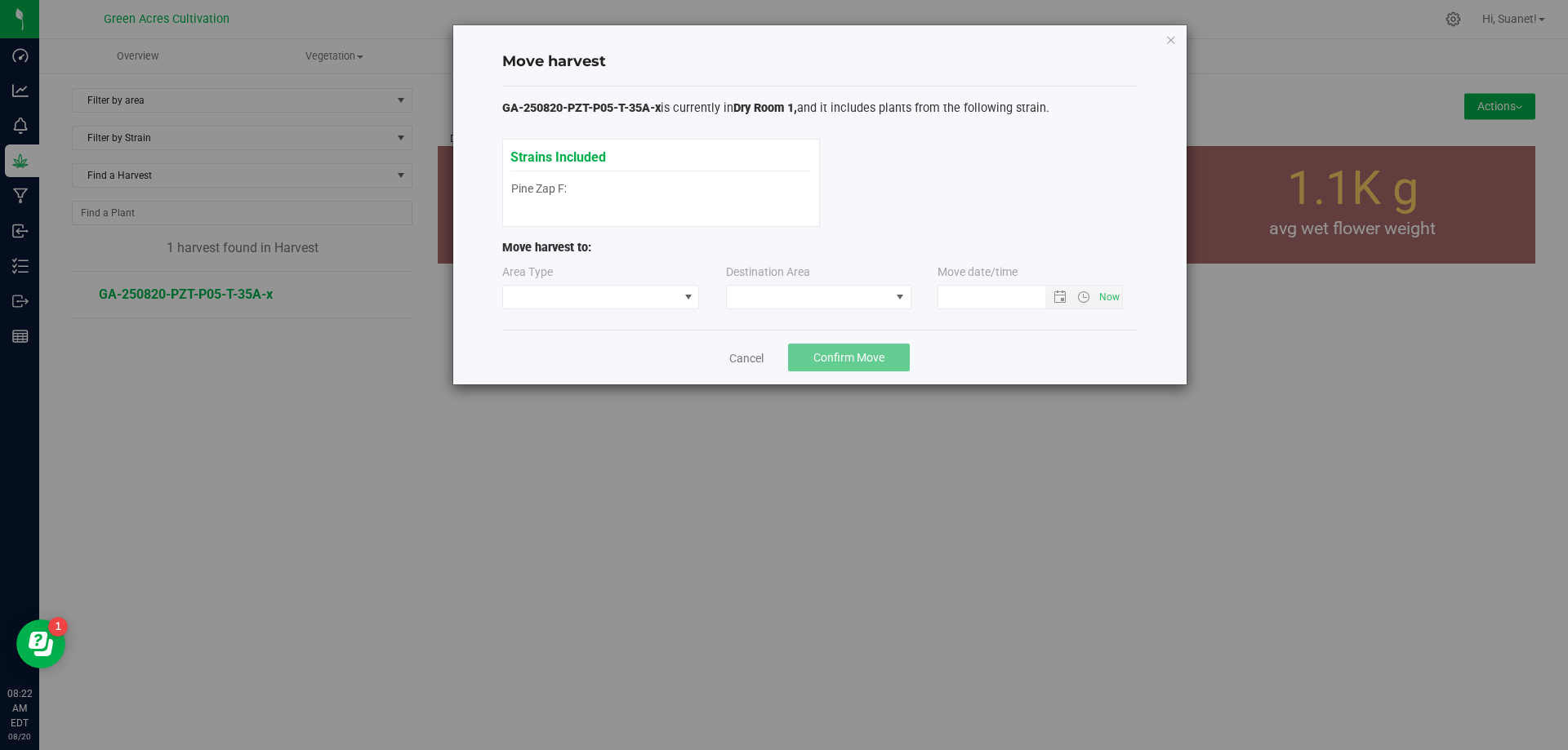
type input "[DATE] 8:22 AM"
click at [806, 294] on span at bounding box center [809, 297] width 163 height 23
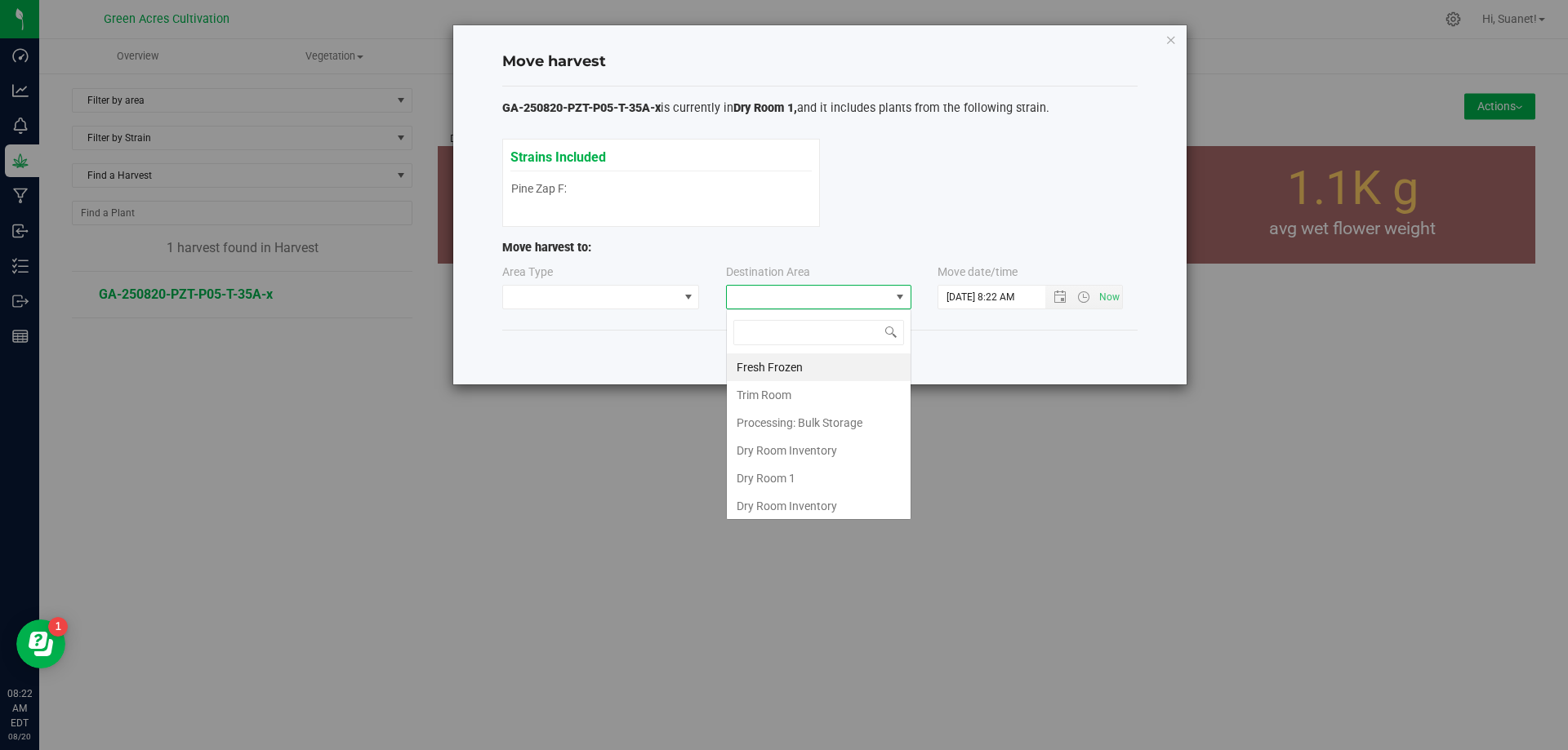
scroll to position [25, 185]
click at [750, 487] on li "Dry Room 1" at bounding box center [819, 479] width 184 height 28
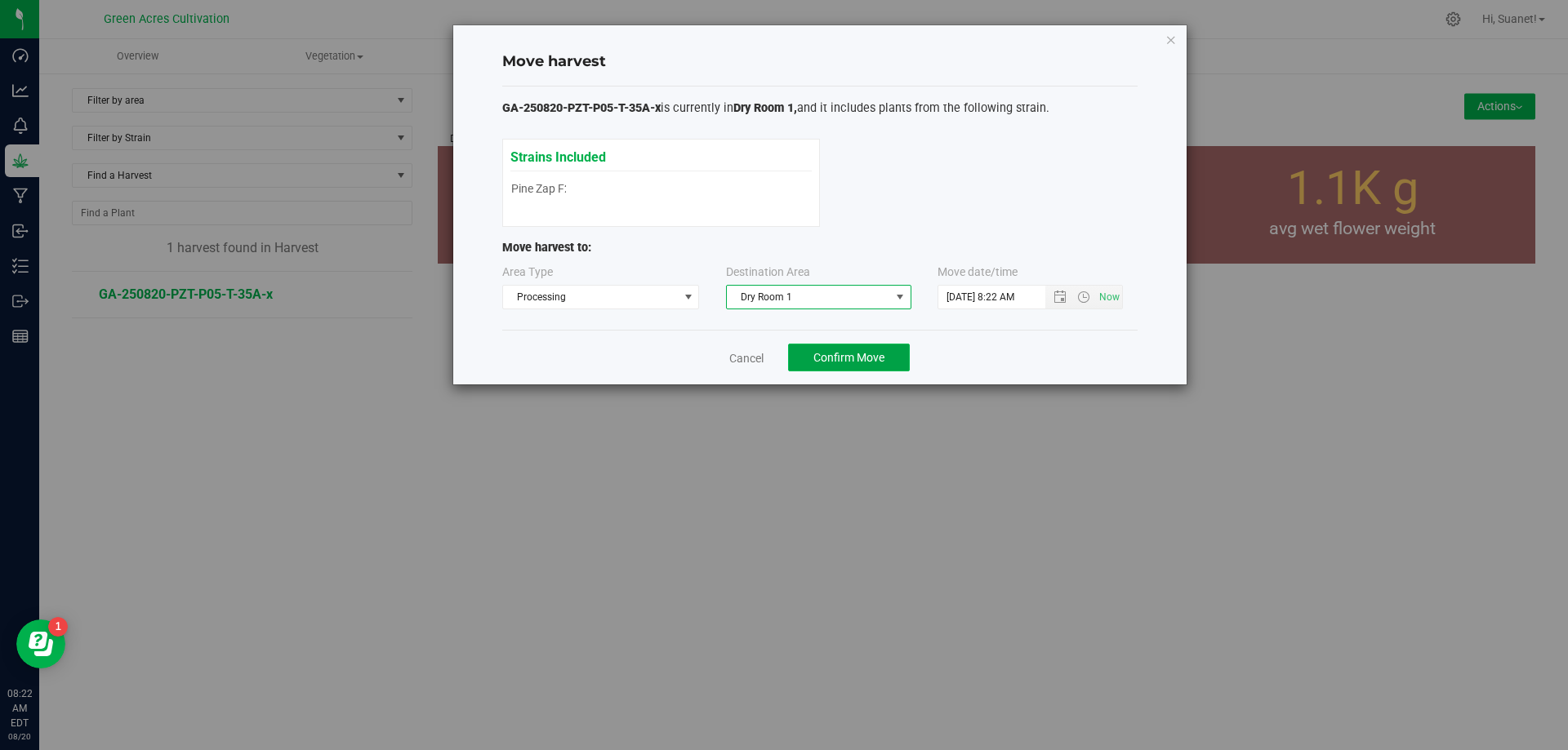
click at [856, 349] on button "Confirm Move" at bounding box center [849, 357] width 122 height 28
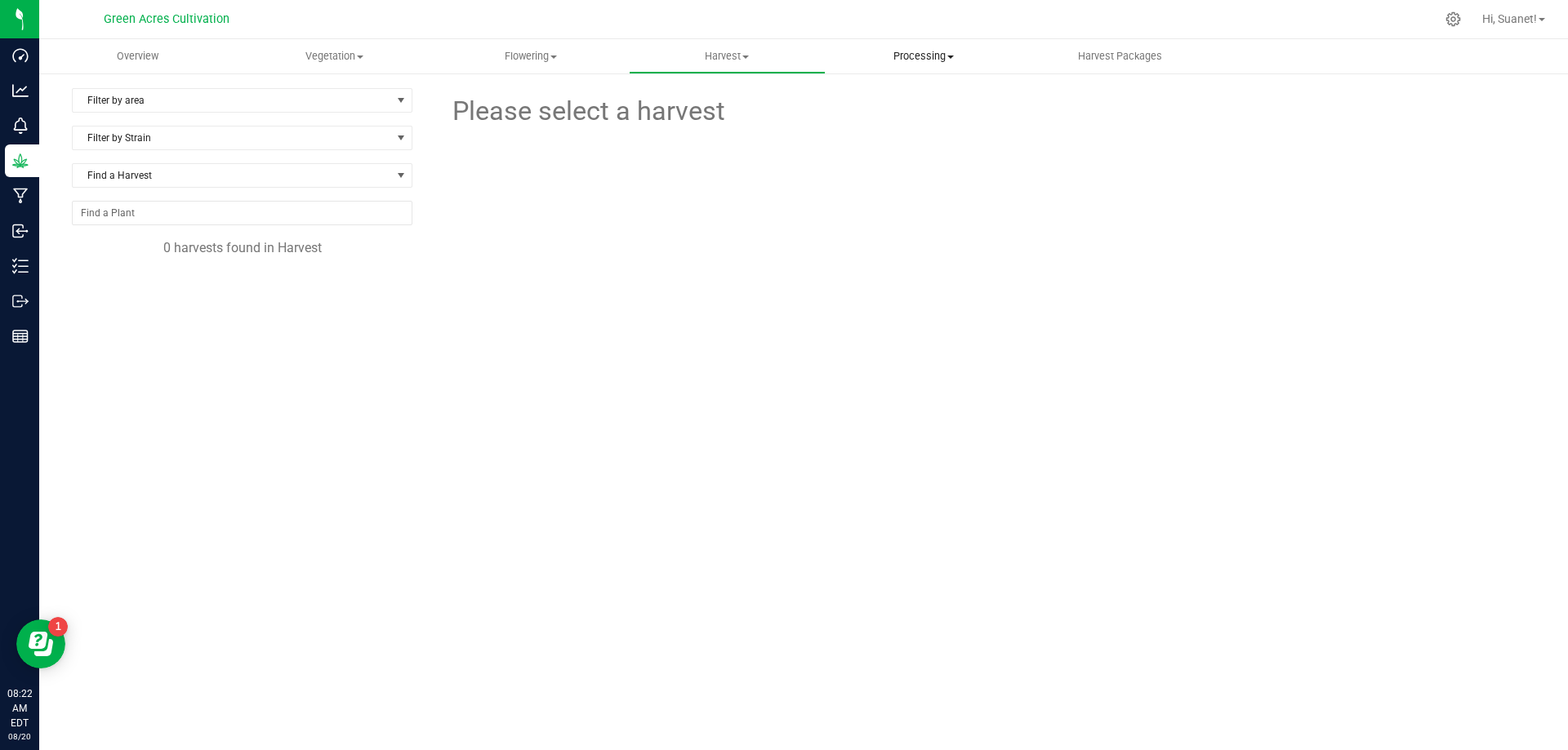
click at [938, 65] on uib-tab-heading "Processing Processing harvests Processing plants Completed harvests" at bounding box center [924, 56] width 195 height 32
click at [908, 99] on span "Processing harvests" at bounding box center [901, 98] width 151 height 14
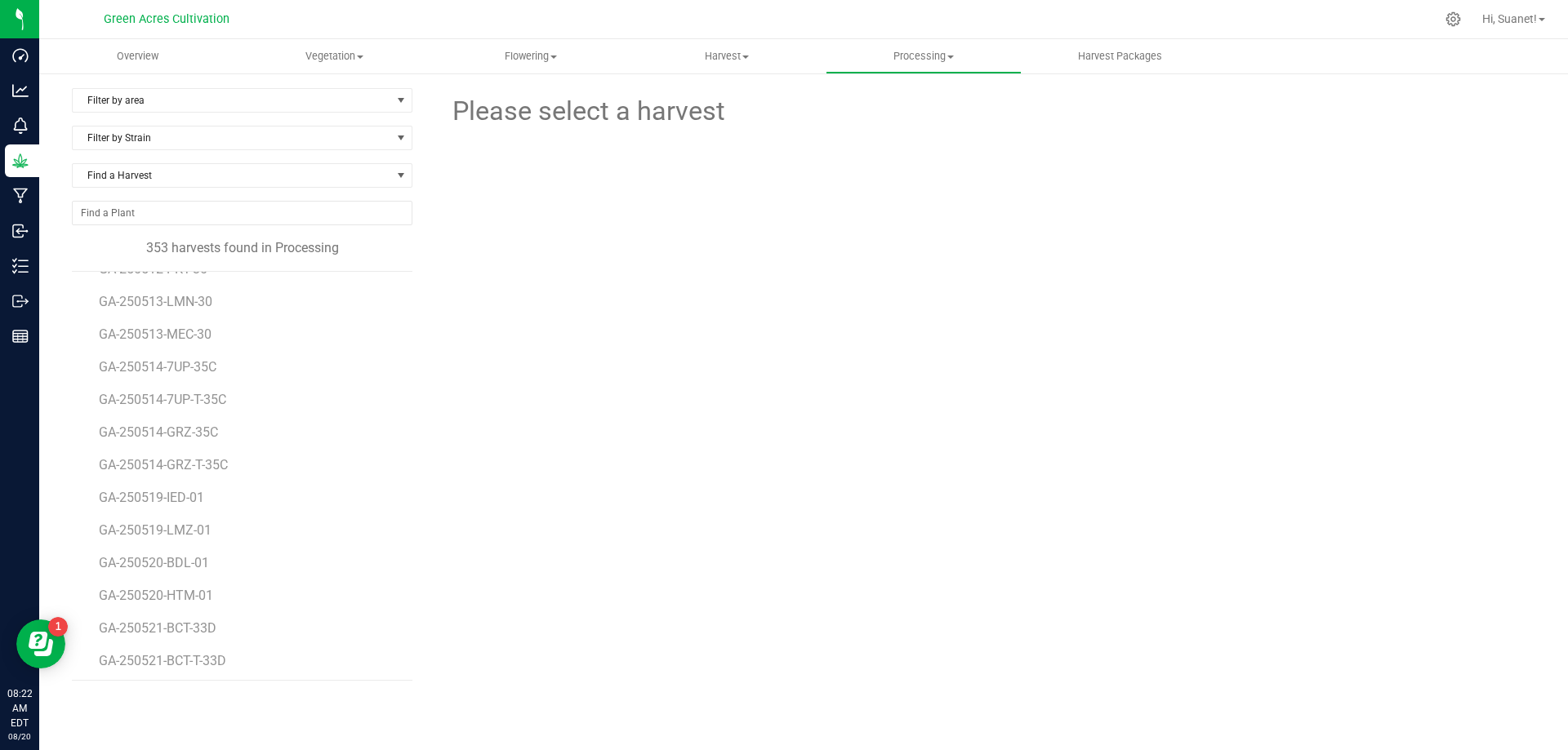
scroll to position [11135, 0]
click at [226, 653] on span "GA-250820-PZT-P05-T-35A-x" at bounding box center [186, 657] width 174 height 16
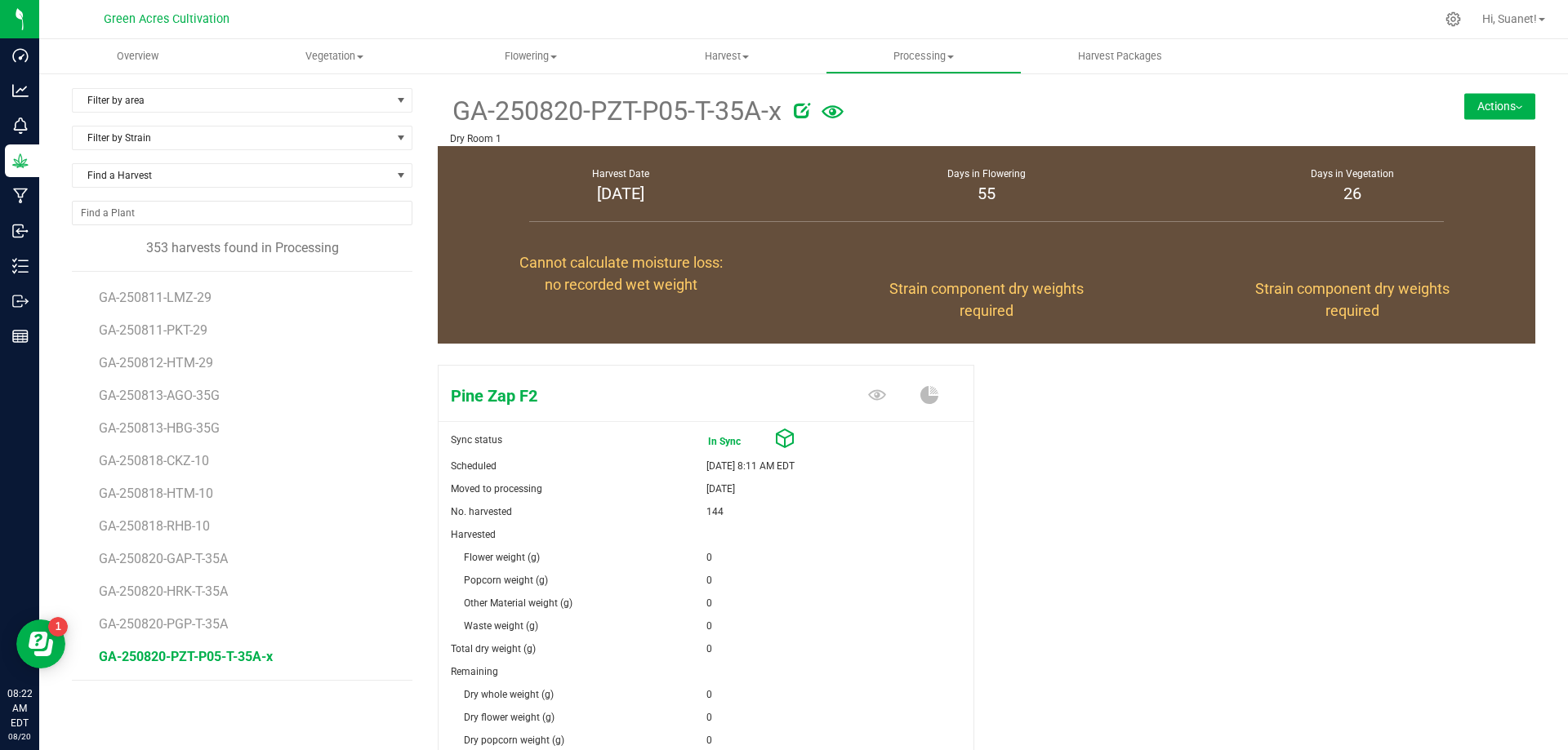
click at [804, 111] on icon at bounding box center [802, 110] width 17 height 17
click at [735, 111] on input "GA-250820-PZT-P05-T-35A-x" at bounding box center [831, 112] width 762 height 25
type input "GA-250820-PZT-P05-T-35A"
click at [1255, 105] on icon "Cancel button" at bounding box center [1261, 109] width 13 height 10
click at [1324, 556] on div "Pine Zap F2 Sync status In Sync Scheduled [DATE] 8:11 AM EDT Moved to processin…" at bounding box center [986, 629] width 1098 height 542
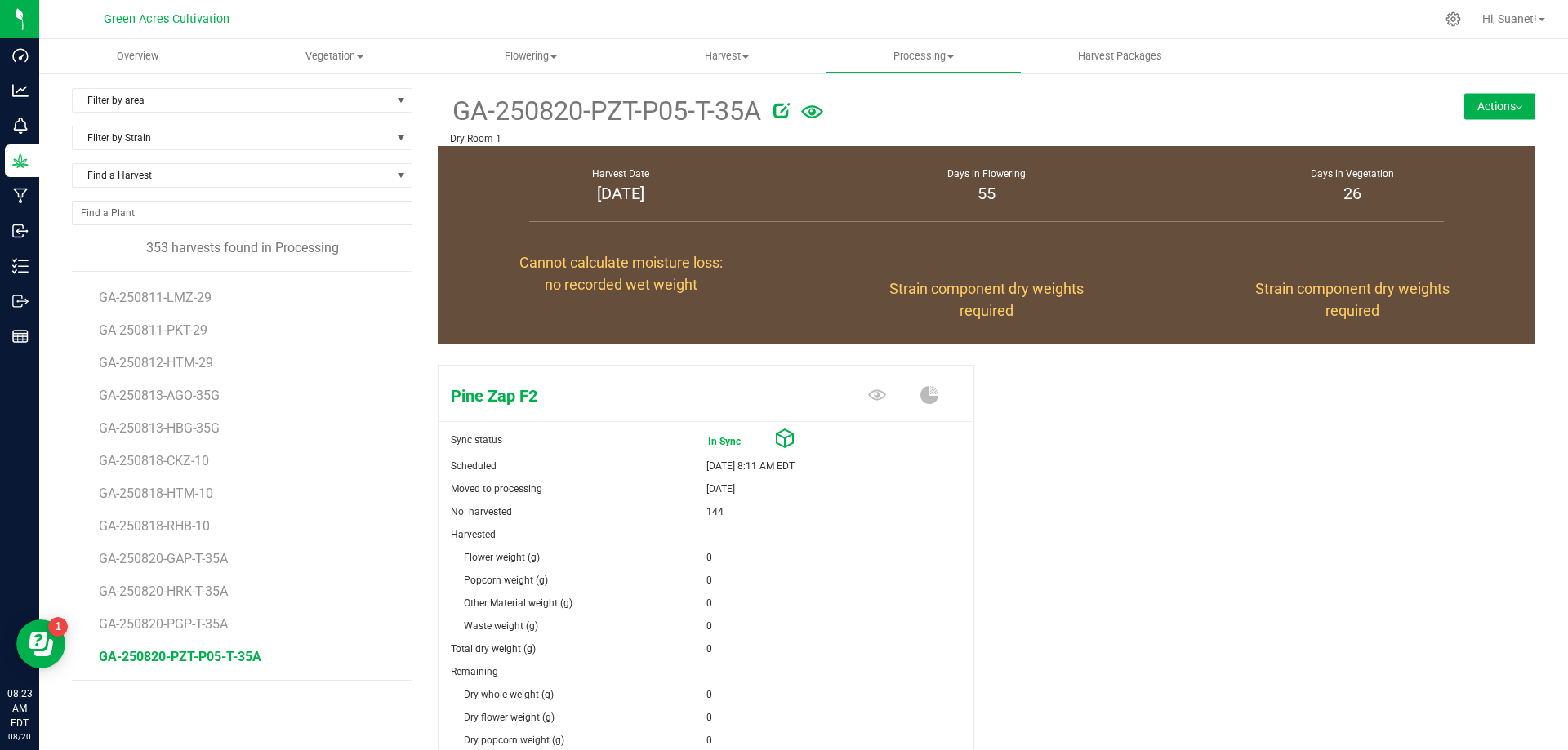
click at [1274, 508] on div "Pine Zap F2 Sync status In Sync Scheduled [DATE] 8:11 AM EDT Moved to processin…" at bounding box center [986, 629] width 1098 height 542
click at [1136, 526] on div "Pine Zap F2 Sync status In Sync Scheduled [DATE] 8:11 AM EDT Moved to processin…" at bounding box center [986, 629] width 1098 height 542
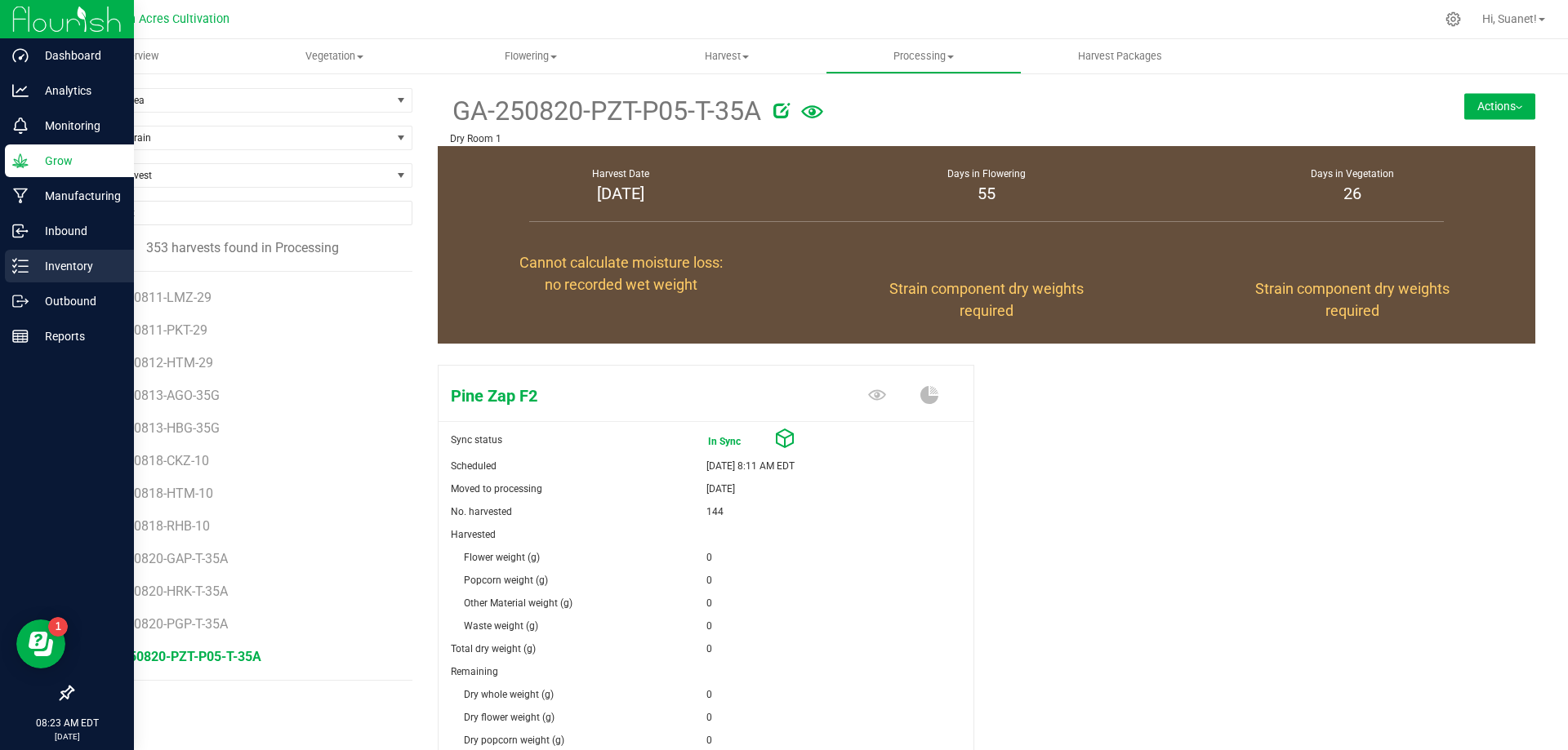
click at [61, 267] on p "Inventory" at bounding box center [78, 266] width 98 height 19
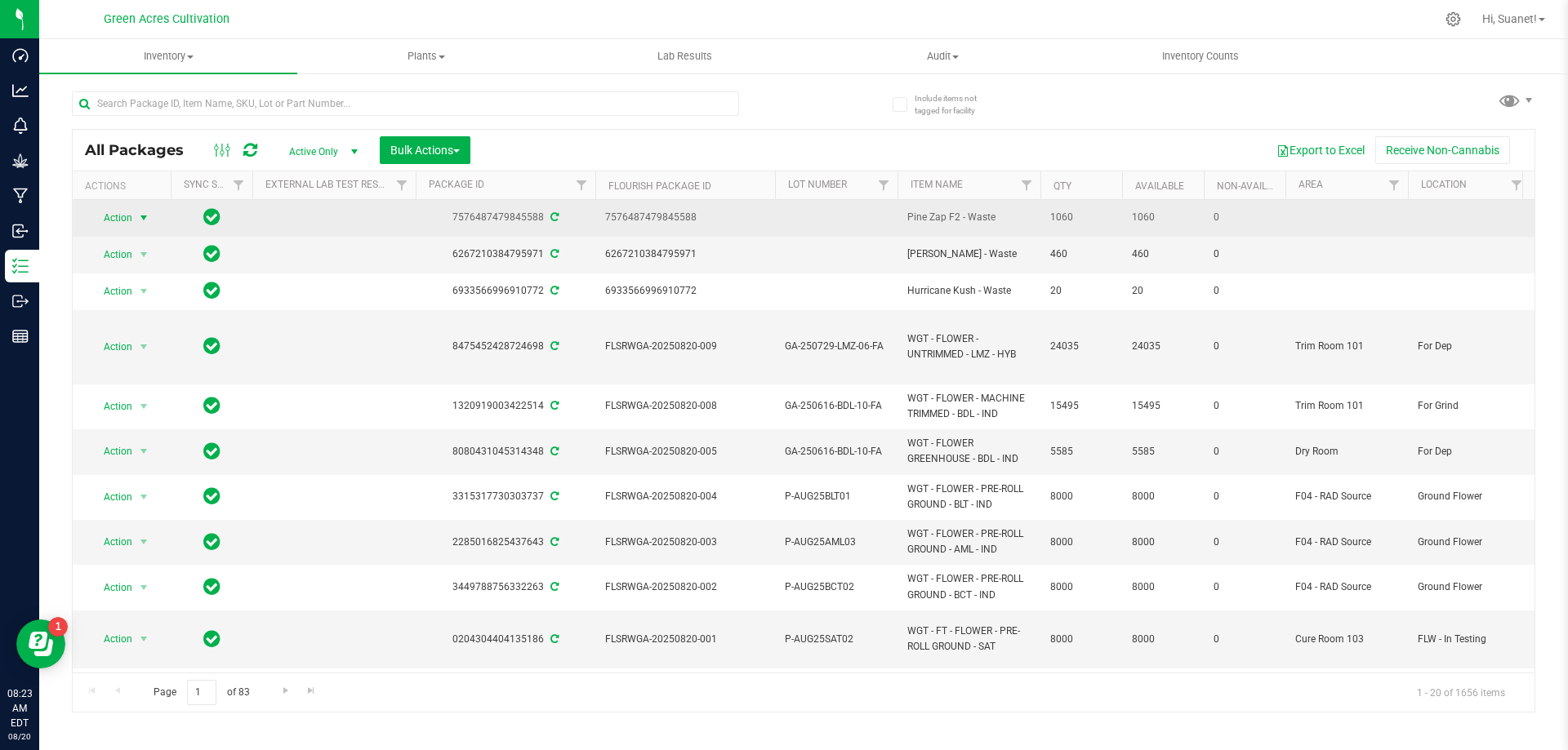
click at [135, 218] on span "select" at bounding box center [143, 218] width 20 height 23
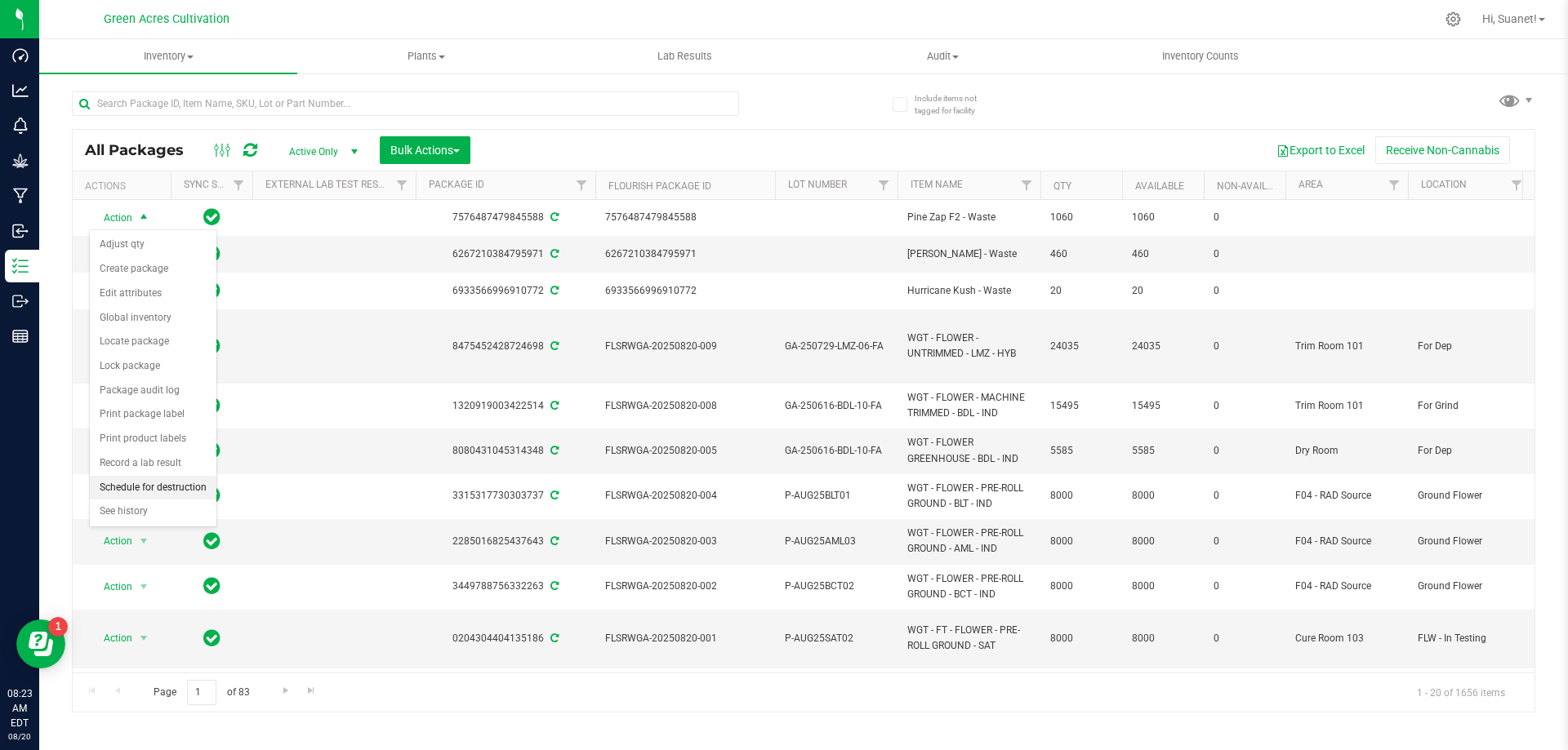
click at [156, 490] on li "Schedule for destruction" at bounding box center [153, 488] width 126 height 25
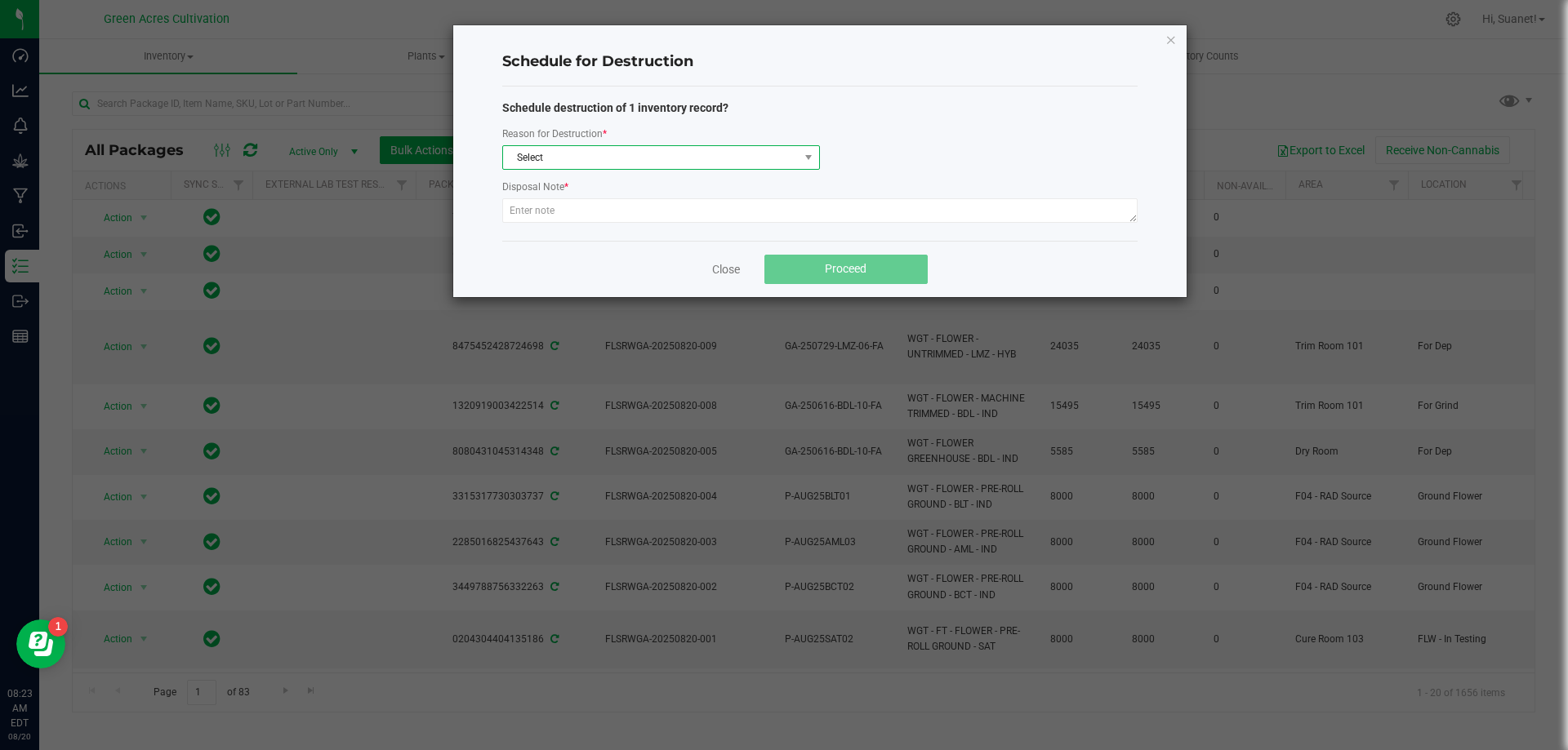
click at [565, 161] on span "Select" at bounding box center [651, 157] width 296 height 23
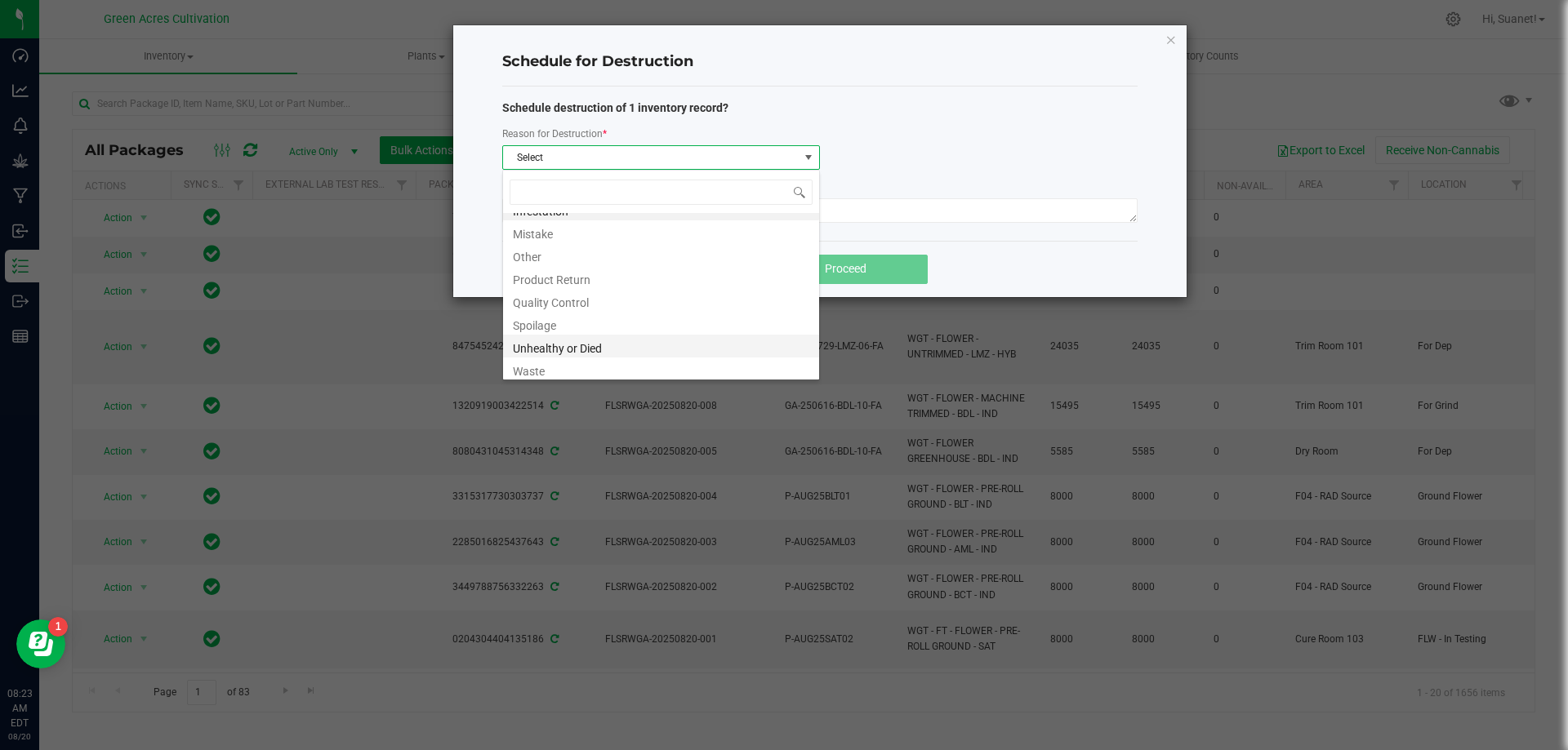
scroll to position [19, 0]
click at [533, 367] on li "Waste" at bounding box center [661, 365] width 316 height 23
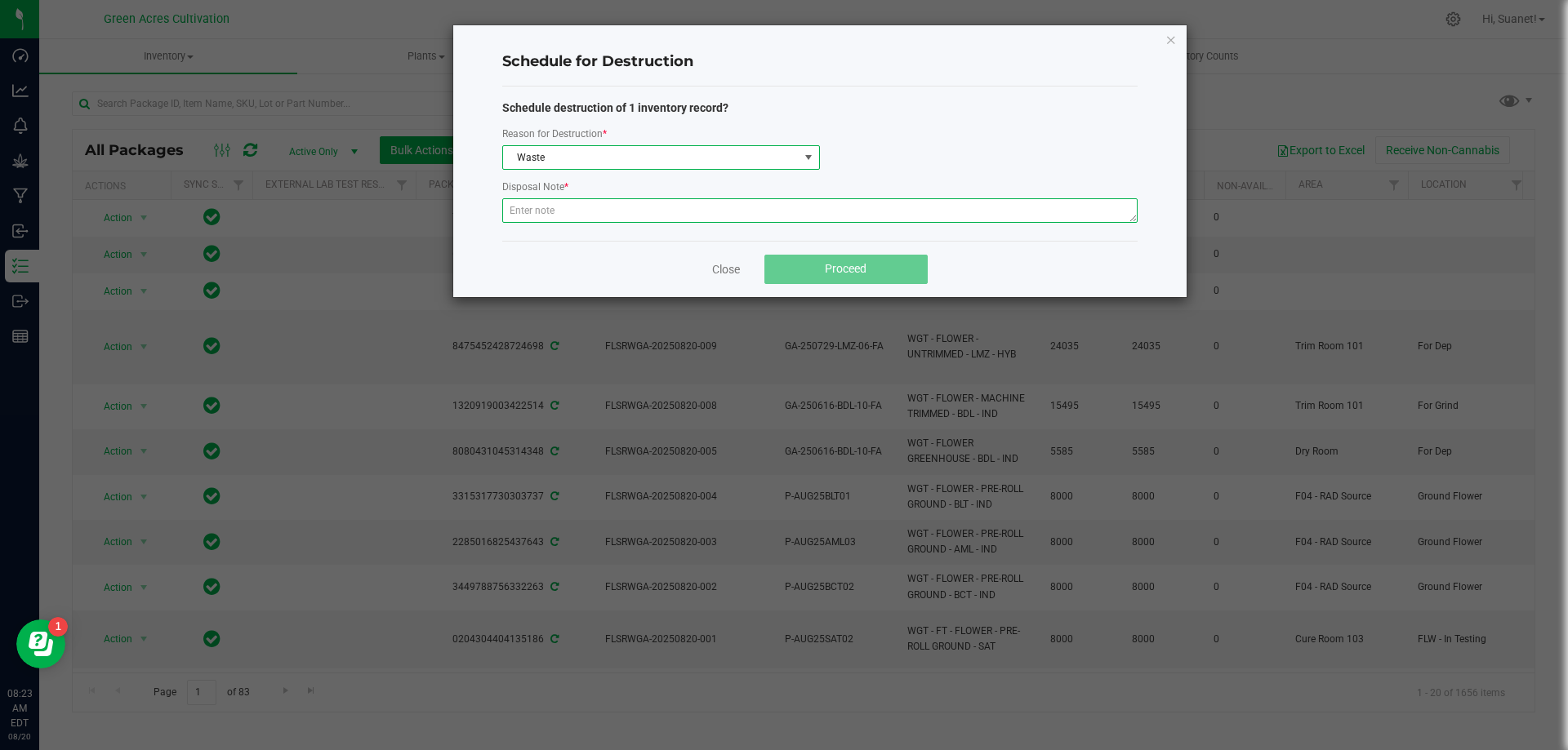
click at [571, 210] on textarea at bounding box center [820, 211] width 635 height 25
drag, startPoint x: 602, startPoint y: 211, endPoint x: 500, endPoint y: 227, distance: 103.2
click at [500, 227] on div "Schedule for Destruction Schedule destruction of 1 inventory record? Reason for…" at bounding box center [820, 162] width 733 height 272
type textarea "Indoor Wet Waste"
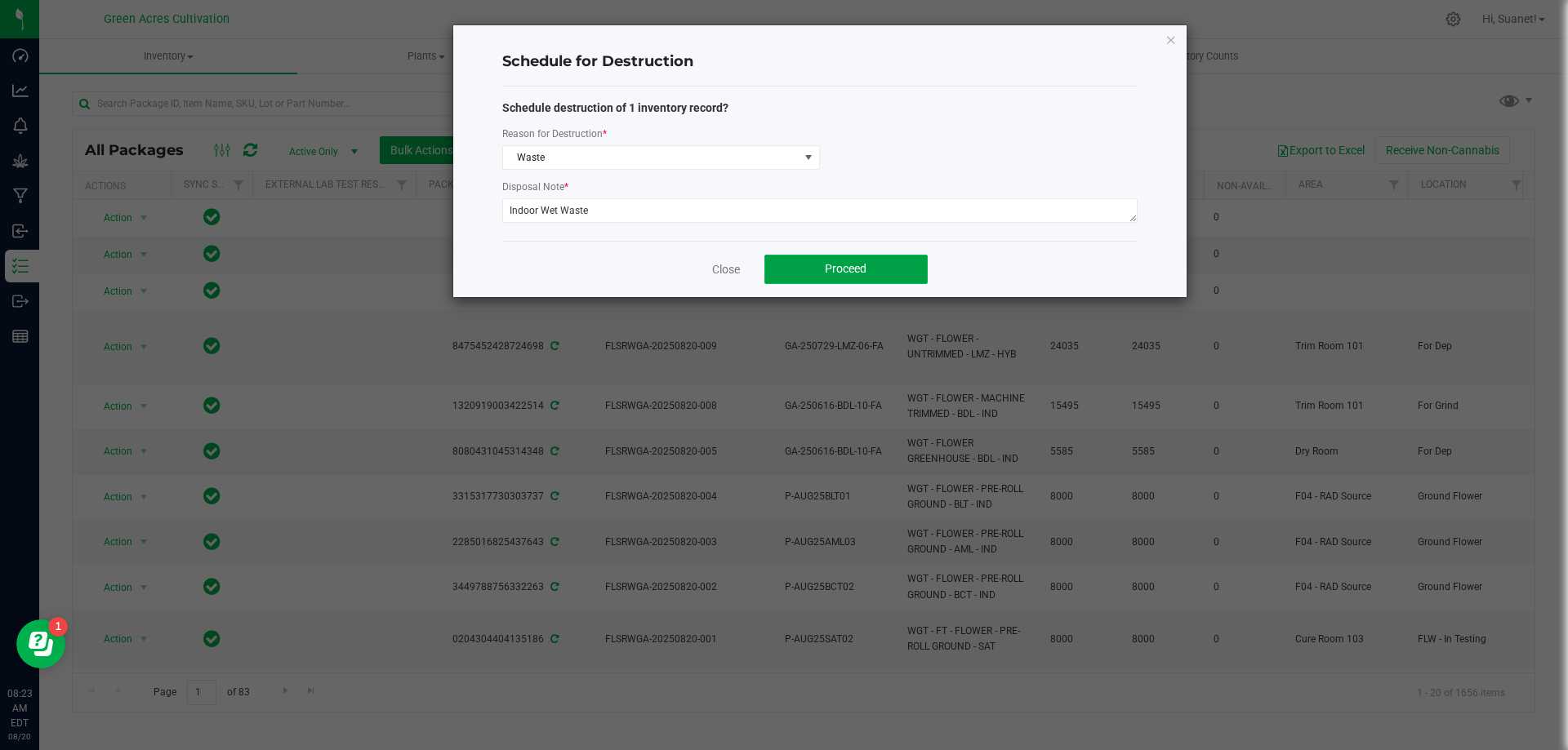
click at [835, 268] on span "Proceed" at bounding box center [845, 268] width 41 height 13
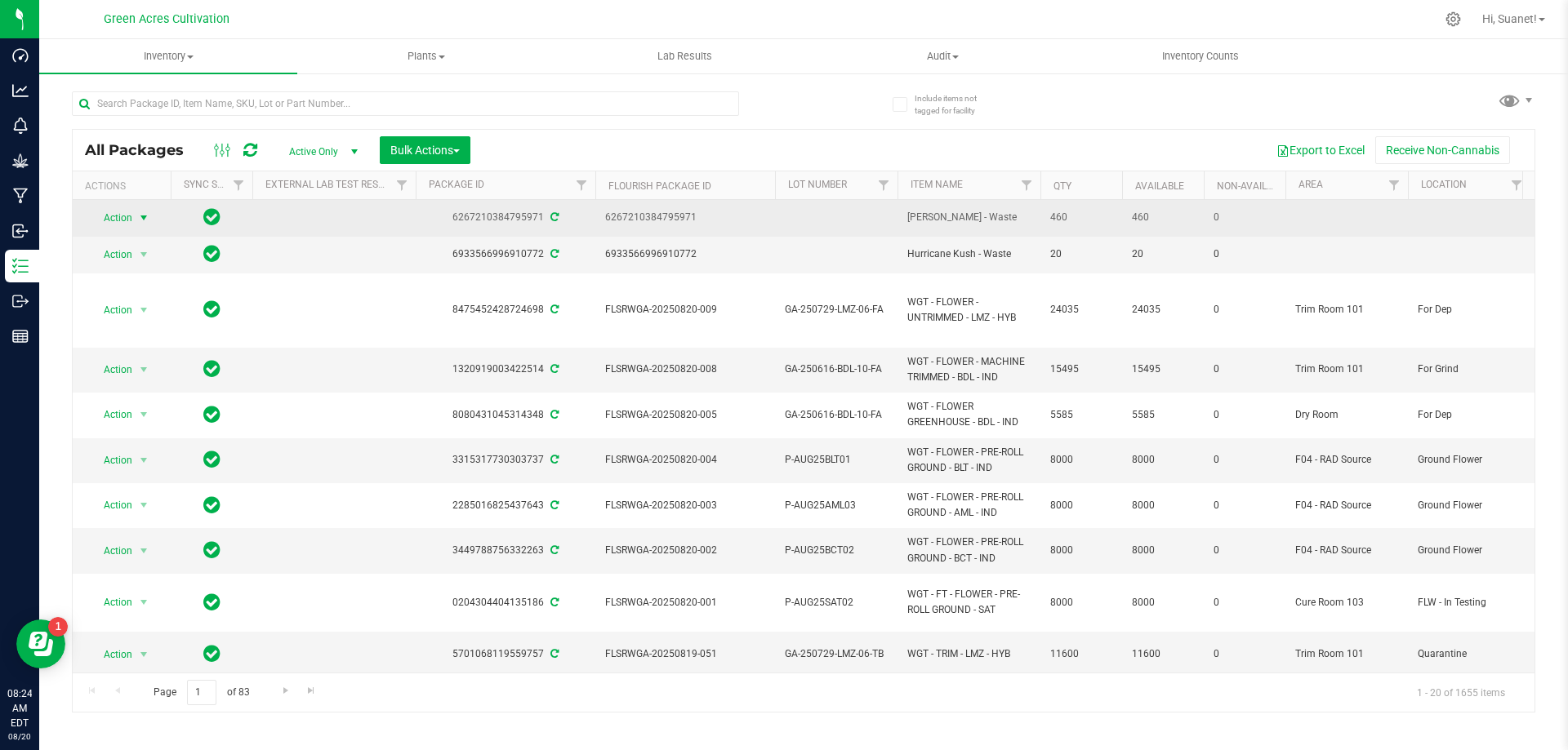
click at [142, 219] on span "select" at bounding box center [143, 218] width 13 height 13
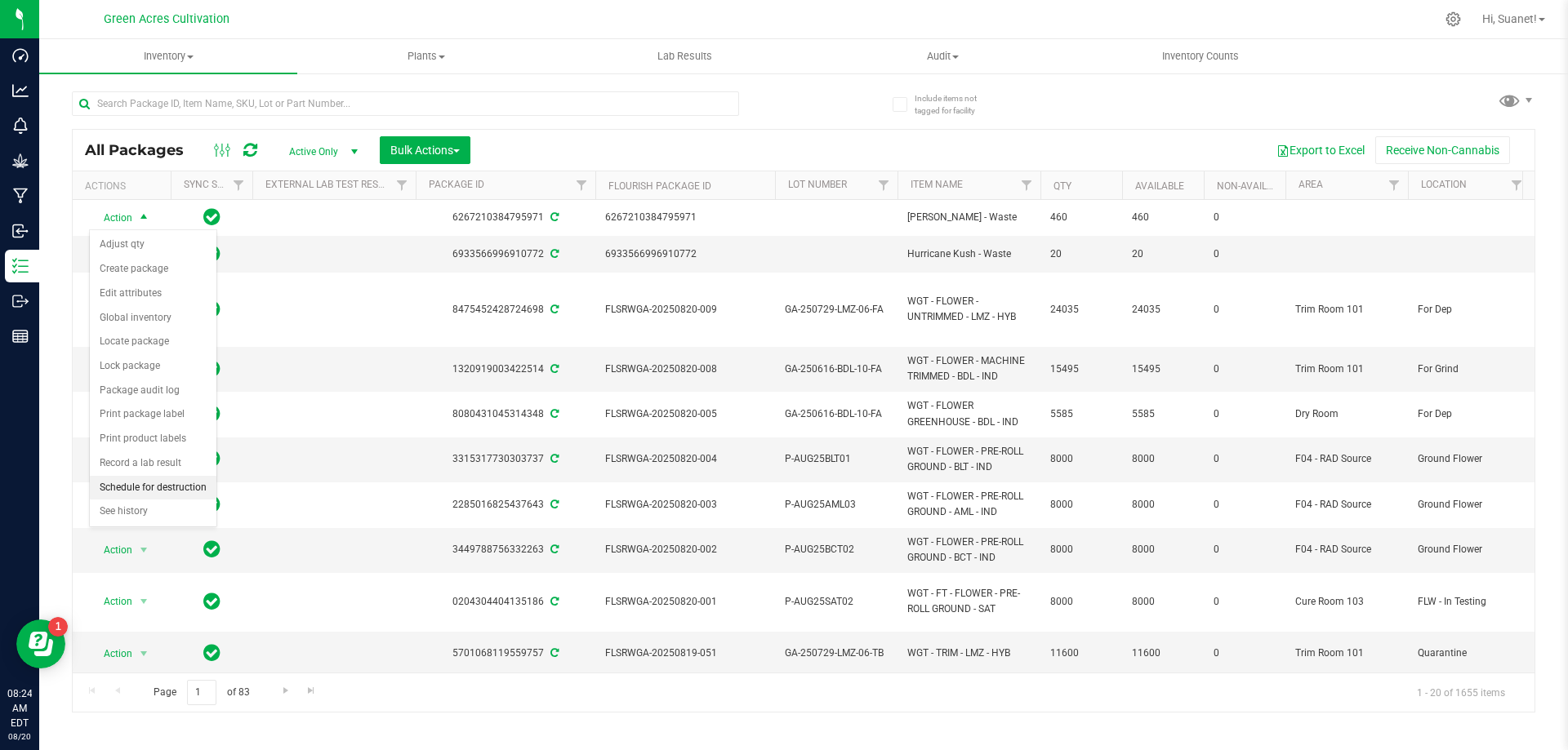
click at [152, 492] on li "Schedule for destruction" at bounding box center [153, 488] width 126 height 25
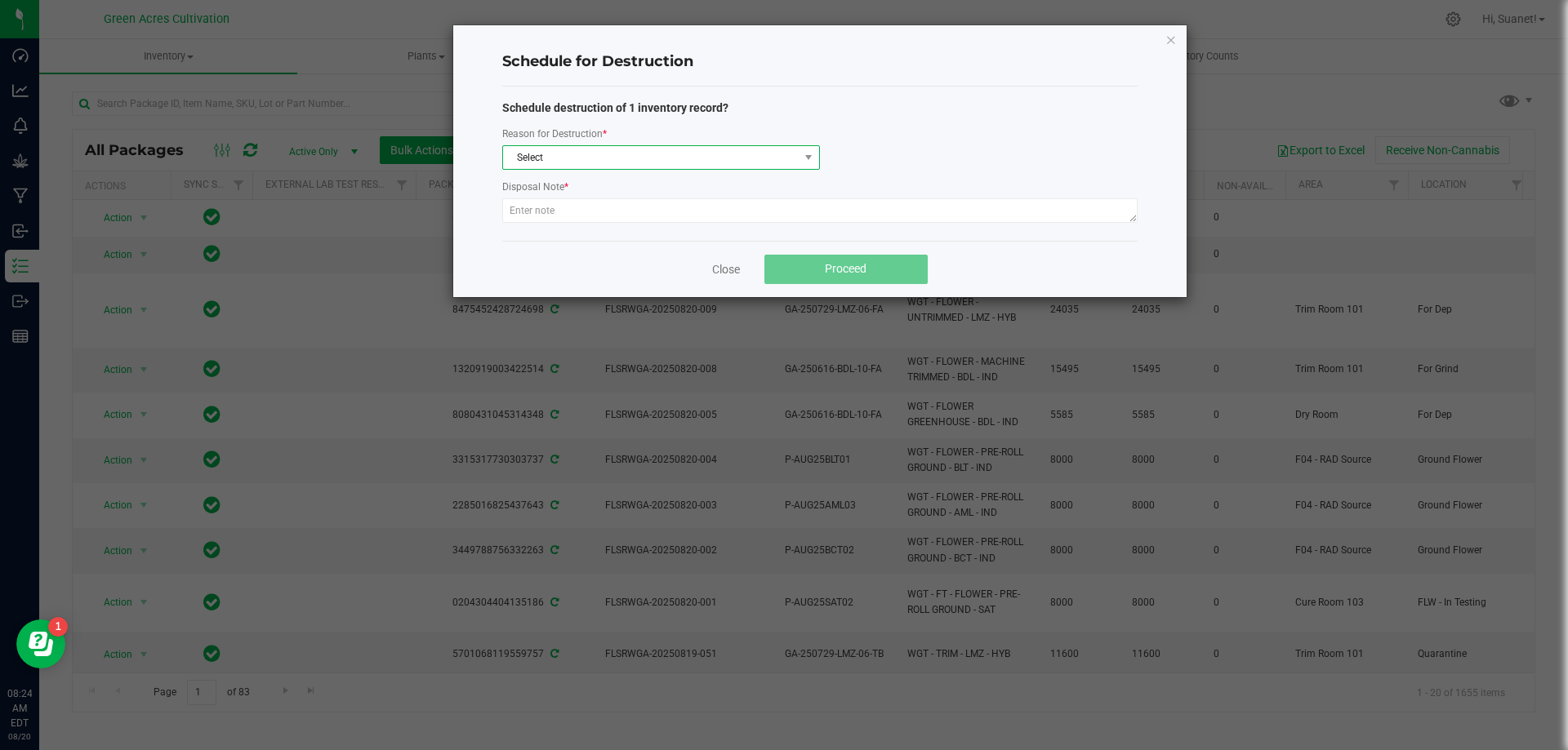
click at [733, 169] on span "Select" at bounding box center [651, 157] width 296 height 23
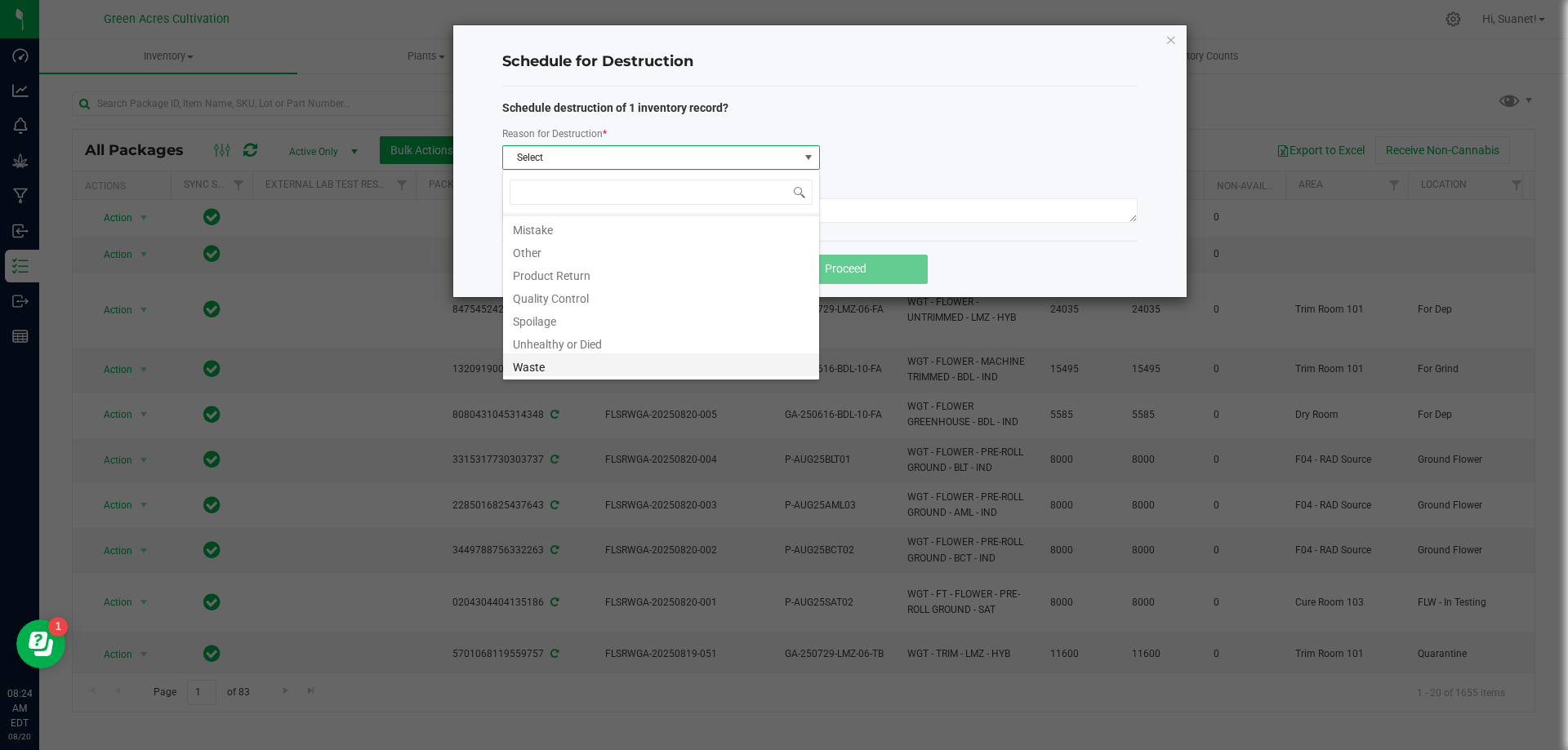
click at [554, 365] on li "Waste" at bounding box center [661, 365] width 316 height 23
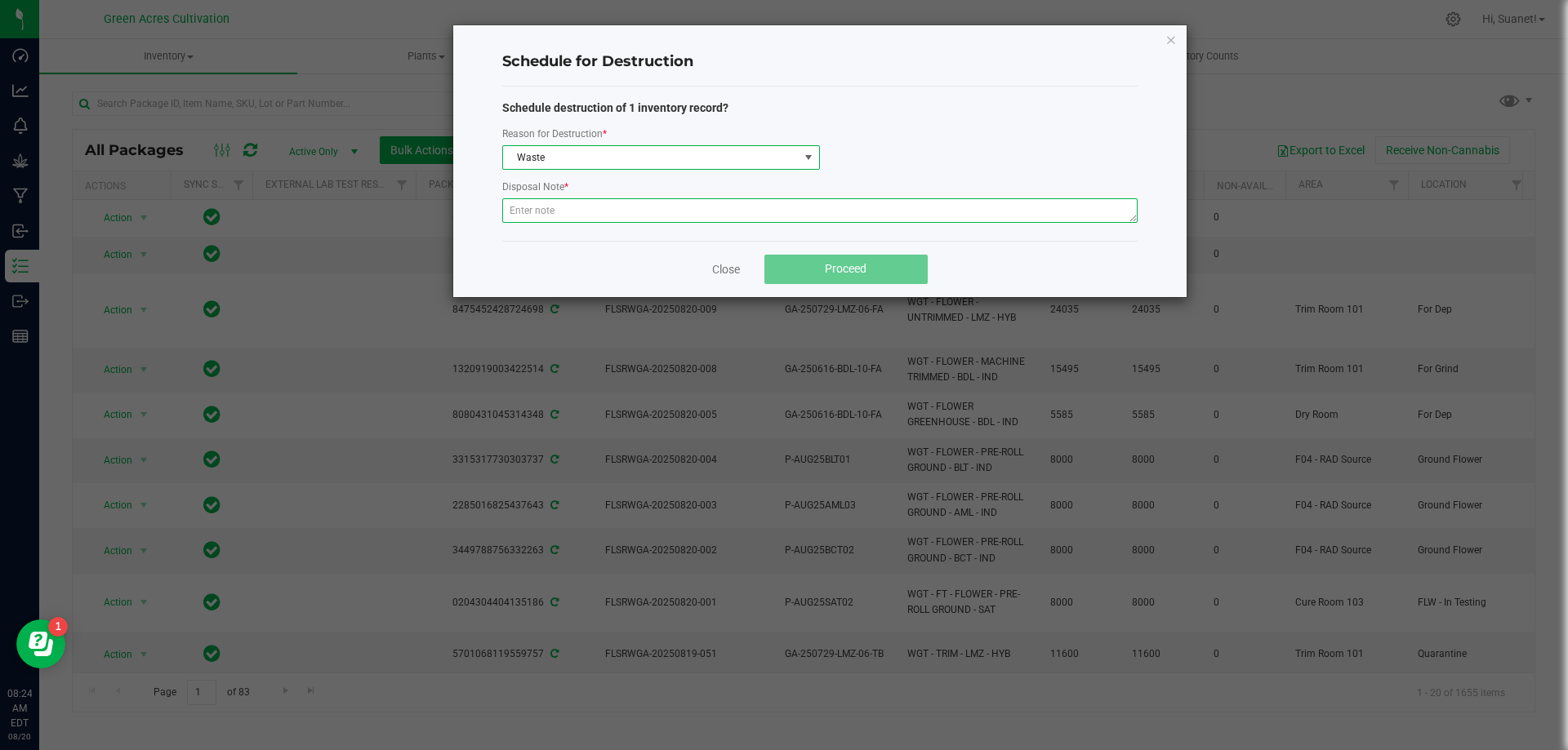
click at [724, 208] on textarea at bounding box center [820, 211] width 635 height 25
paste textarea "Indoor Wet Waste"
type textarea "Indoor Wet Waste"
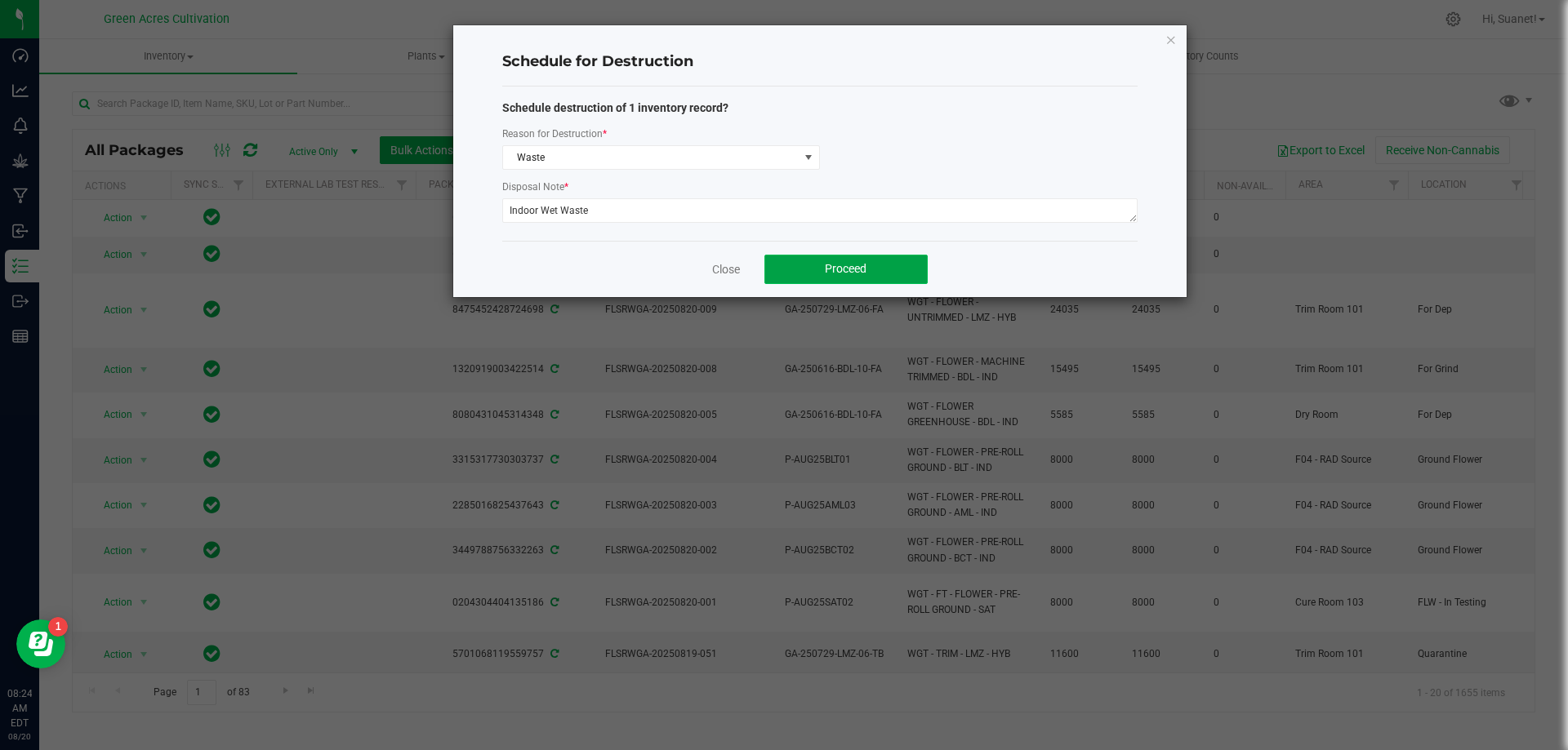
click at [871, 270] on button "Proceed" at bounding box center [846, 269] width 163 height 29
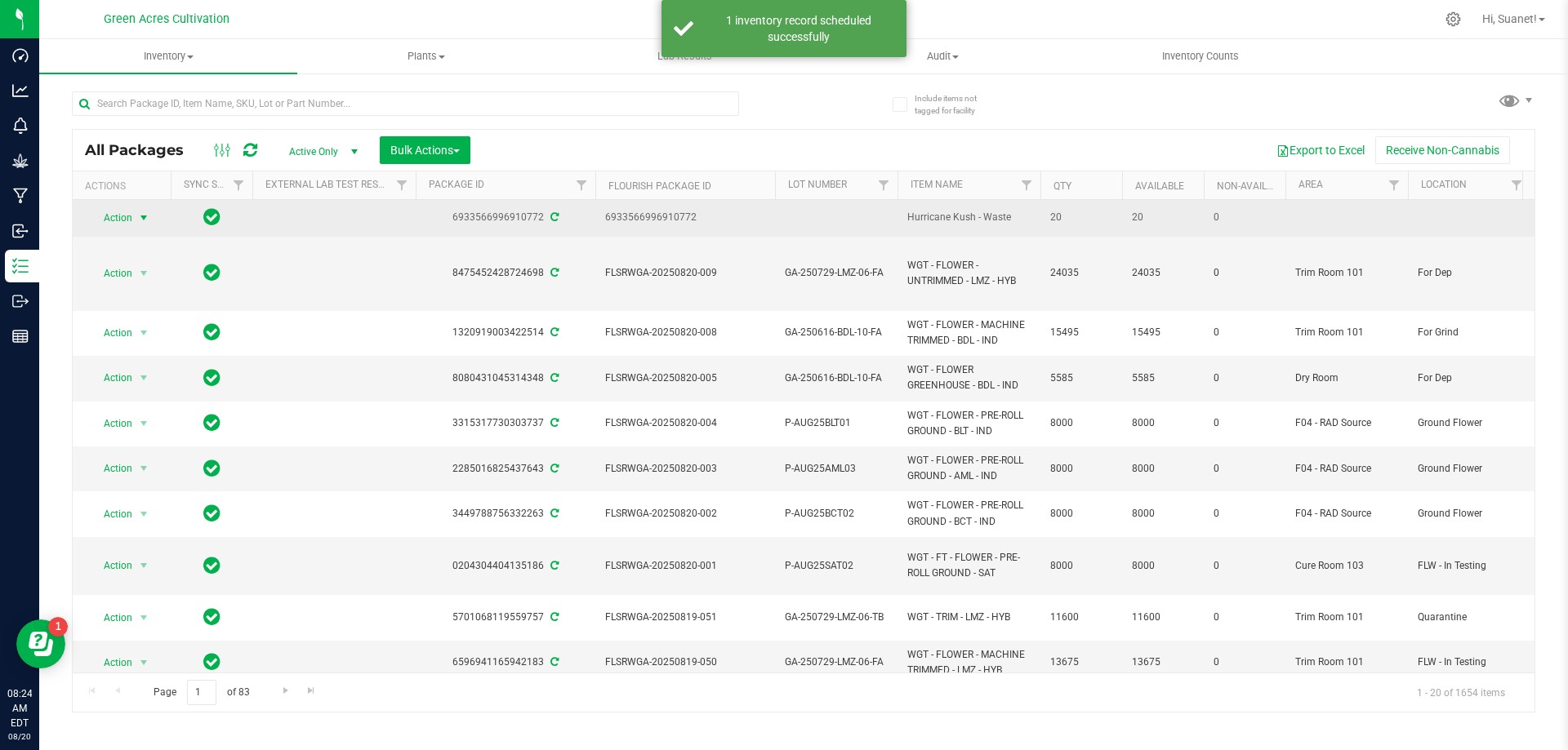
click at [143, 219] on span "select" at bounding box center [143, 218] width 13 height 13
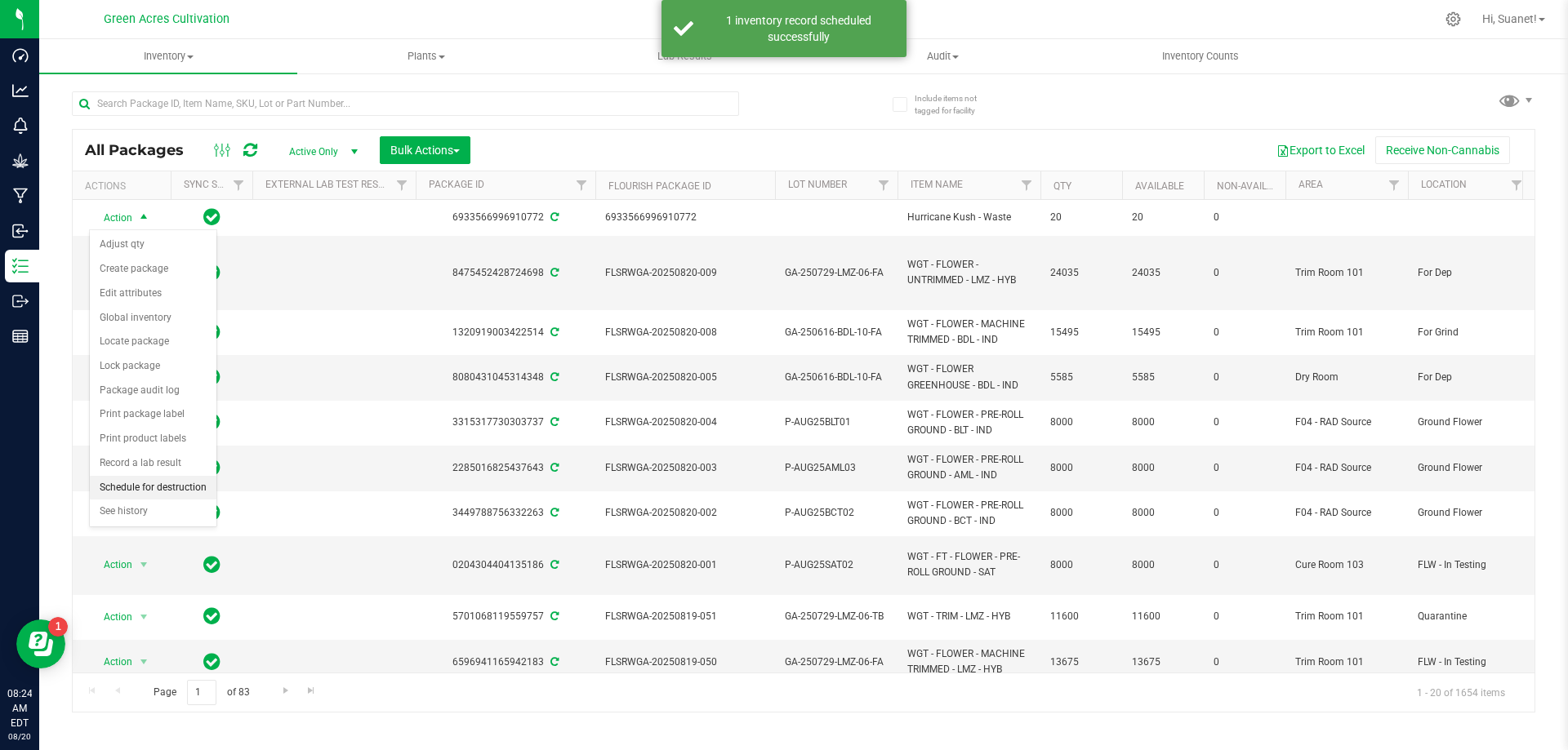
click at [127, 487] on li "Schedule for destruction" at bounding box center [153, 488] width 126 height 25
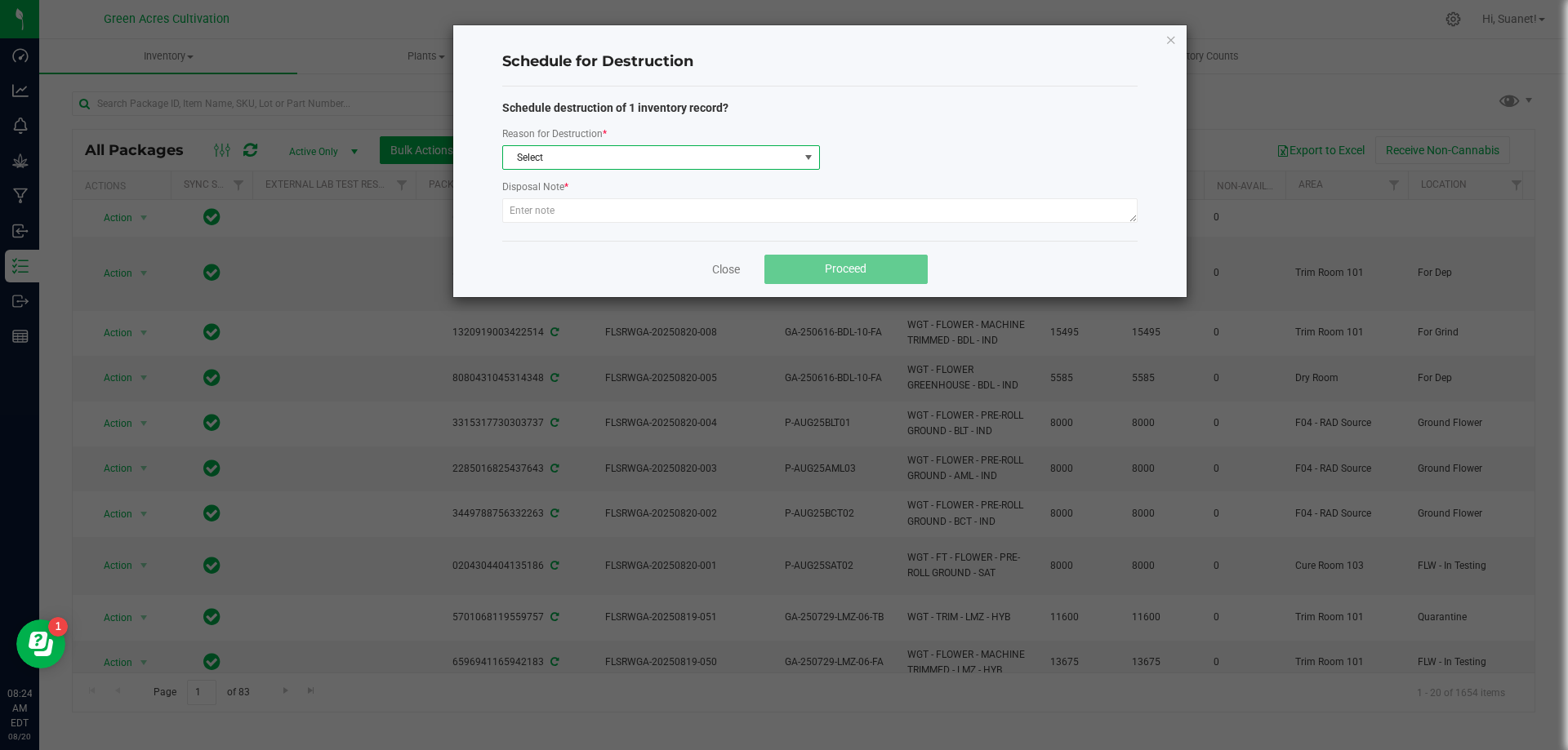
click at [707, 155] on span "Select" at bounding box center [651, 157] width 296 height 23
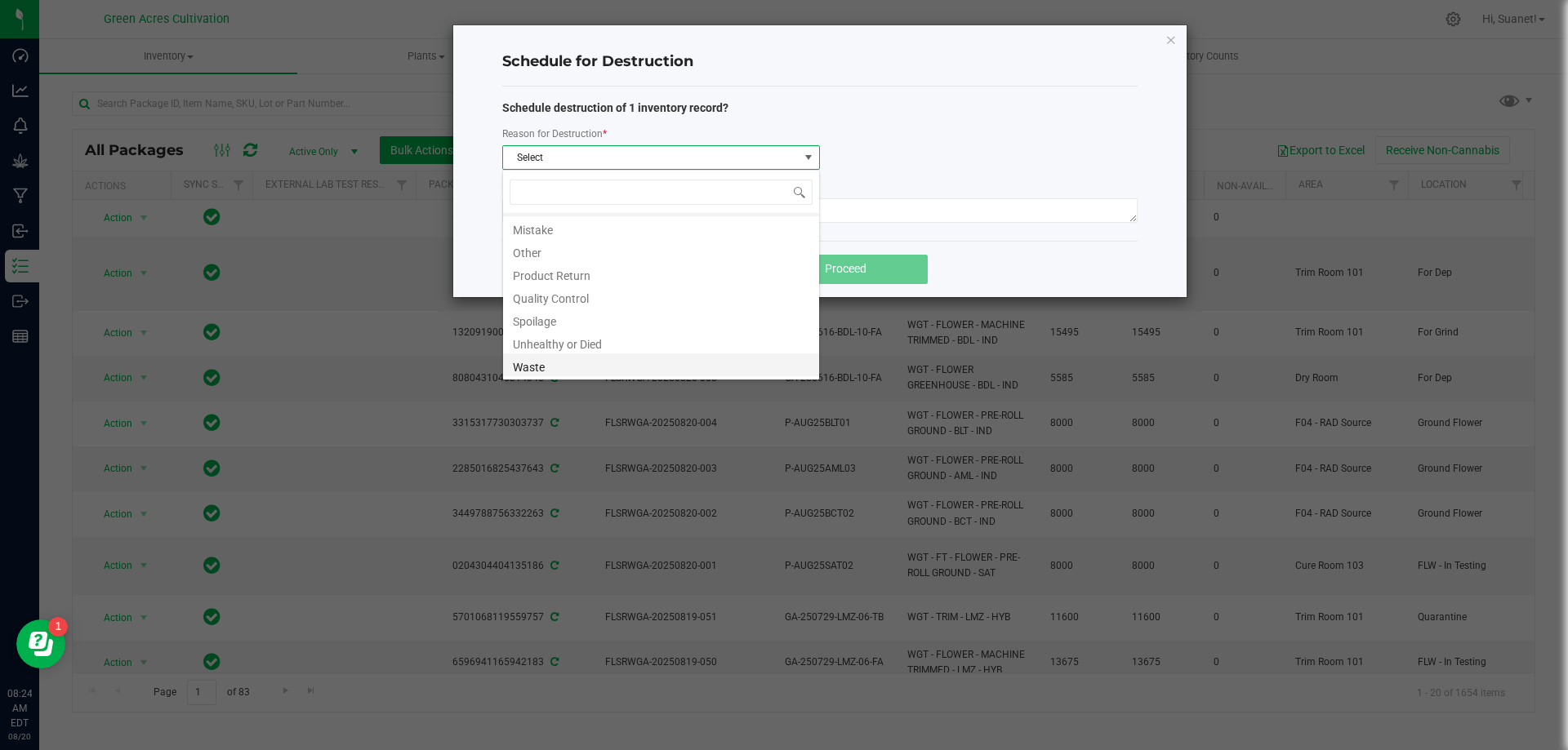
click at [544, 361] on li "Waste" at bounding box center [661, 365] width 316 height 23
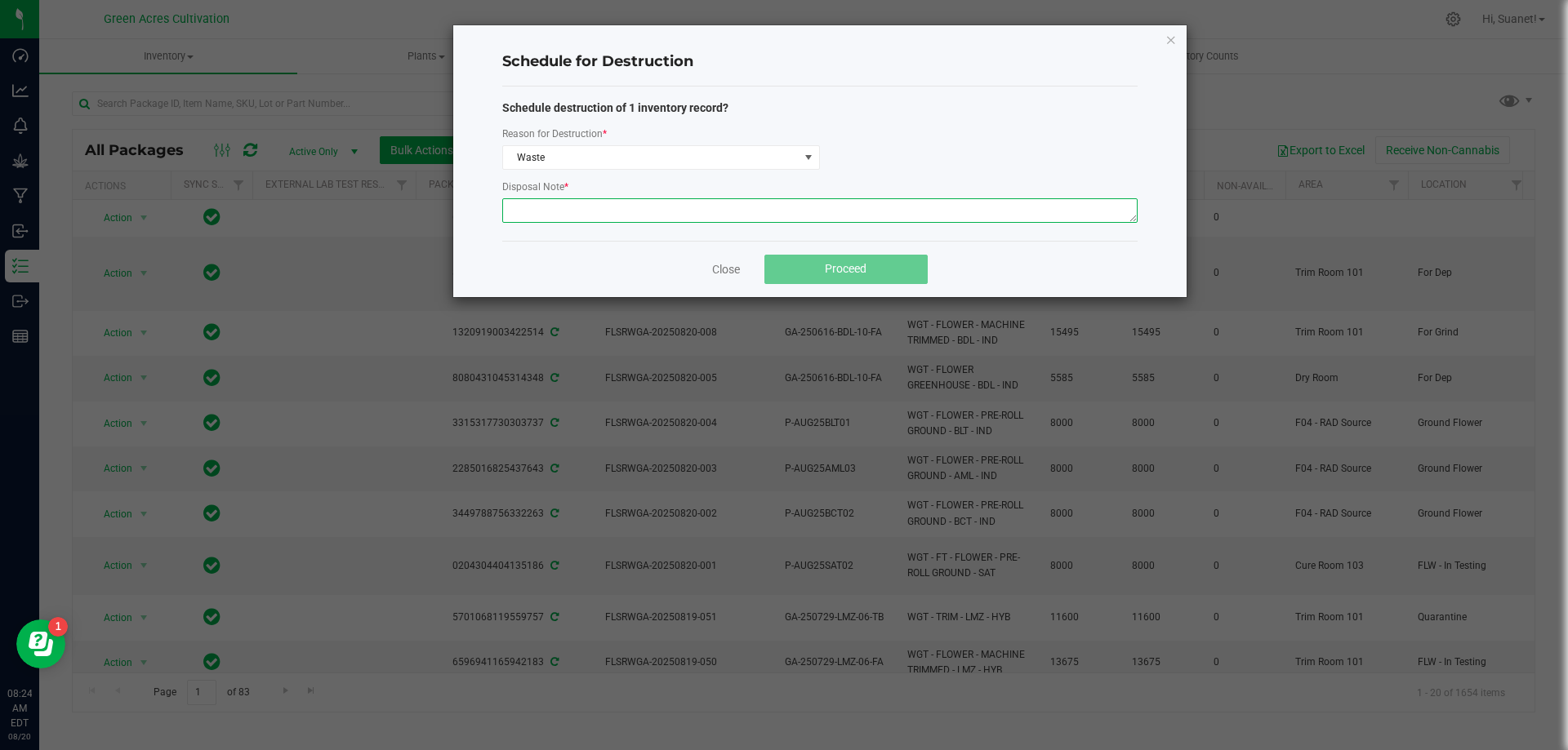
click at [633, 213] on textarea at bounding box center [820, 211] width 635 height 25
paste textarea "Indoor Wet Waste"
type textarea "Indoor Wet Waste"
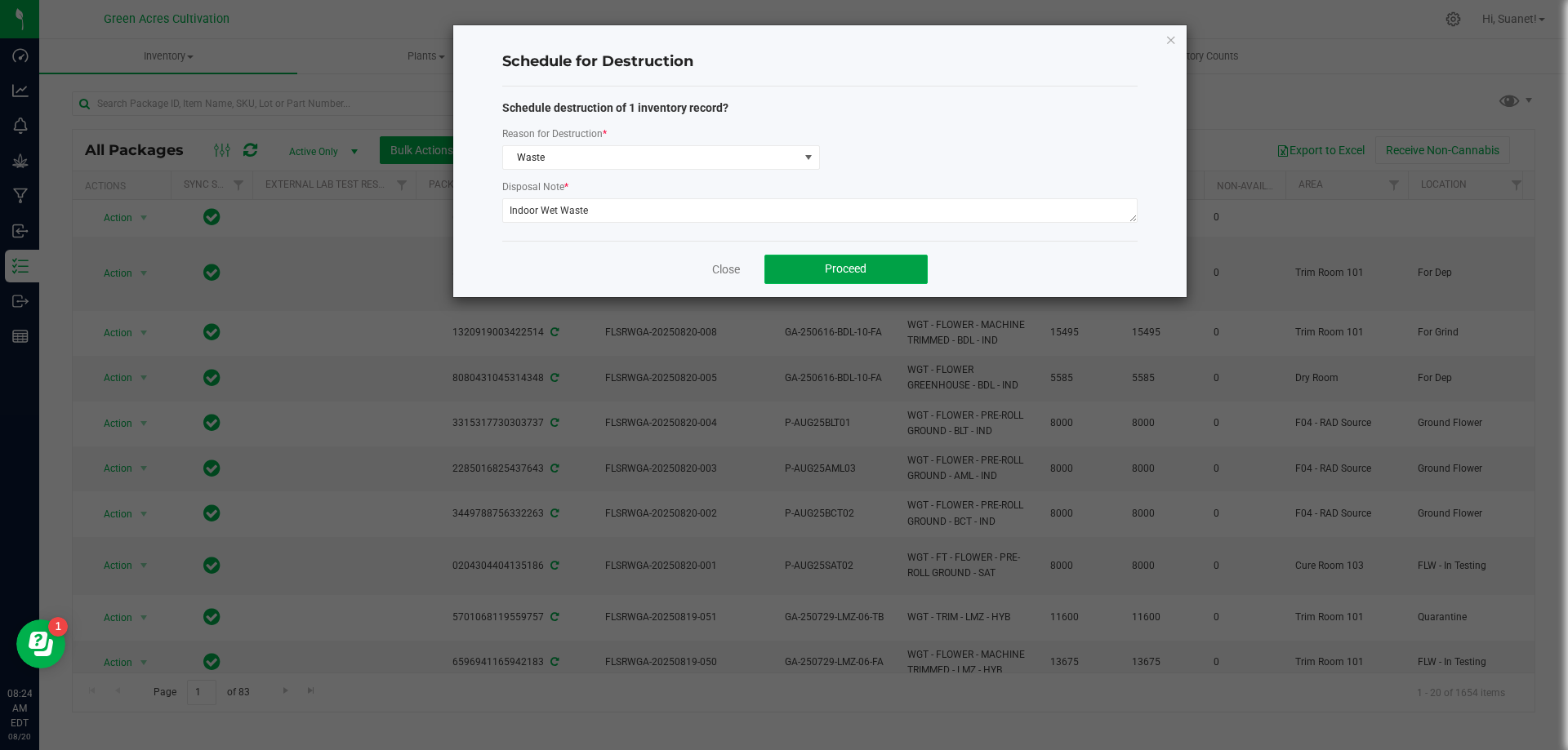
click at [864, 278] on button "Proceed" at bounding box center [846, 269] width 163 height 29
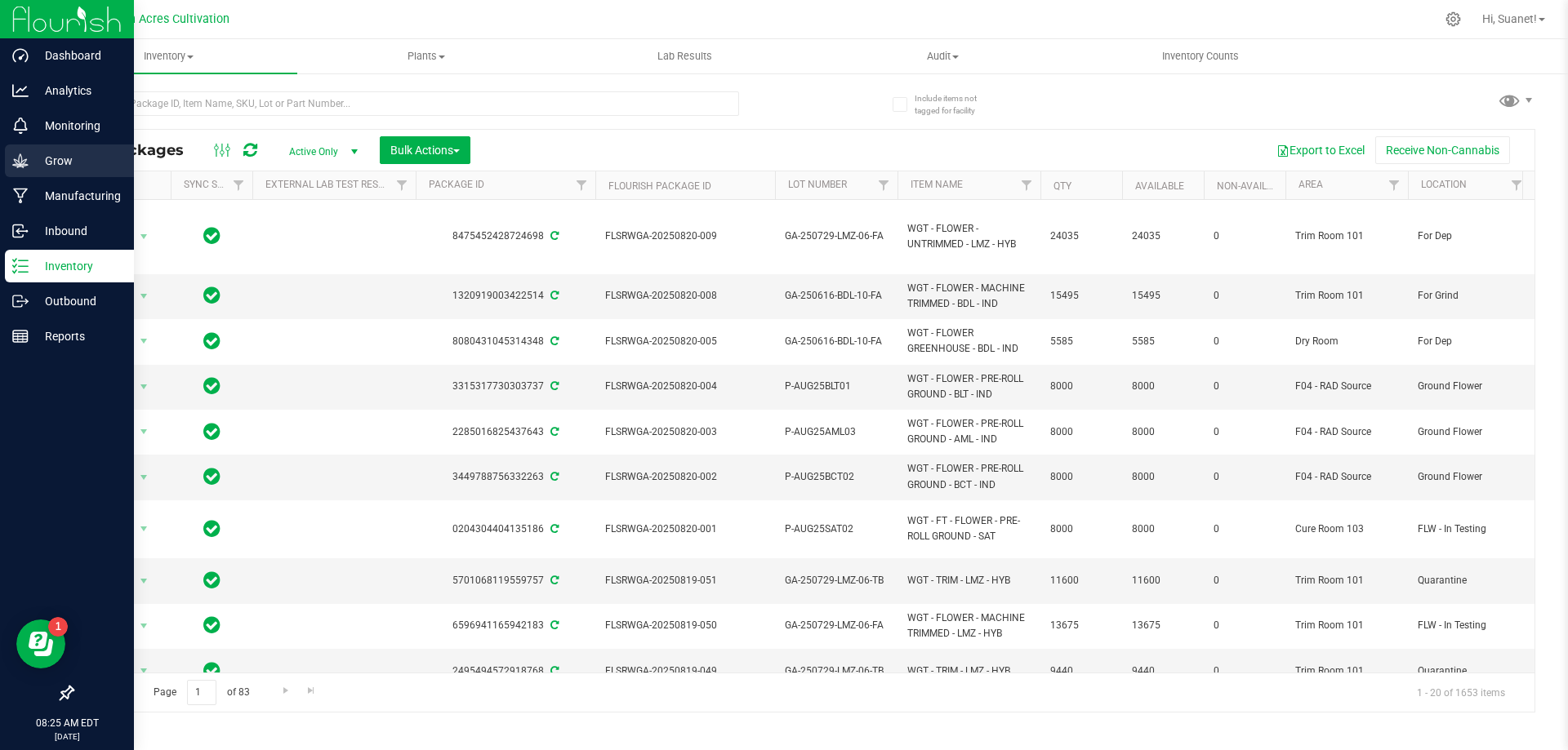
click at [53, 155] on p "Grow" at bounding box center [78, 161] width 98 height 19
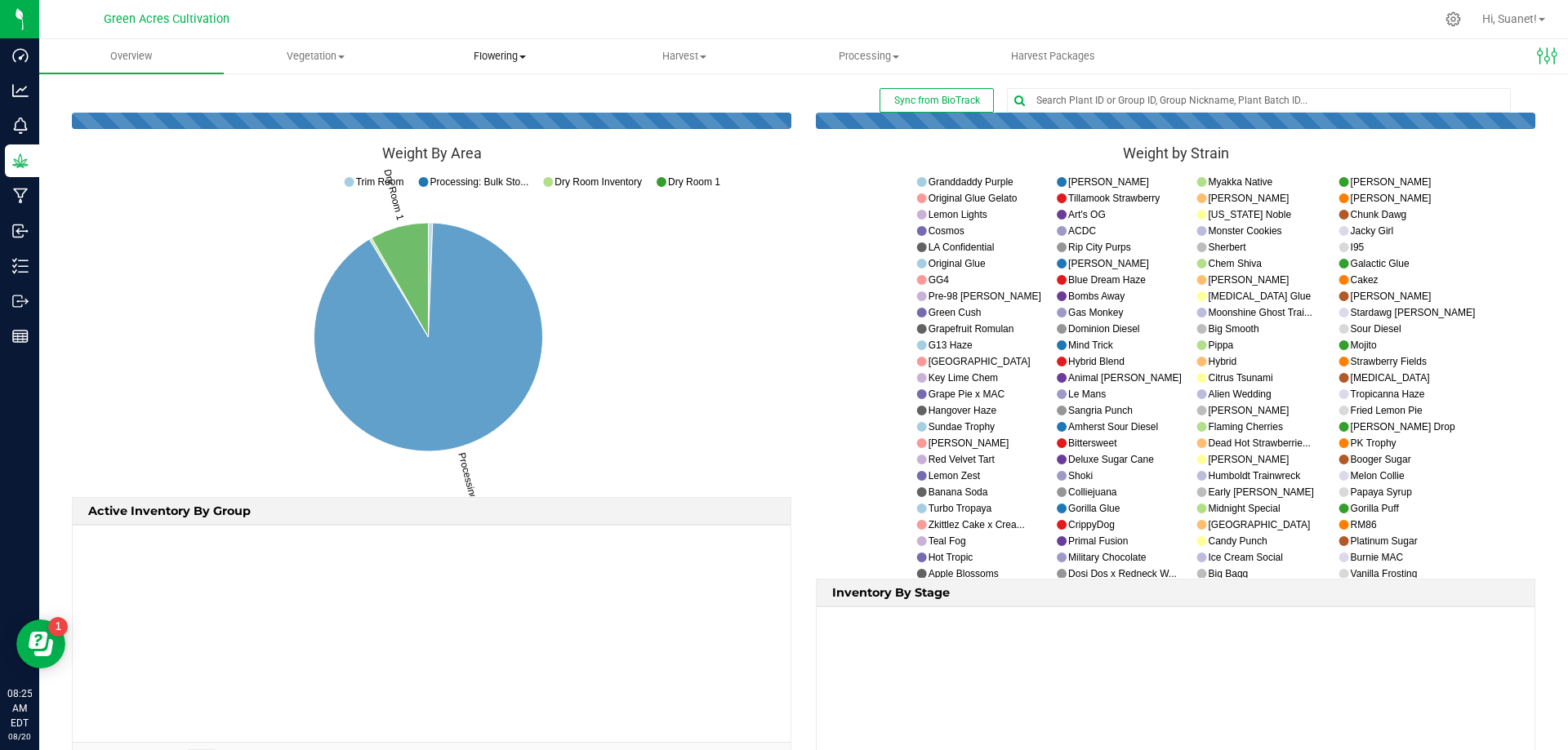
click at [514, 50] on span "Flowering" at bounding box center [501, 56] width 183 height 15
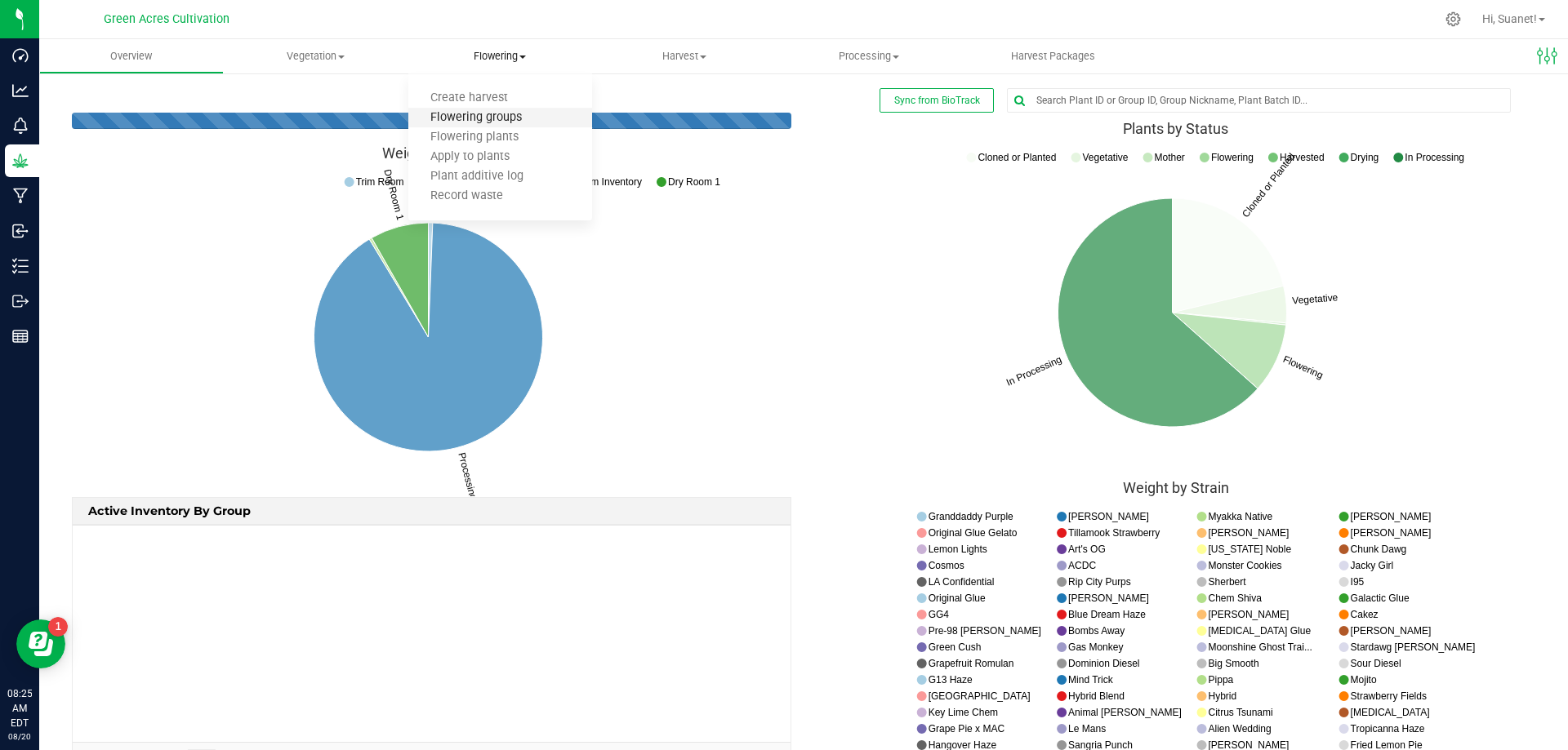
click at [505, 120] on span "Flowering groups" at bounding box center [476, 118] width 135 height 14
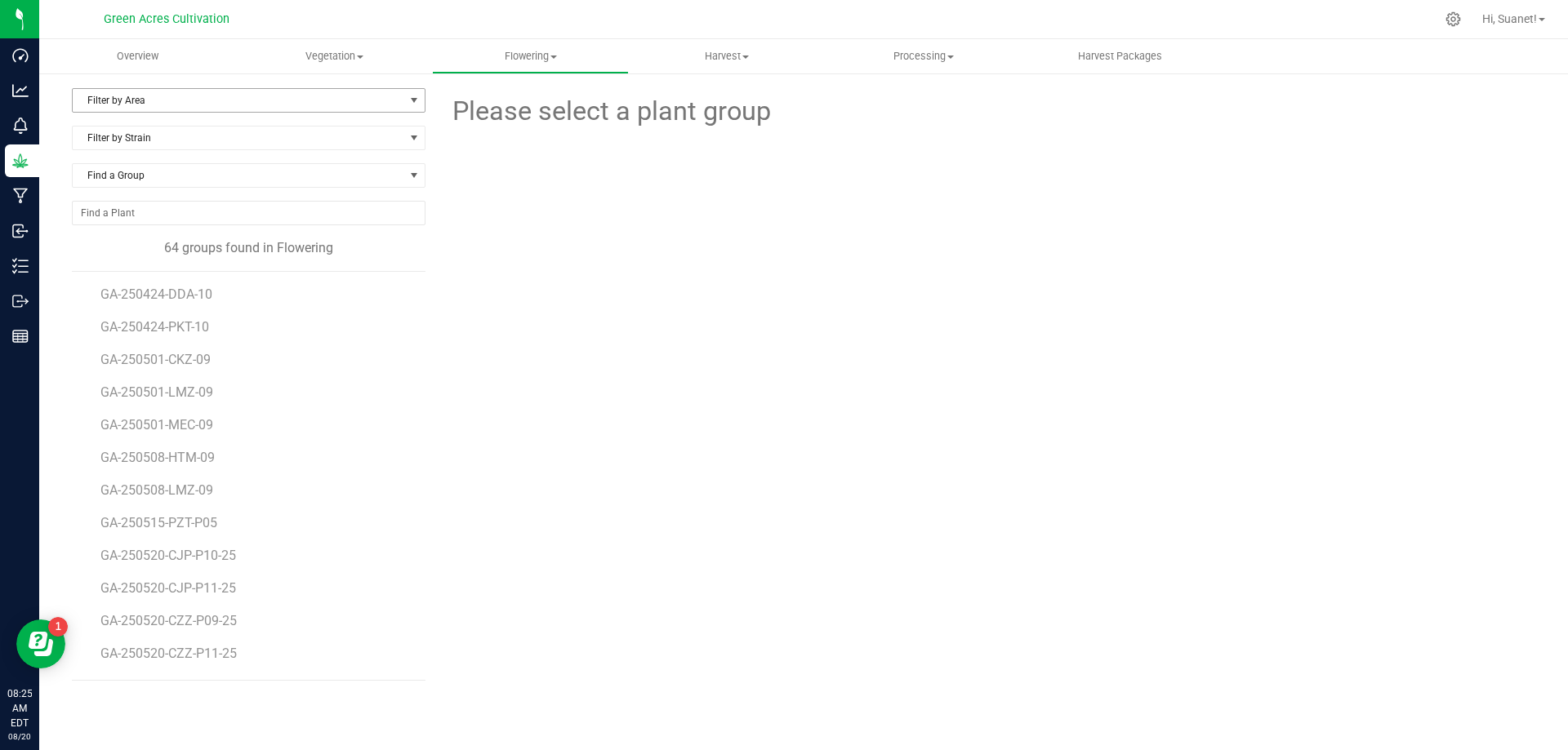
click at [399, 105] on span "Filter by Area" at bounding box center [238, 100] width 331 height 23
click at [103, 272] on li "10" at bounding box center [249, 274] width 352 height 25
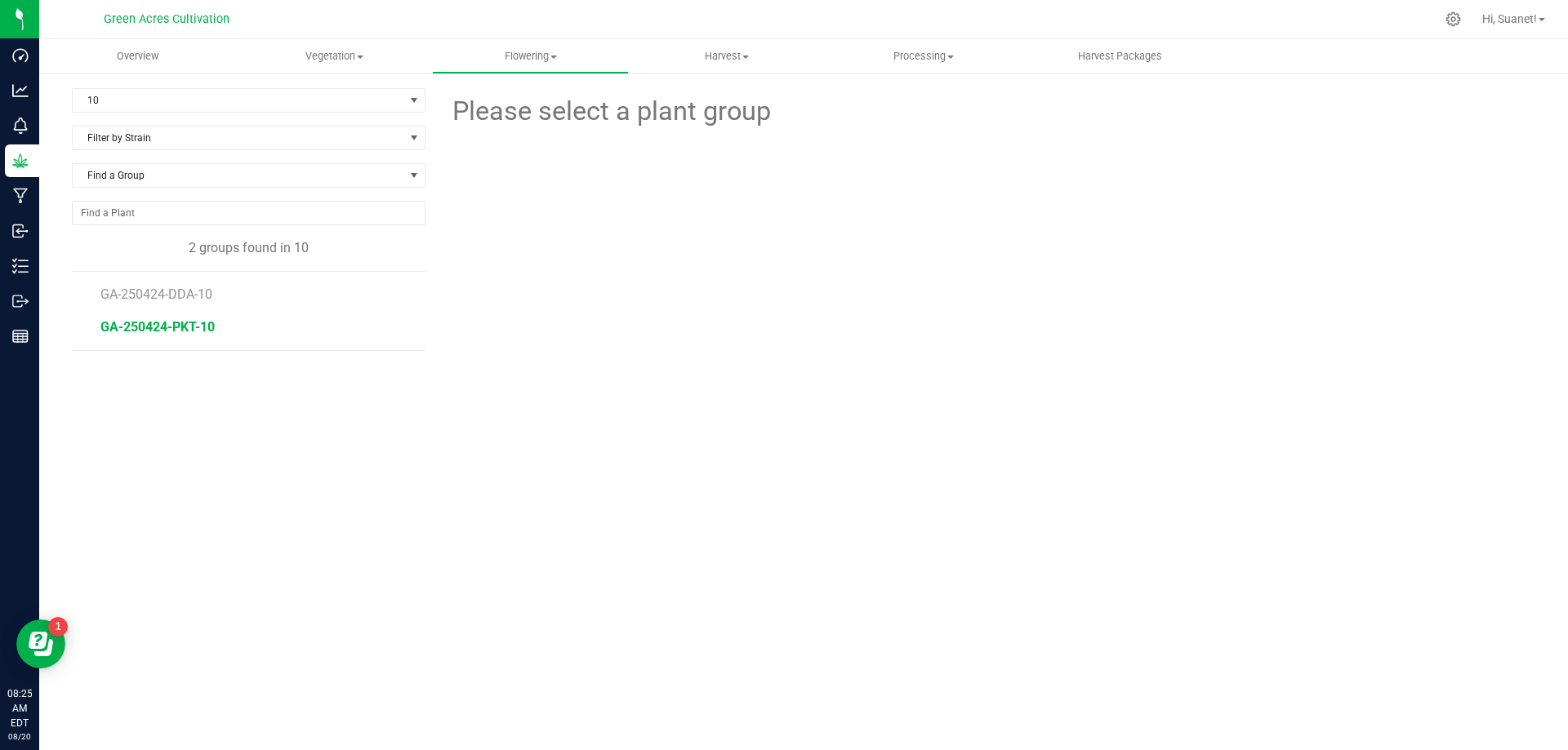
click at [185, 328] on span "GA-250424-PKT-10" at bounding box center [157, 328] width 114 height 16
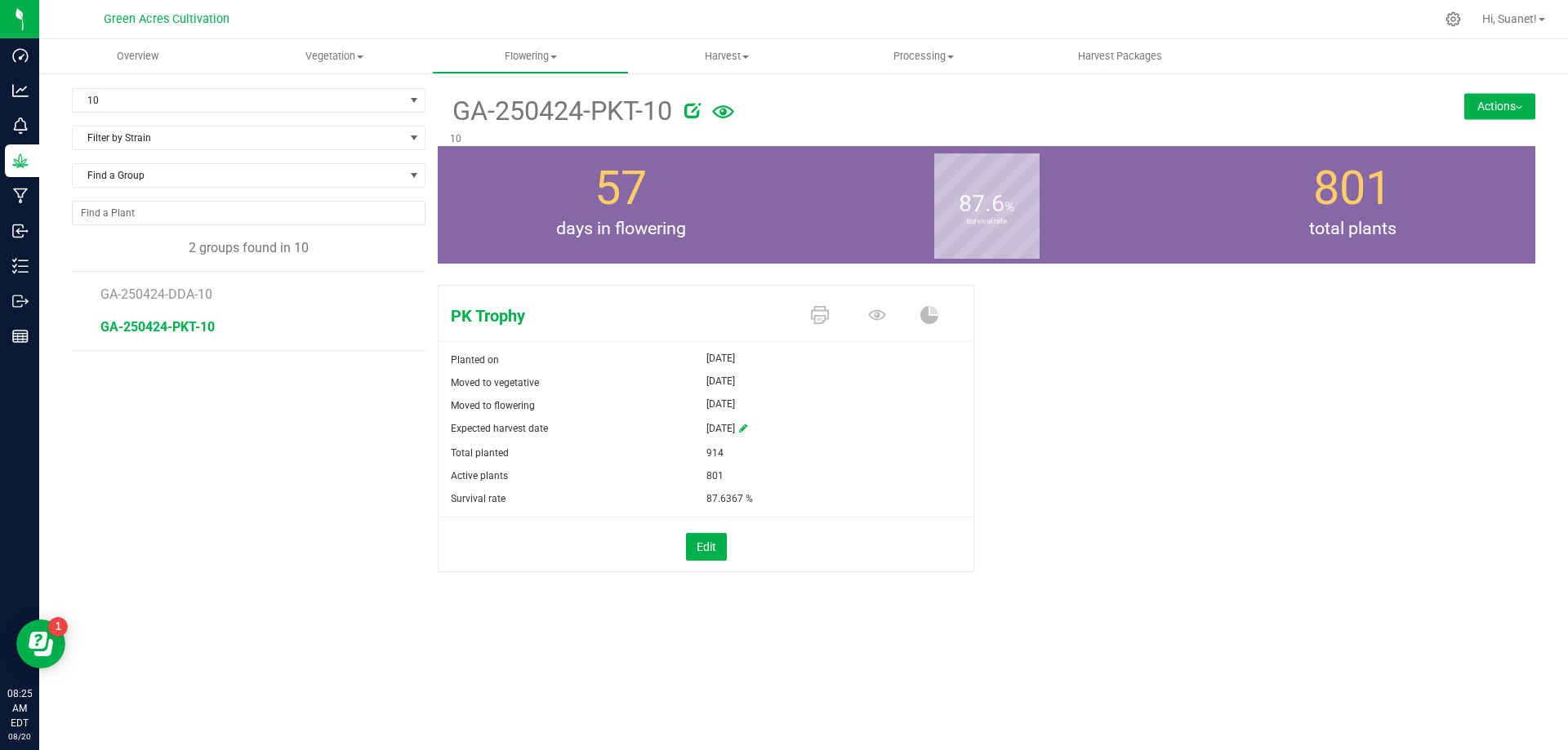
click at [1495, 104] on button "Actions" at bounding box center [1499, 106] width 71 height 26
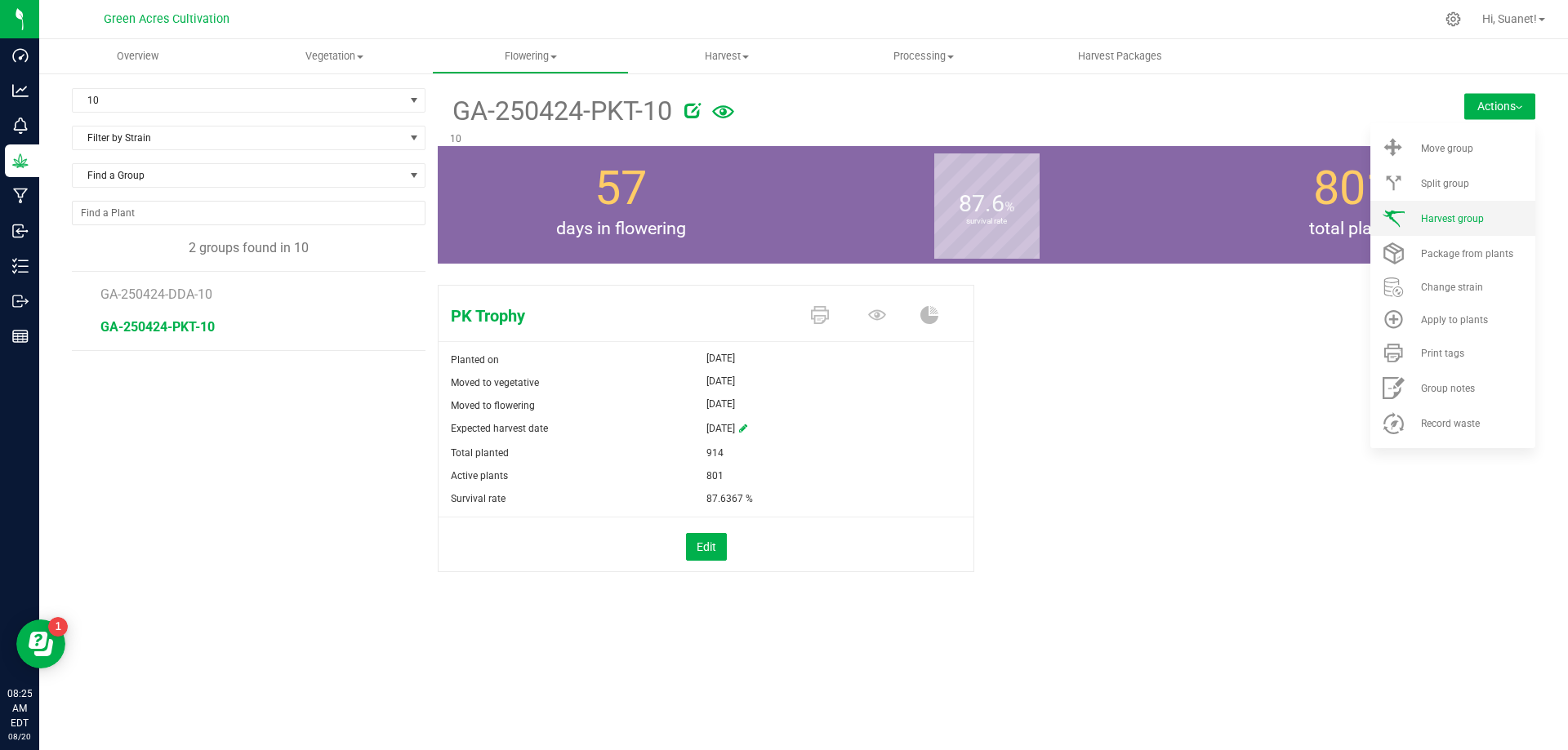
click at [1480, 216] on span "Harvest group" at bounding box center [1453, 219] width 63 height 11
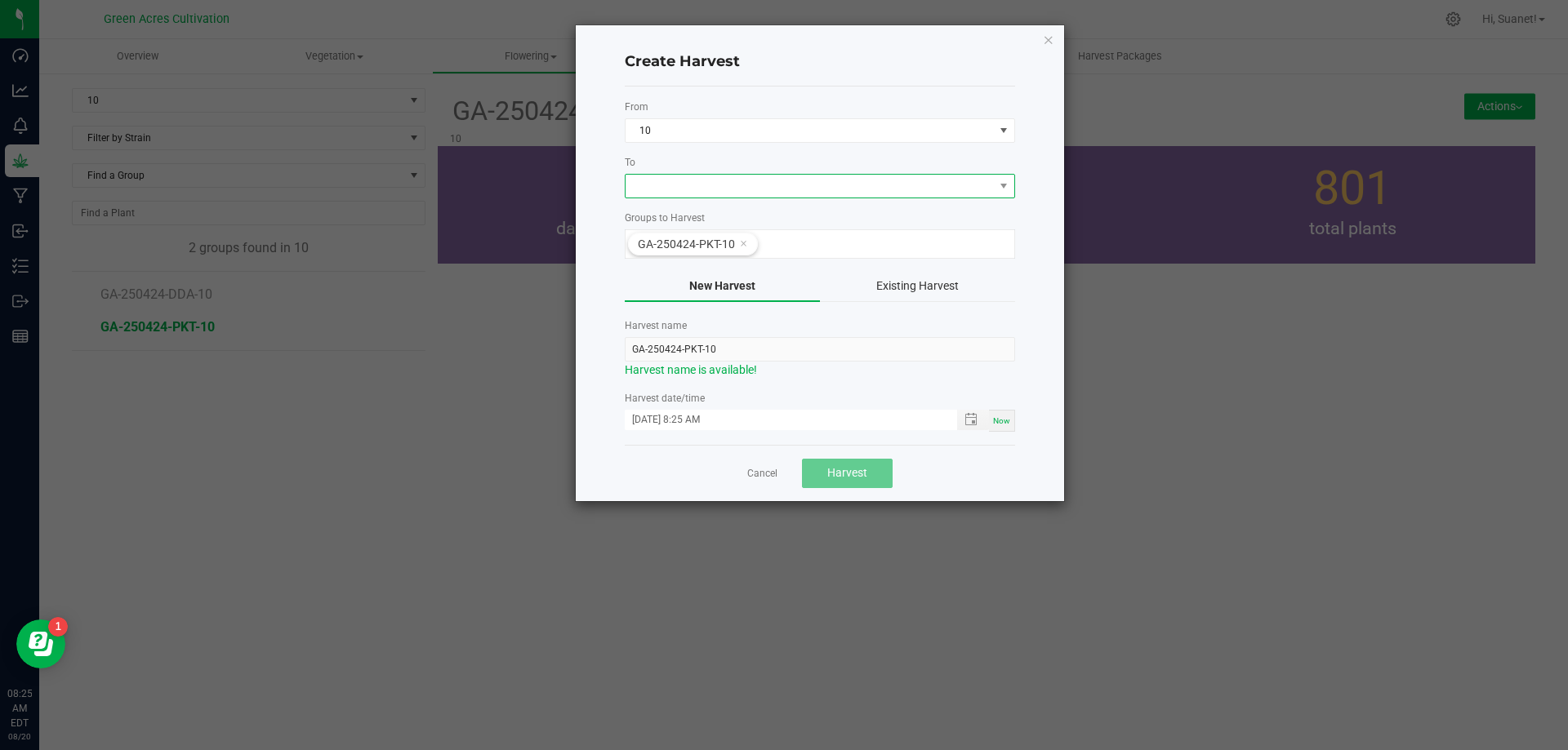
click at [768, 191] on span at bounding box center [809, 186] width 368 height 23
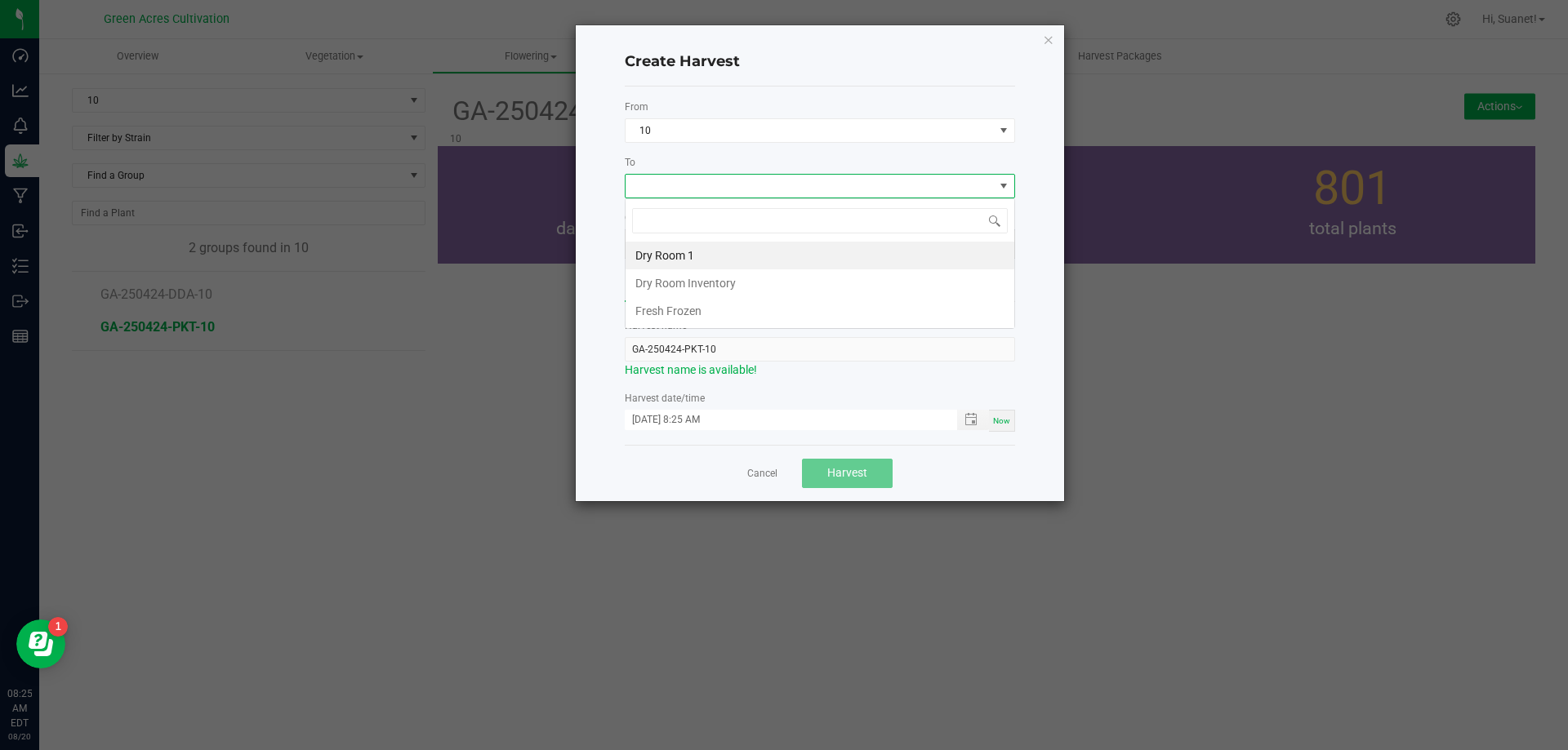
scroll to position [25, 390]
click at [668, 255] on li "Dry Room 1" at bounding box center [820, 256] width 389 height 28
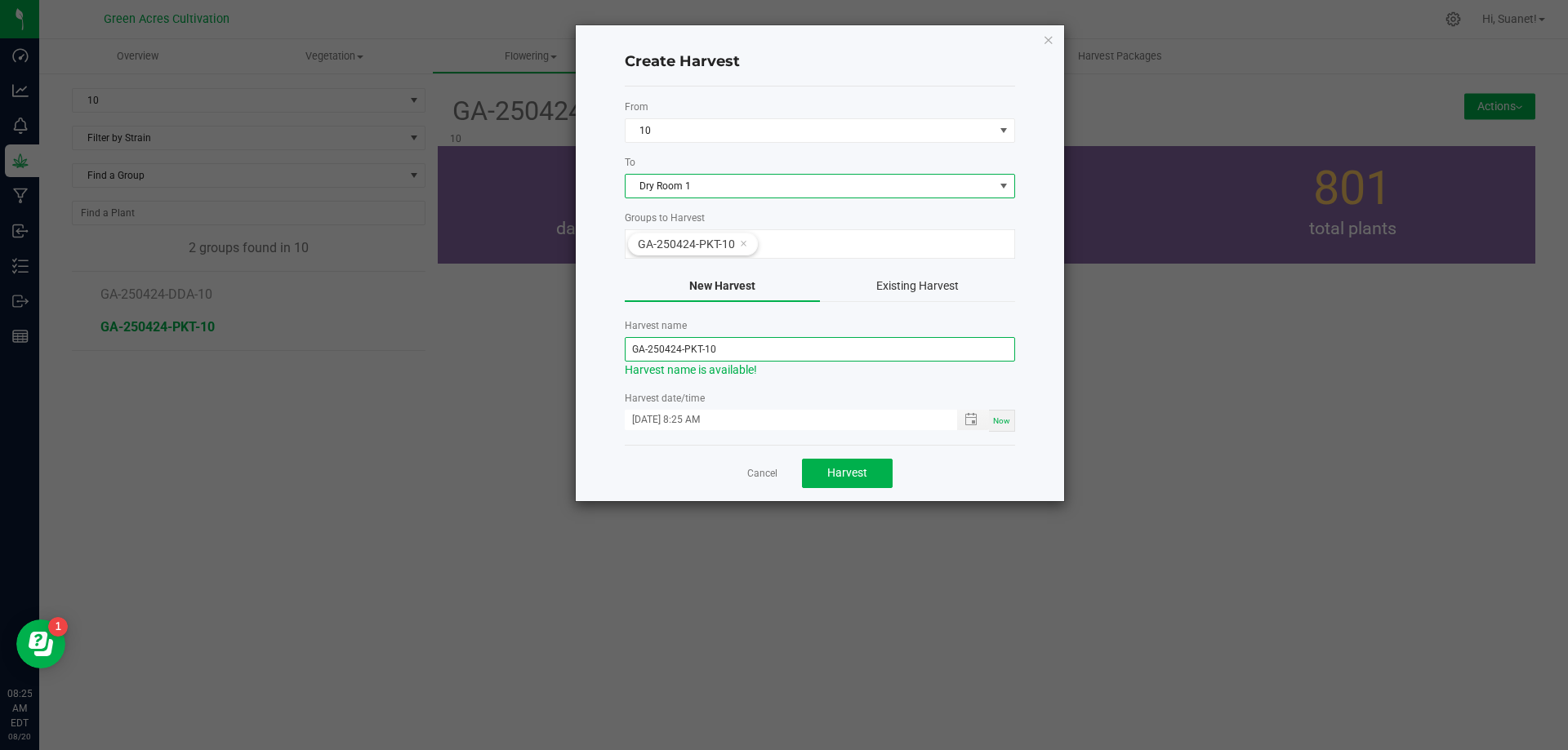
click at [680, 350] on input "GA-250424-PKT-10" at bounding box center [820, 350] width 390 height 25
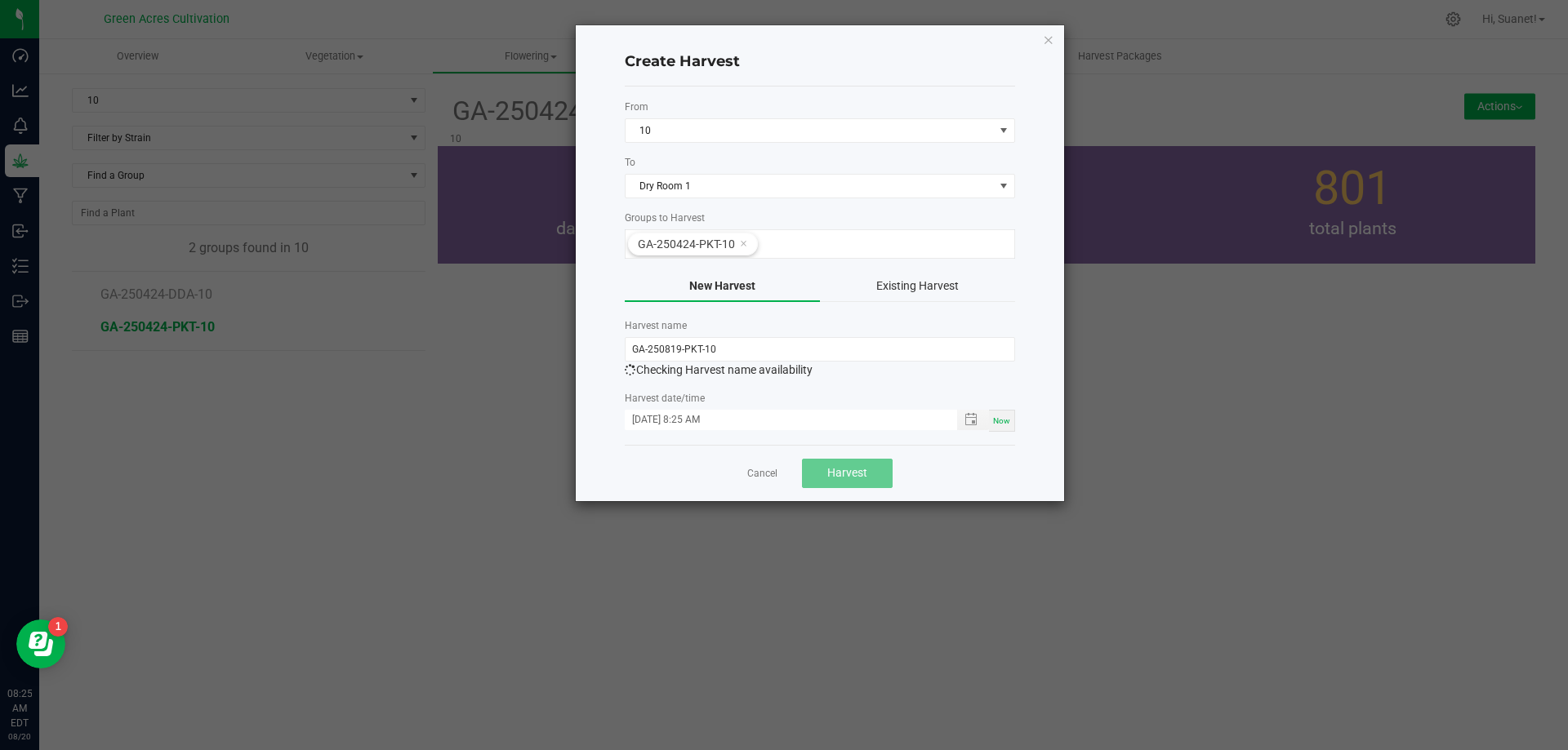
click at [1012, 422] on div "Now" at bounding box center [1002, 421] width 26 height 22
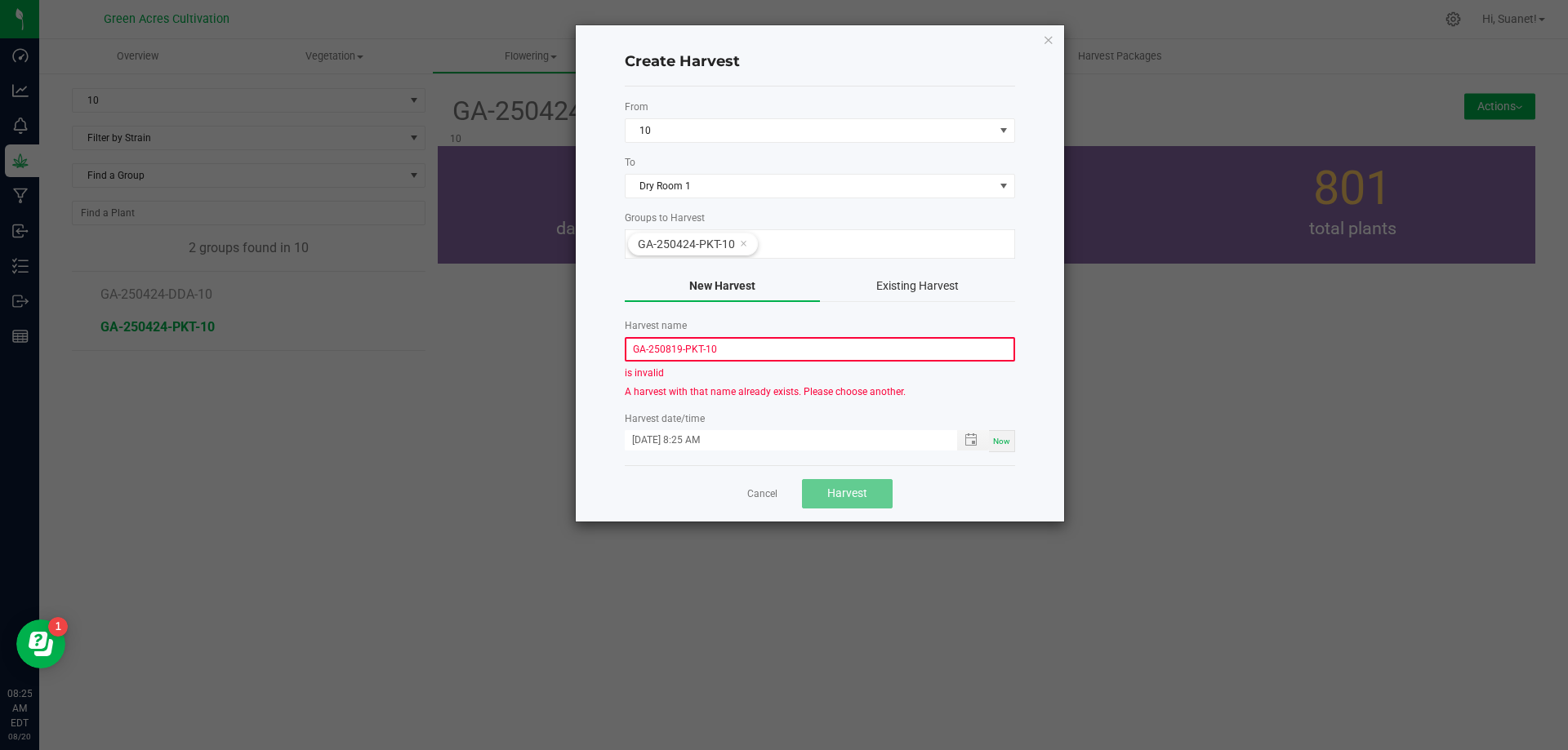
click at [1018, 402] on div "Create Harvest From 10 To Dry Room 1 Groups to Harvest GA-250424-PKT-10 New Har…" at bounding box center [820, 273] width 488 height 496
click at [999, 441] on span "Now" at bounding box center [1002, 441] width 18 height 9
click at [1022, 398] on div "Create Harvest From 10 To Dry Room 1 Groups to Harvest GA-250424-PKT-10 New Har…" at bounding box center [820, 273] width 488 height 496
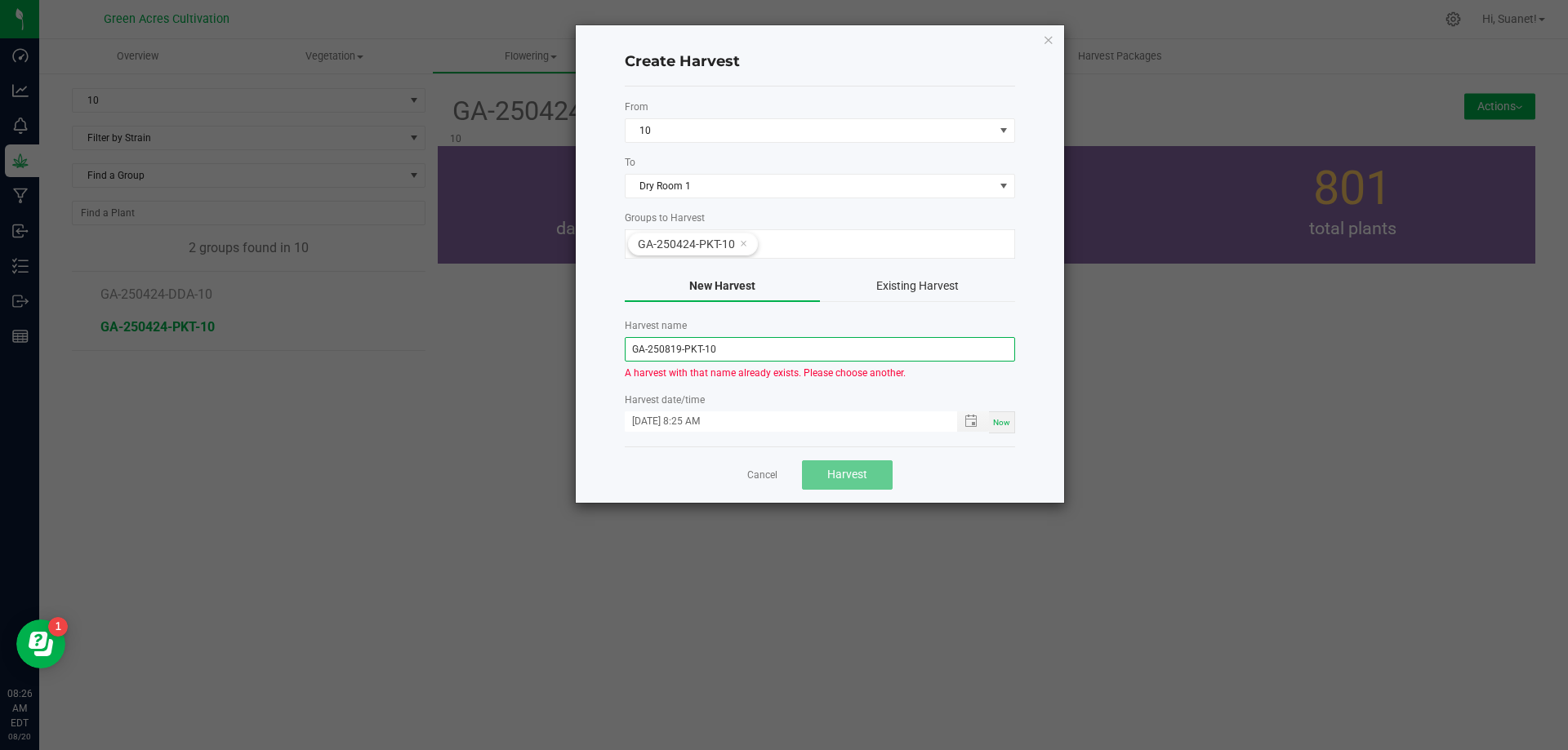
click at [740, 354] on input "GA-250819-PKT-10" at bounding box center [820, 350] width 390 height 25
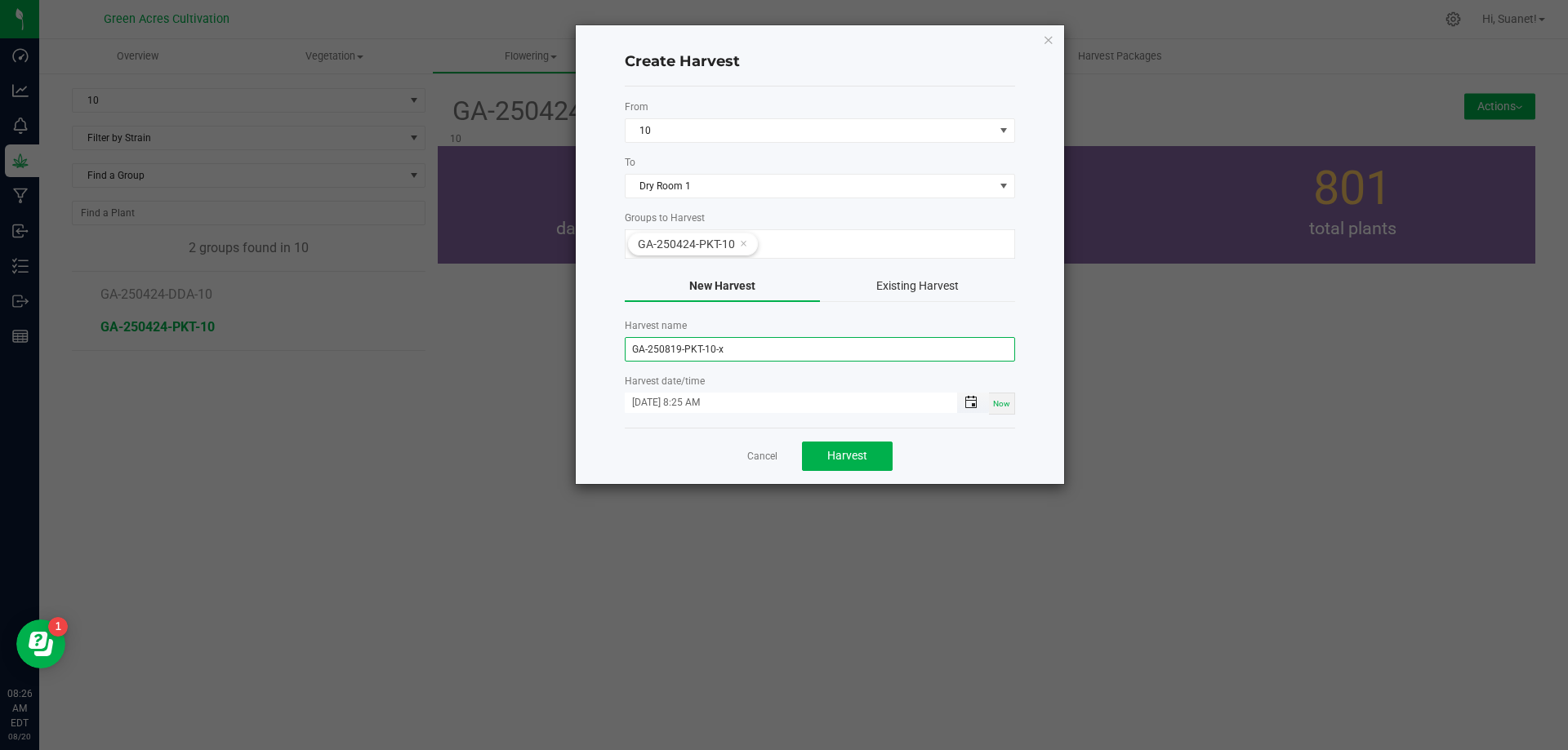
click at [970, 407] on span "Toggle popup" at bounding box center [971, 402] width 13 height 13
type input "GA-250819-PKT-10-x"
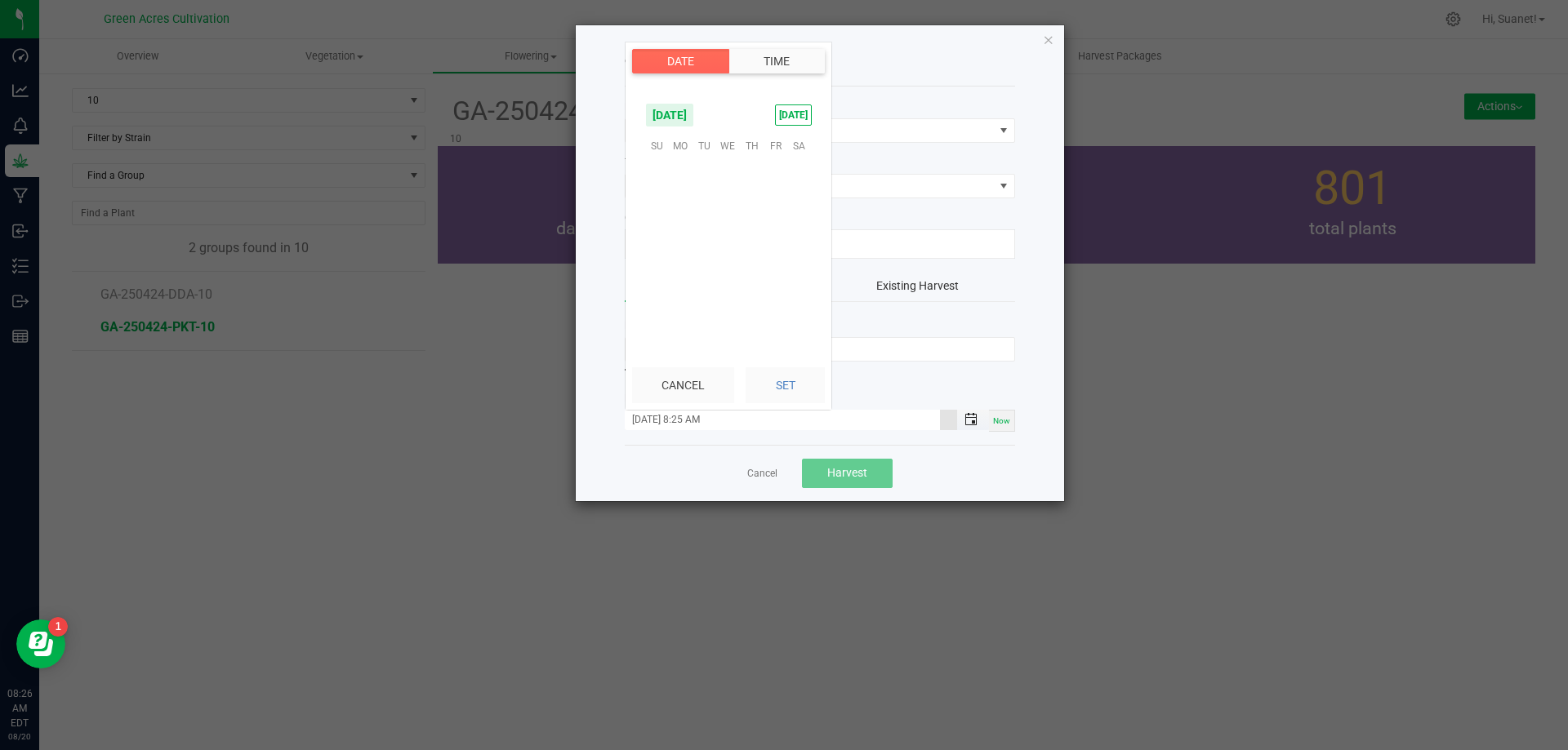
scroll to position [554, 0]
click at [704, 242] on span "19" at bounding box center [704, 246] width 24 height 25
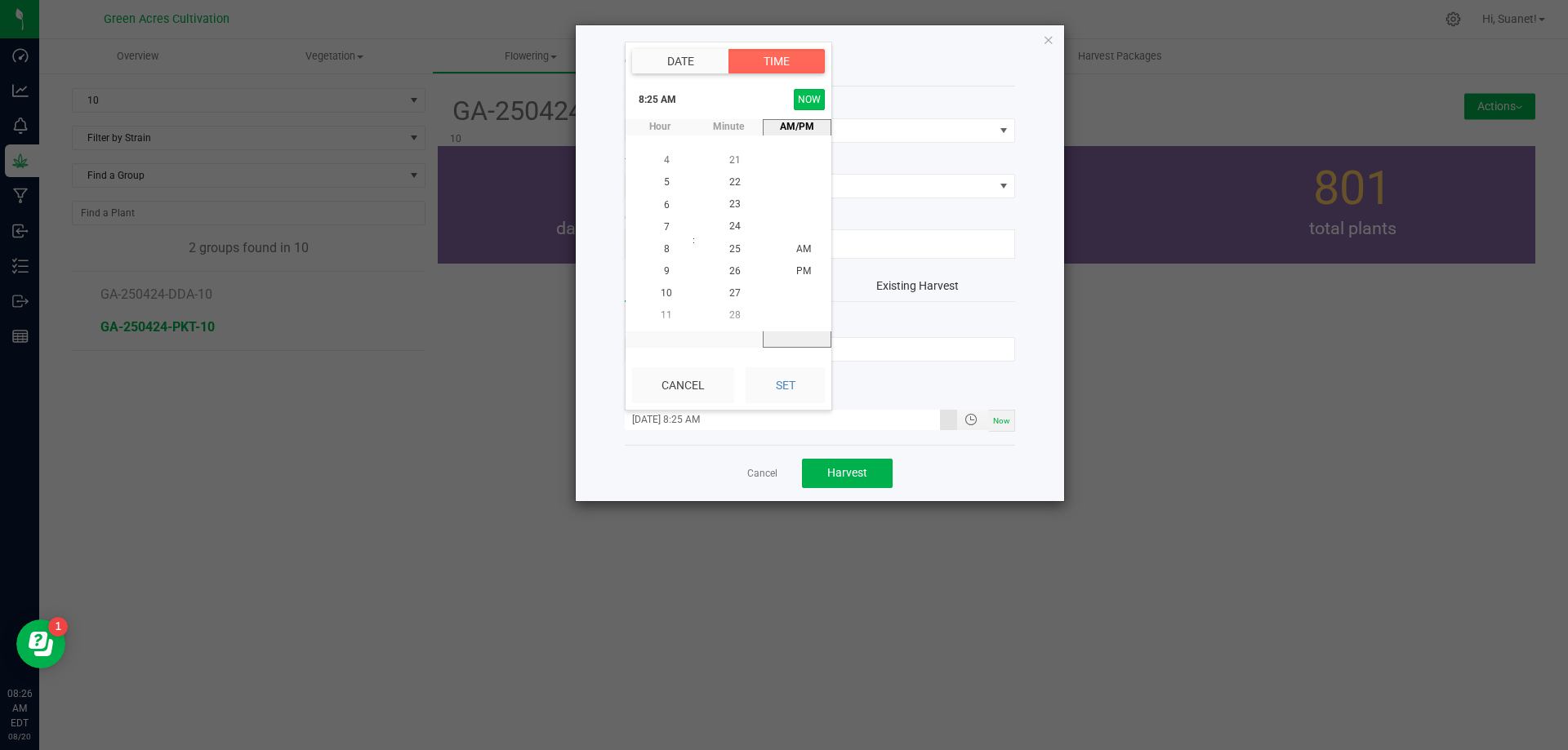
click at [812, 99] on button "NOW" at bounding box center [809, 99] width 31 height 21
click at [795, 388] on button "Set" at bounding box center [785, 385] width 79 height 36
type input "[DATE] 8:26 AM"
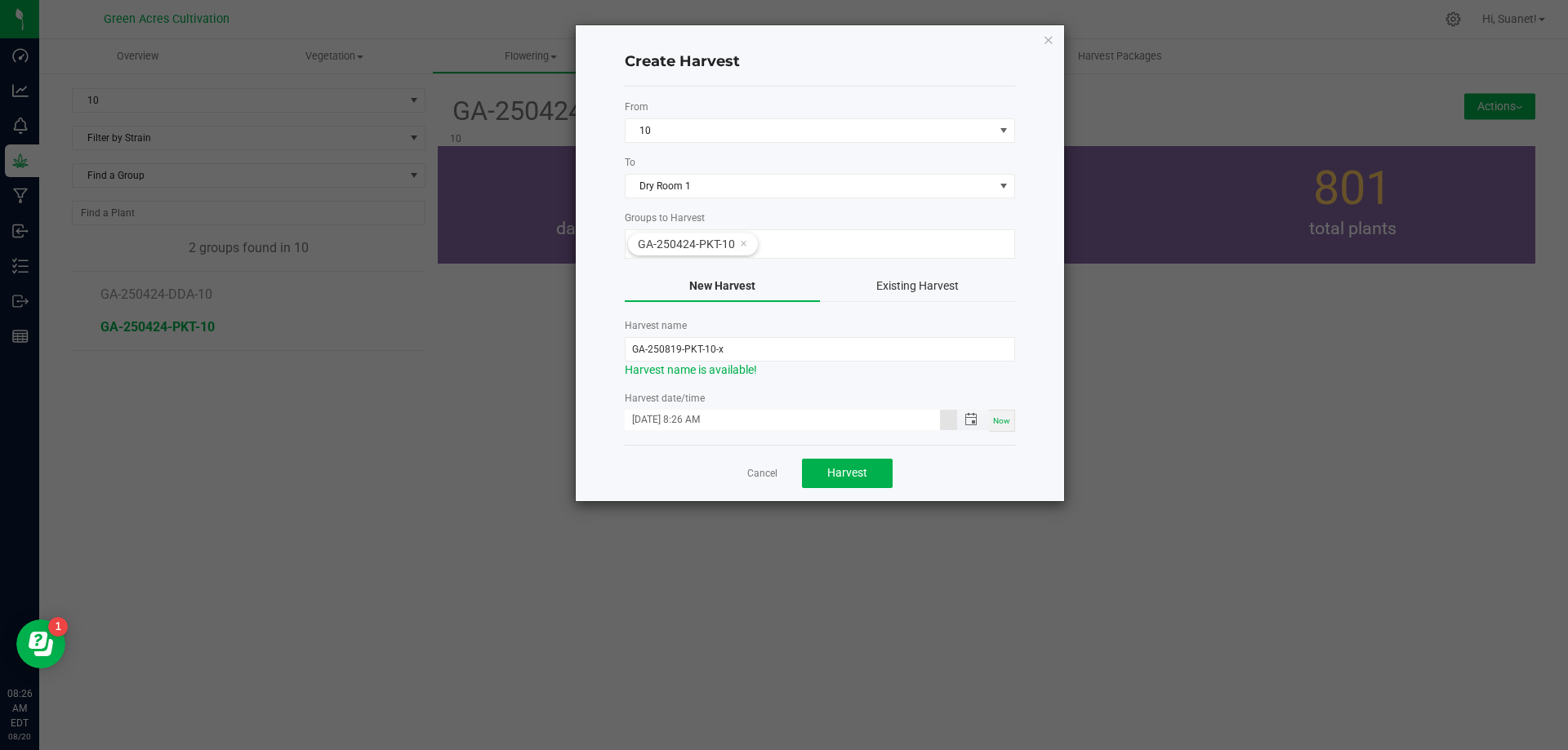
click at [808, 419] on input "[DATE] 8:26 AM" at bounding box center [782, 420] width 315 height 20
click at [807, 348] on input "GA-250819-PKT-10-x" at bounding box center [820, 350] width 390 height 25
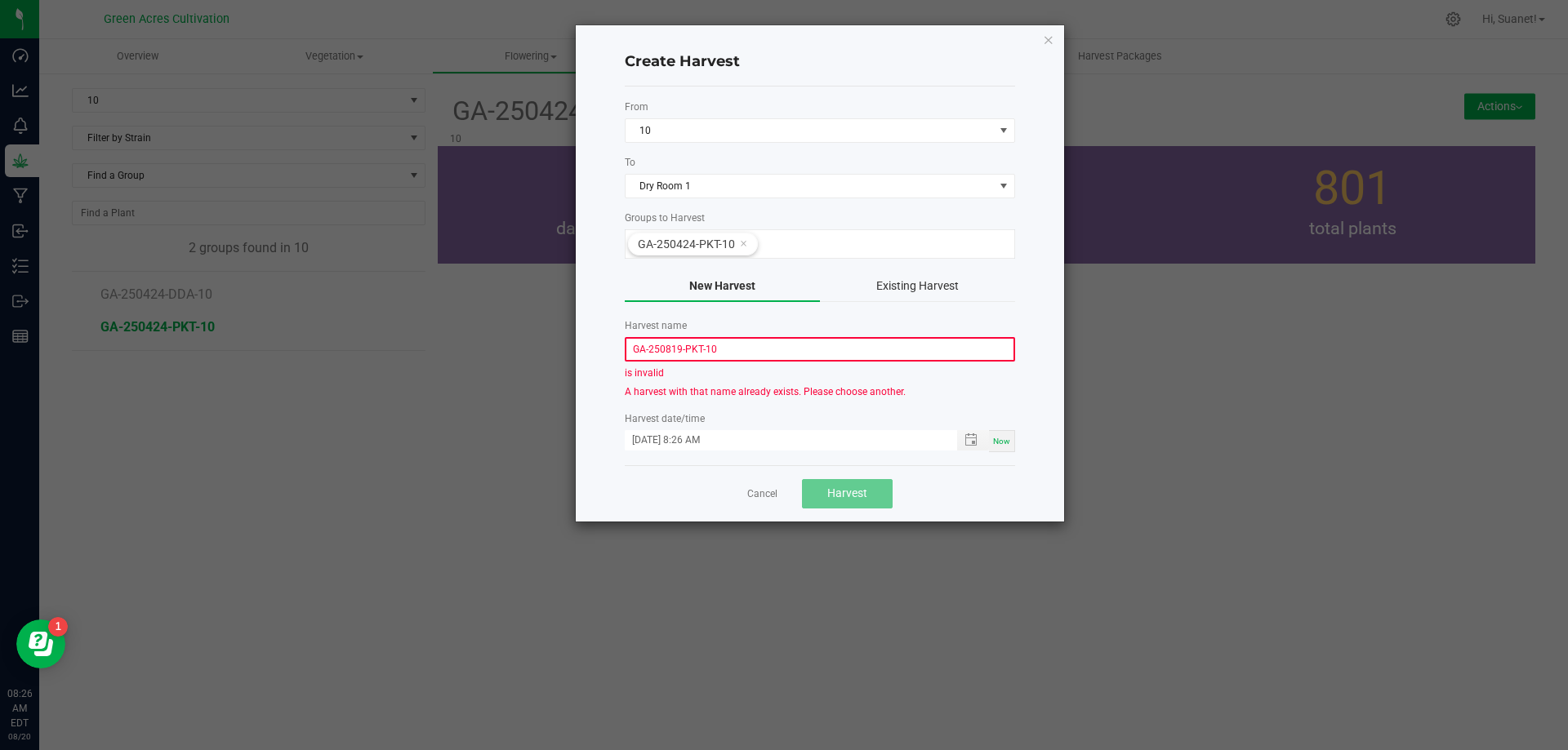
click at [729, 333] on label "Harvest name" at bounding box center [820, 326] width 390 height 15
click at [727, 351] on input "GA-250819-PKT-10" at bounding box center [820, 350] width 390 height 25
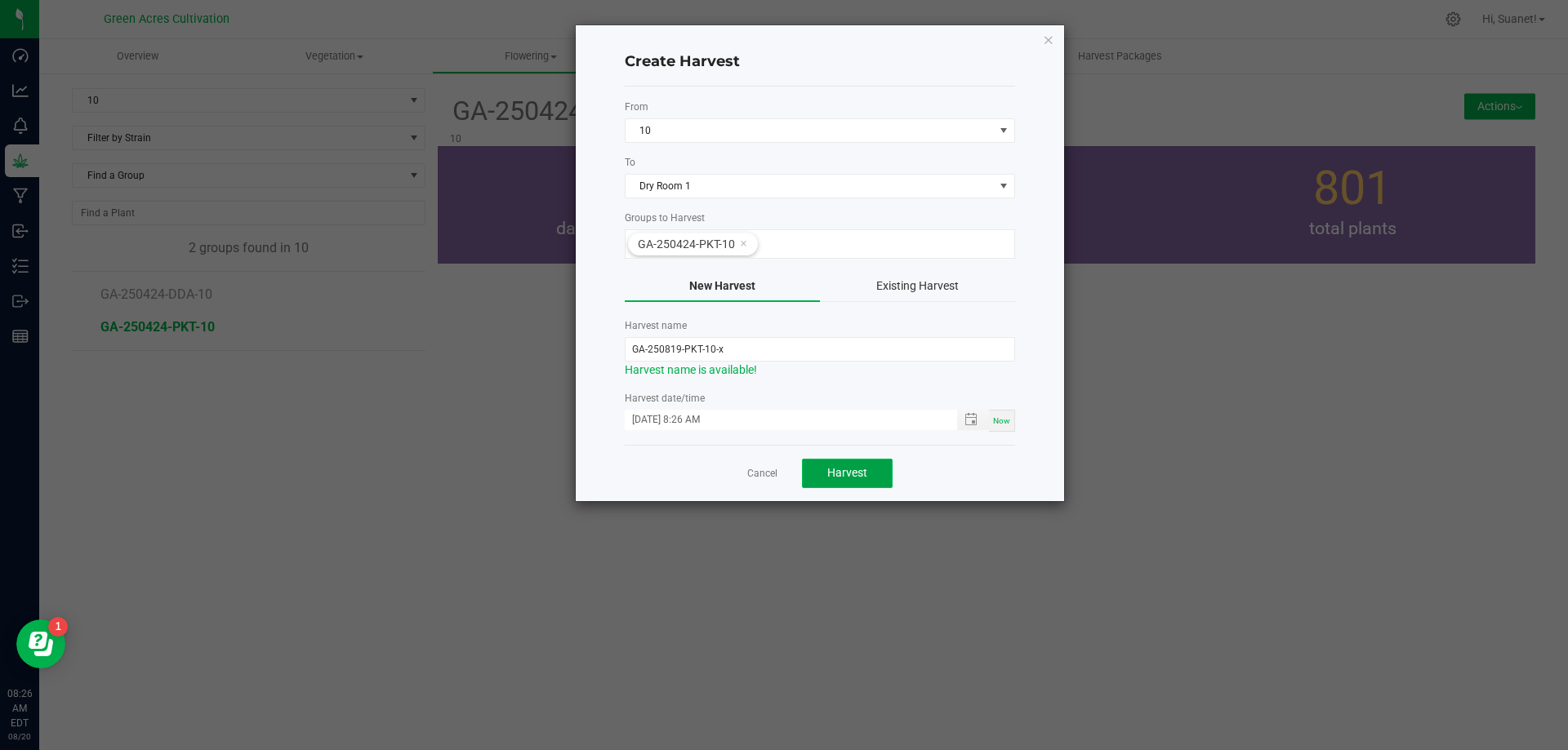
click at [856, 466] on button "Harvest" at bounding box center [847, 473] width 90 height 29
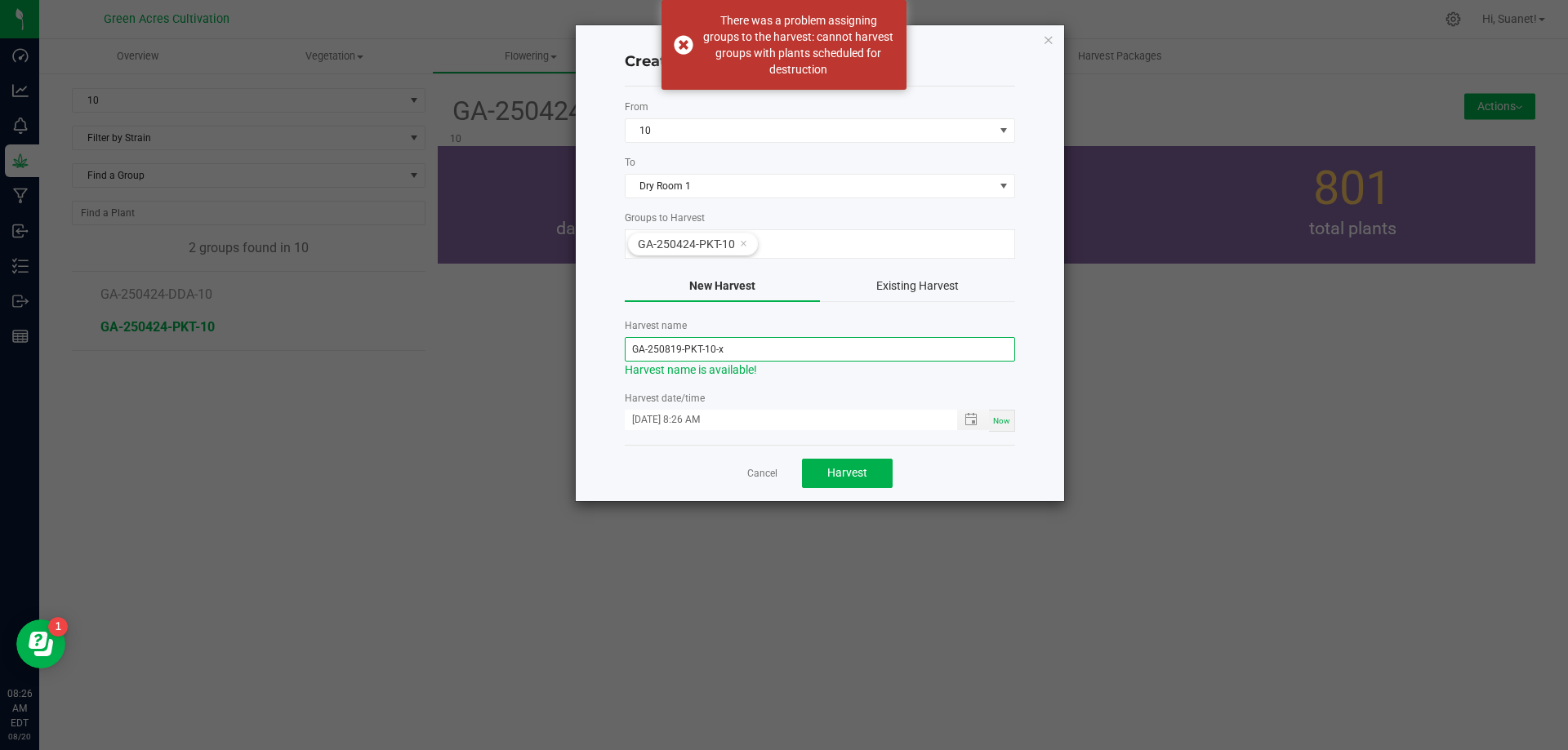
click at [763, 341] on input "GA-250819-PKT-10-x" at bounding box center [820, 350] width 390 height 25
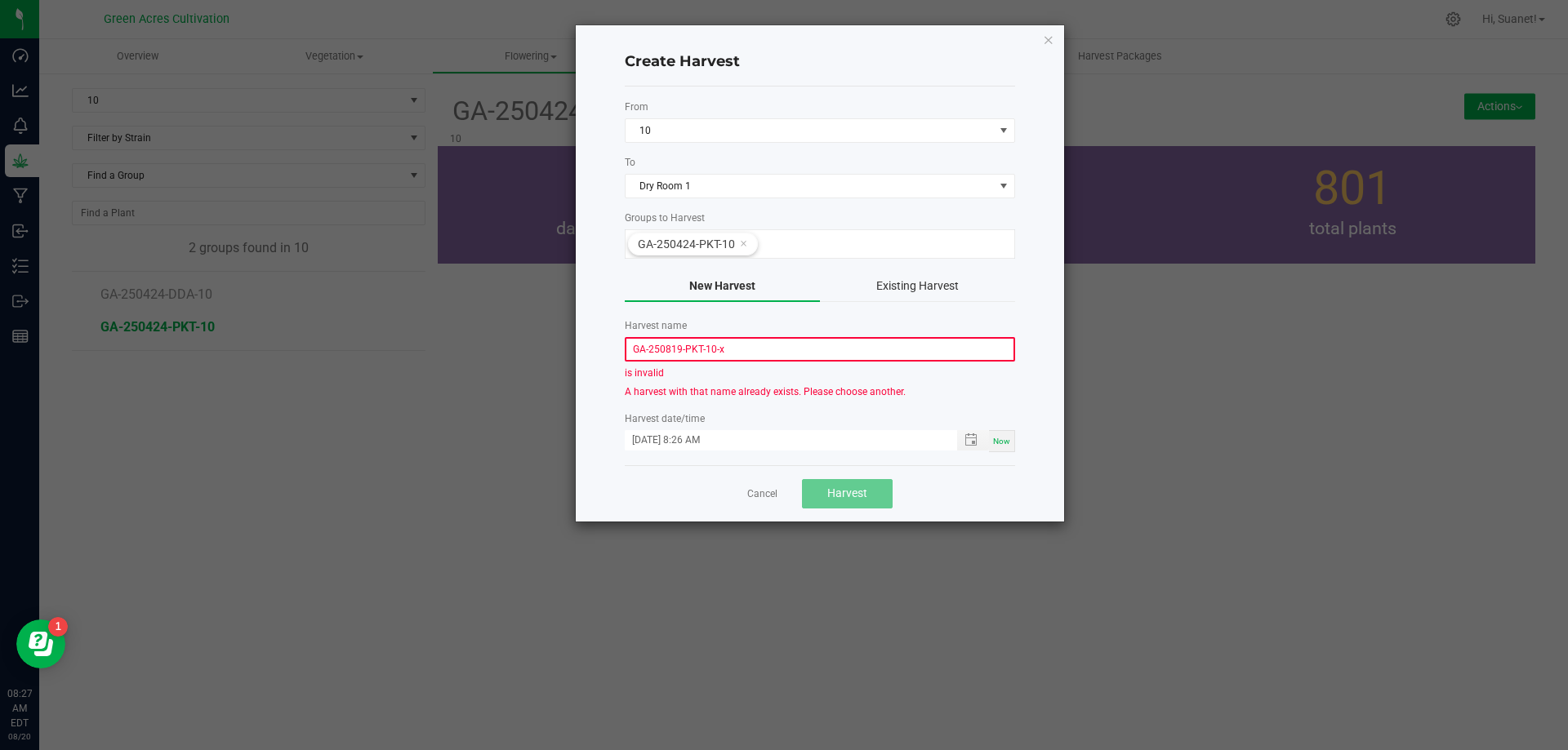
click at [748, 343] on input "GA-250819-PKT-10-x" at bounding box center [820, 350] width 390 height 25
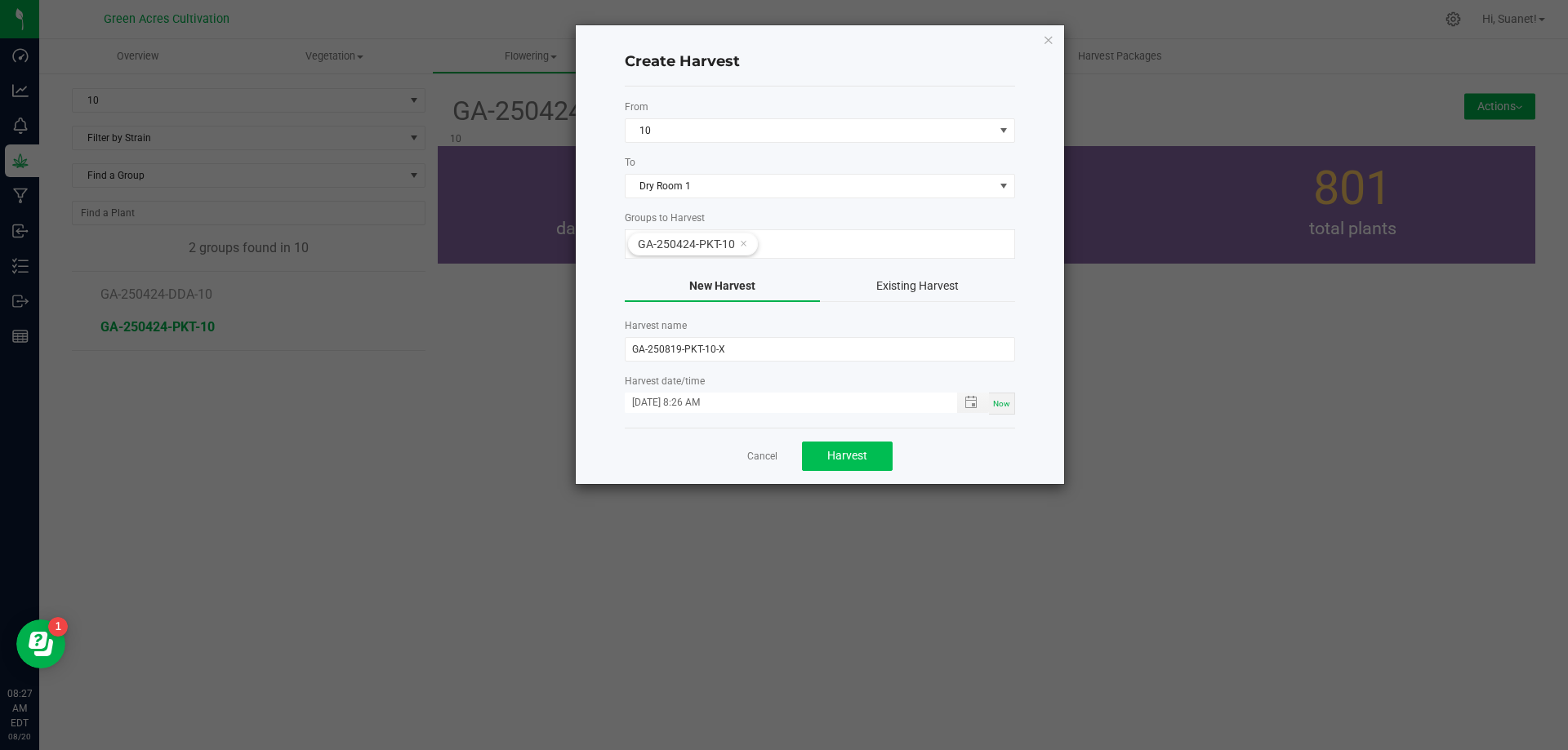
click at [858, 457] on div "Cancel Harvest" at bounding box center [820, 456] width 390 height 56
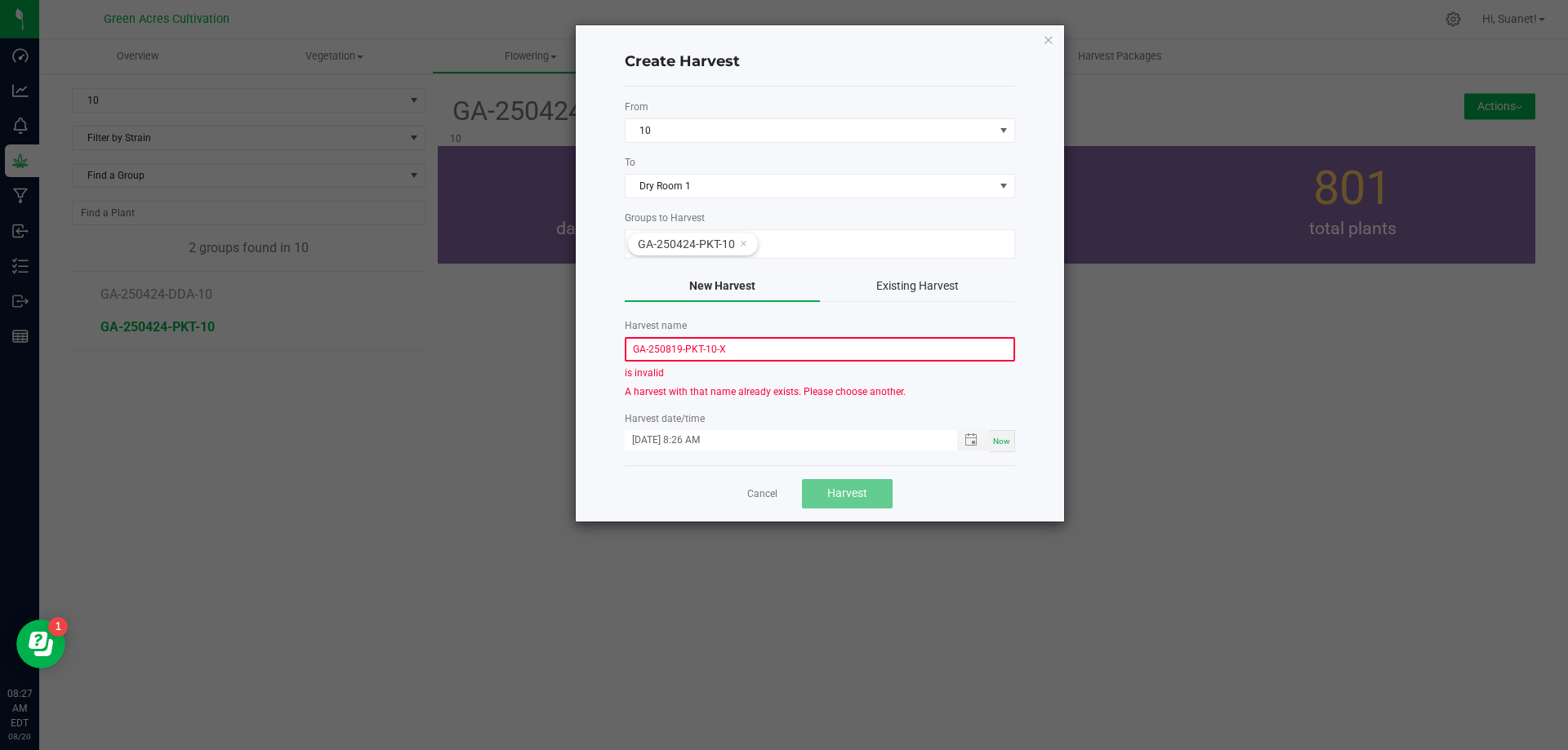
click at [770, 341] on input "GA-250819-PKT-10-X" at bounding box center [820, 350] width 390 height 25
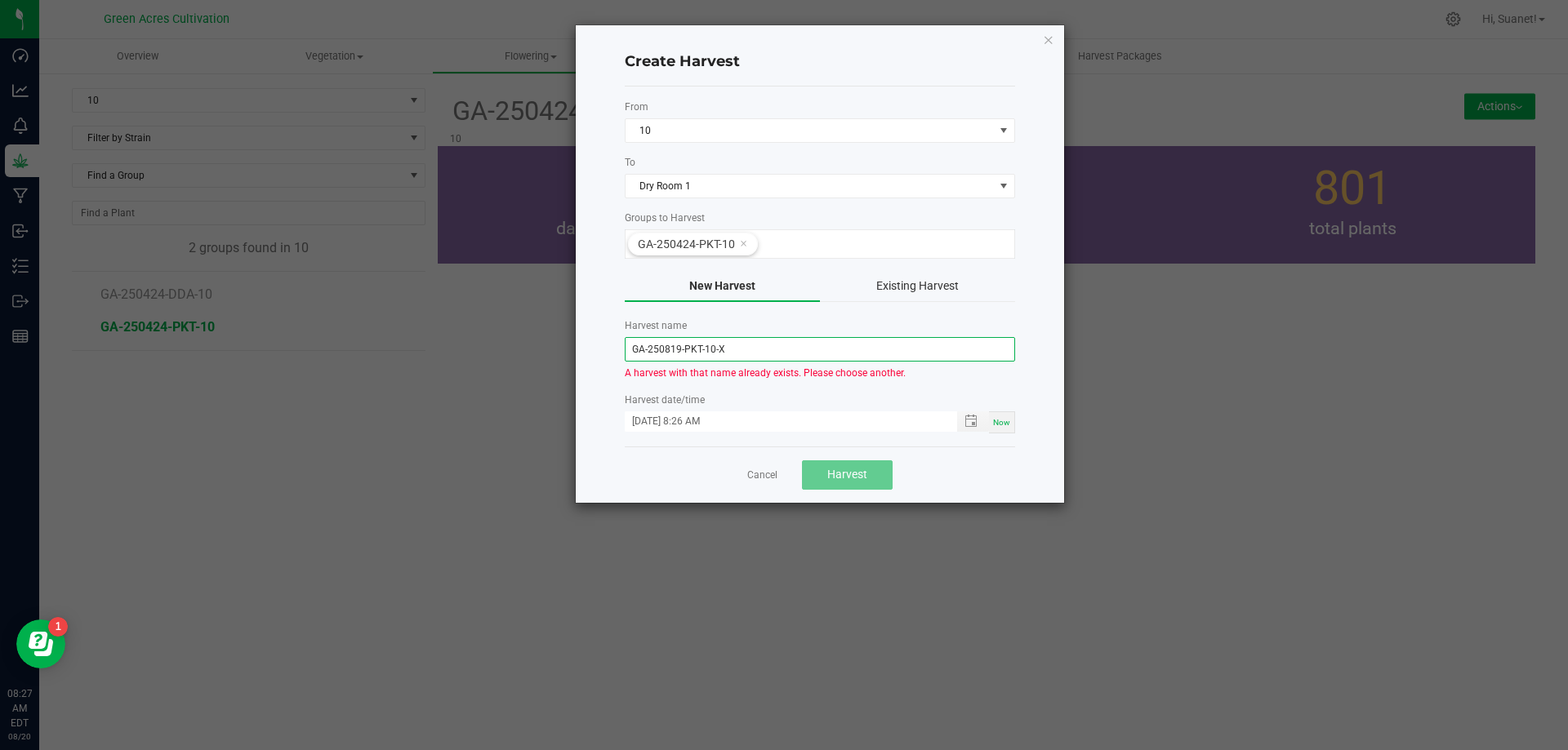
click at [742, 350] on input "GA-250819-PKT-10-X" at bounding box center [820, 350] width 390 height 25
click at [860, 390] on form "From 10 To Dry Room 1 Groups to Harvest GA-250424-PKT-10 New Harvest Existing H…" at bounding box center [820, 266] width 390 height 334
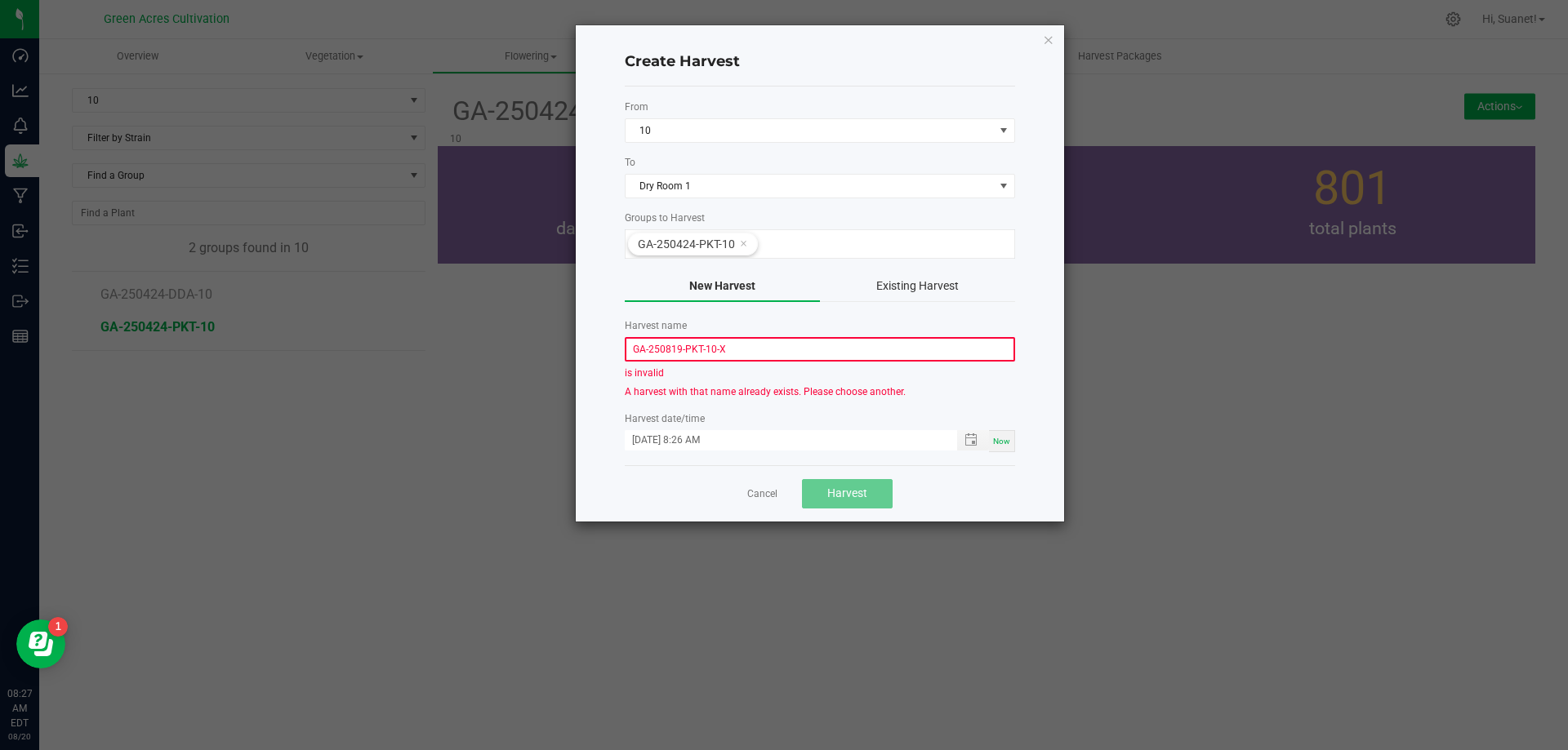
click at [784, 347] on input "GA-250819-PKT-10-X" at bounding box center [820, 350] width 390 height 25
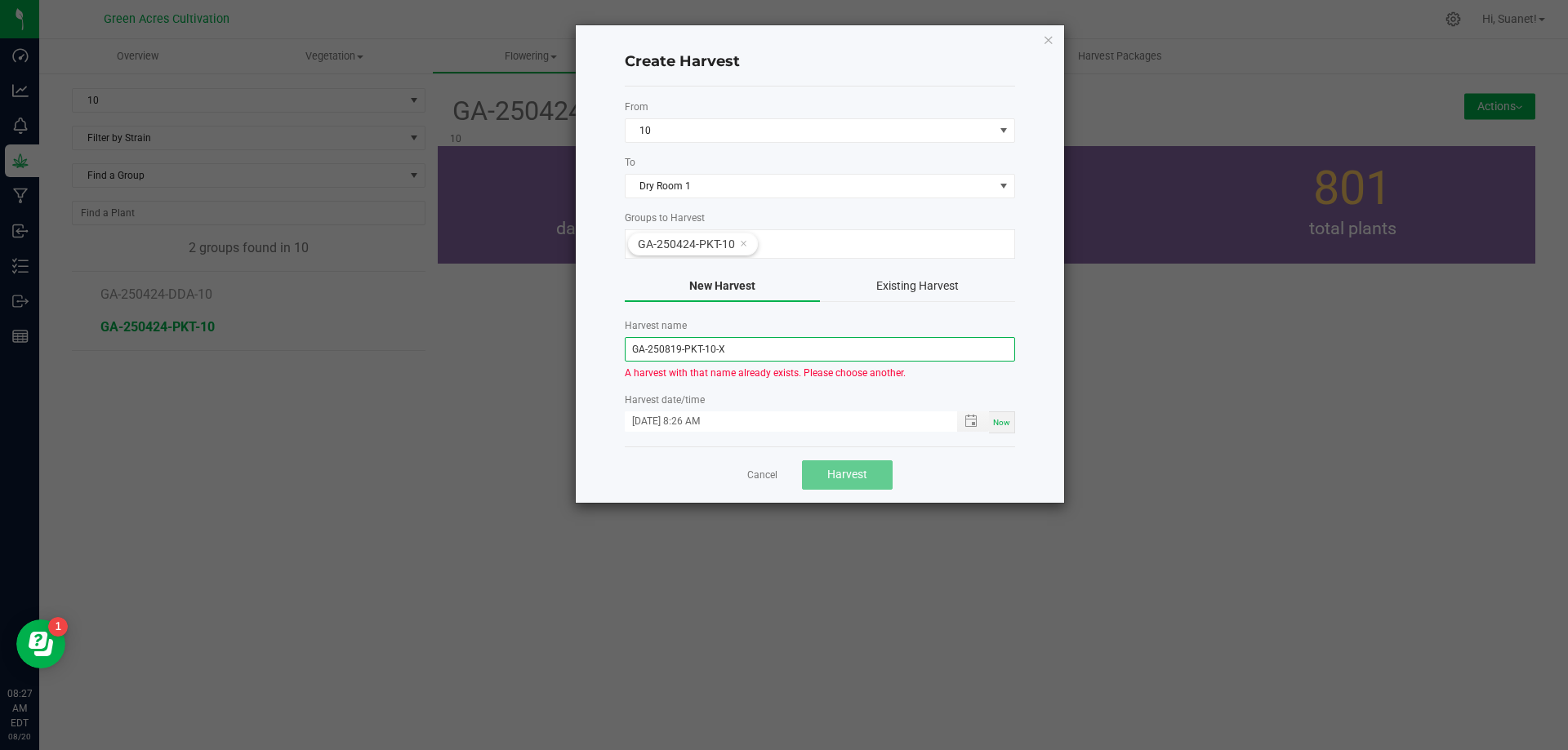
click at [680, 350] on input "GA-250819-PKT-10-X" at bounding box center [820, 350] width 390 height 25
click at [733, 425] on input "[DATE] 8:26 AM" at bounding box center [782, 422] width 315 height 20
click at [774, 354] on input "GA-250819-PKT-10-X" at bounding box center [820, 350] width 390 height 25
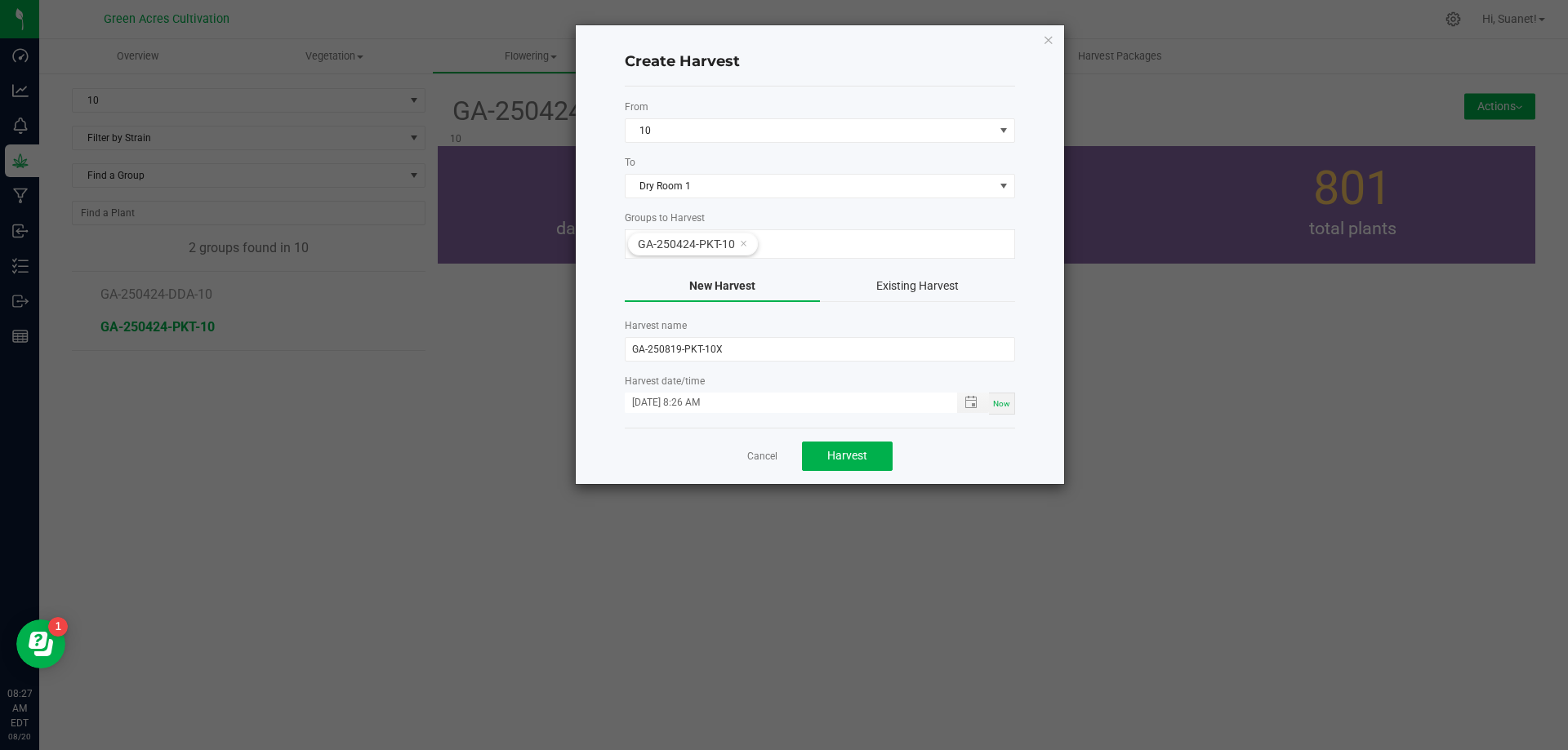
click at [903, 472] on div "Cancel Harvest" at bounding box center [820, 456] width 390 height 56
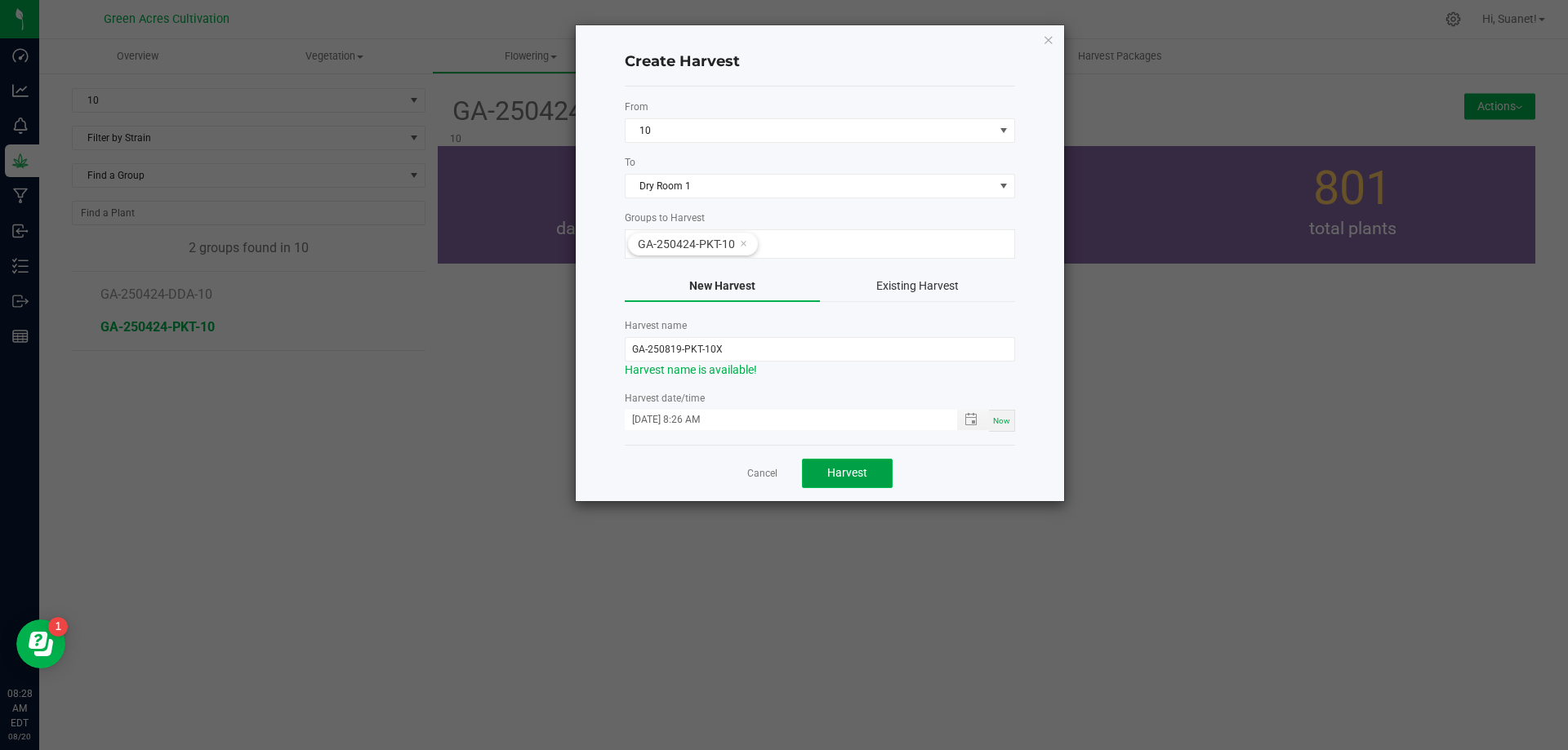
click at [851, 482] on button "Harvest" at bounding box center [847, 473] width 90 height 29
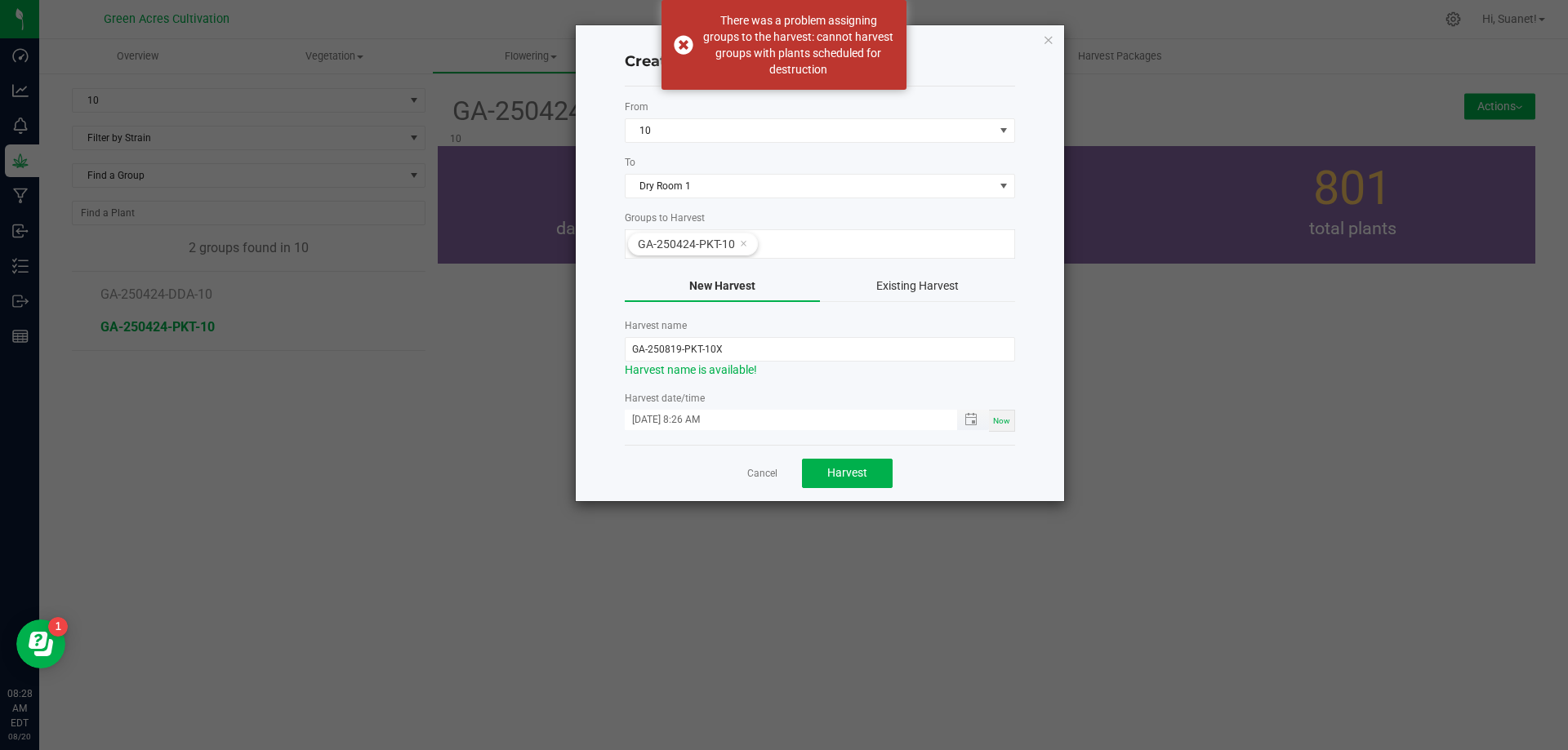
click at [844, 424] on input "[DATE] 8:26 AM" at bounding box center [782, 420] width 315 height 20
click at [830, 468] on span "Harvest" at bounding box center [848, 472] width 40 height 13
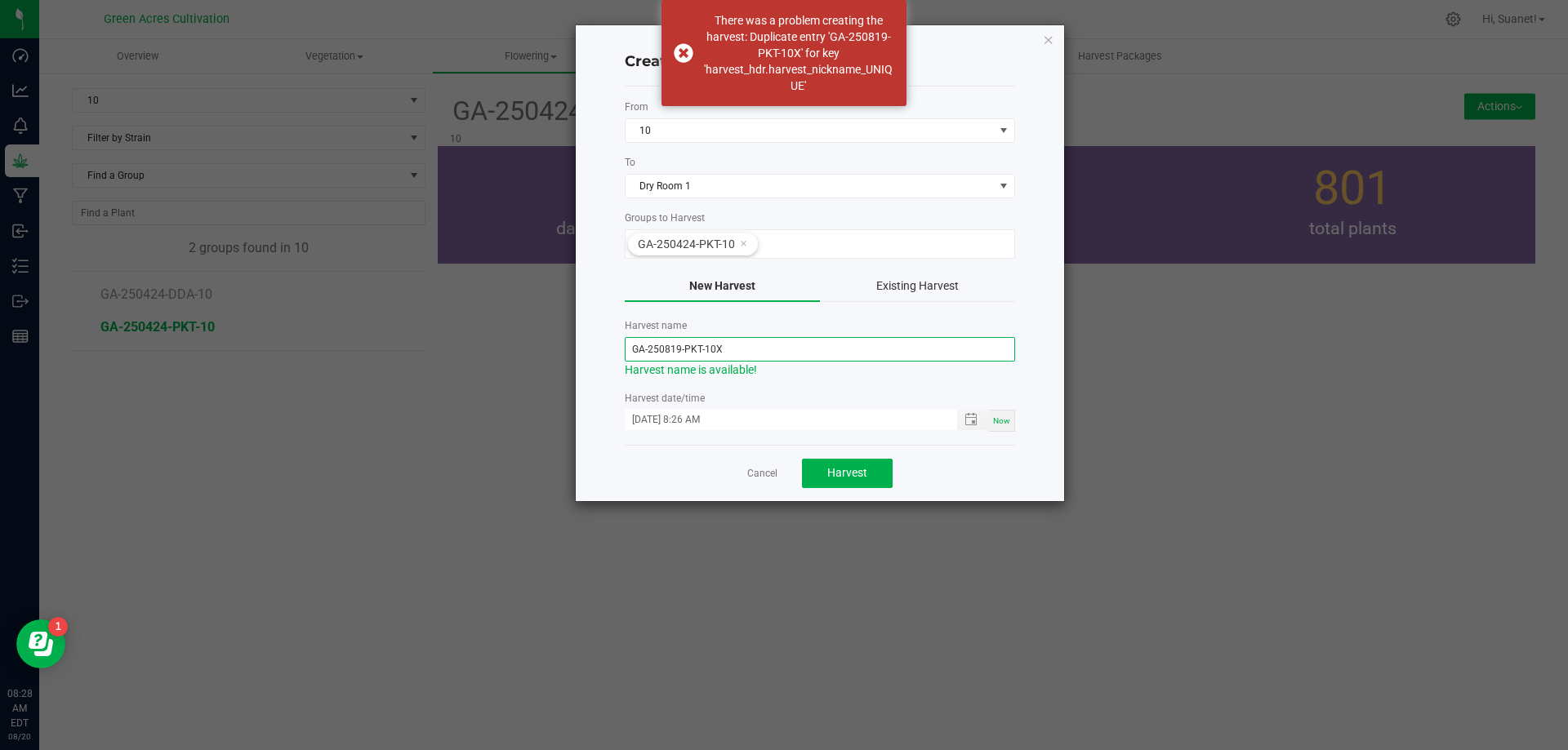
click at [762, 341] on input "GA-250819-PKT-10X" at bounding box center [820, 350] width 390 height 25
type input "GA-250819-PKT-10"
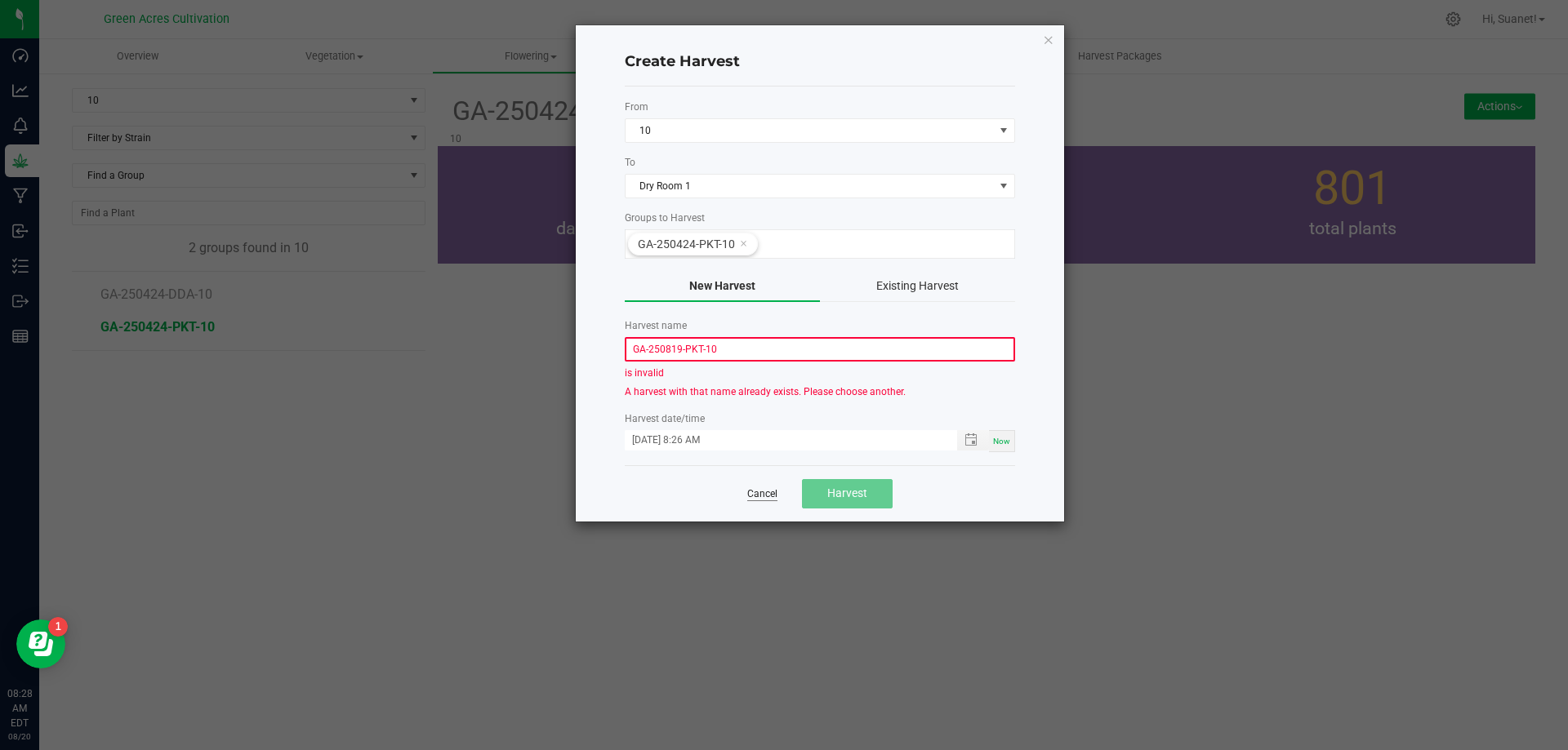
click at [766, 494] on link "Cancel" at bounding box center [762, 494] width 30 height 14
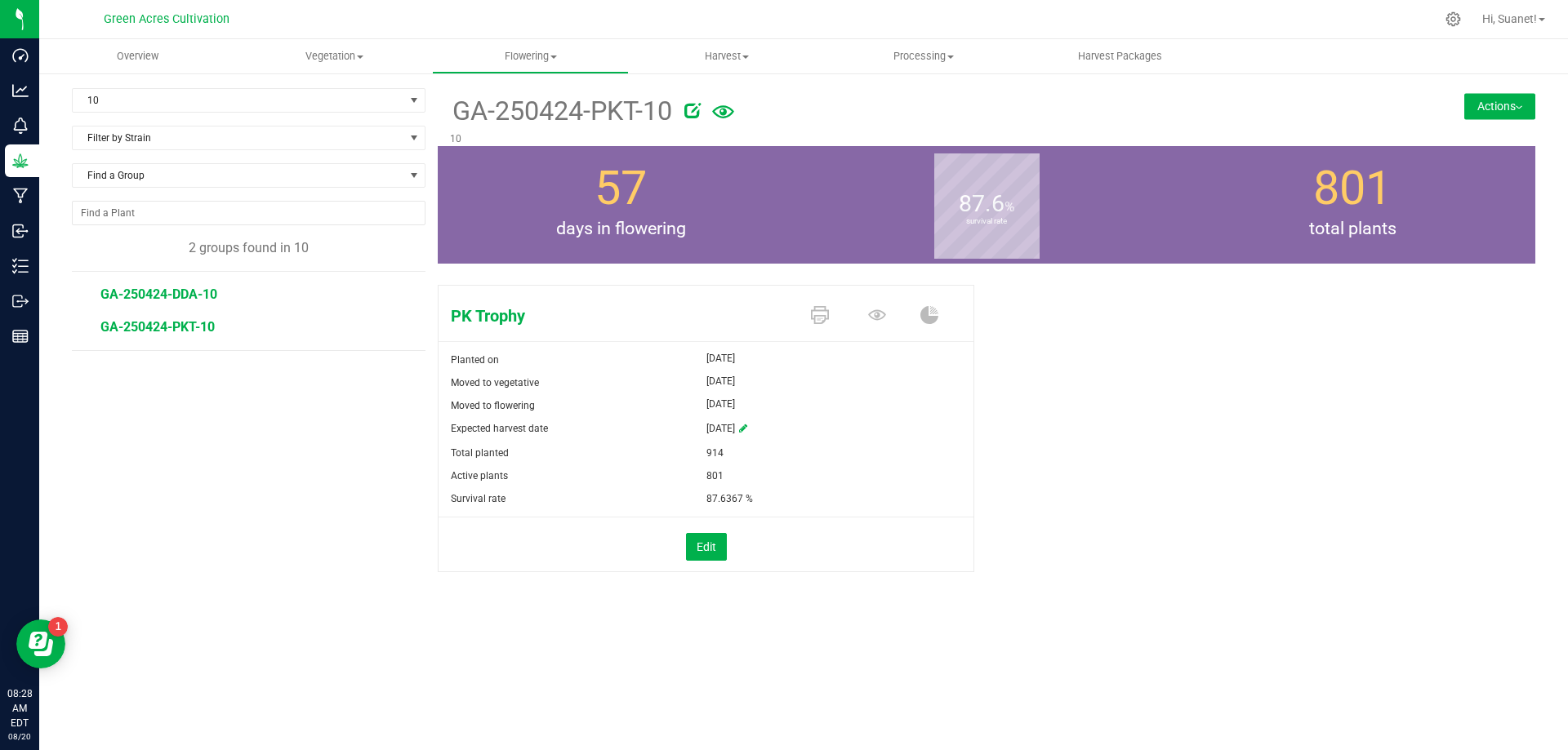
click at [177, 294] on span "GA-250424-DDA-10" at bounding box center [158, 294] width 117 height 16
click at [1528, 99] on button "Actions" at bounding box center [1499, 106] width 71 height 26
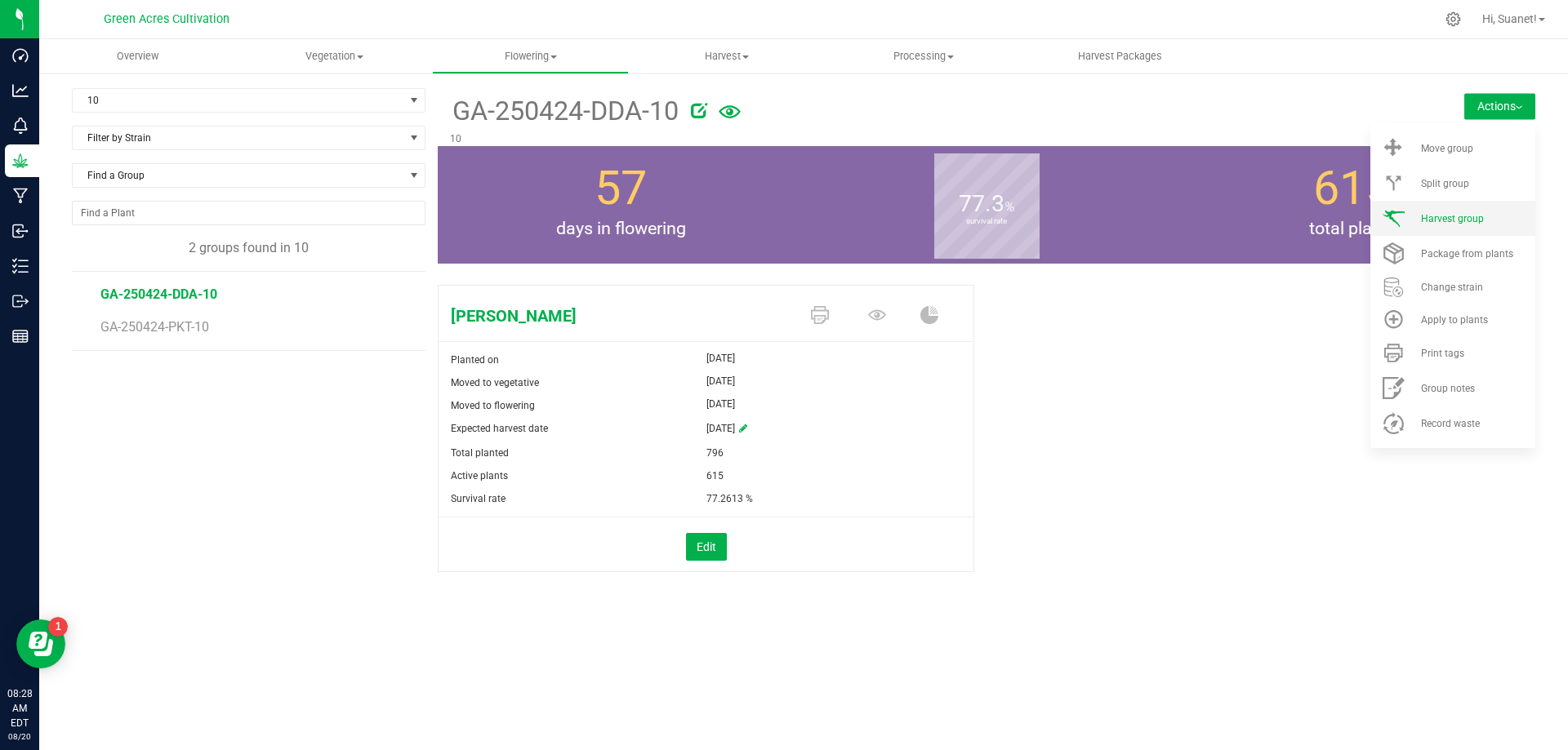
click at [1449, 213] on span "Harvest group" at bounding box center [1453, 219] width 63 height 11
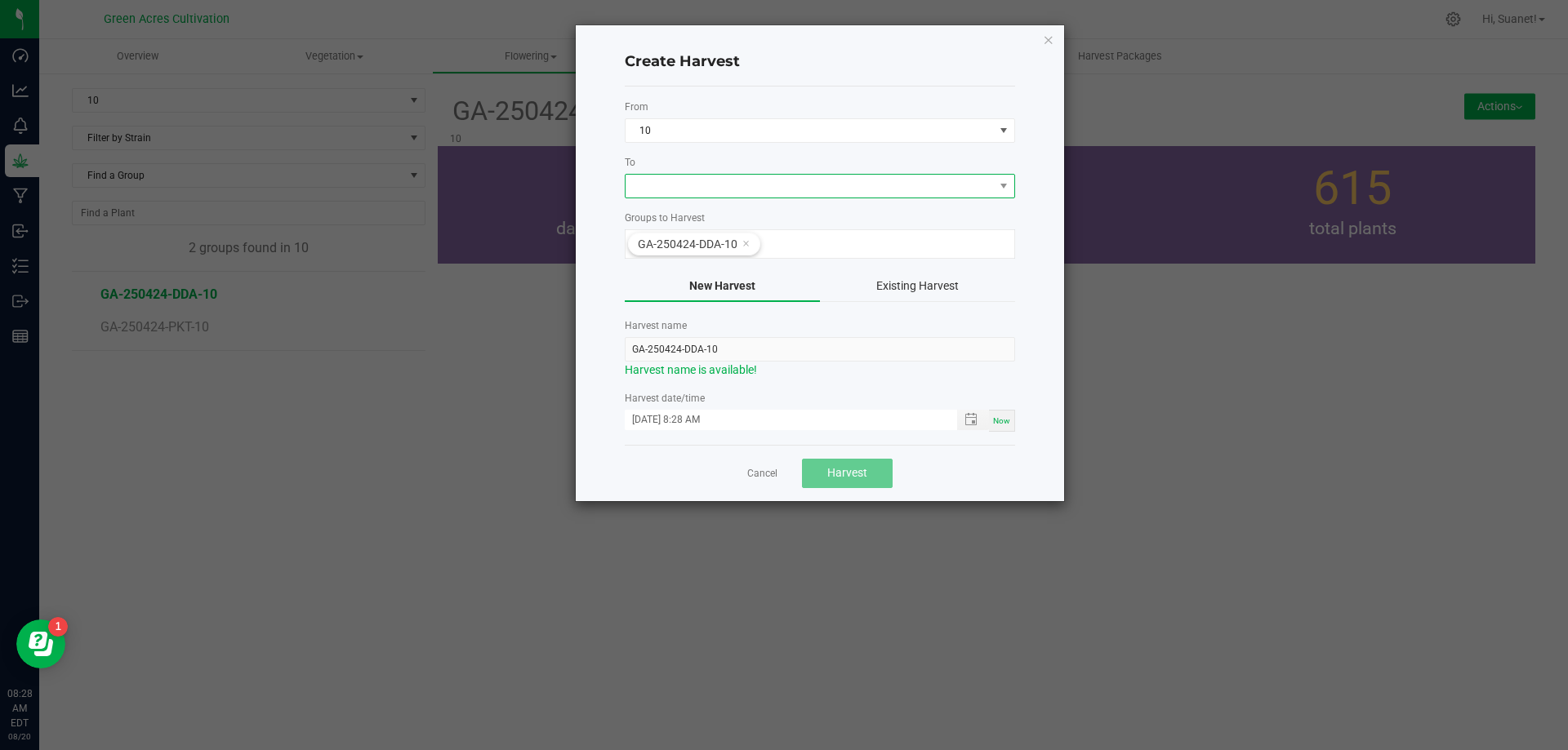
click at [767, 186] on span at bounding box center [809, 186] width 368 height 23
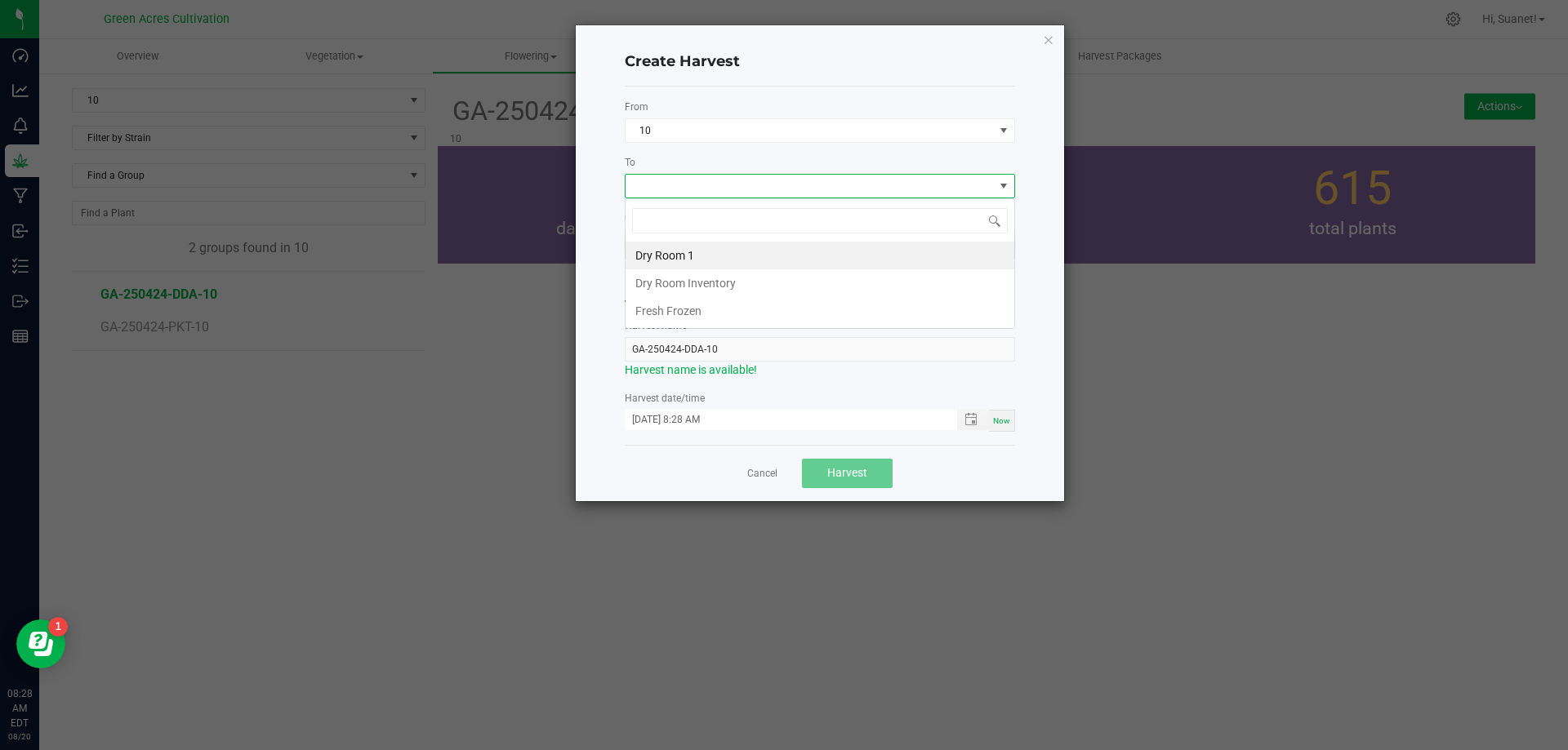
scroll to position [25, 390]
click at [695, 259] on li "Dry Room 1" at bounding box center [820, 256] width 389 height 28
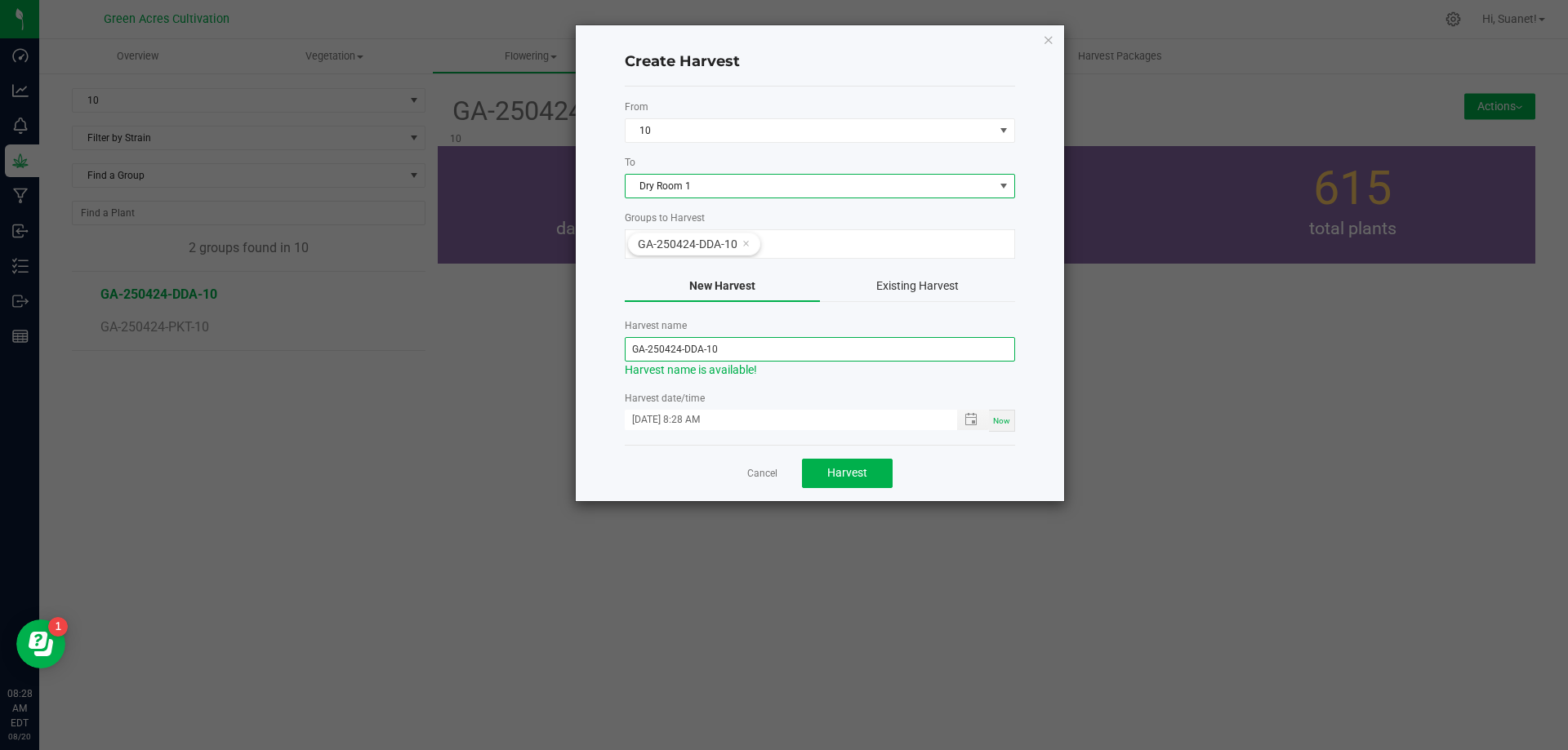
click at [678, 350] on input "GA-250424-DDA-10" at bounding box center [820, 350] width 390 height 25
click at [975, 424] on span "Toggle popup" at bounding box center [971, 419] width 13 height 13
type input "GA-250818-DDA-10"
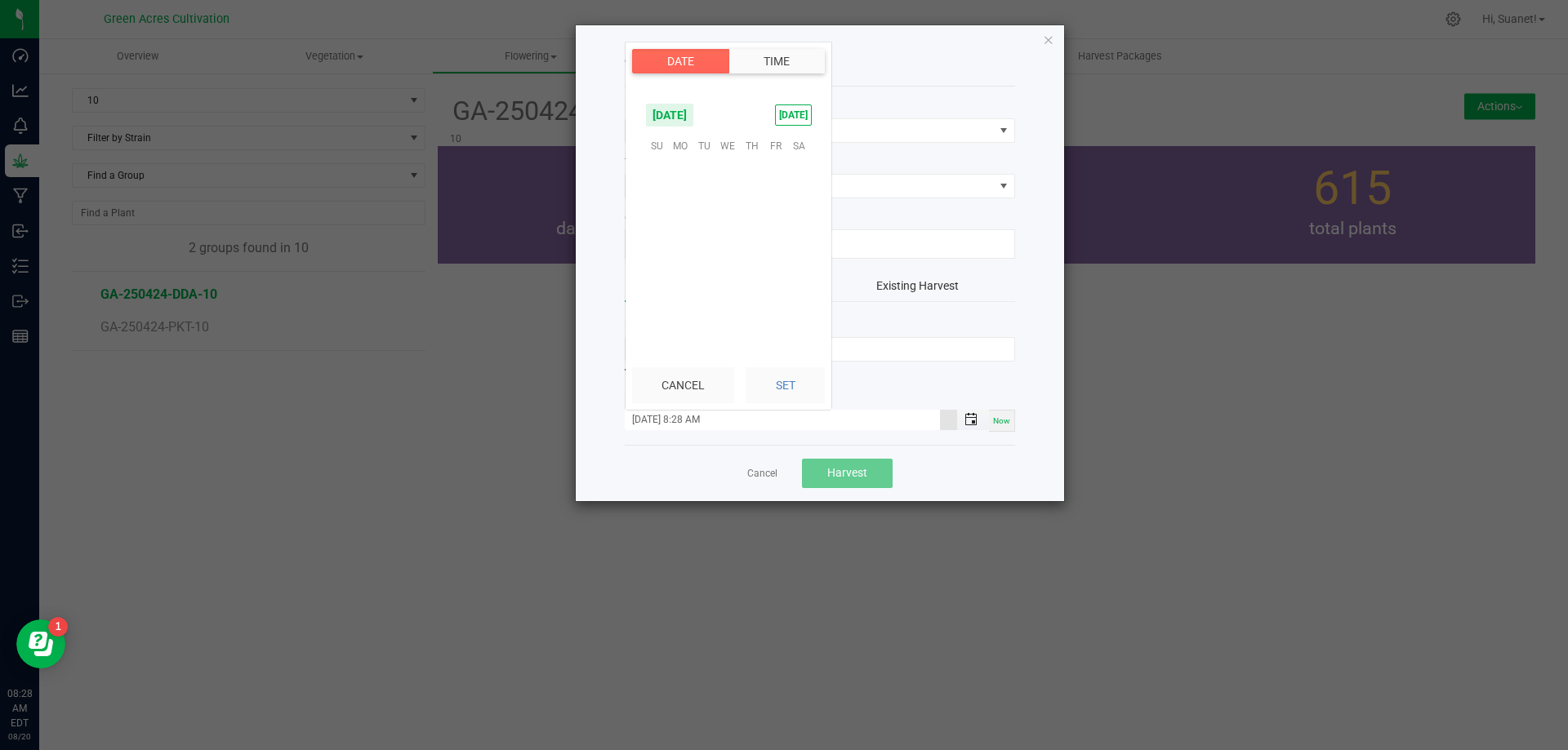
scroll to position [621, 0]
click at [685, 242] on span "18" at bounding box center [681, 246] width 24 height 25
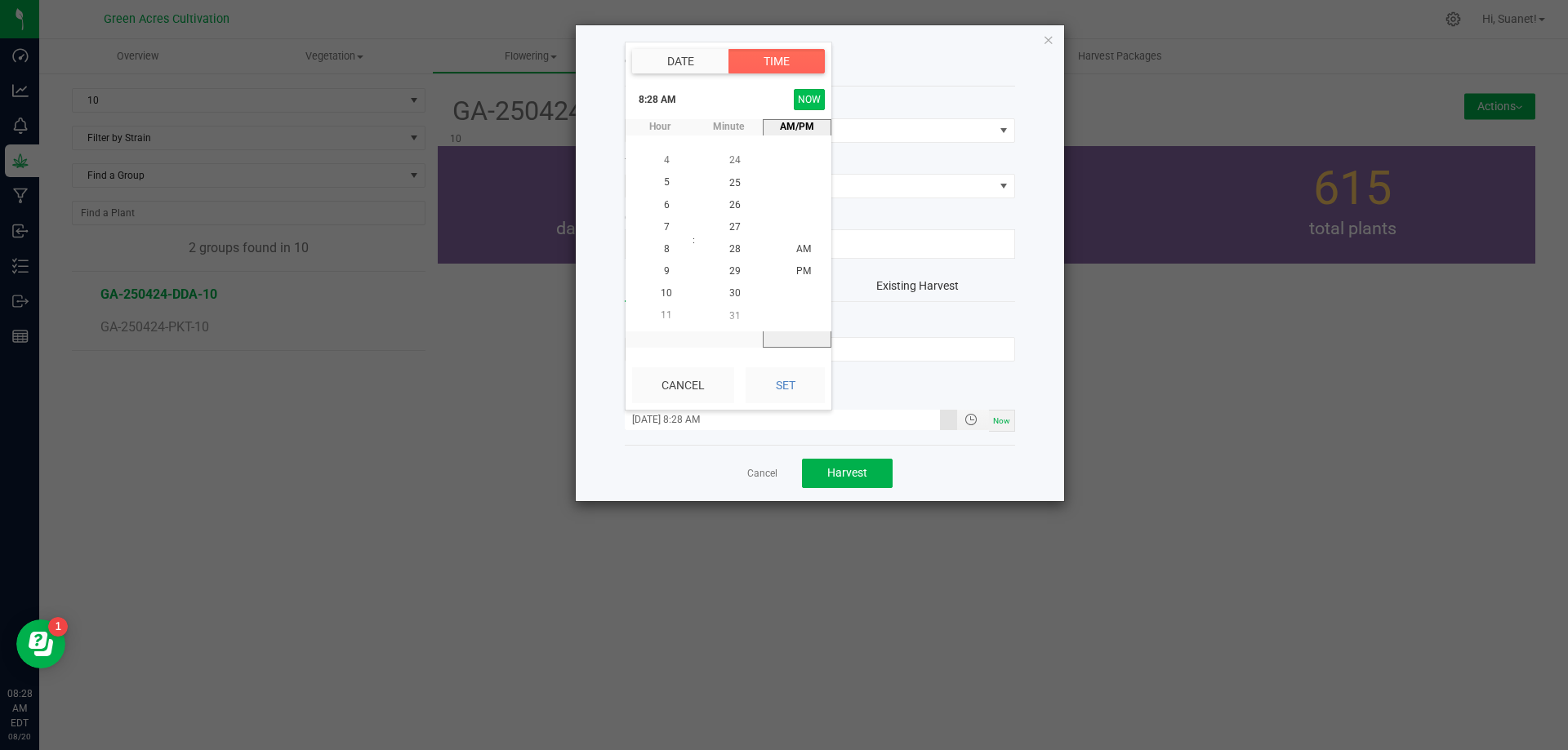
click at [812, 99] on button "NOW" at bounding box center [809, 99] width 31 height 21
click at [787, 381] on button "Set" at bounding box center [785, 385] width 79 height 36
type input "[DATE] 8:28 AM"
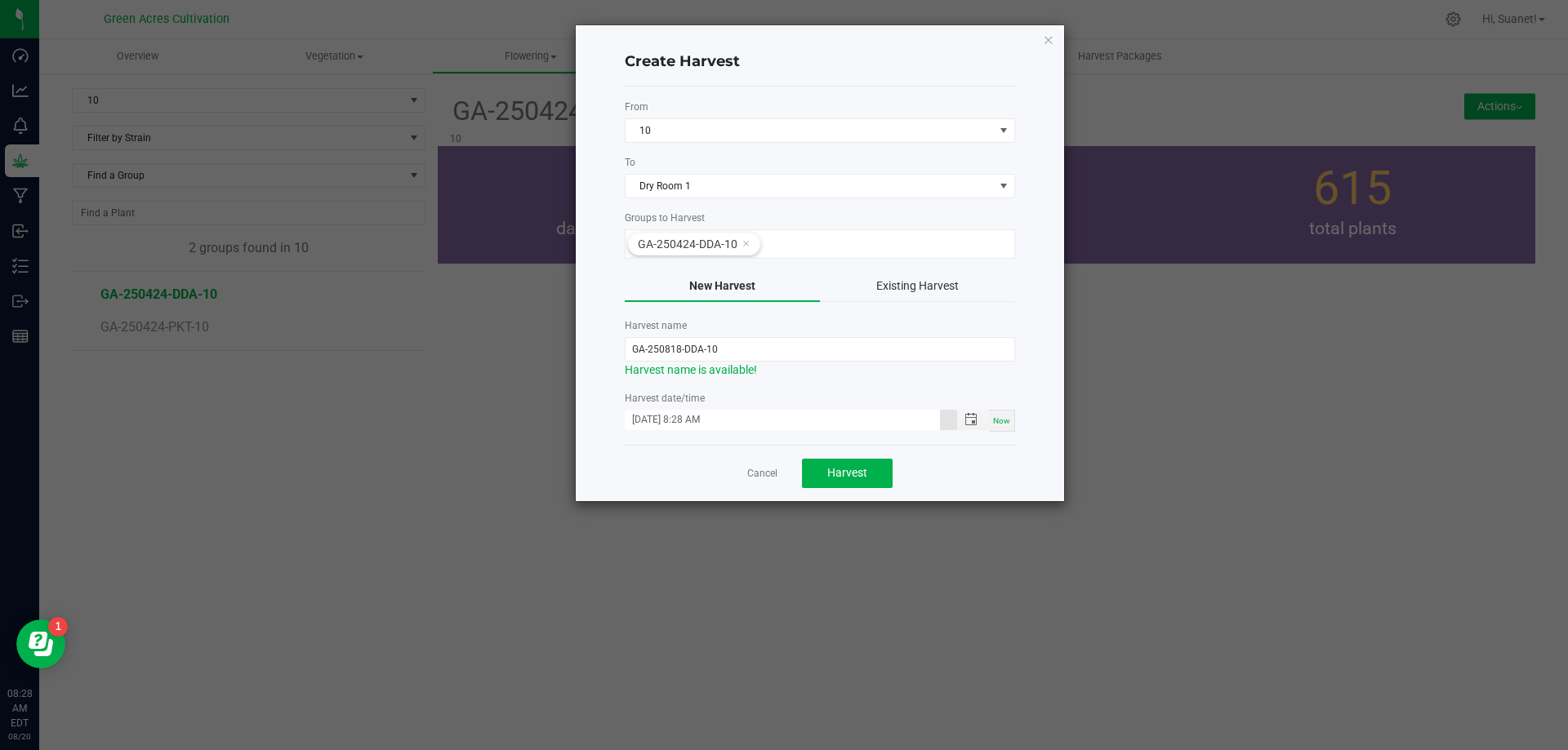
click at [1016, 349] on div "Create Harvest From 10 To Dry Room 1 Groups to Harvest GA-250424-DDA-10 New Har…" at bounding box center [820, 263] width 488 height 476
click at [855, 480] on span "Harvest" at bounding box center [848, 472] width 40 height 13
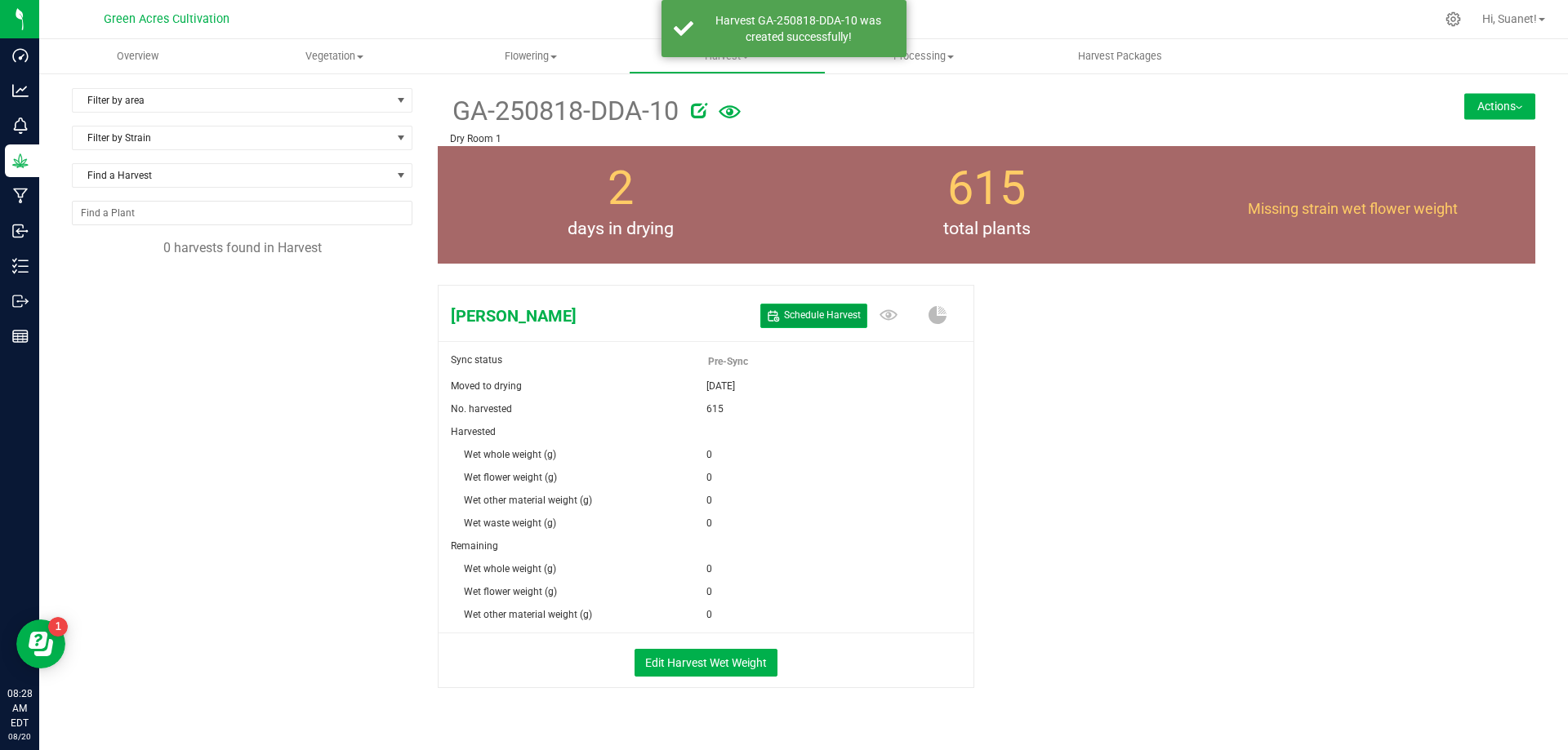
click at [831, 315] on span "Schedule Harvest" at bounding box center [822, 315] width 76 height 14
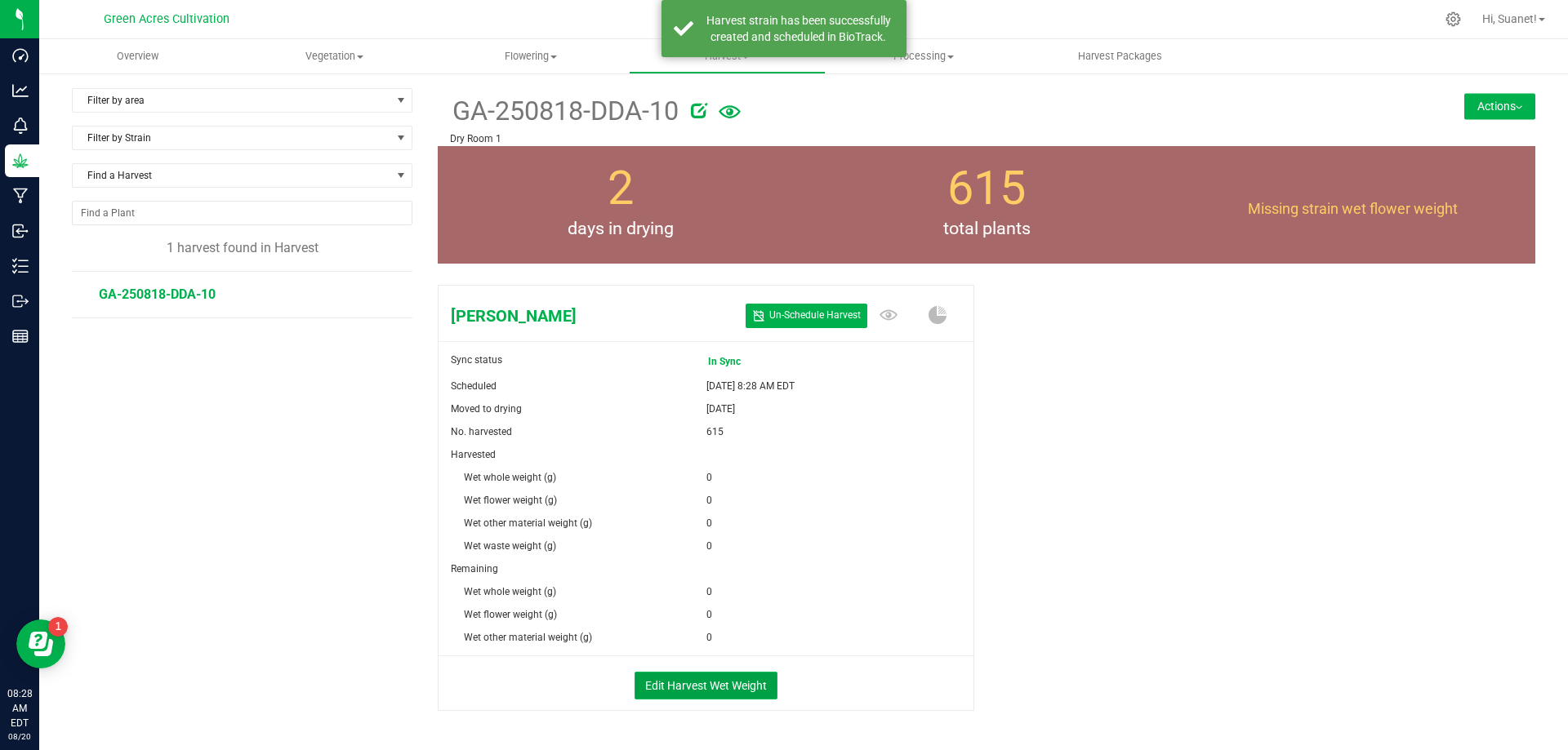
click at [705, 685] on button "Edit Harvest Wet Weight" at bounding box center [705, 686] width 143 height 28
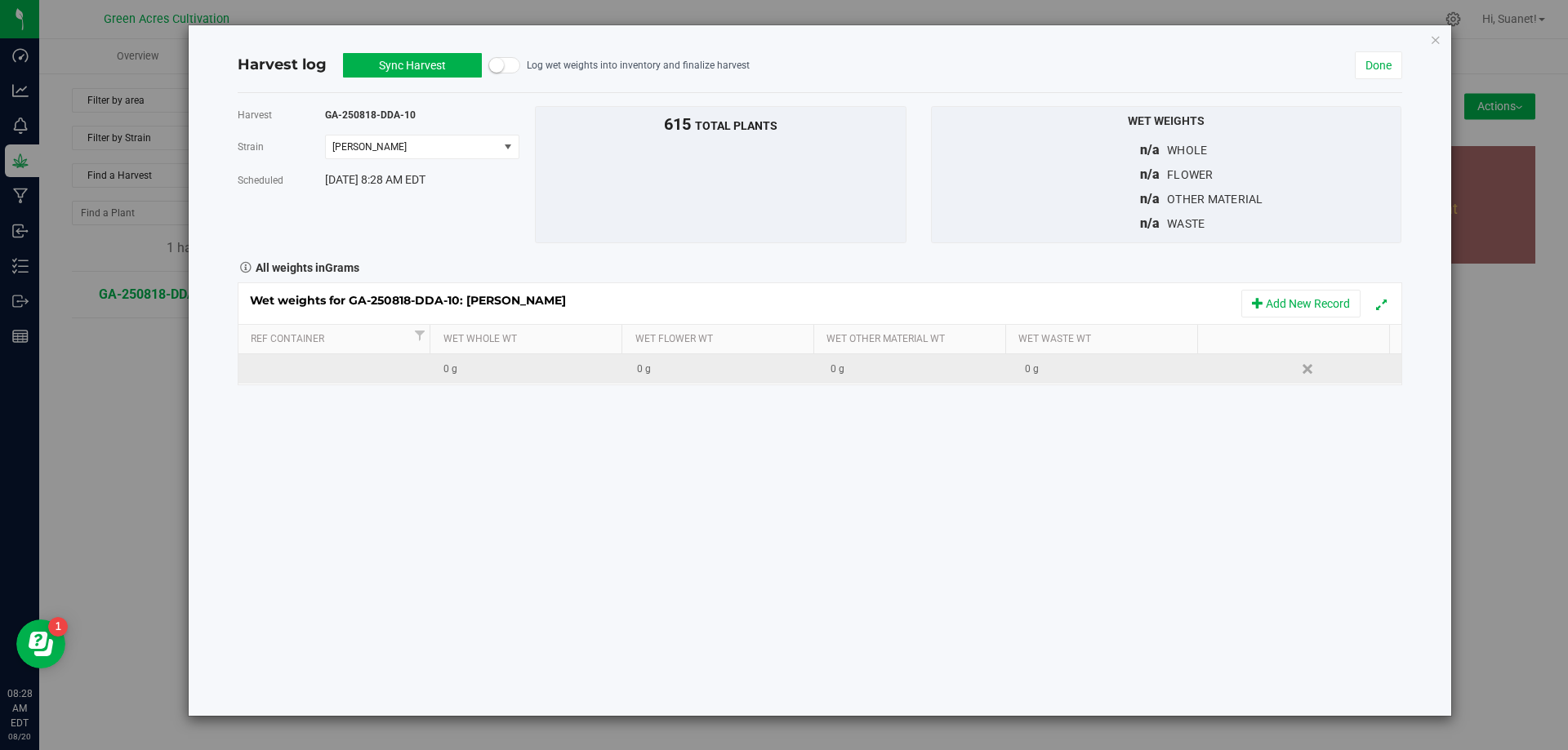
click at [727, 378] on td "0 g" at bounding box center [722, 369] width 193 height 29
type input "153600"
click at [1119, 378] on div "Wet weights for GA-250818-DDA-10: [PERSON_NAME] Add New Record Ref Container We…" at bounding box center [820, 334] width 1165 height 103
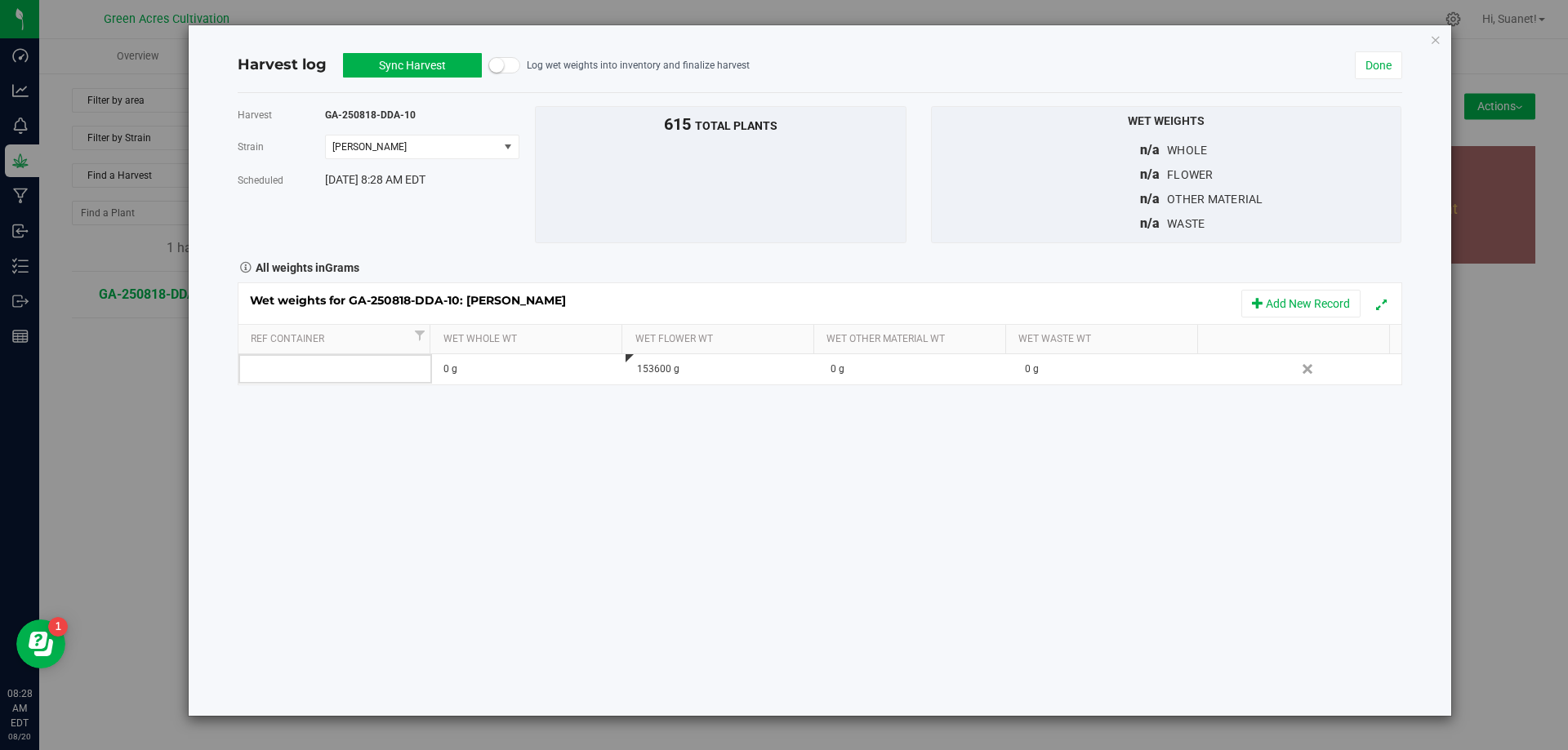
click at [1119, 378] on td "0 g" at bounding box center [1110, 369] width 193 height 29
type input "4"
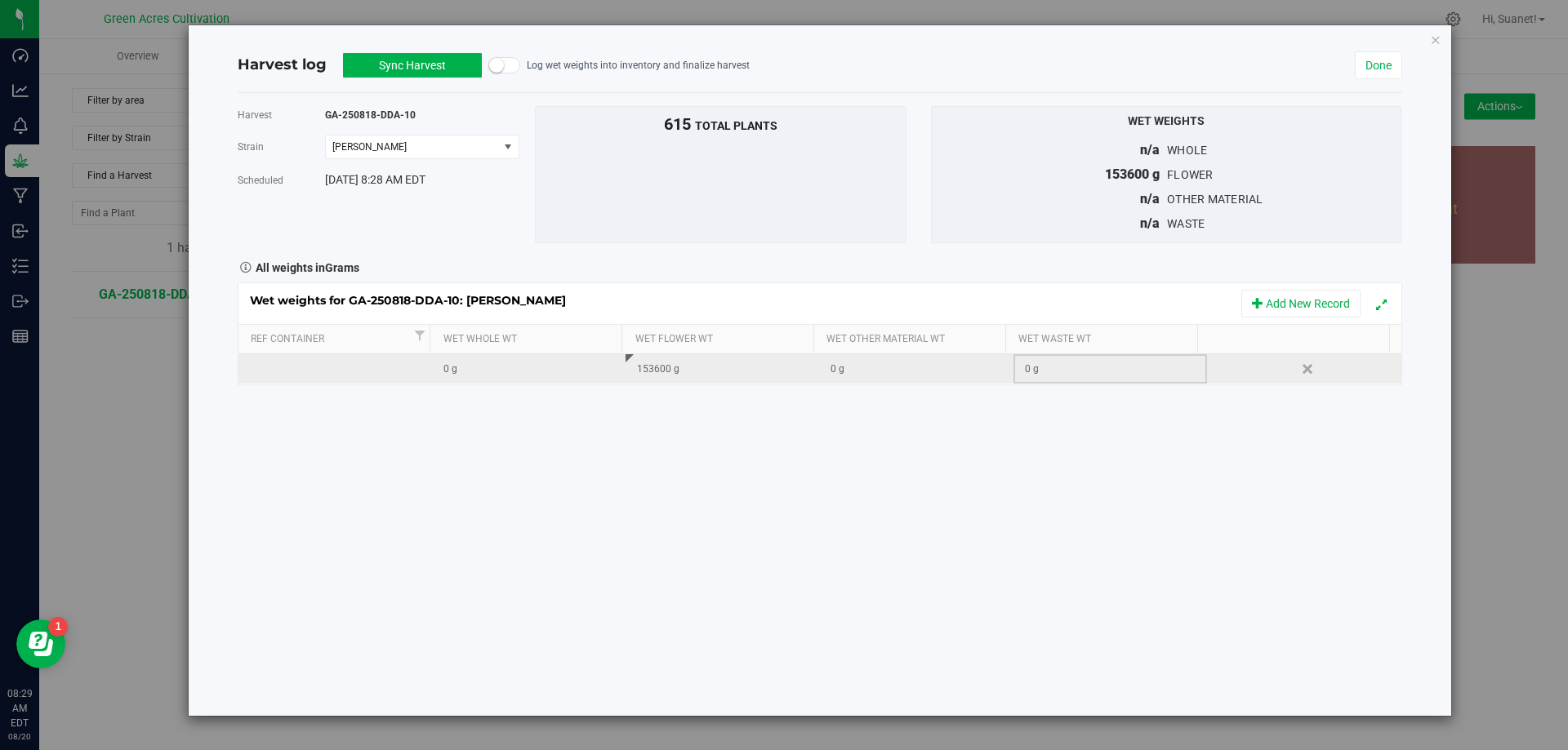
click at [1065, 364] on div "0 g" at bounding box center [1116, 370] width 181 height 16
type input "33360"
click at [1044, 446] on div "Harvest GA-250818-DDA-10 [GEOGRAPHIC_DATA] Don Dada Select strain Don Dada Sche…" at bounding box center [820, 404] width 1165 height 623
click at [423, 64] on button "Sync Harvest" at bounding box center [413, 65] width 139 height 25
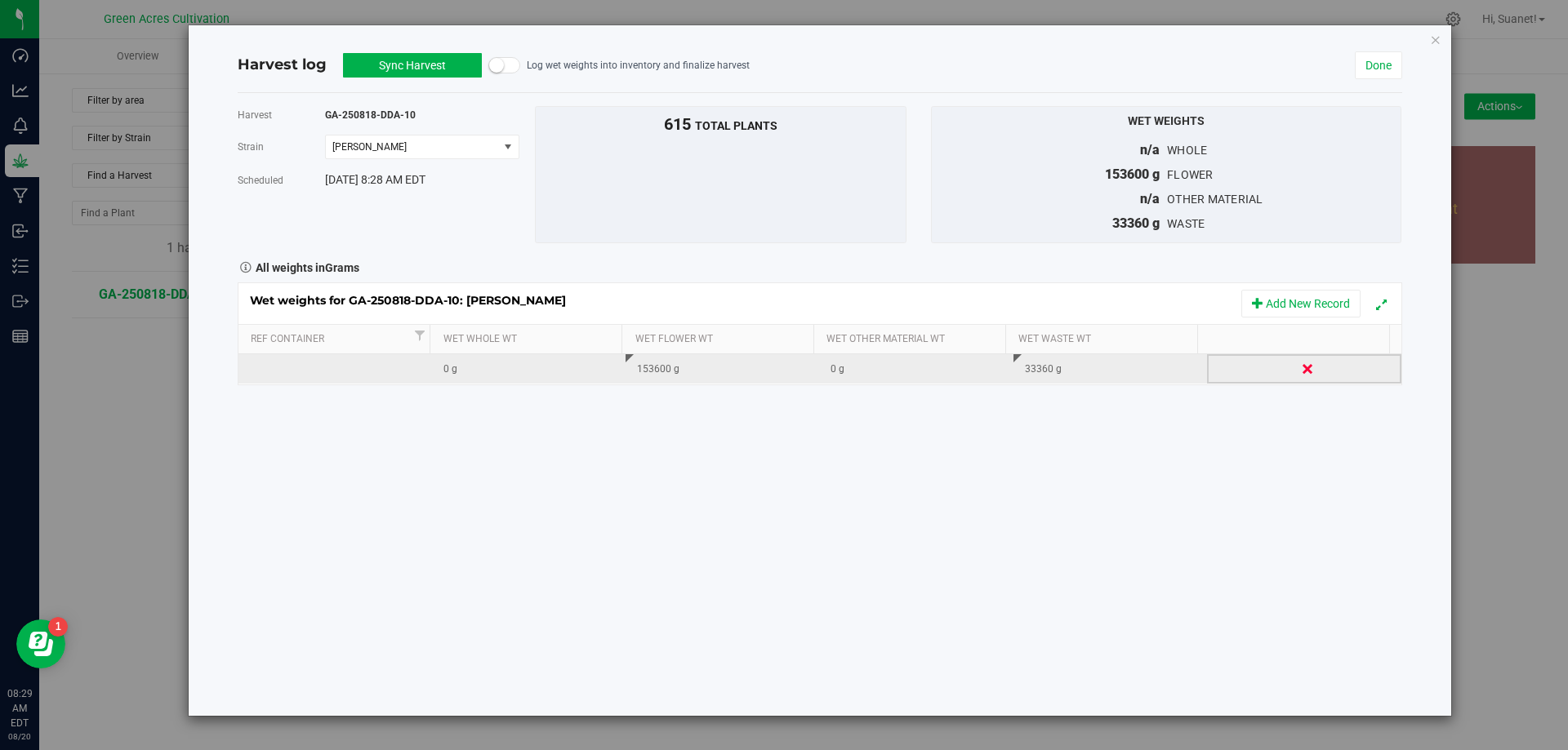
click at [1299, 367] on link "Delete" at bounding box center [1310, 369] width 25 height 21
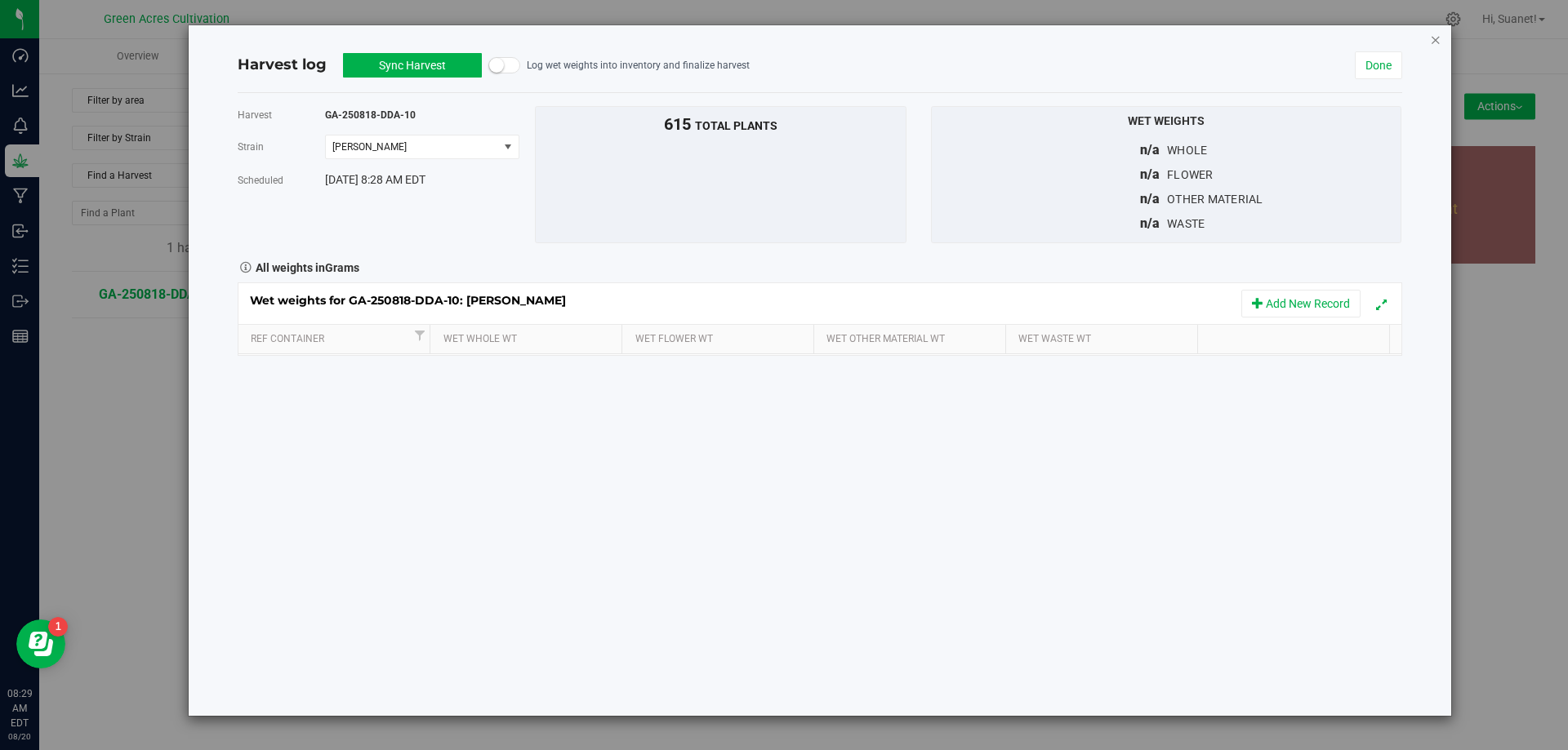
click at [1439, 43] on icon "button" at bounding box center [1435, 39] width 11 height 19
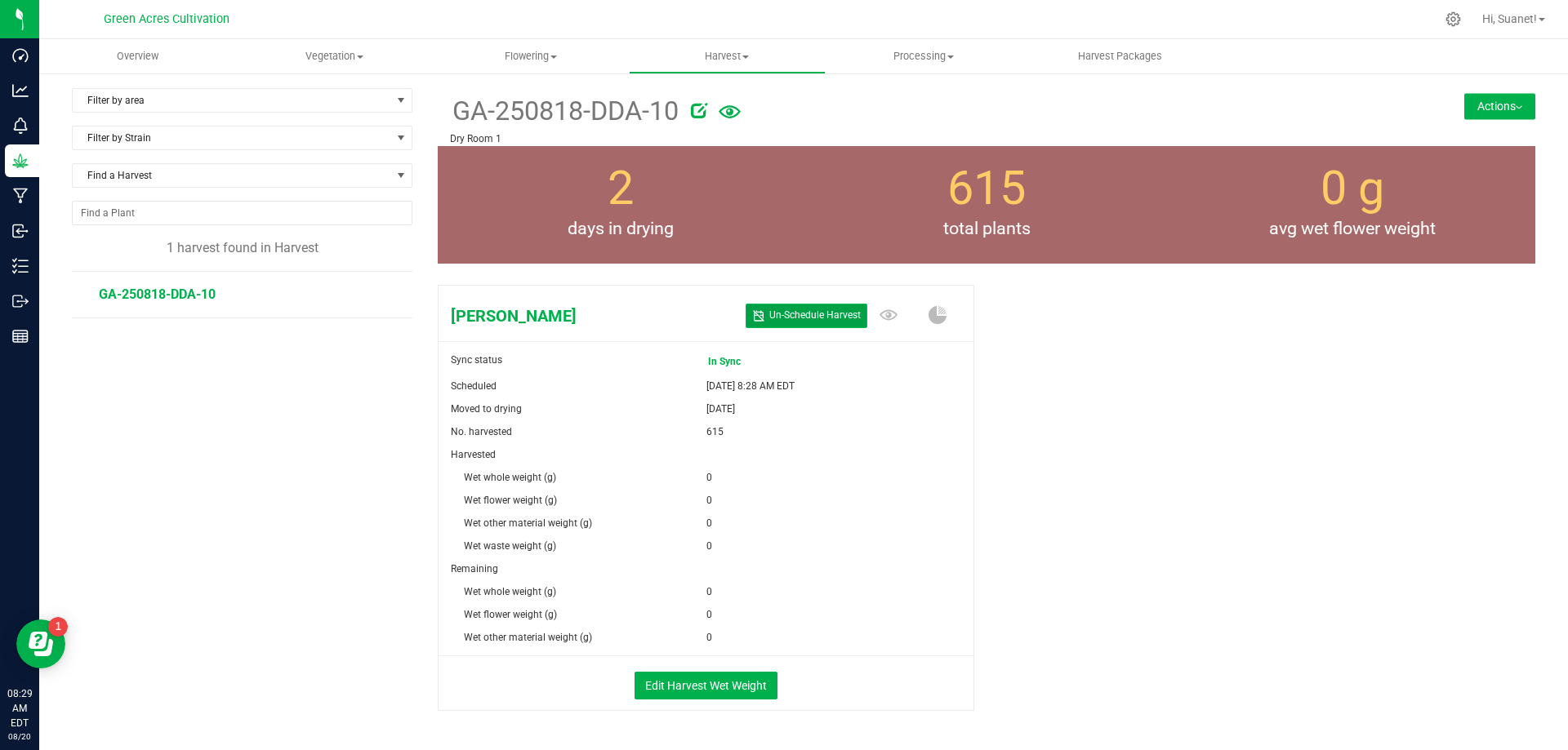
click at [827, 310] on span "Un- Schedule Harvest" at bounding box center [815, 315] width 91 height 14
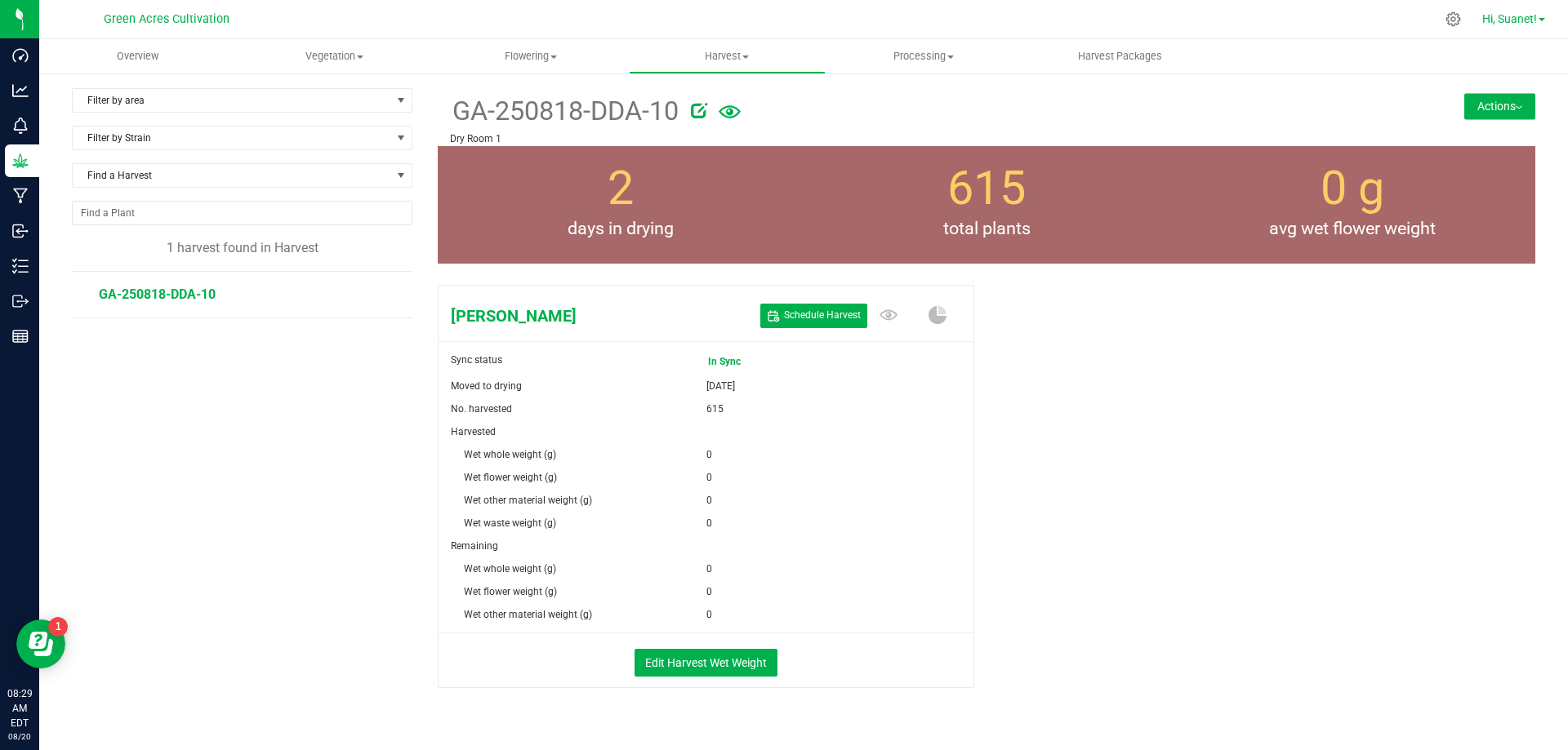
click at [1524, 21] on span "Hi, Suanet!" at bounding box center [1510, 18] width 54 height 13
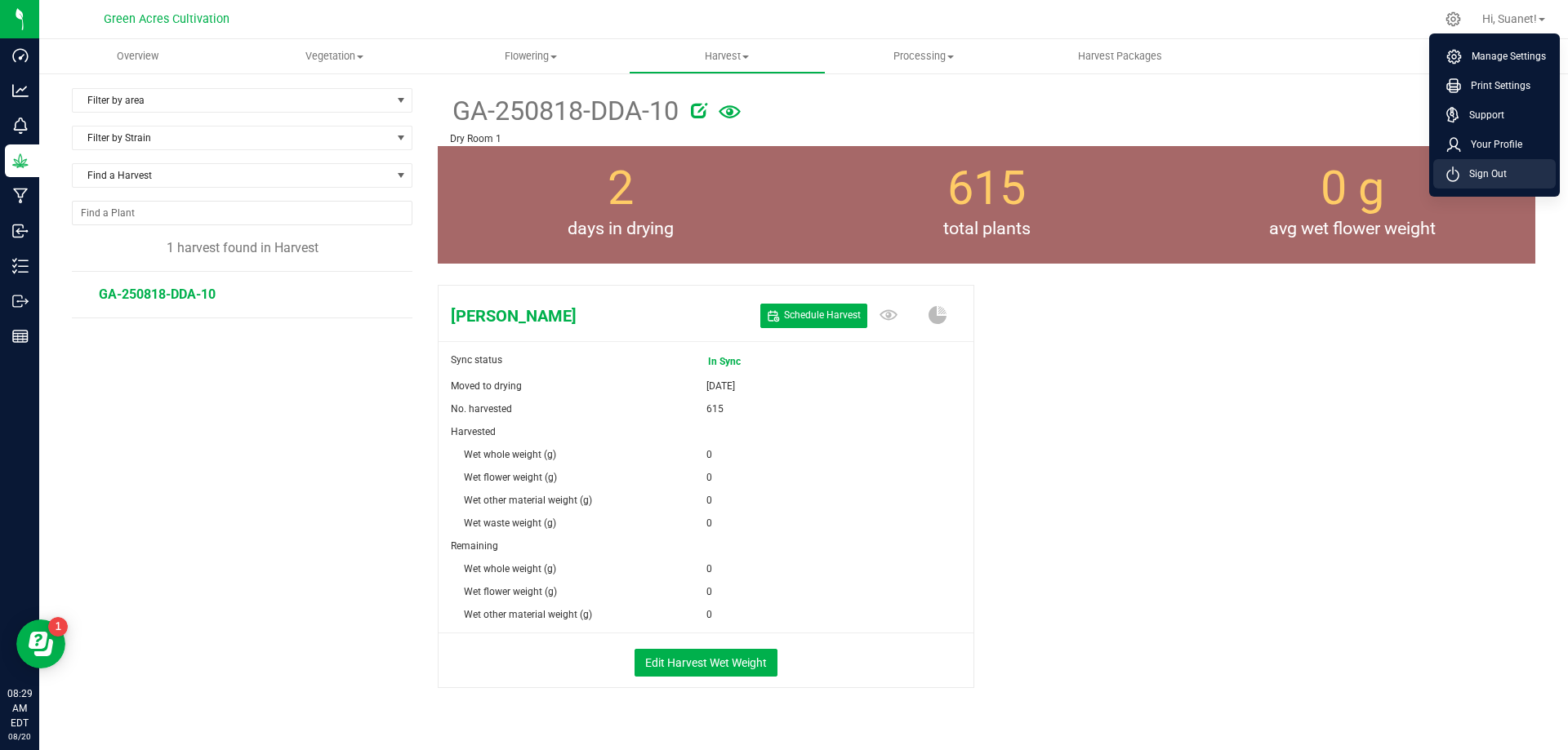
click at [1484, 177] on span "Sign Out" at bounding box center [1484, 174] width 47 height 17
